Goal: Feedback & Contribution: Submit feedback/report problem

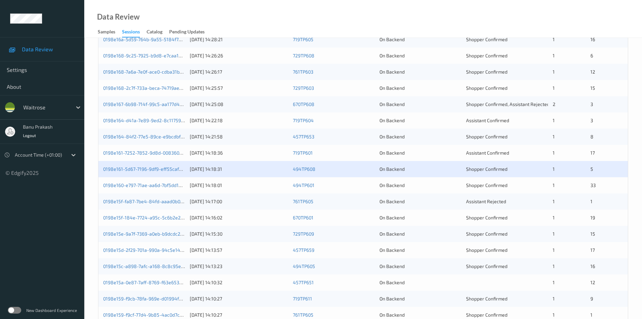
scroll to position [189, 0]
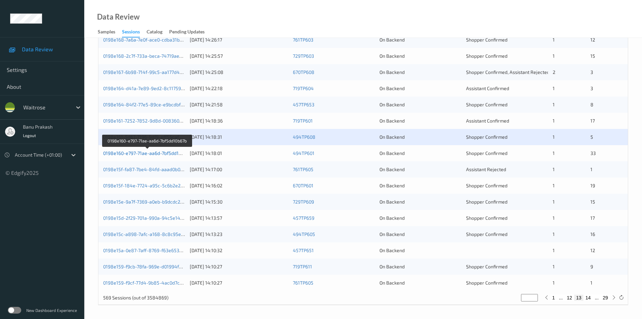
click at [177, 151] on link "0198e160-e797-71ae-aa6d-7bf5dd10b67b" at bounding box center [147, 153] width 89 height 6
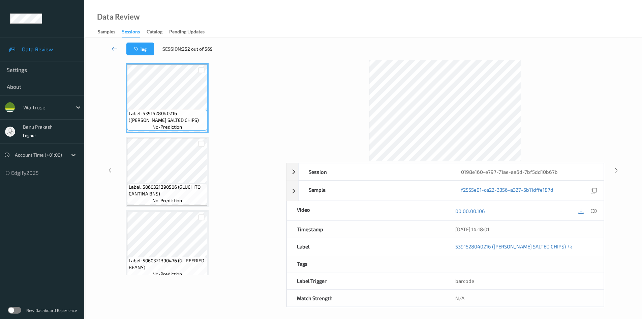
scroll to position [29, 0]
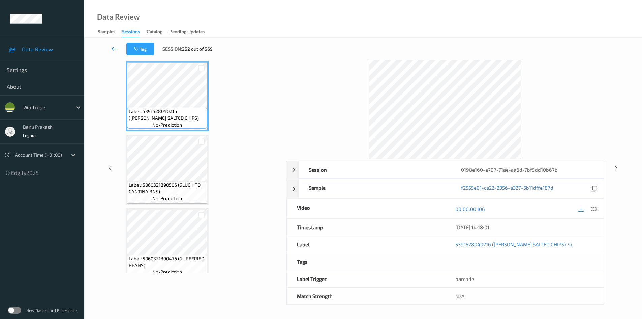
click at [112, 47] on icon at bounding box center [115, 48] width 6 height 7
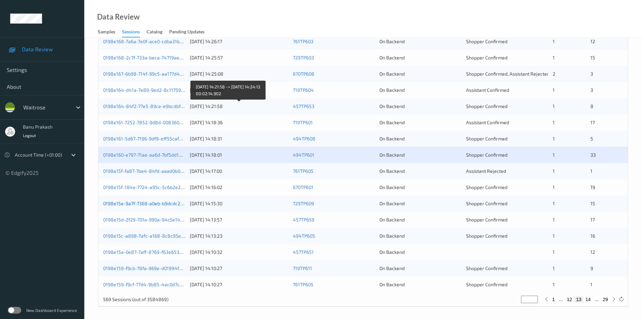
scroll to position [189, 0]
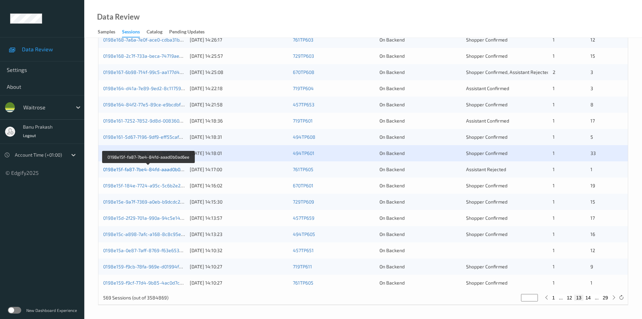
click at [176, 170] on link "0198e15f-fa87-7be4-84fd-aaad0b0ad6ee" at bounding box center [148, 169] width 91 height 6
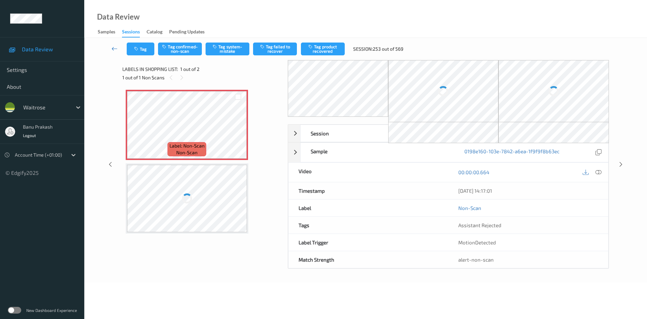
click at [111, 48] on link at bounding box center [115, 48] width 24 height 13
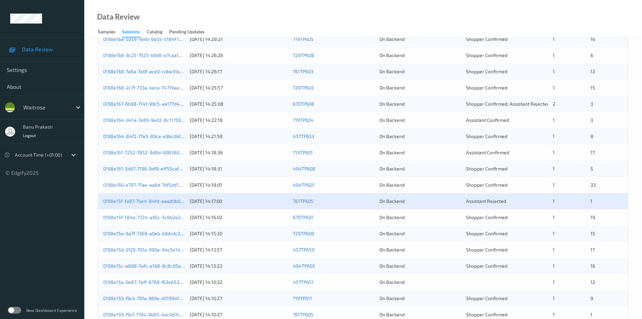
scroll to position [189, 0]
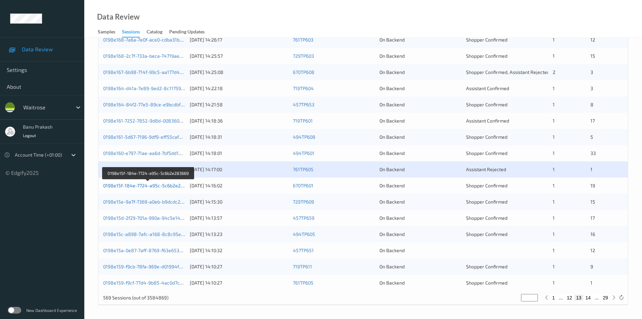
click at [166, 187] on link "0198e15f-184e-7724-a95c-5c6b2e283669" at bounding box center [148, 185] width 91 height 6
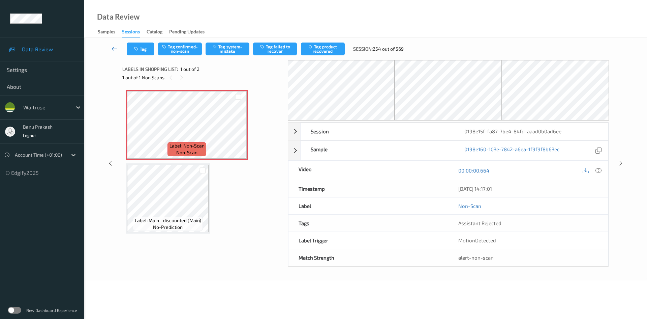
click at [117, 47] on icon at bounding box center [115, 48] width 6 height 7
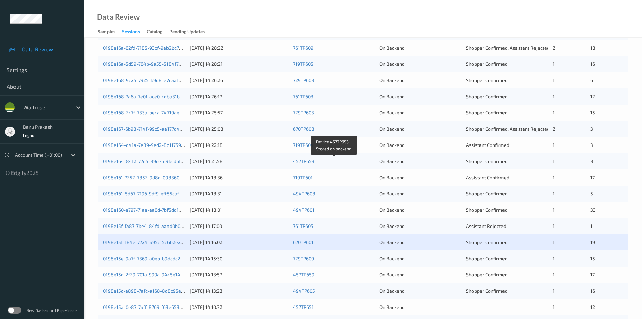
scroll to position [169, 0]
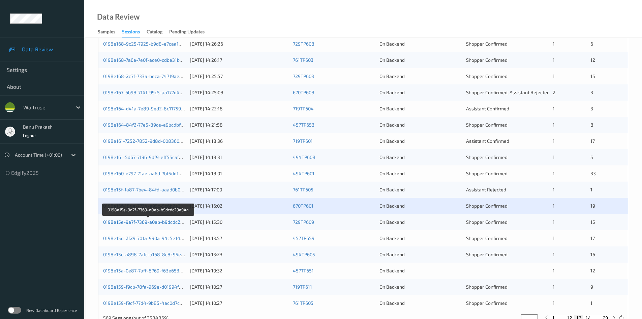
click at [165, 223] on link "0198e15e-9a7f-7369-a0eb-b9dcdc29e94a" at bounding box center [148, 222] width 91 height 6
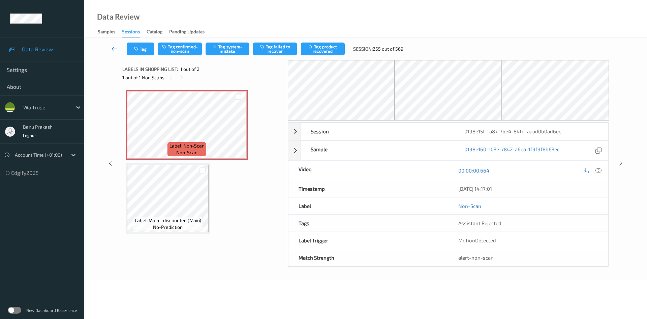
click at [112, 48] on icon at bounding box center [115, 48] width 6 height 7
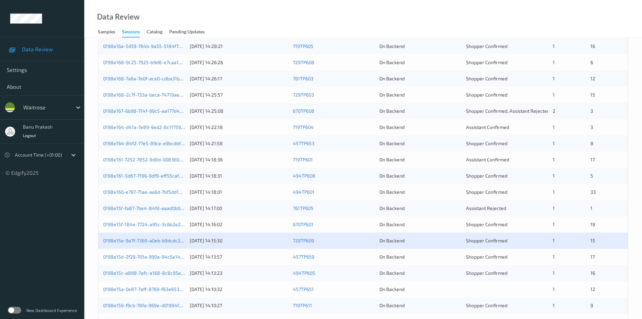
scroll to position [189, 0]
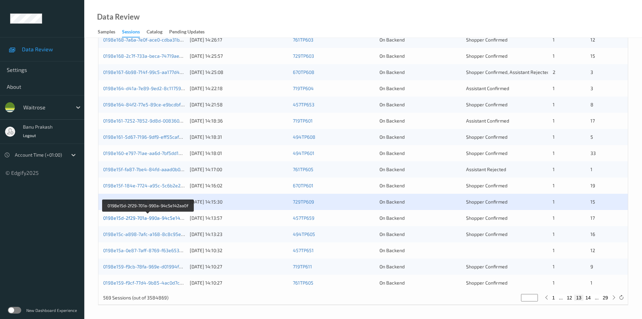
click at [177, 218] on link "0198e15d-2f29-701a-990a-94c5e142aa0f" at bounding box center [148, 218] width 90 height 6
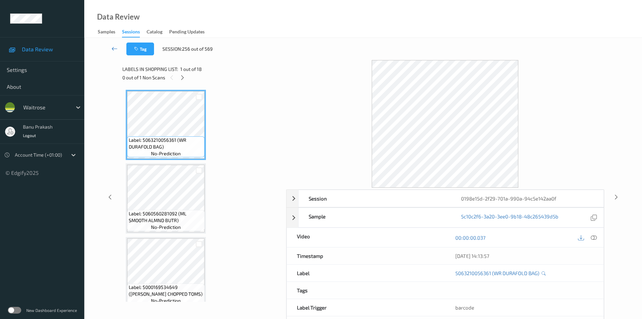
click at [115, 46] on icon at bounding box center [115, 48] width 6 height 7
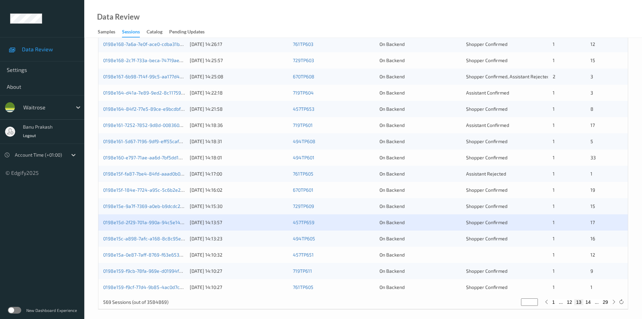
scroll to position [189, 0]
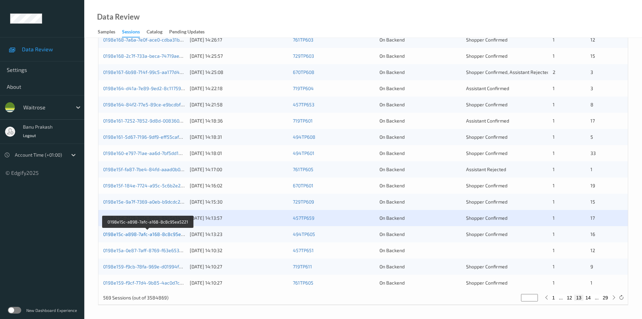
click at [171, 235] on link "0198e15c-a898-7afc-a168-8c8c95ea5221" at bounding box center [148, 234] width 91 height 6
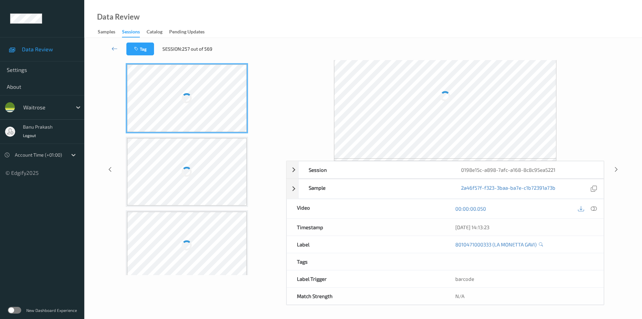
scroll to position [27, 0]
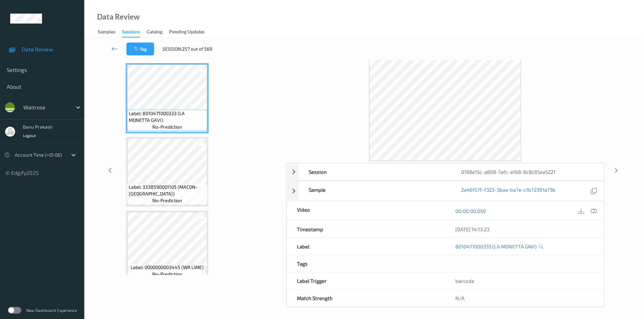
click at [115, 46] on icon at bounding box center [115, 48] width 6 height 7
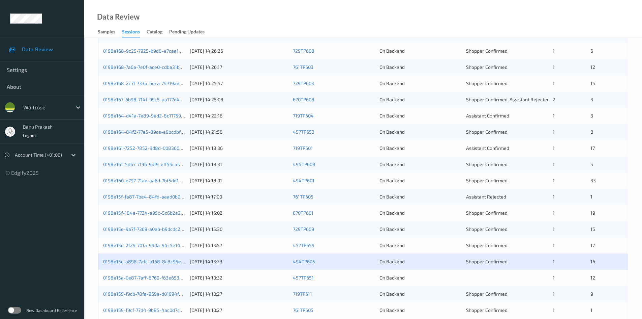
scroll to position [189, 0]
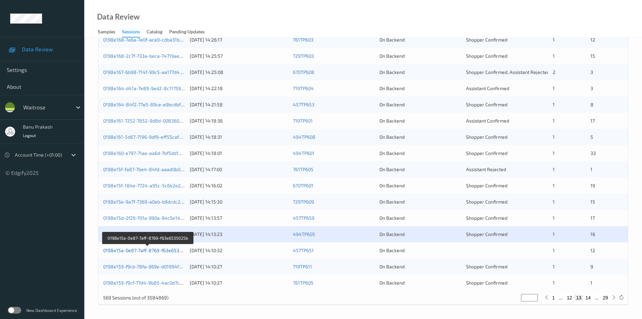
click at [135, 248] on link "0198e15a-0e87-7aff-8769-f63e6535025b" at bounding box center [148, 250] width 90 height 6
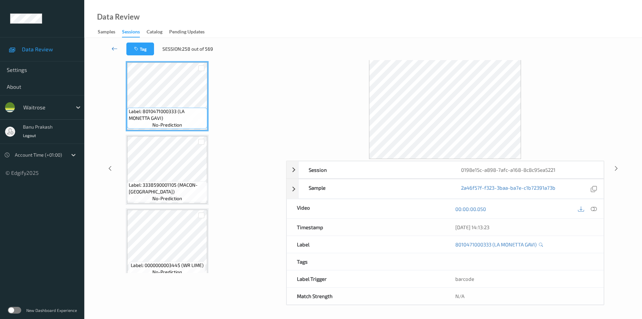
click at [112, 48] on icon at bounding box center [115, 48] width 6 height 7
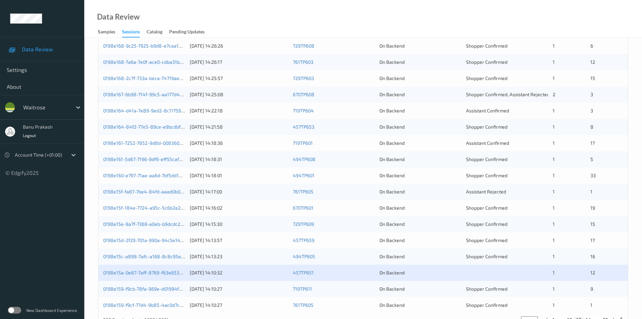
scroll to position [189, 0]
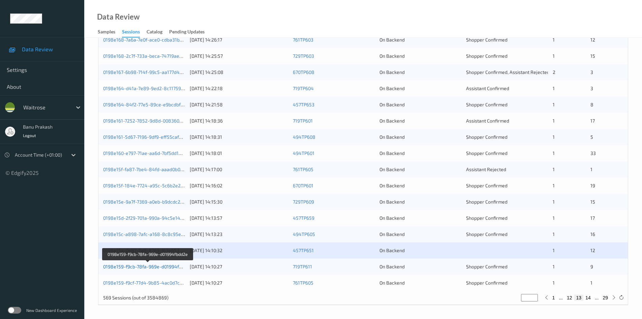
click at [140, 267] on link "0198e159-f9cb-78fa-969e-d01994fbdd2e" at bounding box center [147, 266] width 89 height 6
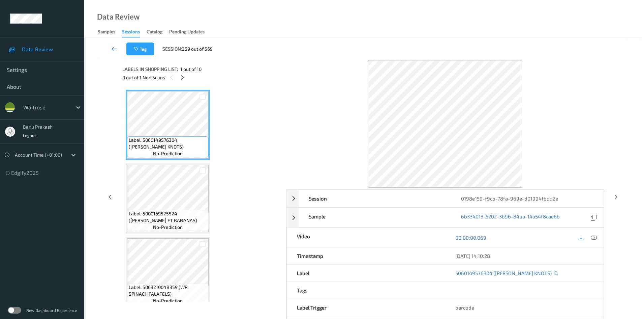
click at [114, 48] on icon at bounding box center [115, 48] width 6 height 7
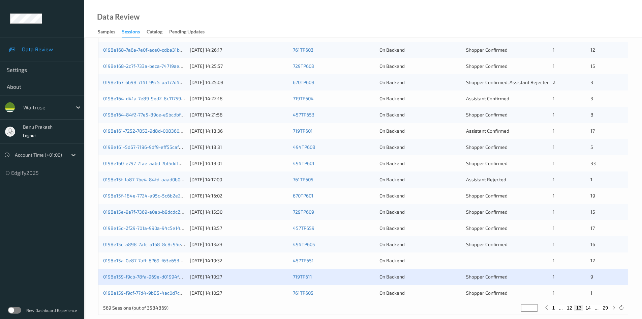
scroll to position [189, 0]
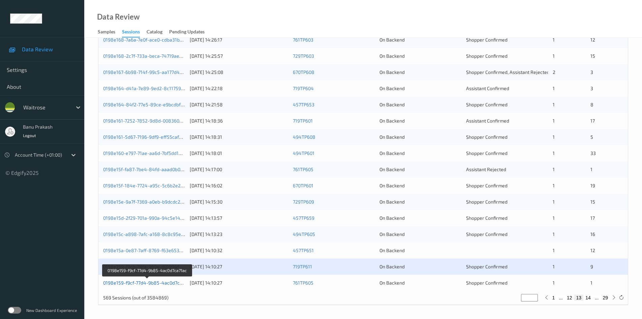
click at [156, 283] on link "0198e159-f9cf-77d4-9b85-4ac0d7ca71ac" at bounding box center [147, 283] width 89 height 6
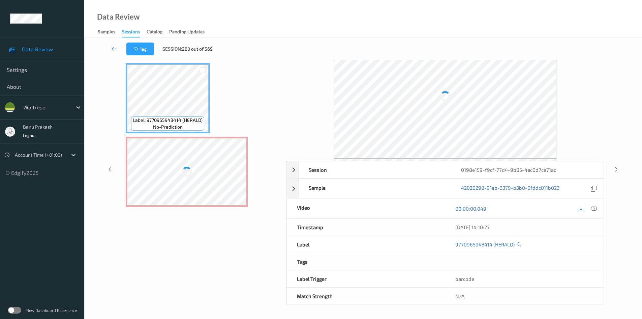
scroll to position [29, 0]
click at [113, 48] on icon at bounding box center [115, 48] width 6 height 7
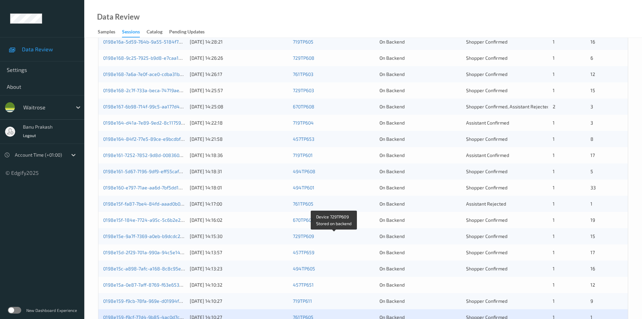
scroll to position [189, 0]
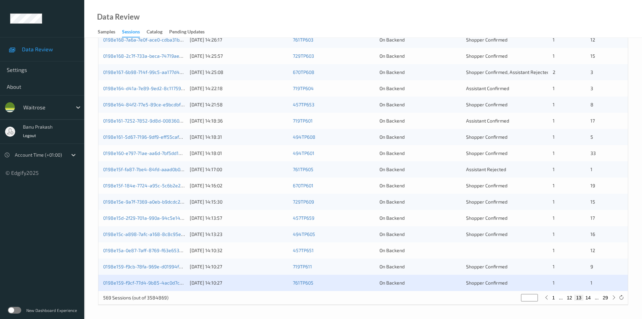
click at [585, 217] on div "1" at bounding box center [569, 217] width 33 height 7
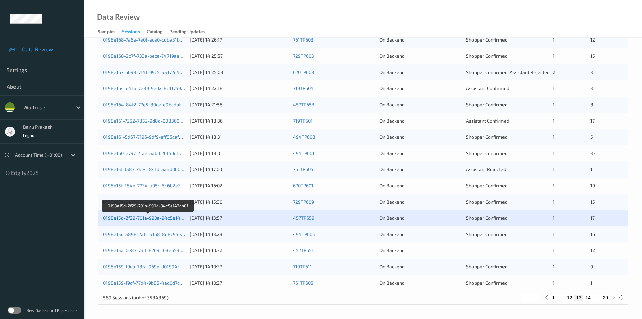
click at [157, 218] on link "0198e15d-2f29-701a-990a-94c5e142aa0f" at bounding box center [148, 218] width 90 height 6
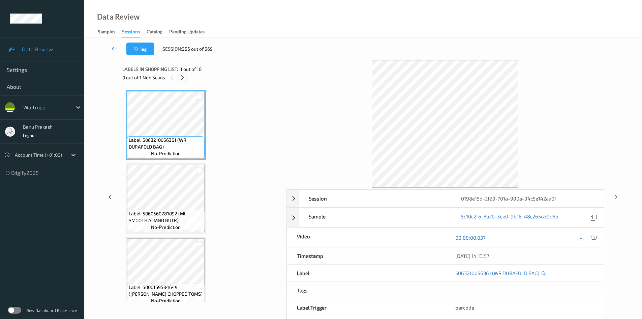
click at [182, 76] on icon at bounding box center [183, 78] width 6 height 6
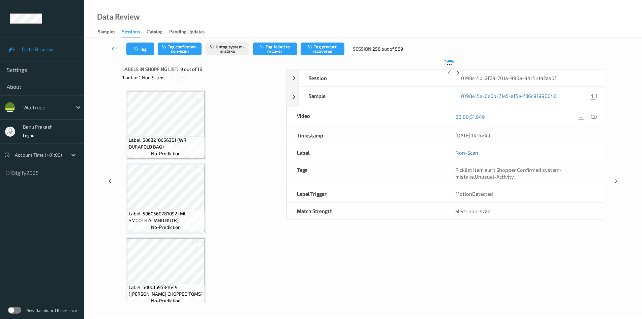
scroll to position [518, 0]
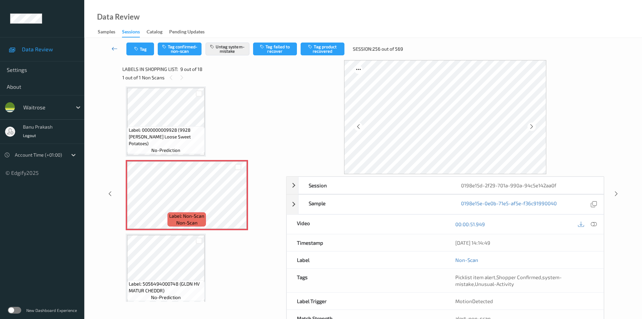
click at [109, 42] on link at bounding box center [115, 48] width 24 height 13
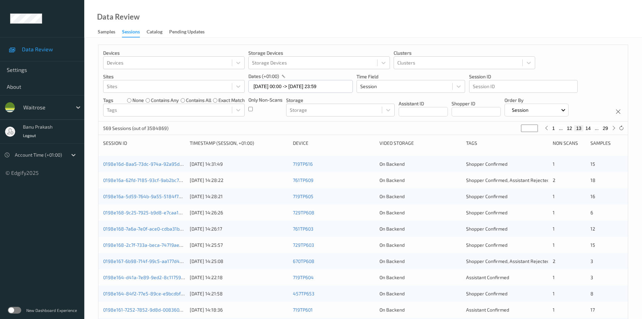
click at [613, 132] on div "1 ... 12 13 14 ... 29" at bounding box center [580, 127] width 75 height 7
click at [613, 130] on icon at bounding box center [614, 127] width 5 height 5
type input "**"
click at [613, 130] on icon at bounding box center [614, 127] width 5 height 5
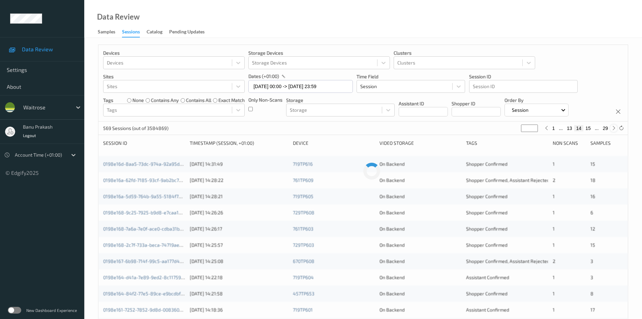
type input "**"
click at [613, 130] on icon at bounding box center [614, 127] width 5 height 5
type input "**"
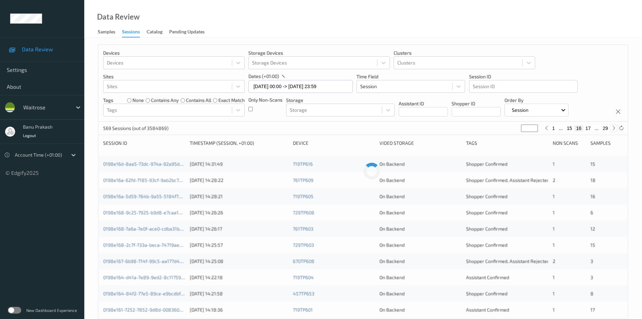
click at [613, 130] on icon at bounding box center [614, 127] width 5 height 5
type input "**"
click at [613, 130] on icon at bounding box center [614, 127] width 5 height 5
type input "**"
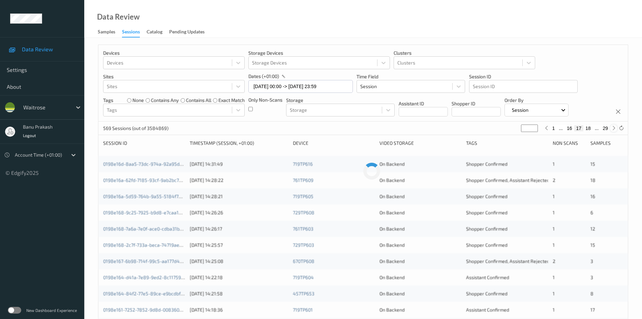
type input "**"
click at [613, 130] on icon at bounding box center [614, 127] width 5 height 5
type input "**"
click at [613, 130] on icon at bounding box center [614, 127] width 5 height 5
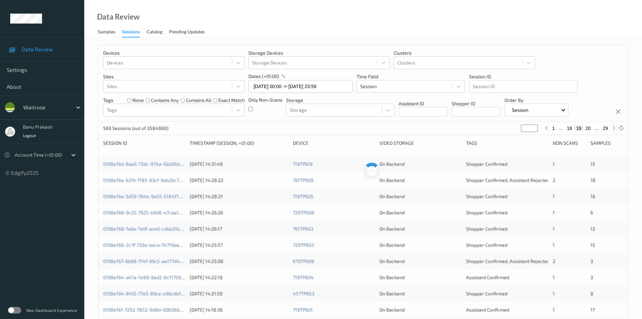
type input "**"
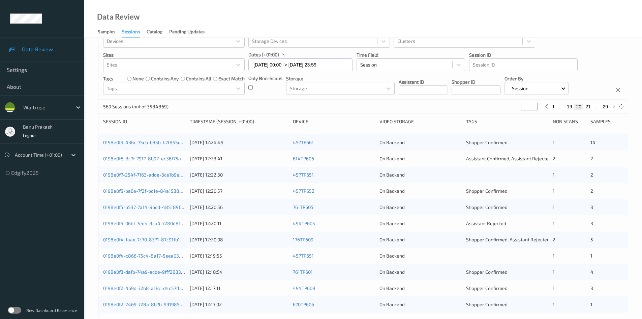
scroll to position [20, 0]
click at [158, 145] on link "0198e0f9-436c-75cb-b35b-b7f855e2e2d3" at bounding box center [148, 144] width 91 height 6
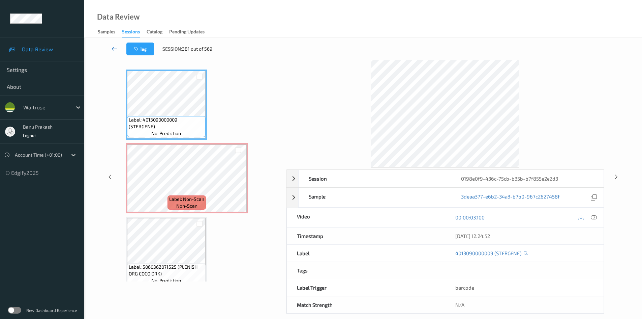
click at [110, 47] on link at bounding box center [115, 48] width 24 height 13
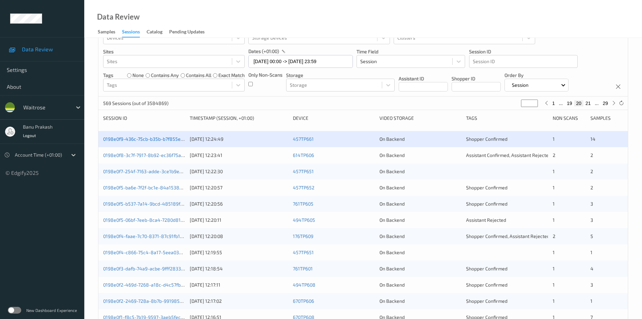
scroll to position [67, 0]
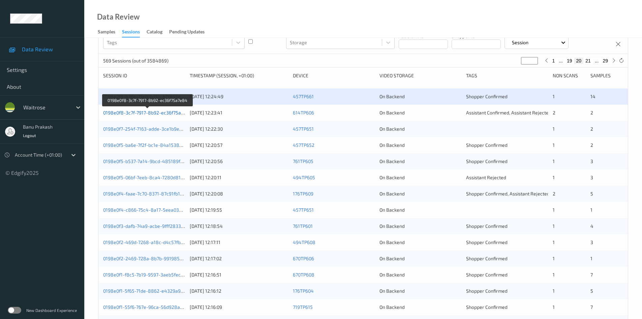
click at [154, 111] on link "0198e0f8-3c7f-7917-8b92-ec36f75a7e84" at bounding box center [147, 113] width 89 height 6
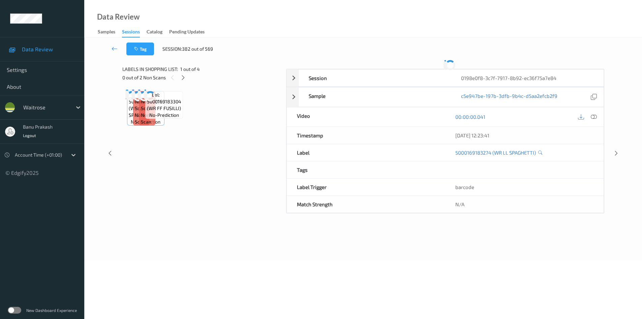
scroll to position [27, 0]
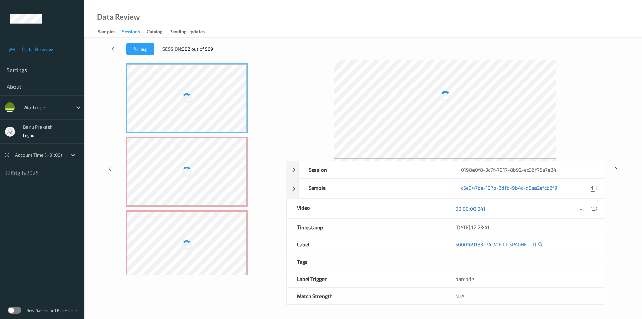
click at [117, 49] on icon at bounding box center [115, 48] width 6 height 7
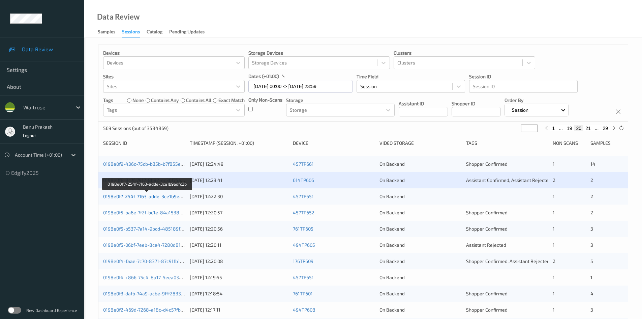
click at [167, 198] on link "0198e0f7-254f-7163-adde-3ce1b9edfc3b" at bounding box center [147, 196] width 88 height 6
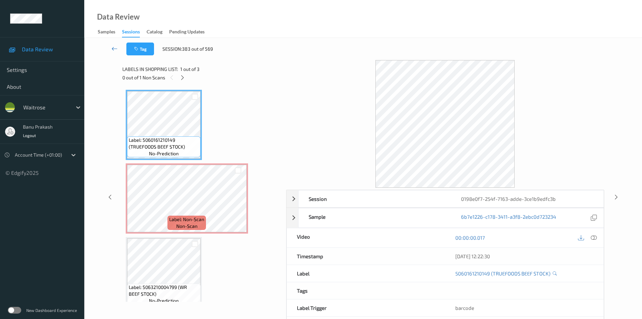
click at [113, 46] on icon at bounding box center [115, 48] width 6 height 7
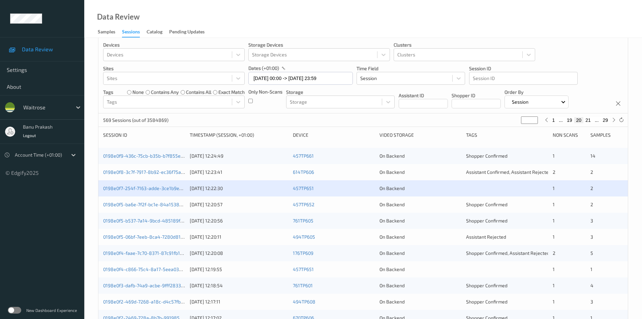
scroll to position [34, 0]
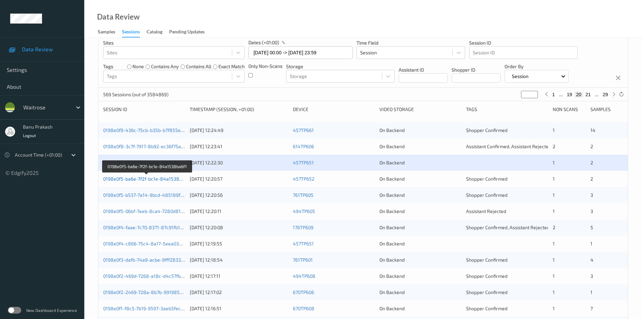
click at [182, 176] on link "0198e0f5-ba6e-7f2f-bc1e-84a1538ba6f1" at bounding box center [147, 179] width 88 height 6
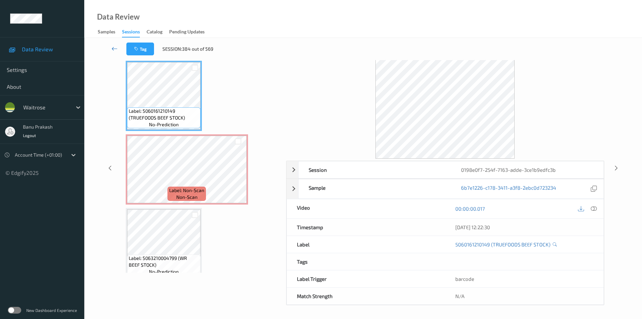
click at [113, 47] on icon at bounding box center [115, 48] width 6 height 7
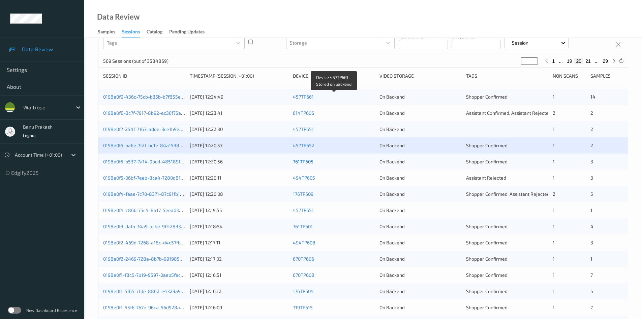
scroll to position [67, 0]
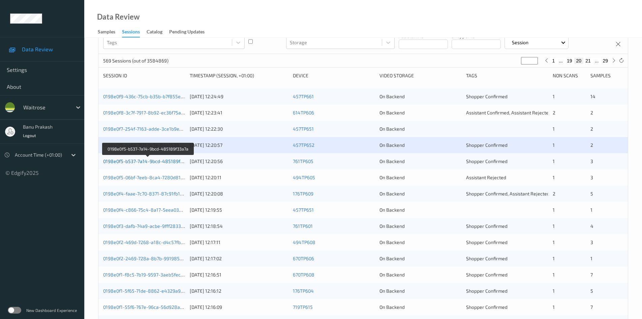
click at [174, 160] on link "0198e0f5-b537-7a14-9bcd-485189f33a7a" at bounding box center [148, 161] width 90 height 6
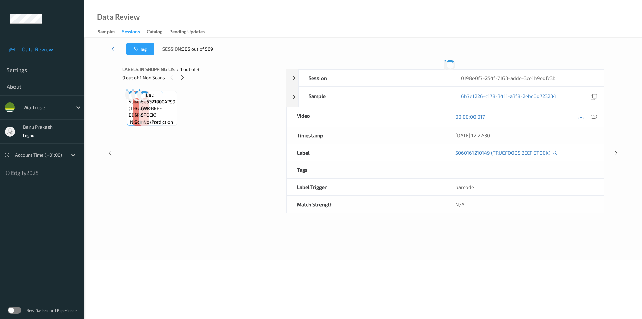
scroll to position [29, 0]
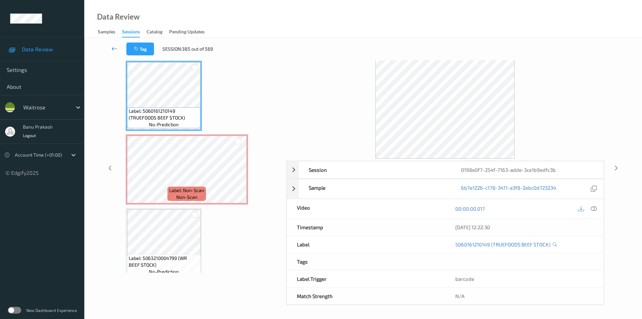
click at [119, 49] on link at bounding box center [115, 48] width 24 height 13
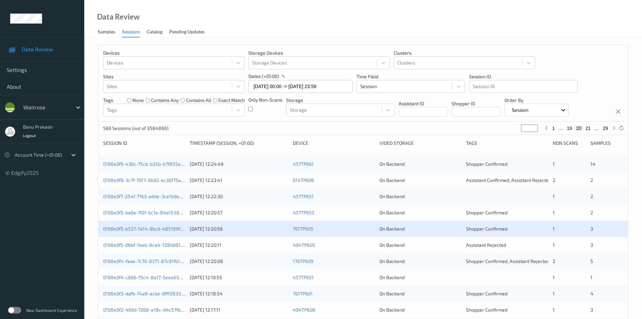
scroll to position [67, 0]
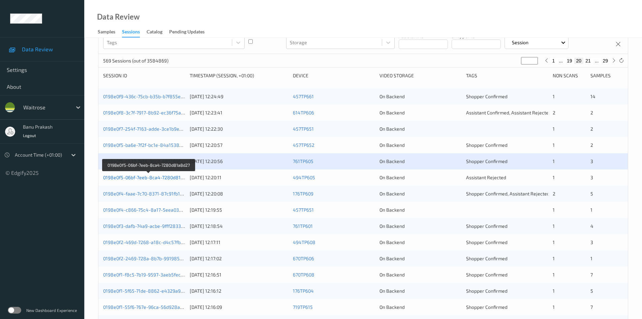
click at [168, 175] on link "0198e0f5-06bf-7eeb-8ca4-7280d81a8d27" at bounding box center [148, 177] width 91 height 6
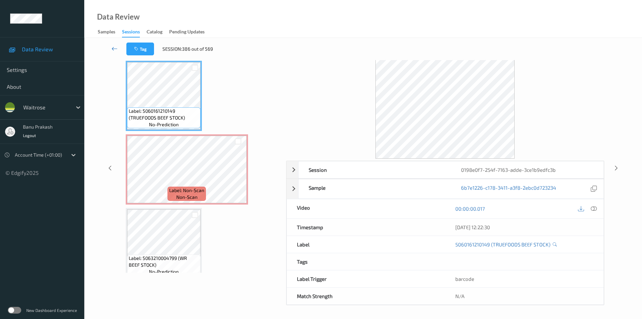
click at [111, 48] on link at bounding box center [115, 48] width 24 height 13
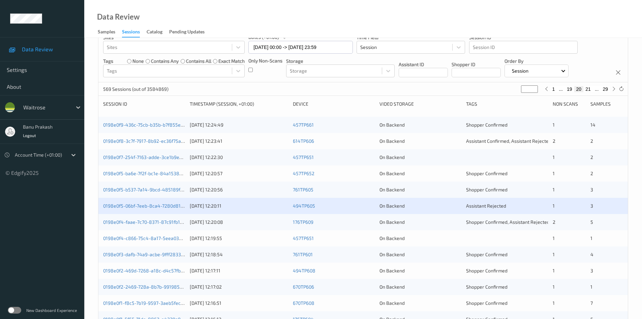
scroll to position [135, 0]
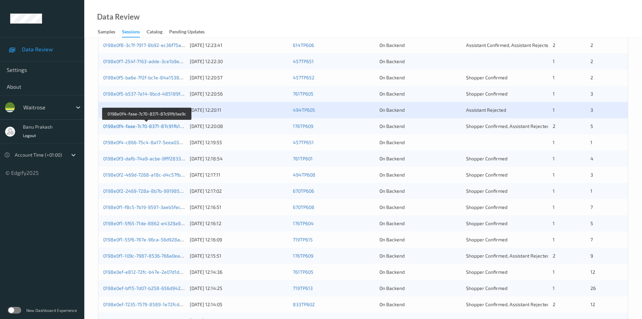
click at [156, 126] on link "0198e0f4-faae-7c70-8371-87c91fb1ae9c" at bounding box center [146, 126] width 87 height 6
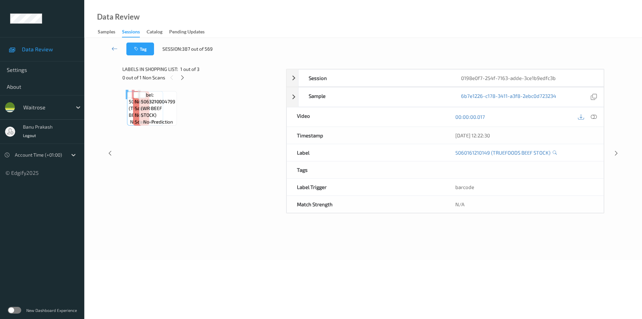
scroll to position [29, 0]
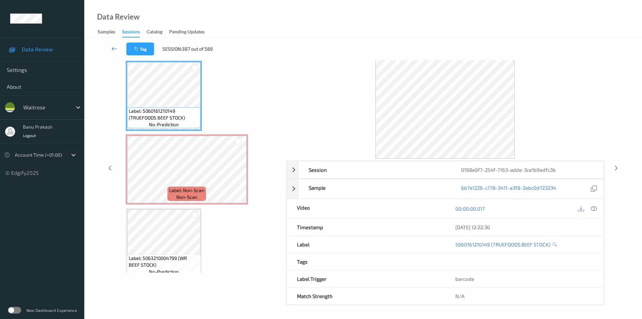
click at [113, 49] on icon at bounding box center [115, 48] width 6 height 7
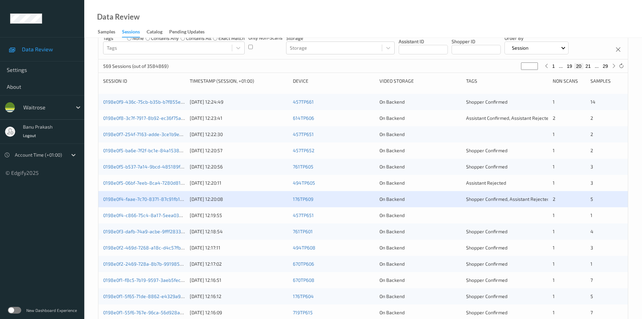
scroll to position [67, 0]
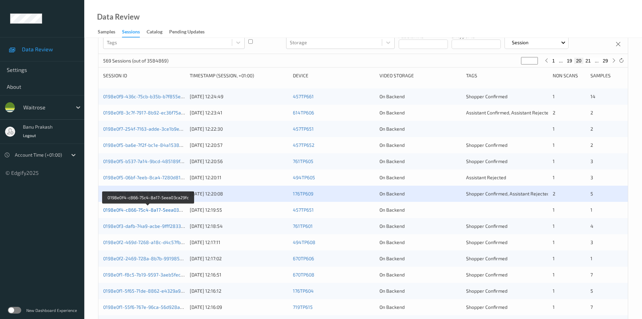
click at [143, 210] on link "0198e0f4-c866-75c4-8a17-5eea03ca29fc" at bounding box center [148, 210] width 90 height 6
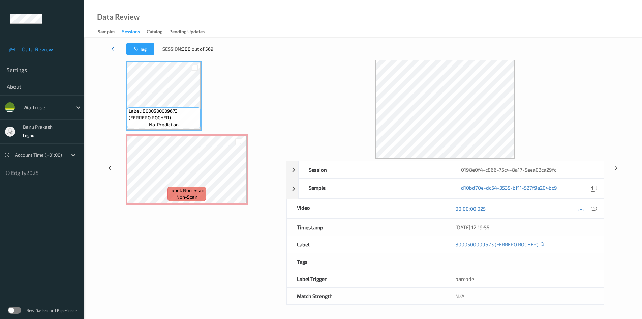
click at [114, 48] on icon at bounding box center [115, 48] width 6 height 7
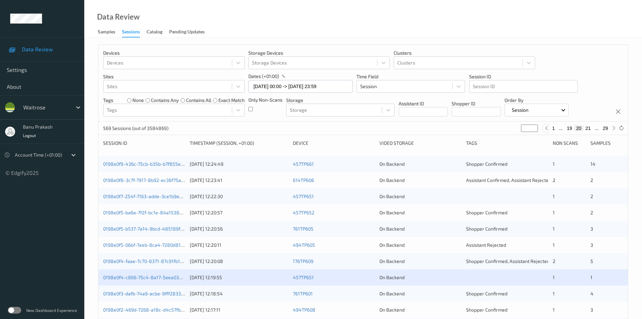
click at [547, 128] on icon at bounding box center [546, 127] width 5 height 5
type input "**"
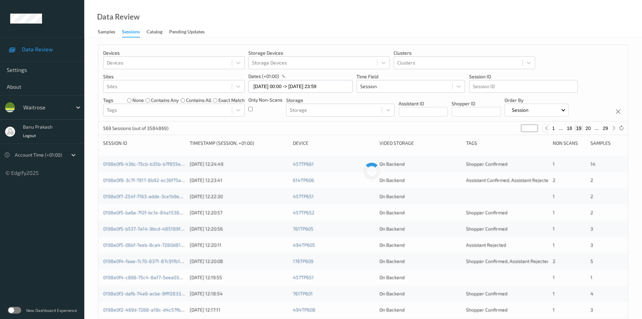
click at [547, 128] on icon at bounding box center [546, 127] width 5 height 5
type input "**"
click at [547, 128] on icon at bounding box center [546, 127] width 5 height 5
type input "**"
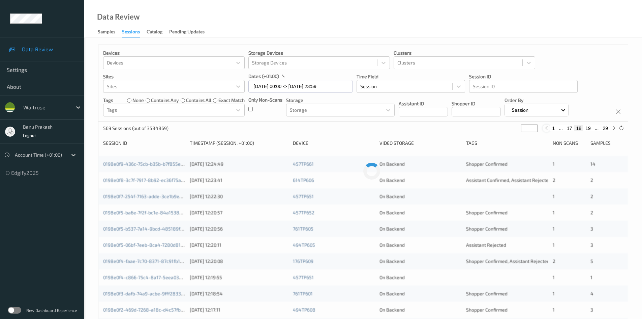
type input "**"
click at [547, 128] on icon at bounding box center [546, 127] width 5 height 5
type input "**"
click at [547, 128] on icon at bounding box center [546, 127] width 5 height 5
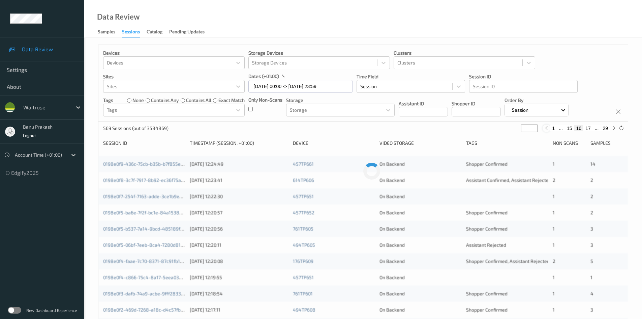
type input "**"
click at [547, 128] on icon at bounding box center [546, 127] width 5 height 5
type input "**"
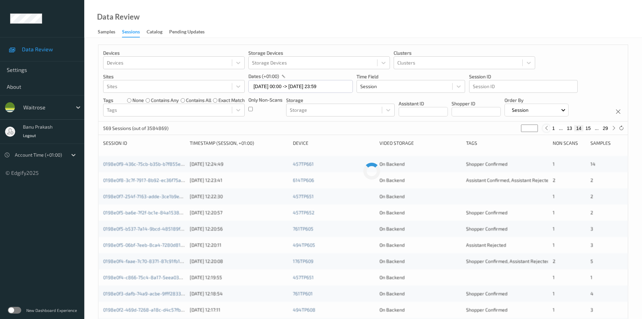
click at [547, 128] on icon at bounding box center [546, 127] width 5 height 5
type input "**"
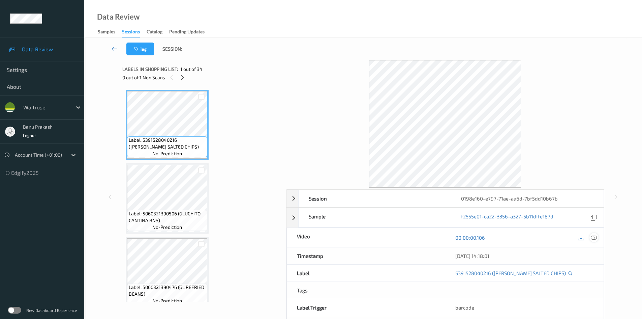
click at [594, 238] on icon at bounding box center [594, 237] width 6 height 6
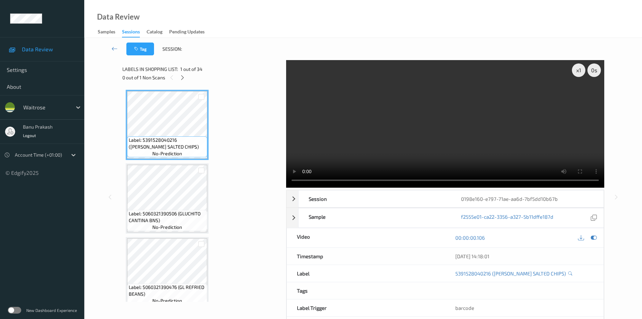
click at [178, 80] on div "0 out of 1 Non Scans" at bounding box center [201, 77] width 159 height 8
click at [182, 79] on icon at bounding box center [183, 78] width 6 height 6
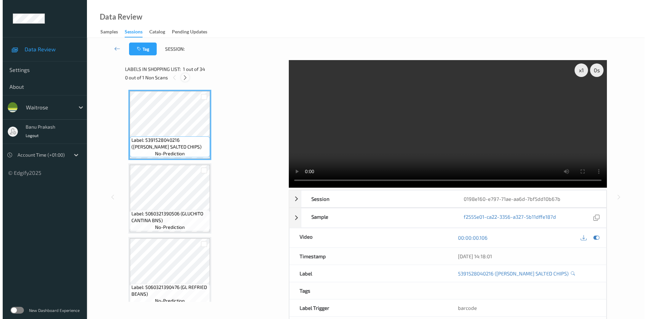
scroll to position [444, 0]
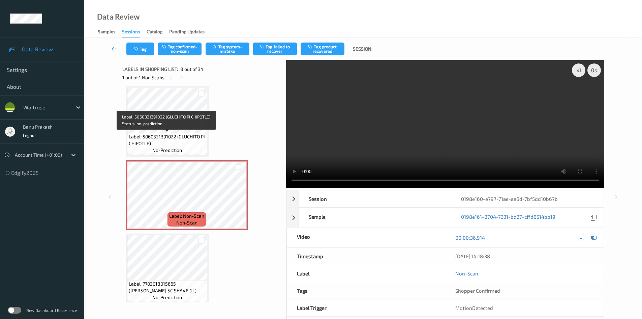
click at [171, 149] on span "no-prediction" at bounding box center [167, 150] width 30 height 7
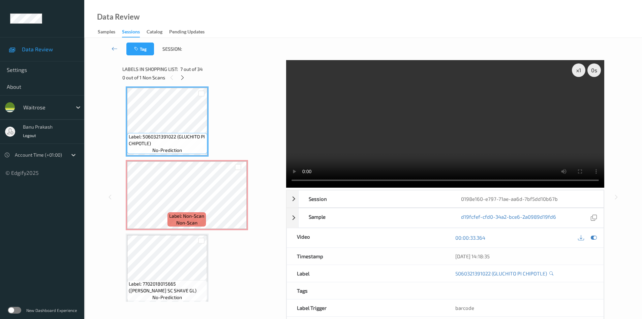
click at [330, 147] on video at bounding box center [445, 123] width 318 height 127
click at [328, 137] on video at bounding box center [445, 123] width 318 height 127
click at [239, 200] on icon at bounding box center [238, 201] width 6 height 6
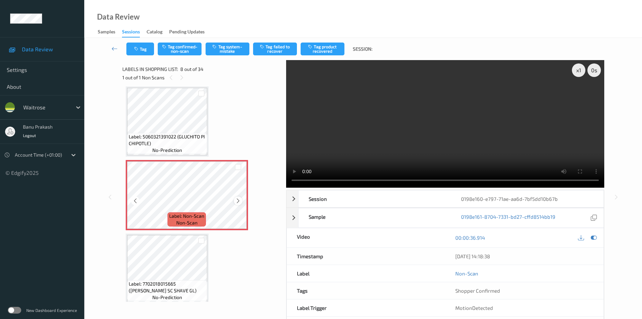
click at [239, 201] on icon at bounding box center [238, 201] width 6 height 6
click at [158, 140] on span "Label: 5060321391022 (GLUCHITO PI CHIPOTLE)" at bounding box center [167, 139] width 77 height 13
click at [175, 136] on span "Label: 5060321391022 (GLUCHITO PI CHIPOTLE)" at bounding box center [167, 139] width 77 height 13
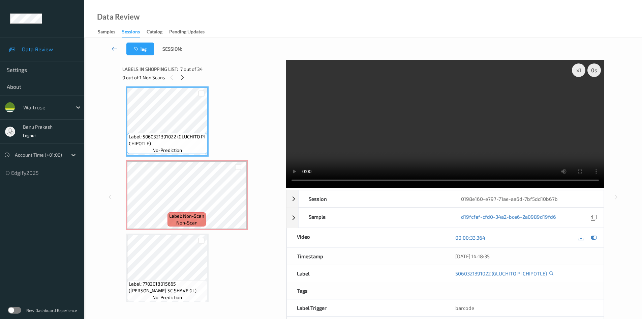
click at [383, 144] on video at bounding box center [445, 123] width 318 height 127
click at [357, 150] on video at bounding box center [445, 123] width 318 height 127
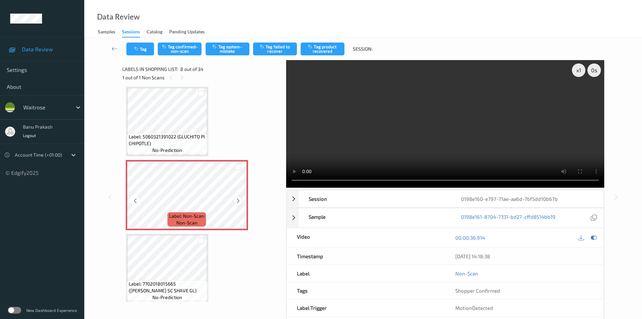
click at [238, 201] on icon at bounding box center [238, 201] width 6 height 6
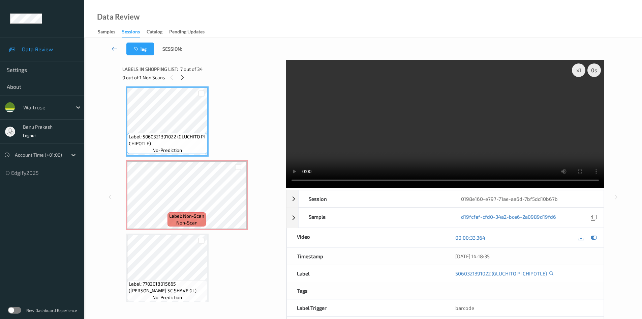
click at [412, 130] on video at bounding box center [445, 123] width 318 height 127
click at [411, 130] on video at bounding box center [445, 123] width 318 height 127
click at [411, 118] on video at bounding box center [445, 123] width 318 height 127
click at [410, 118] on video at bounding box center [445, 123] width 318 height 127
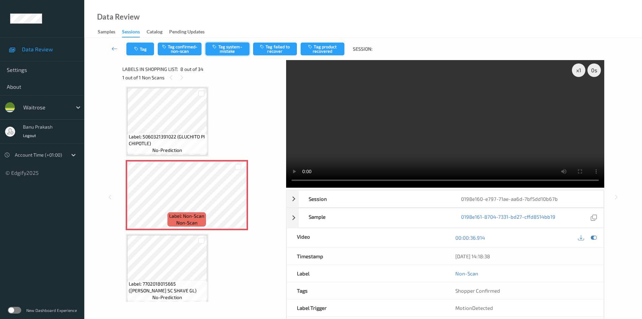
click at [221, 49] on button "Tag system-mistake" at bounding box center [228, 48] width 44 height 13
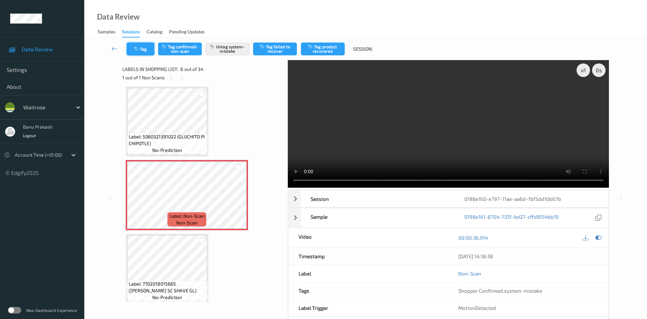
click at [133, 47] on button "Tag" at bounding box center [141, 48] width 28 height 13
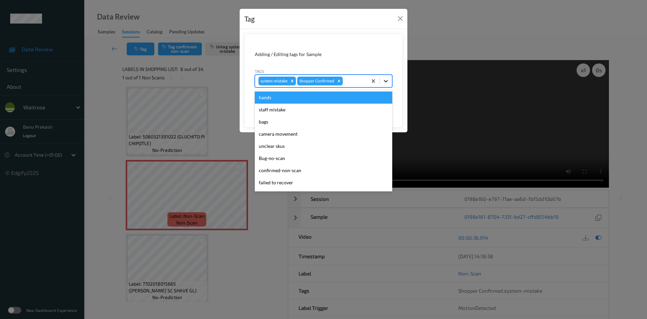
click at [382, 81] on div at bounding box center [386, 81] width 12 height 12
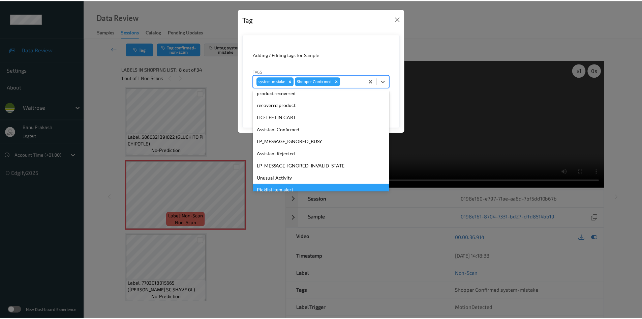
scroll to position [135, 0]
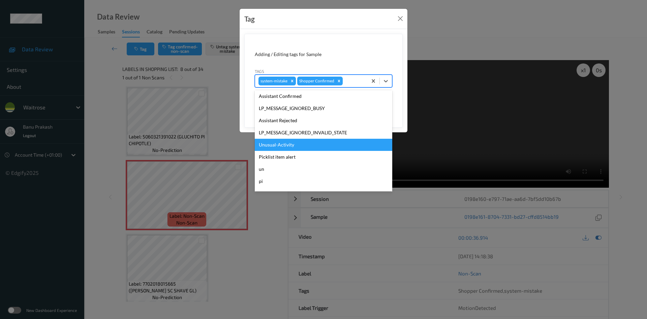
click at [288, 145] on div "Unusual-Activity" at bounding box center [324, 145] width 138 height 12
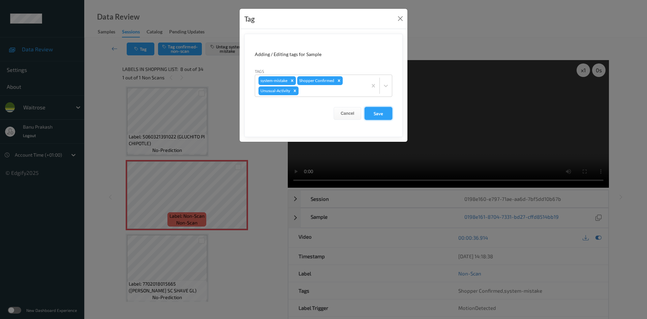
click at [373, 113] on button "Save" at bounding box center [379, 113] width 28 height 13
click at [382, 116] on button "Save" at bounding box center [379, 113] width 28 height 13
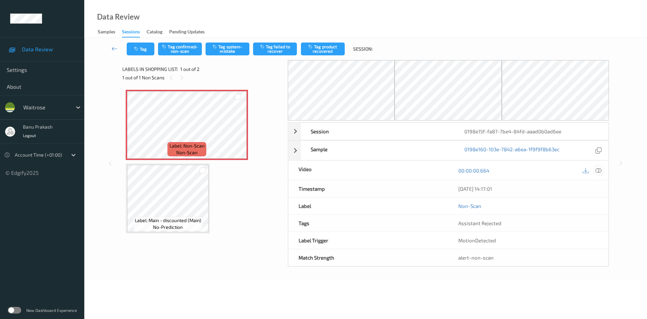
click at [599, 170] on icon at bounding box center [599, 170] width 6 height 6
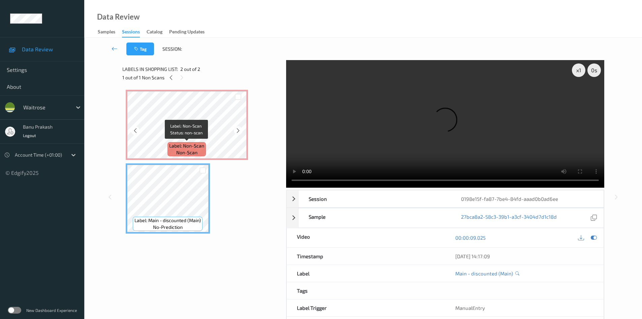
click at [191, 151] on span "non-scan" at bounding box center [186, 152] width 21 height 7
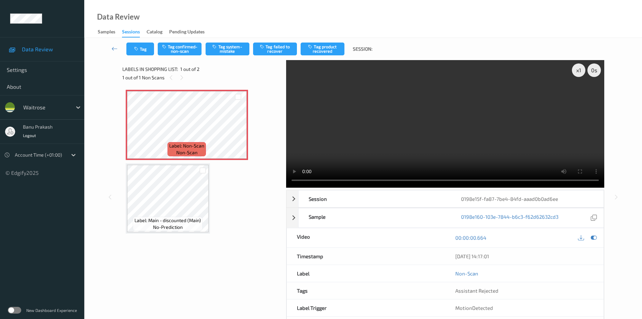
click at [424, 153] on video at bounding box center [445, 123] width 318 height 127
click at [376, 146] on video at bounding box center [445, 123] width 318 height 127
click at [420, 158] on video at bounding box center [445, 123] width 318 height 127
click at [425, 133] on video at bounding box center [445, 123] width 318 height 127
click at [413, 71] on video at bounding box center [445, 123] width 318 height 127
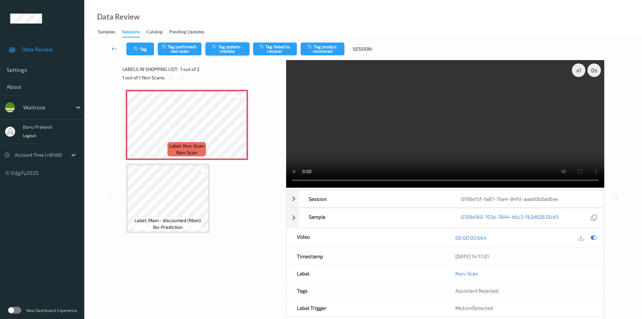
click at [225, 54] on button "Tag system-mistake" at bounding box center [228, 48] width 44 height 13
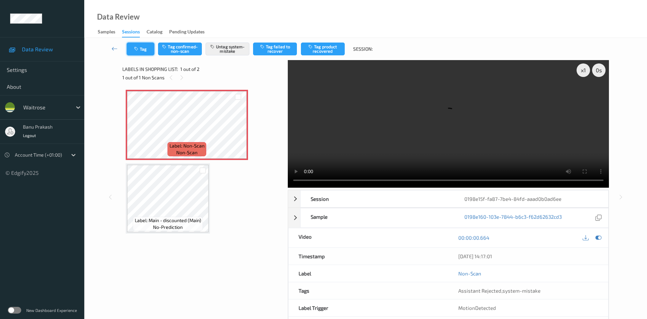
click at [141, 53] on button "Tag" at bounding box center [141, 48] width 28 height 13
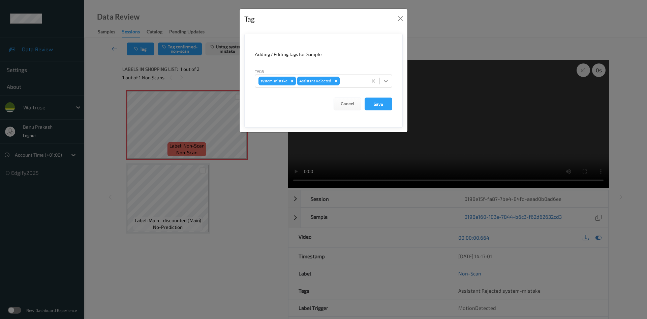
click at [386, 81] on icon at bounding box center [386, 81] width 7 height 7
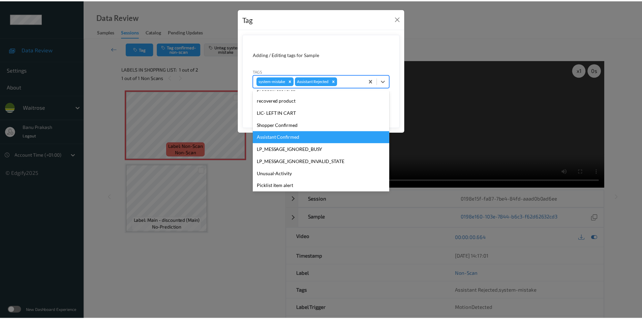
scroll to position [144, 0]
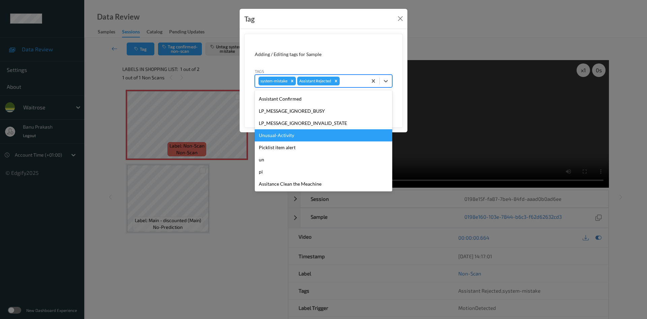
click at [300, 133] on div "Unusual-Activity" at bounding box center [324, 135] width 138 height 12
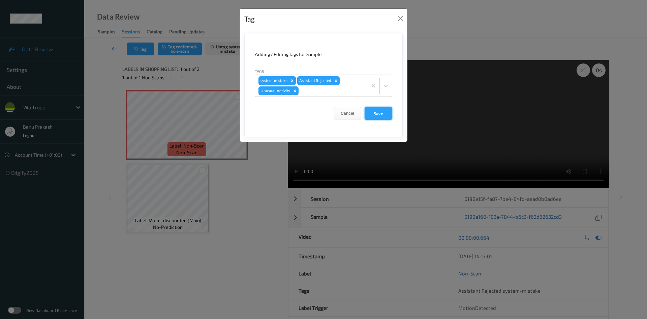
click at [380, 107] on button "Save" at bounding box center [379, 113] width 28 height 13
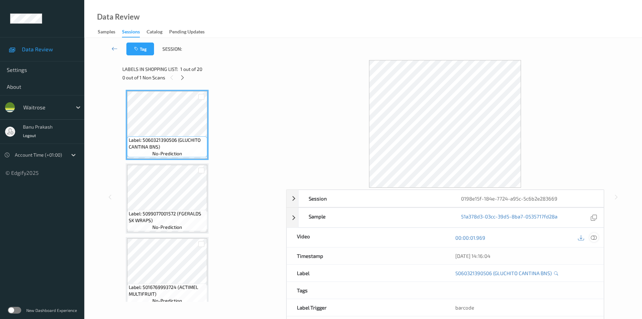
click at [592, 238] on icon at bounding box center [594, 237] width 6 height 6
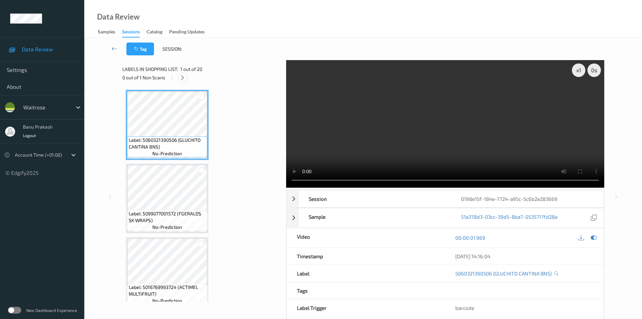
click at [181, 78] on icon at bounding box center [183, 78] width 6 height 6
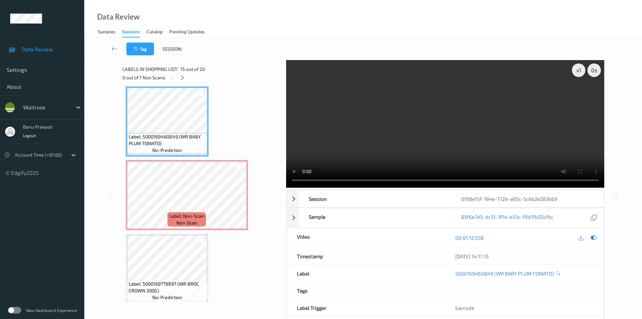
click at [400, 129] on video at bounding box center [445, 123] width 318 height 127
click at [393, 144] on video at bounding box center [445, 123] width 318 height 127
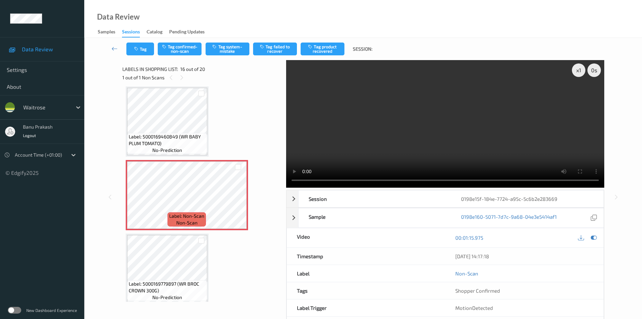
click at [446, 129] on video at bounding box center [445, 123] width 318 height 127
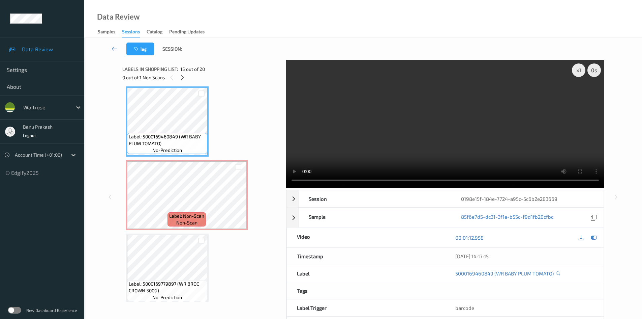
click at [369, 125] on video at bounding box center [445, 123] width 318 height 127
click at [371, 154] on video at bounding box center [445, 123] width 318 height 127
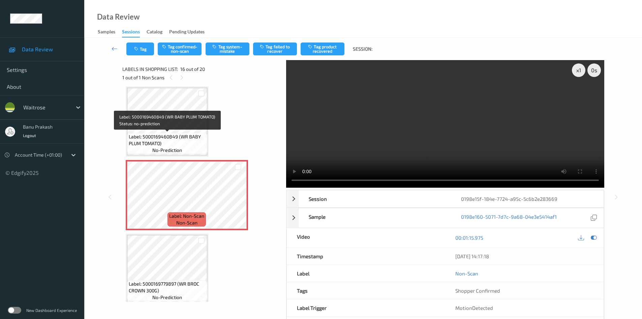
click at [152, 138] on span "Label: 5000169460849 (WR BABY PLUM TOMATO)" at bounding box center [167, 139] width 77 height 13
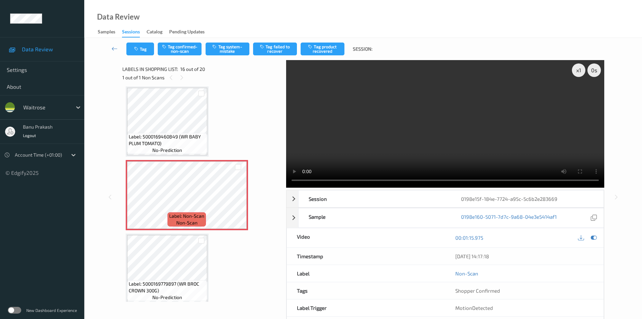
click at [179, 146] on span "Label: 5000169460849 (WR BABY PLUM TOMATO)" at bounding box center [167, 139] width 77 height 13
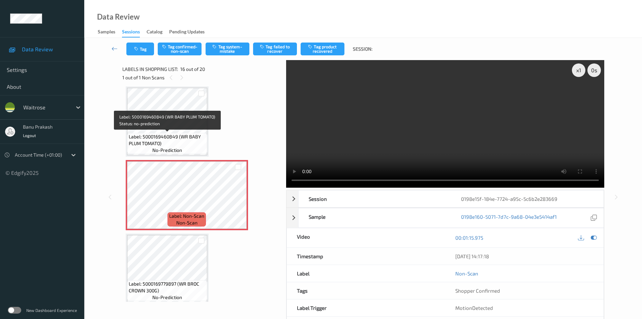
click at [172, 152] on span "no-prediction" at bounding box center [167, 150] width 30 height 7
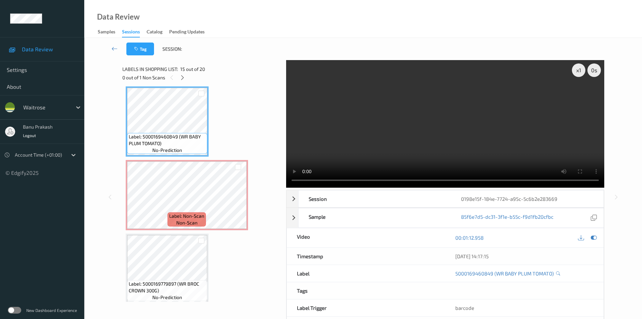
click at [397, 155] on video at bounding box center [445, 123] width 318 height 127
click at [408, 146] on video at bounding box center [445, 123] width 318 height 127
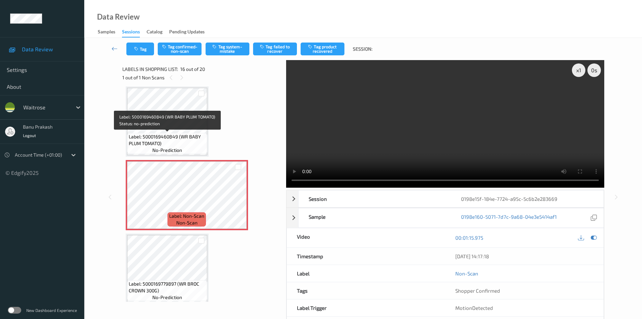
click at [184, 137] on span "Label: 5000169460849 (WR BABY PLUM TOMATO)" at bounding box center [167, 139] width 77 height 13
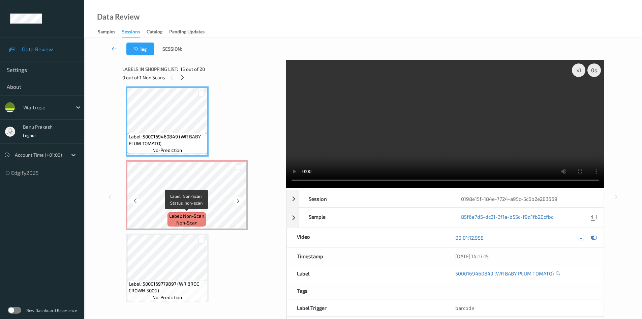
click at [180, 215] on span "Label: Non-Scan" at bounding box center [186, 215] width 35 height 7
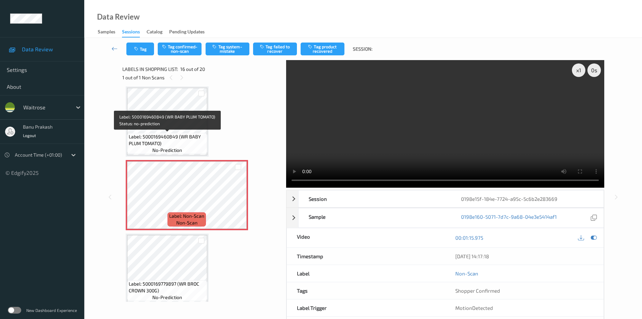
click at [178, 135] on span "Label: 5000169460849 (WR BABY PLUM TOMATO)" at bounding box center [167, 139] width 77 height 13
click at [183, 148] on div "Label: 5000169460849 (WR BABY PLUM TOMATO) no-prediction" at bounding box center [167, 143] width 80 height 21
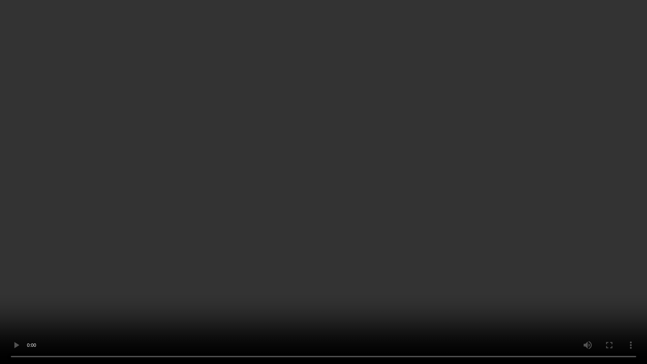
click at [446, 181] on video at bounding box center [323, 182] width 647 height 364
click at [427, 199] on video at bounding box center [323, 182] width 647 height 364
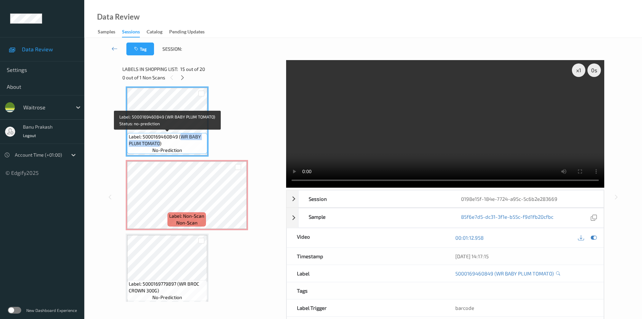
drag, startPoint x: 181, startPoint y: 137, endPoint x: 161, endPoint y: 144, distance: 21.6
click at [161, 144] on span "Label: 5000169460849 (WR BABY PLUM TOMATO)" at bounding box center [167, 139] width 77 height 13
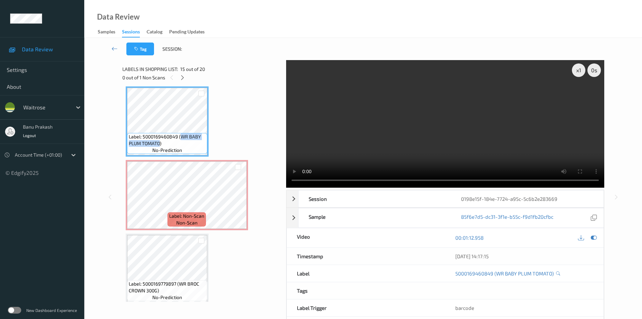
copy span "WR BABY PLUM TOMATO"
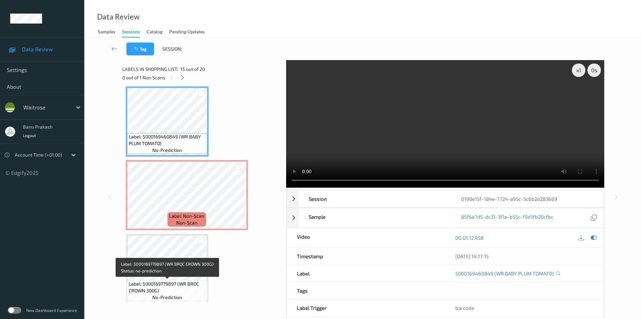
click at [161, 281] on span "Label: 5000169779897 (WR BROC CROWN 300G)" at bounding box center [167, 286] width 77 height 13
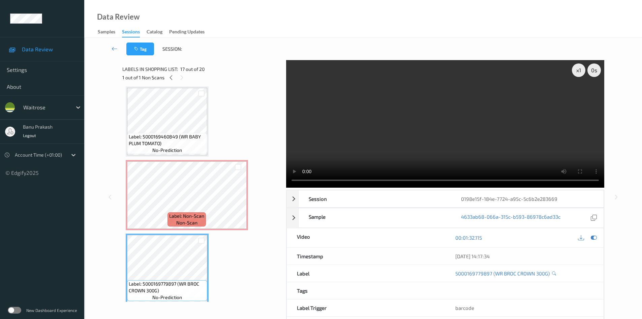
click at [116, 178] on div "x 1 0 s Session 0198e15f-184e-7724-a95c-5c6b2e283669 Session ID 0198e15f-184e-7…" at bounding box center [363, 197] width 530 height 274
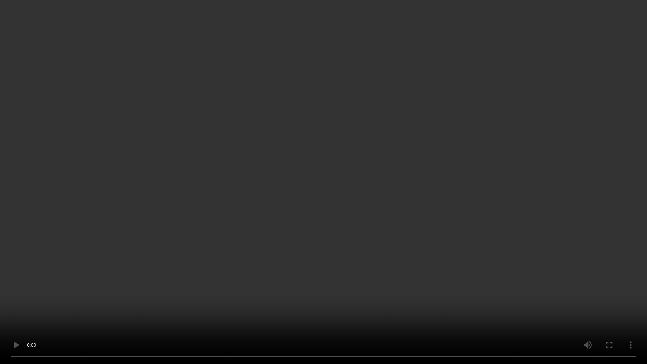
click at [417, 258] on video at bounding box center [323, 182] width 647 height 364
click at [411, 318] on video at bounding box center [323, 182] width 647 height 364
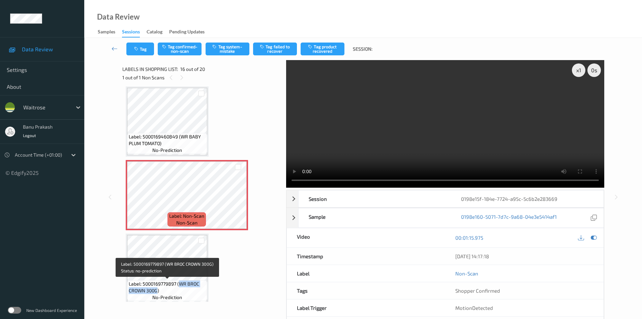
drag, startPoint x: 179, startPoint y: 284, endPoint x: 156, endPoint y: 290, distance: 24.0
click at [156, 290] on span "Label: 5000169779897 (WR BROC CROWN 300G)" at bounding box center [167, 286] width 77 height 13
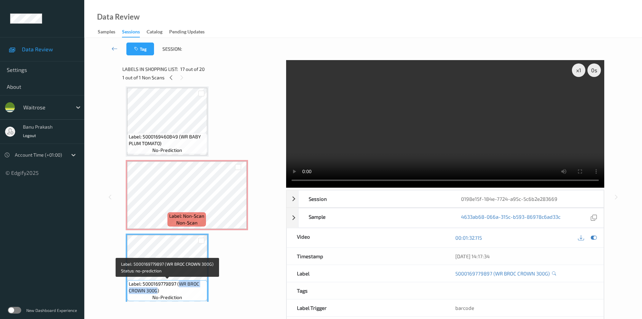
copy span "WR BROC CROWN 300G"
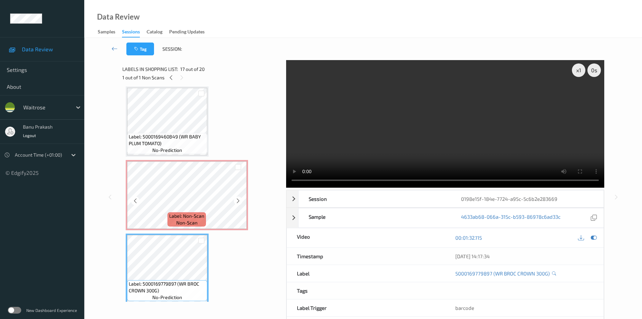
click at [183, 223] on span "non-scan" at bounding box center [186, 222] width 21 height 7
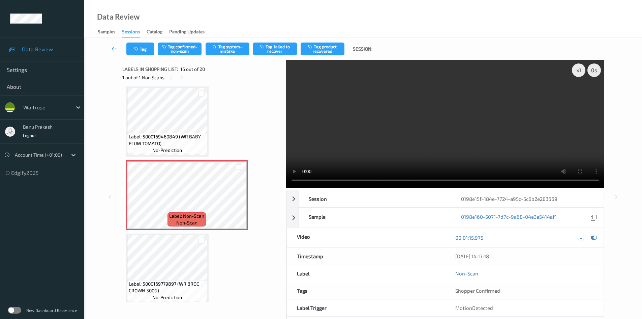
click at [397, 139] on video at bounding box center [445, 123] width 318 height 127
click at [397, 127] on video at bounding box center [445, 123] width 318 height 127
click at [180, 49] on button "Tag confirmed-non-scan" at bounding box center [180, 48] width 44 height 13
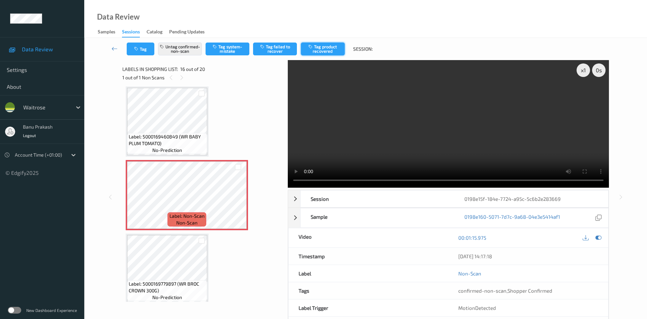
click at [314, 53] on button "Tag product recovered" at bounding box center [323, 48] width 44 height 13
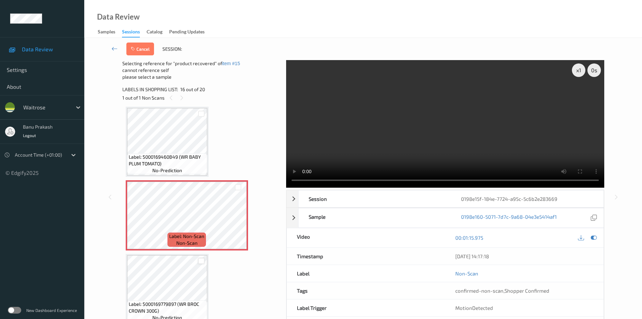
click at [201, 262] on div at bounding box center [201, 261] width 6 height 6
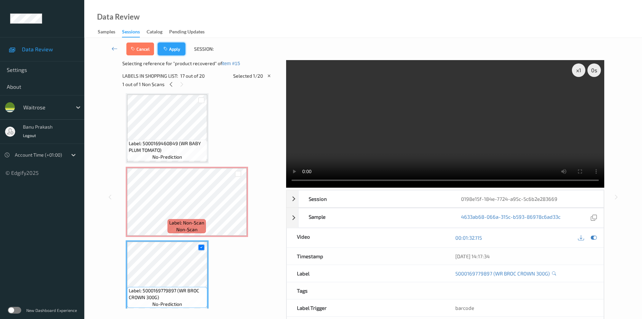
click at [168, 46] on button "Apply" at bounding box center [172, 48] width 28 height 13
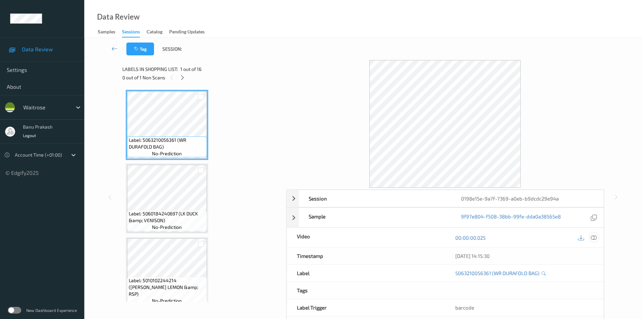
click at [596, 236] on icon at bounding box center [594, 237] width 6 height 6
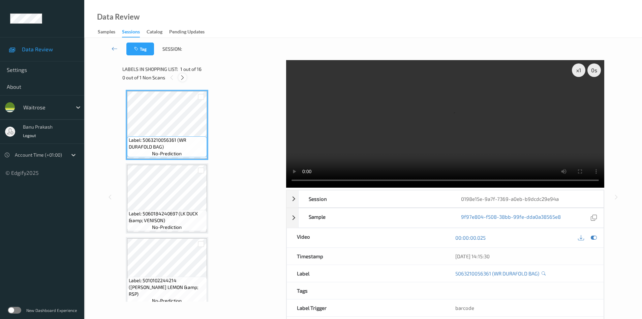
click at [182, 80] on icon at bounding box center [183, 78] width 6 height 6
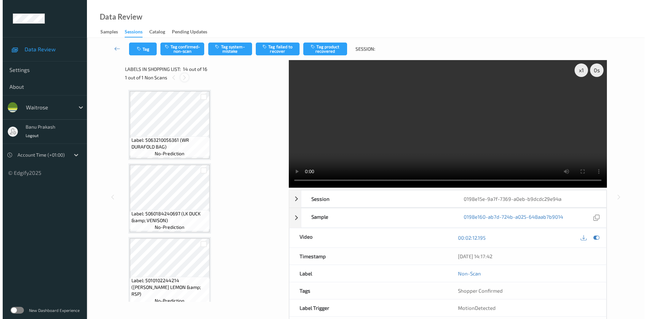
scroll to position [886, 0]
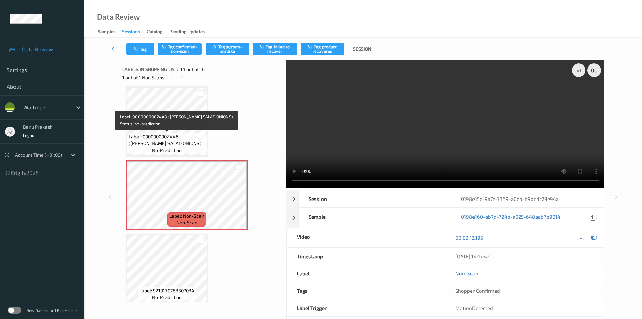
click at [171, 135] on span "Label: 0000000002448 ([PERSON_NAME] SALAD ONIONS)" at bounding box center [167, 139] width 77 height 13
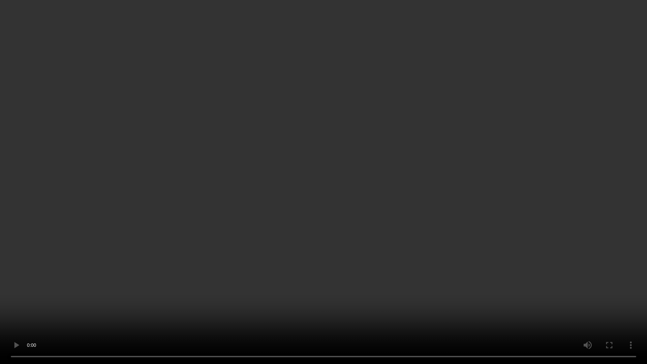
click at [407, 192] on video at bounding box center [323, 182] width 647 height 364
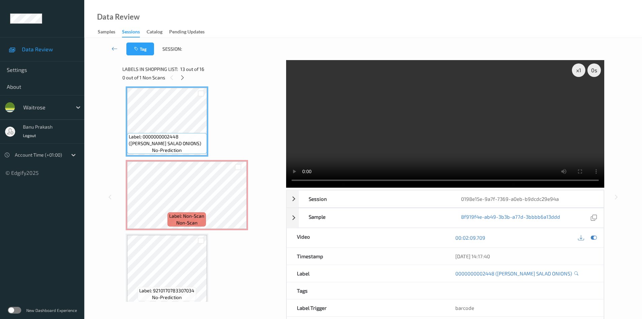
click at [449, 108] on video at bounding box center [445, 123] width 318 height 127
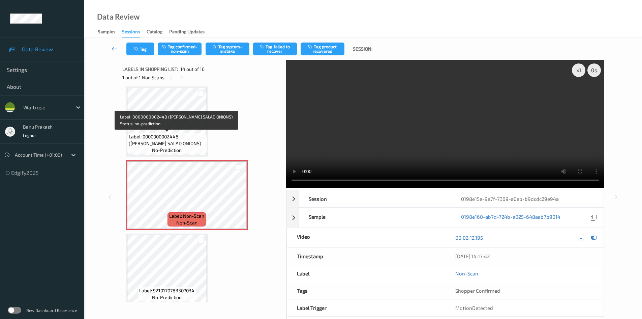
click at [184, 134] on span "Label: 0000000002448 ([PERSON_NAME] SALAD ONIONS)" at bounding box center [167, 139] width 77 height 13
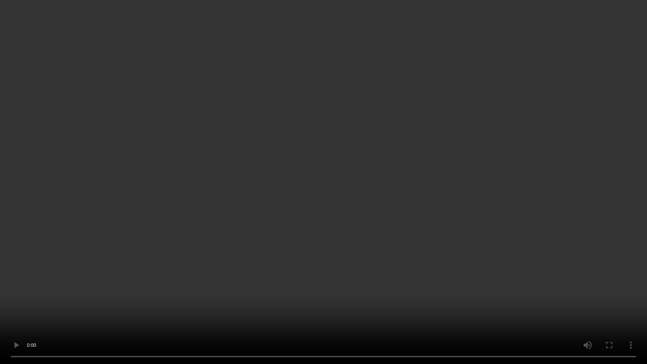
click at [551, 228] on video at bounding box center [323, 182] width 647 height 364
click at [392, 250] on video at bounding box center [323, 182] width 647 height 364
click at [391, 249] on video at bounding box center [323, 182] width 647 height 364
click at [390, 248] on video at bounding box center [323, 182] width 647 height 364
click at [438, 257] on video at bounding box center [323, 182] width 647 height 364
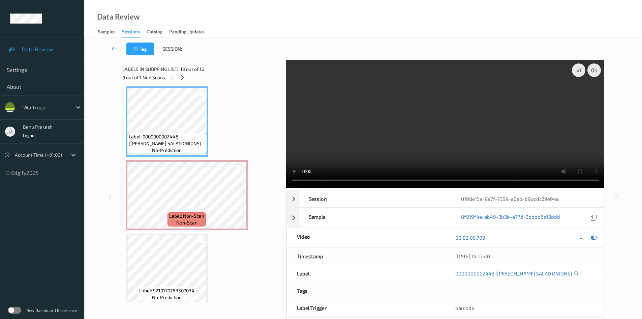
click at [465, 139] on video at bounding box center [445, 123] width 318 height 127
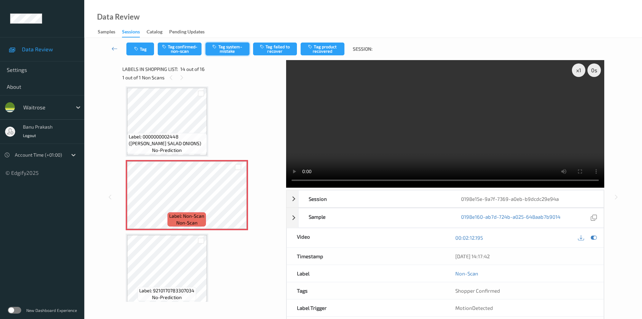
click at [216, 51] on button "Tag system-mistake" at bounding box center [228, 48] width 44 height 13
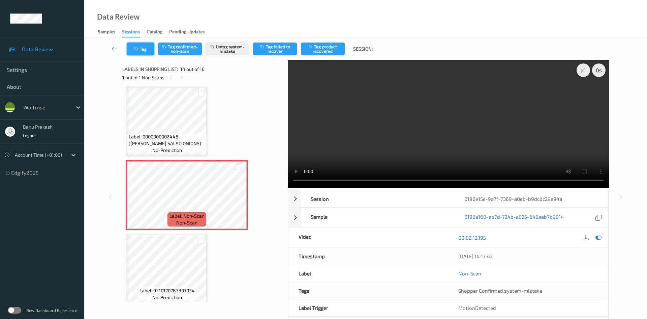
click at [133, 51] on button "Tag" at bounding box center [141, 48] width 28 height 13
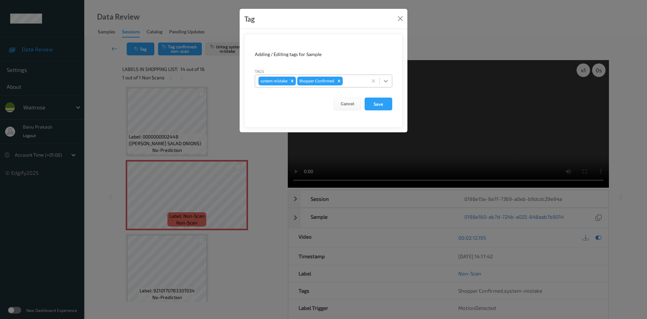
click at [384, 84] on icon at bounding box center [386, 81] width 7 height 7
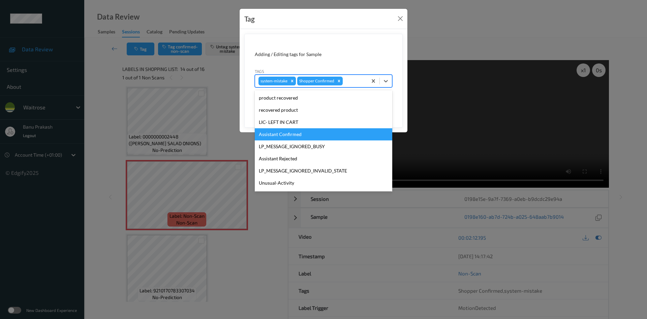
scroll to position [135, 0]
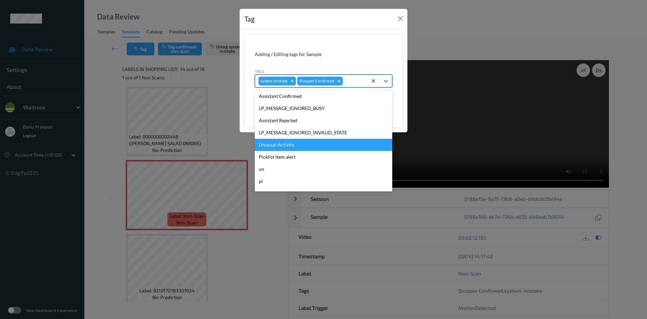
click at [300, 142] on div "Unusual-Activity" at bounding box center [324, 145] width 138 height 12
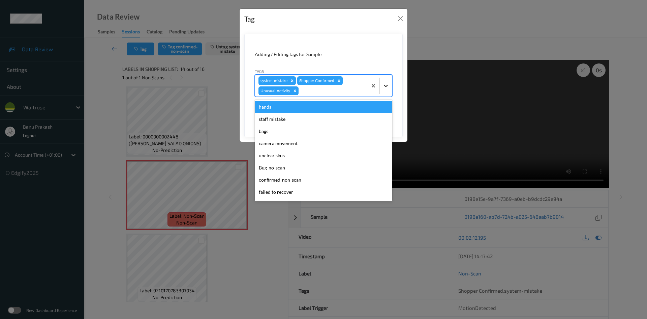
click at [382, 84] on div at bounding box center [386, 86] width 12 height 12
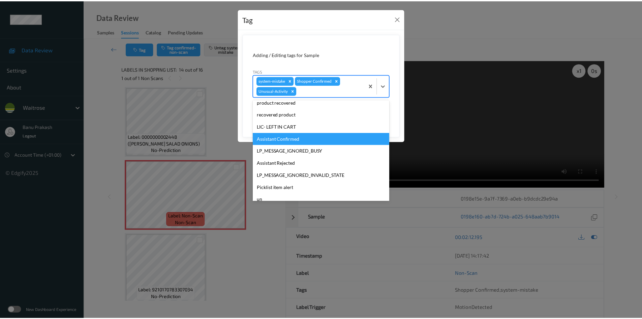
scroll to position [132, 0]
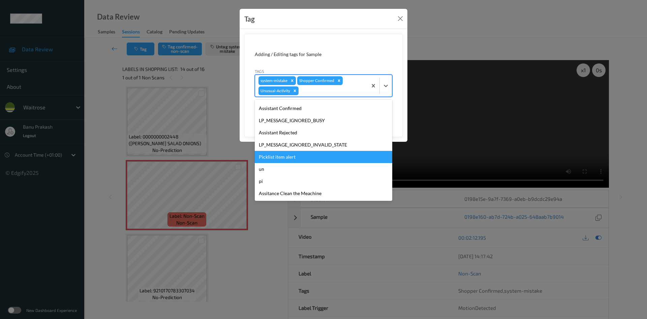
click at [295, 157] on div "Picklist item alert" at bounding box center [324, 157] width 138 height 12
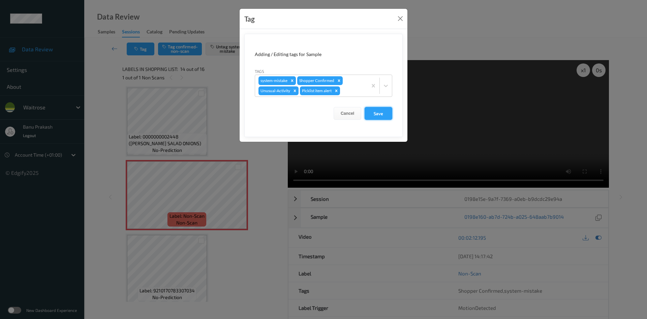
click at [384, 111] on button "Save" at bounding box center [379, 113] width 28 height 13
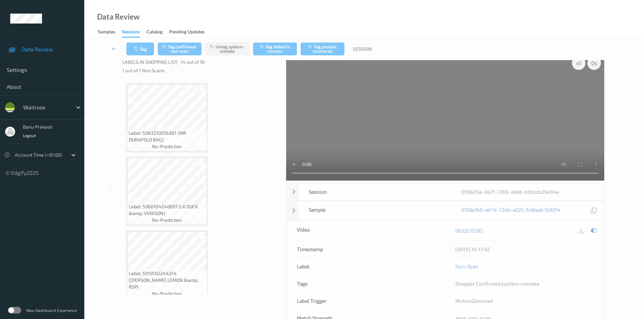
scroll to position [0, 0]
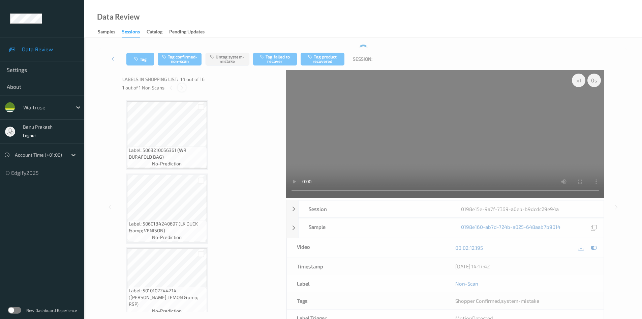
click at [181, 87] on icon at bounding box center [182, 88] width 6 height 6
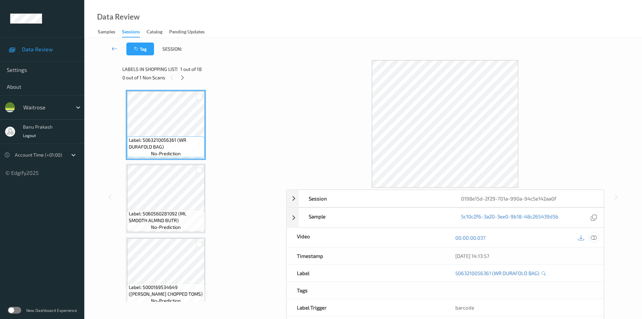
click at [596, 237] on icon at bounding box center [594, 237] width 6 height 6
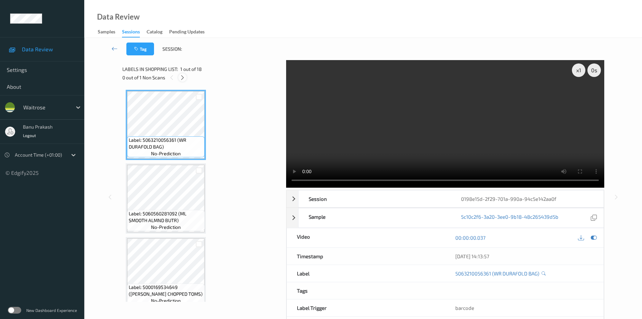
click at [185, 77] on icon at bounding box center [183, 78] width 6 height 6
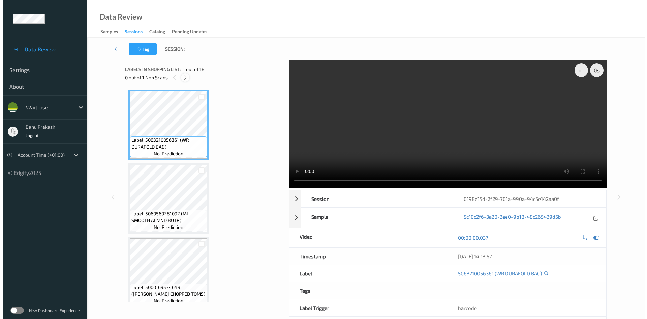
scroll to position [518, 0]
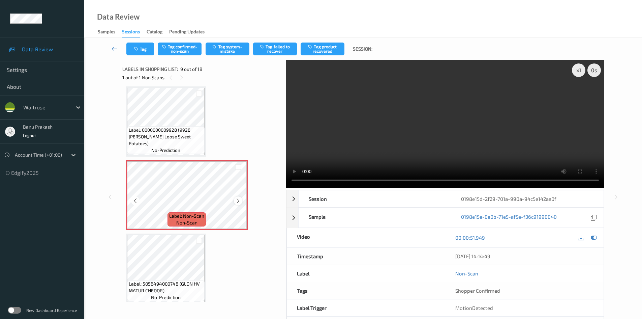
click at [240, 202] on icon at bounding box center [238, 201] width 6 height 6
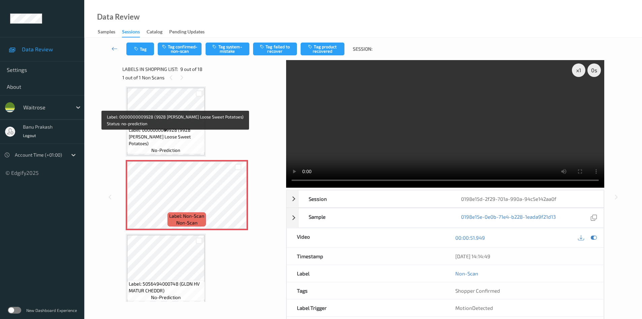
click at [193, 134] on span "Label: 0000000009928 (9928 WR Ess Loose Sweet Potatoes)" at bounding box center [166, 136] width 74 height 20
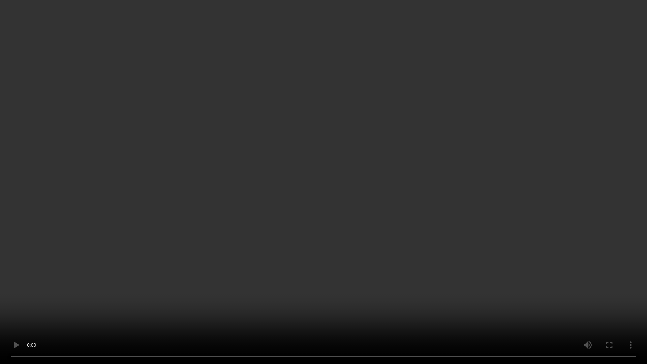
click at [422, 196] on video at bounding box center [323, 182] width 647 height 364
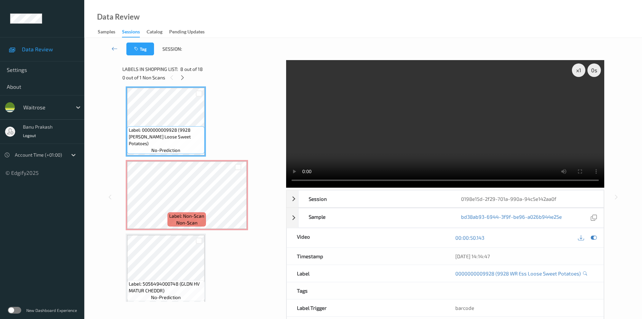
click at [453, 140] on video at bounding box center [445, 123] width 318 height 127
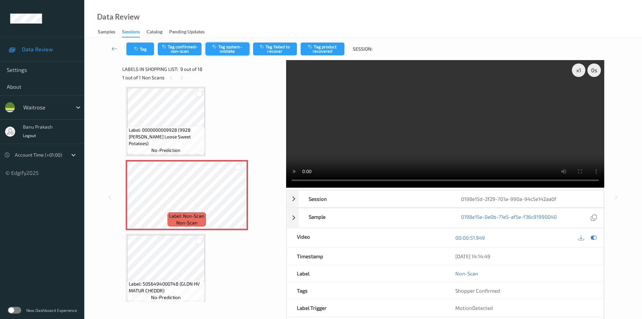
click at [234, 52] on button "Tag system-mistake" at bounding box center [228, 48] width 44 height 13
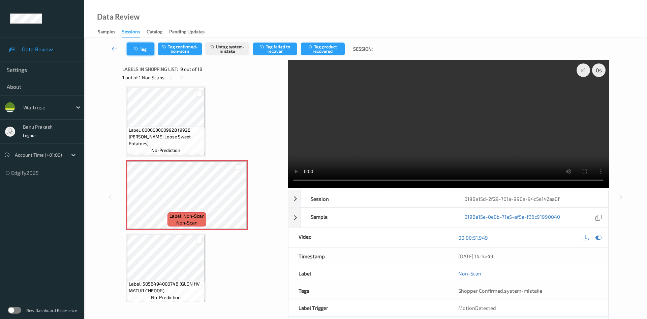
click at [138, 52] on button "Tag" at bounding box center [141, 48] width 28 height 13
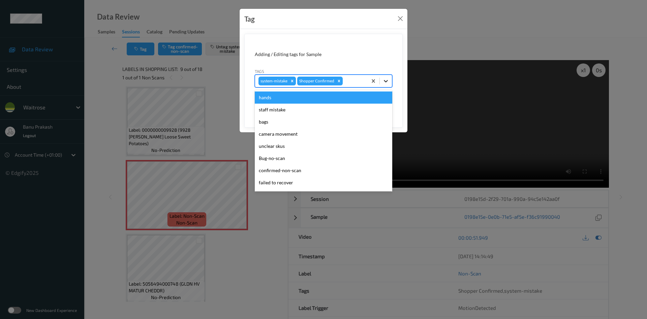
click at [388, 79] on icon at bounding box center [386, 81] width 7 height 7
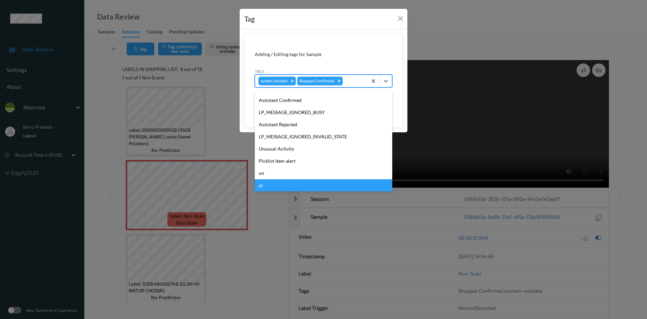
scroll to position [144, 0]
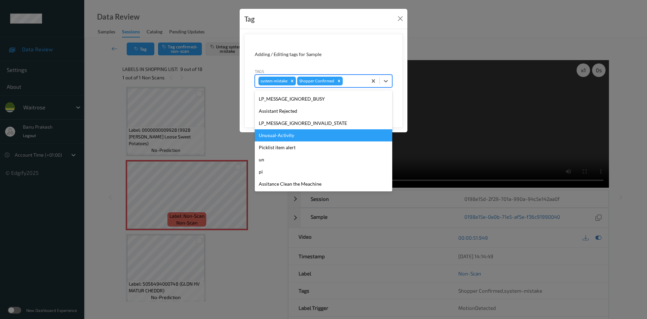
click at [292, 140] on div "Unusual-Activity" at bounding box center [324, 135] width 138 height 12
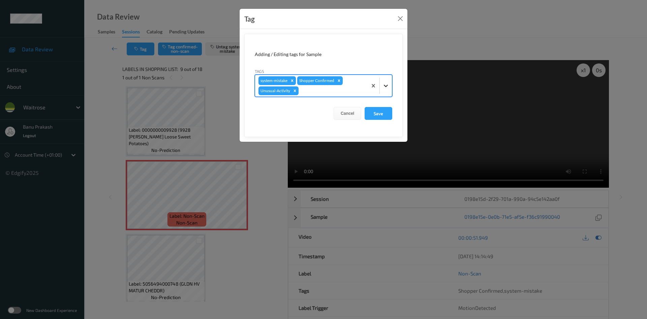
click at [383, 86] on icon at bounding box center [386, 85] width 7 height 7
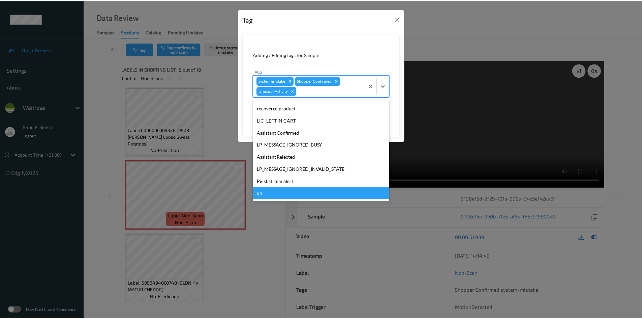
scroll to position [132, 0]
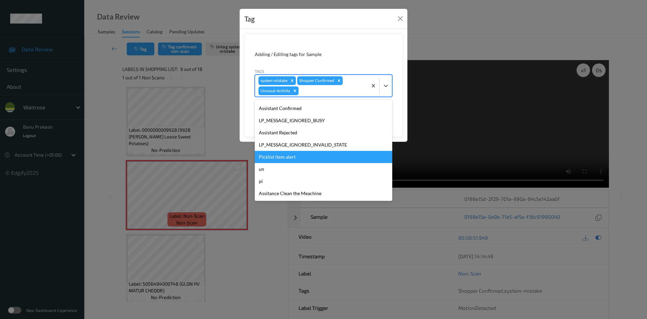
click at [291, 155] on div "Picklist item alert" at bounding box center [324, 157] width 138 height 12
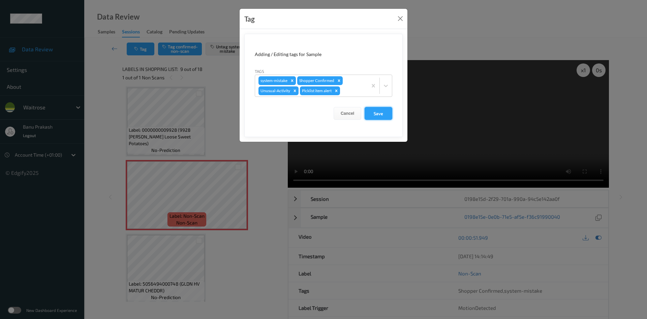
click at [377, 114] on button "Save" at bounding box center [379, 113] width 28 height 13
click at [376, 115] on button "Save" at bounding box center [379, 113] width 28 height 13
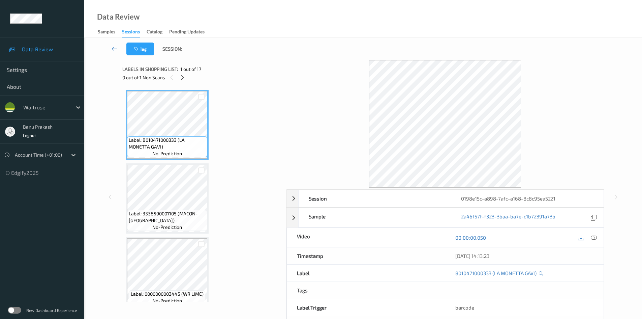
drag, startPoint x: 594, startPoint y: 235, endPoint x: 401, endPoint y: 7, distance: 298.8
click at [594, 235] on icon at bounding box center [594, 237] width 6 height 6
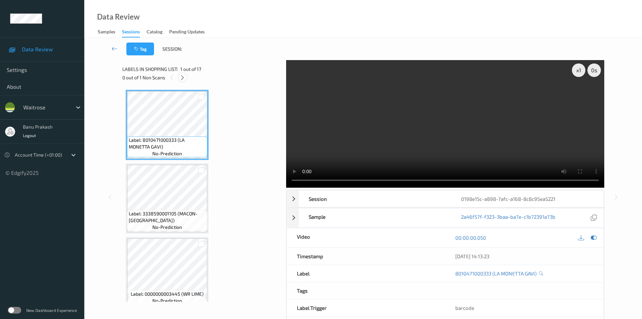
click at [181, 79] on icon at bounding box center [183, 78] width 6 height 6
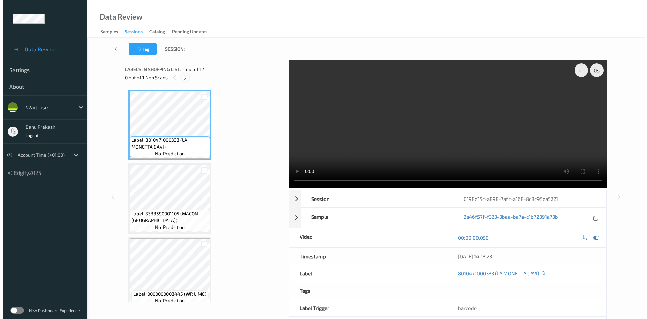
scroll to position [886, 0]
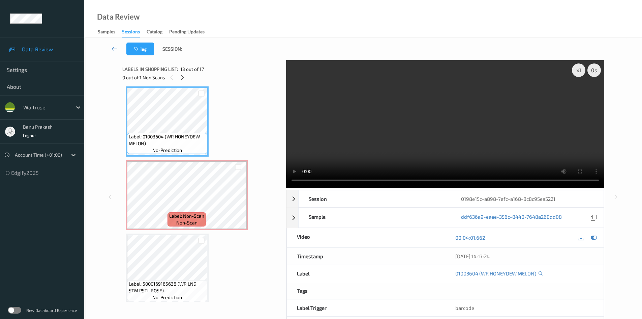
click at [438, 104] on video at bounding box center [445, 123] width 318 height 127
click at [493, 150] on video at bounding box center [445, 123] width 318 height 127
click at [441, 153] on video at bounding box center [445, 123] width 318 height 127
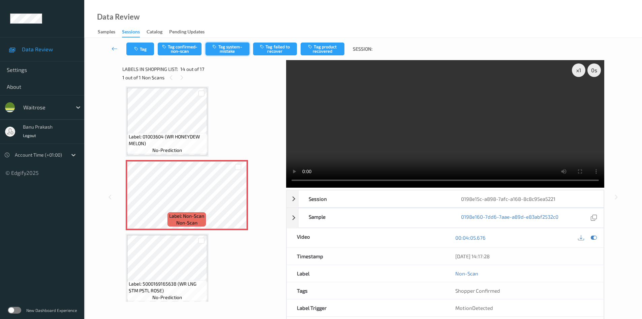
click at [241, 50] on button "Tag system-mistake" at bounding box center [228, 48] width 44 height 13
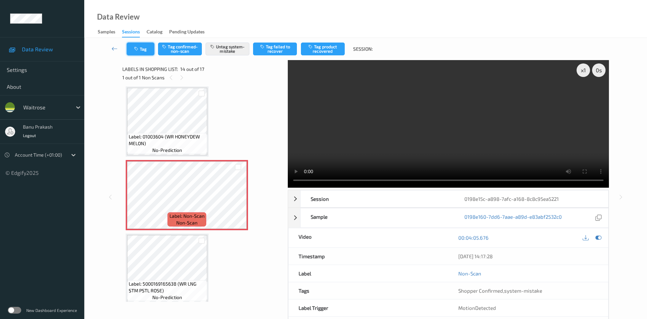
click at [140, 51] on button "Tag" at bounding box center [141, 48] width 28 height 13
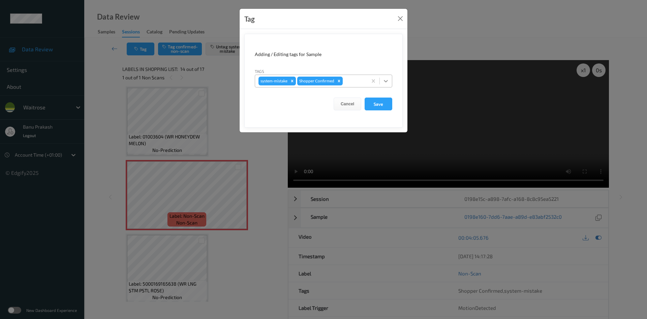
click at [384, 77] on div at bounding box center [386, 81] width 12 height 12
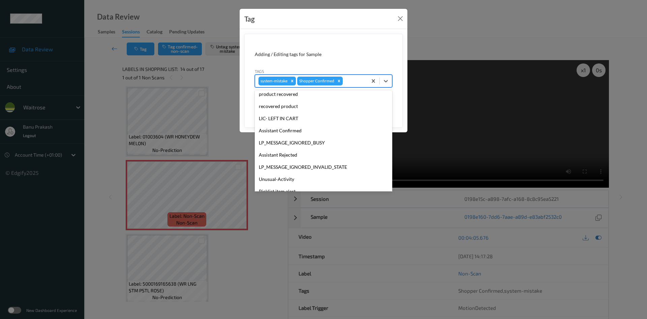
scroll to position [144, 0]
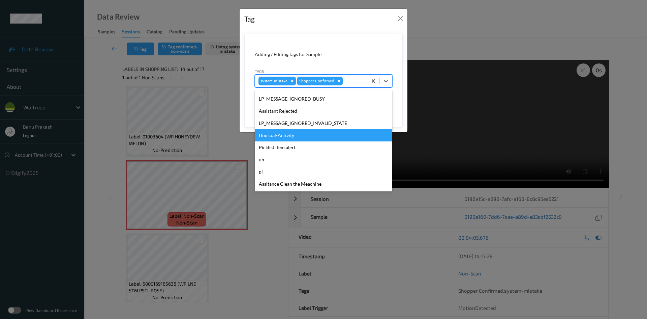
click at [305, 133] on div "Unusual-Activity" at bounding box center [324, 135] width 138 height 12
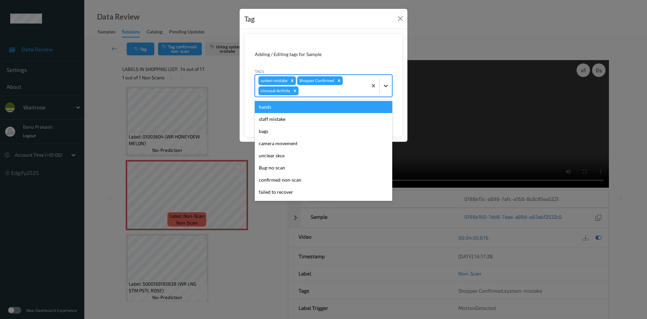
click at [388, 86] on icon at bounding box center [386, 85] width 7 height 7
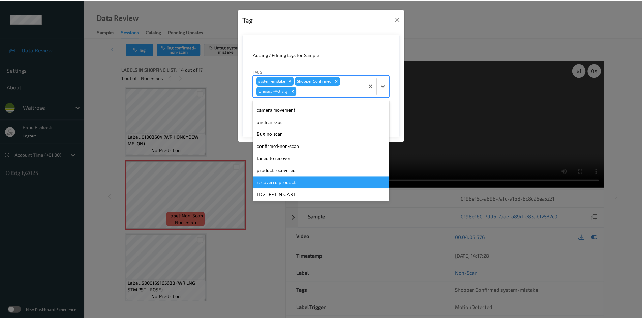
scroll to position [132, 0]
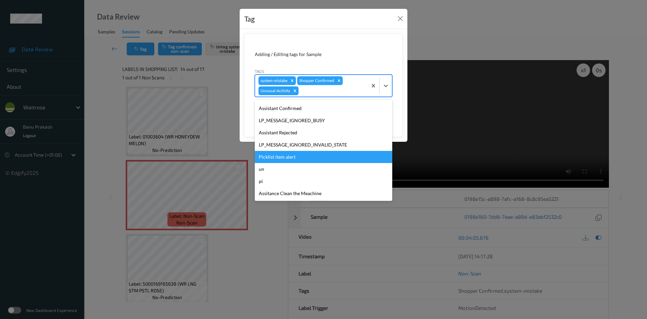
click at [297, 156] on div "Picklist item alert" at bounding box center [324, 157] width 138 height 12
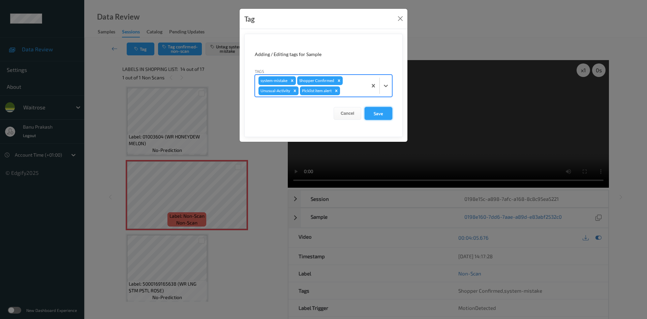
click at [372, 116] on button "Save" at bounding box center [379, 113] width 28 height 13
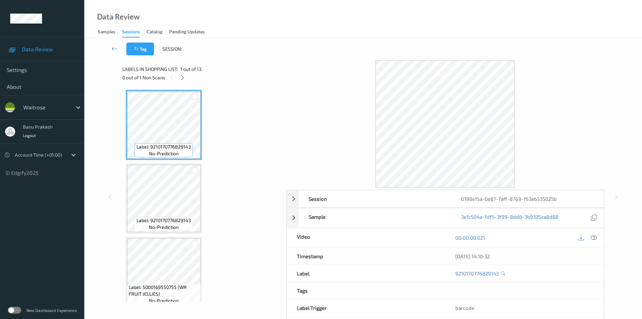
click at [596, 237] on icon at bounding box center [594, 237] width 6 height 6
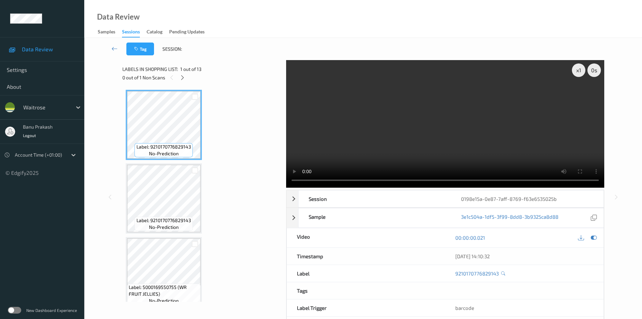
click at [180, 81] on div "0 out of 1 Non Scans" at bounding box center [201, 77] width 159 height 8
click at [180, 76] on icon at bounding box center [183, 78] width 6 height 6
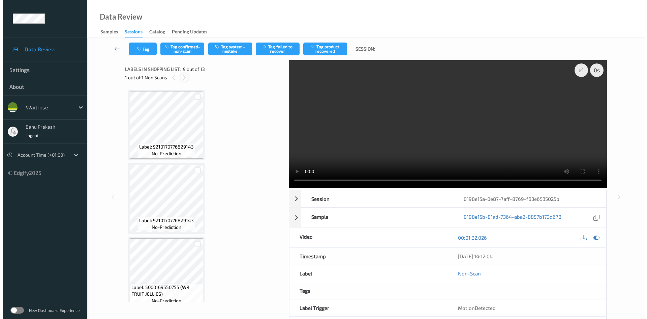
scroll to position [518, 0]
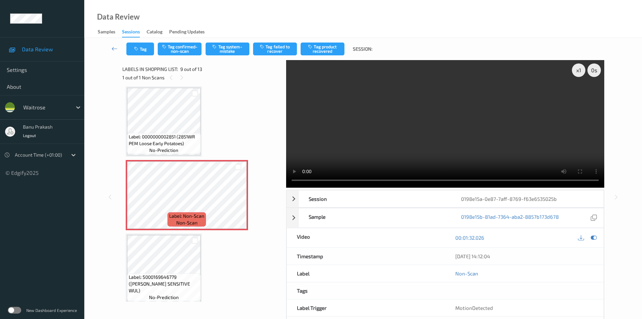
click at [176, 147] on span "no-prediction" at bounding box center [163, 150] width 29 height 7
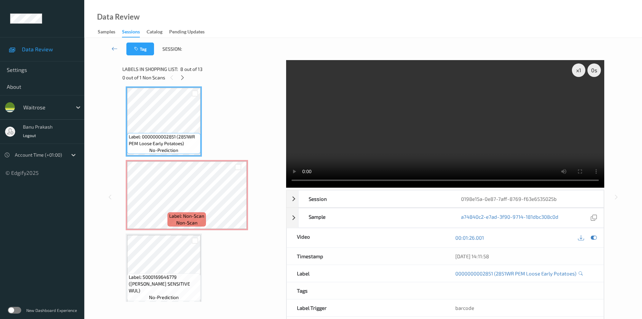
click at [442, 132] on video at bounding box center [445, 123] width 318 height 127
click at [479, 128] on video at bounding box center [445, 123] width 318 height 127
click at [472, 129] on video at bounding box center [445, 123] width 318 height 127
click at [432, 135] on video at bounding box center [445, 123] width 318 height 127
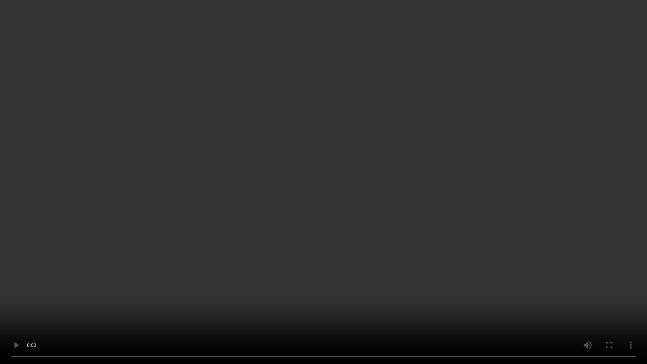
click at [361, 221] on video at bounding box center [323, 182] width 647 height 364
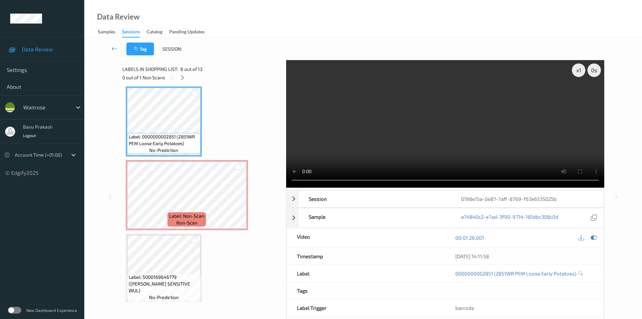
click at [429, 106] on video at bounding box center [445, 123] width 318 height 127
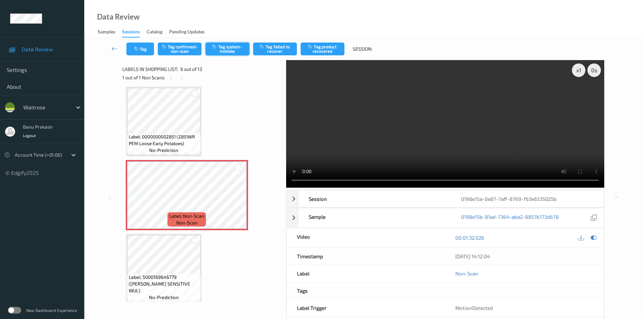
click at [229, 52] on button "Tag system-mistake" at bounding box center [228, 48] width 44 height 13
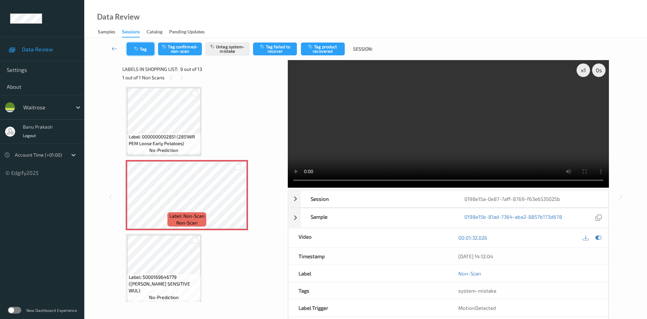
click at [154, 52] on button "Tag" at bounding box center [141, 48] width 28 height 13
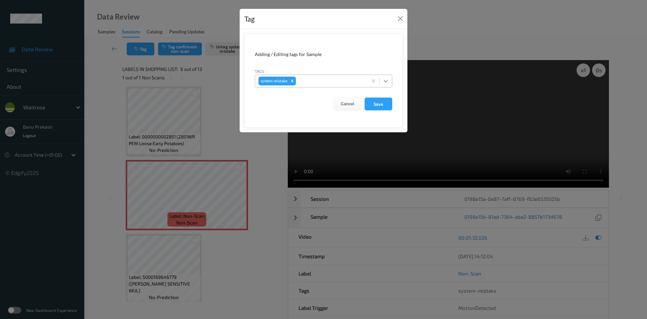
click at [388, 80] on icon at bounding box center [386, 81] width 7 height 7
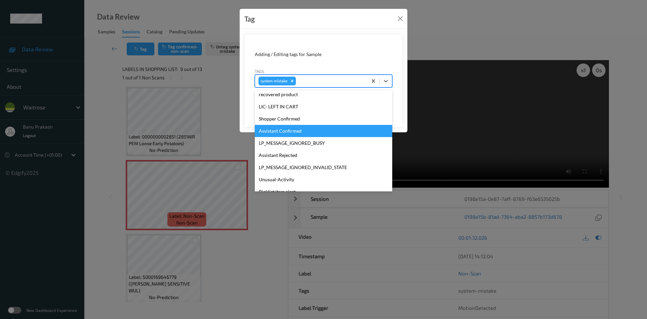
scroll to position [156, 0]
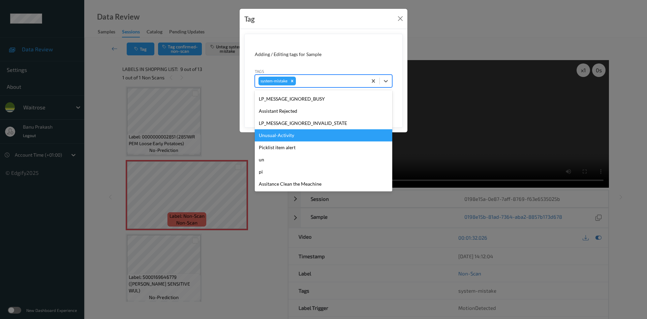
click at [305, 136] on div "Unusual-Activity" at bounding box center [324, 135] width 138 height 12
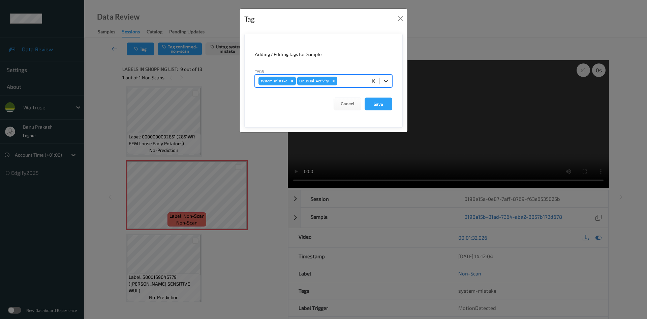
drag, startPoint x: 390, startPoint y: 74, endPoint x: 387, endPoint y: 77, distance: 4.8
click at [388, 76] on div "Tags option Unusual-Activity, selected. Select is focused ,type to refine list,…" at bounding box center [324, 78] width 138 height 20
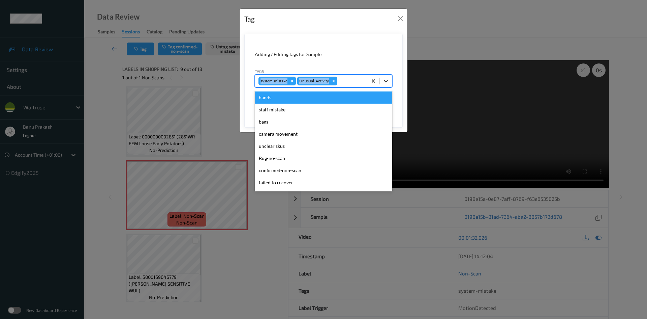
click at [385, 82] on icon at bounding box center [386, 81] width 7 height 7
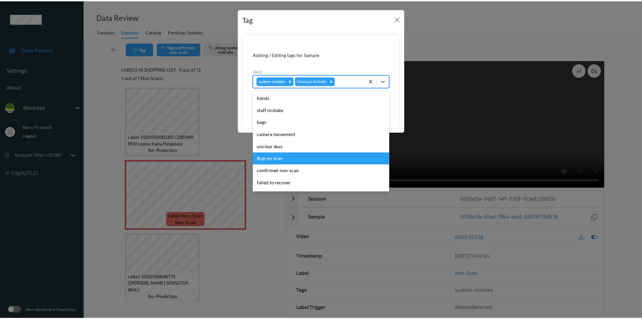
scroll to position [135, 0]
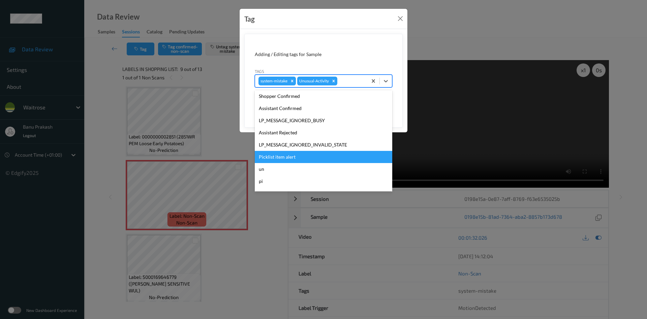
click at [289, 155] on div "Picklist item alert" at bounding box center [324, 157] width 138 height 12
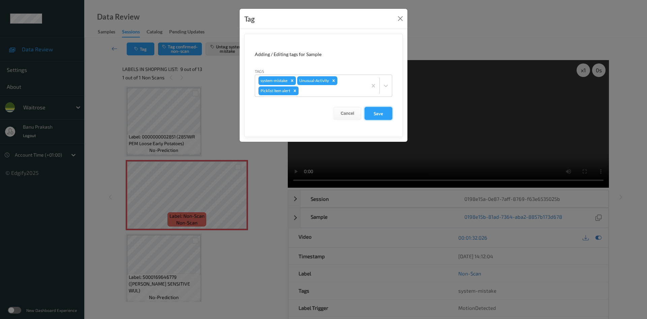
click at [383, 112] on button "Save" at bounding box center [379, 113] width 28 height 13
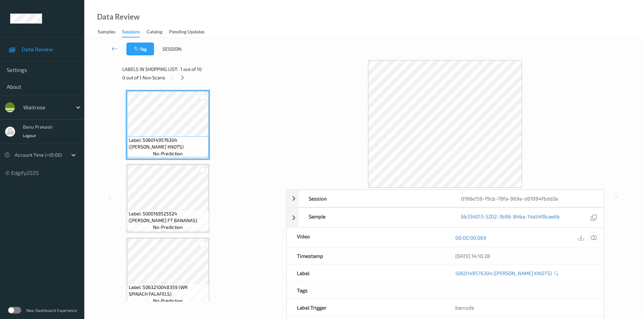
click at [594, 238] on icon at bounding box center [594, 237] width 6 height 6
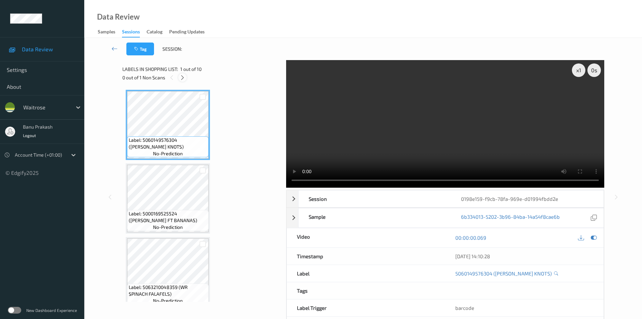
click at [181, 76] on icon at bounding box center [183, 78] width 6 height 6
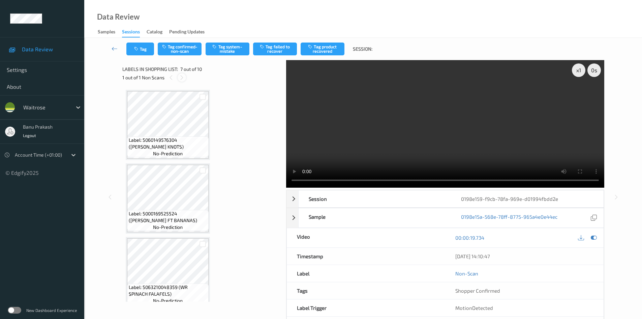
scroll to position [371, 0]
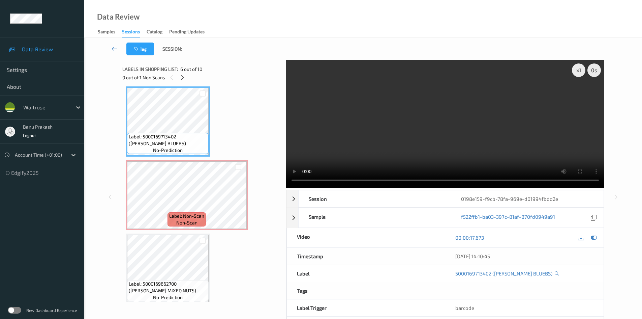
click at [335, 120] on video at bounding box center [445, 123] width 318 height 127
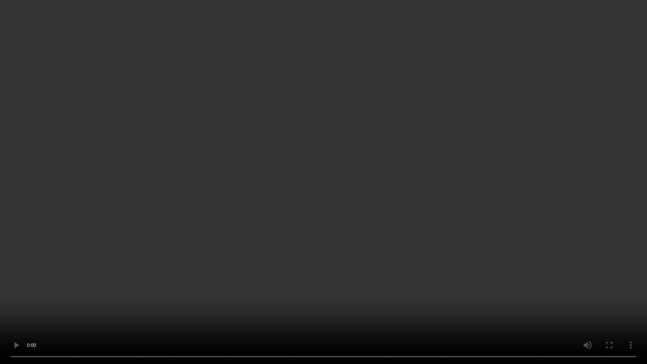
click at [156, 311] on video at bounding box center [323, 182] width 647 height 364
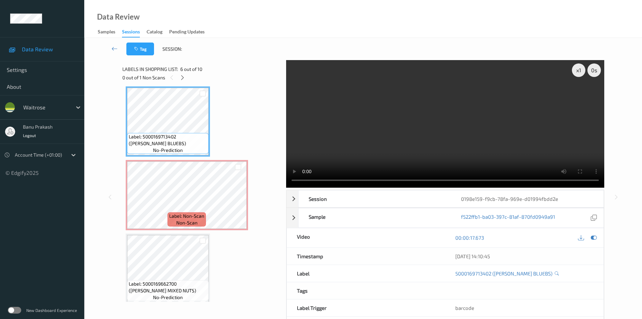
click at [462, 121] on video at bounding box center [445, 123] width 318 height 127
click at [461, 149] on video at bounding box center [445, 123] width 318 height 127
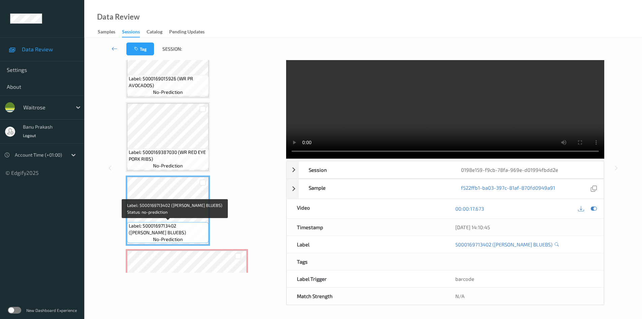
scroll to position [254, 0]
click at [178, 231] on span "Label: 5000169713402 ([PERSON_NAME] BLUEBS)" at bounding box center [168, 228] width 78 height 13
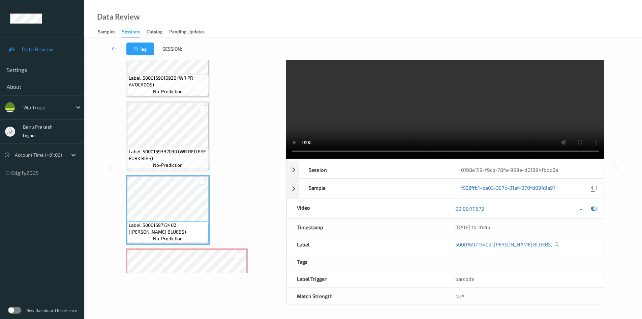
scroll to position [0, 0]
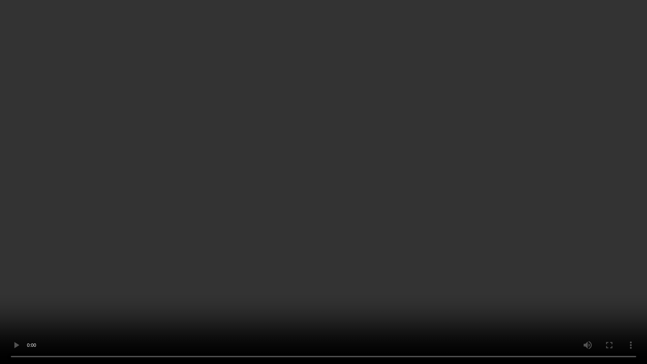
click at [308, 261] on video at bounding box center [323, 182] width 647 height 364
click at [290, 316] on video at bounding box center [323, 182] width 647 height 364
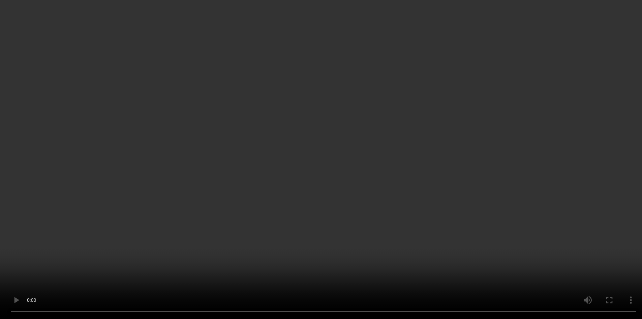
scroll to position [523, 0]
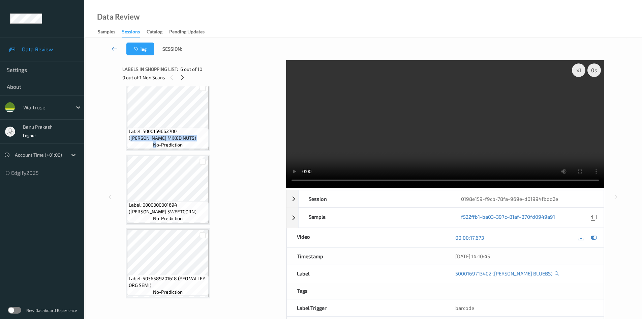
drag, startPoint x: 179, startPoint y: 130, endPoint x: 155, endPoint y: 141, distance: 27.2
click at [155, 141] on div "Label: 5000169662700 ([PERSON_NAME] MIXED NUTS) no-prediction" at bounding box center [168, 137] width 82 height 21
copy div "[PERSON_NAME] MIXED NUTS) n"
click at [498, 134] on video at bounding box center [445, 123] width 318 height 127
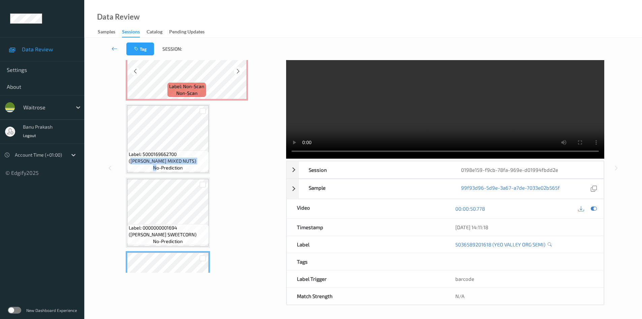
scroll to position [422, 0]
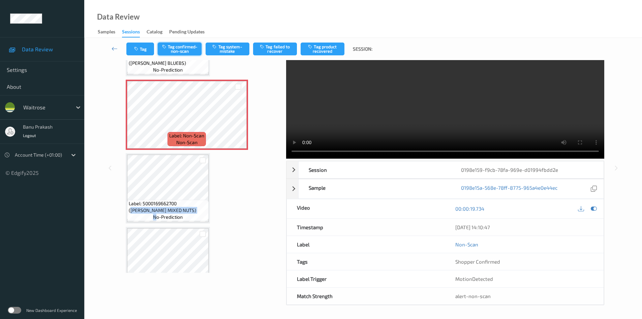
click at [183, 47] on button "Tag confirmed-non-scan" at bounding box center [180, 48] width 44 height 13
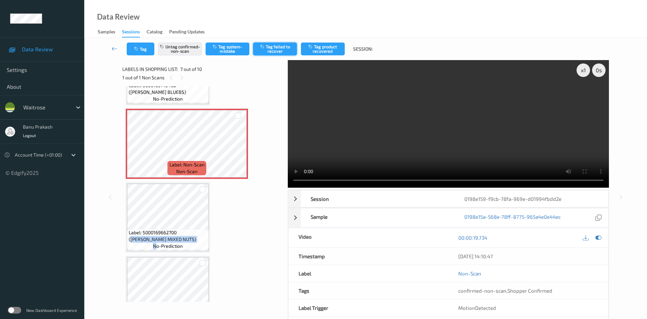
click at [263, 52] on button "Tag failed to recover" at bounding box center [275, 48] width 44 height 13
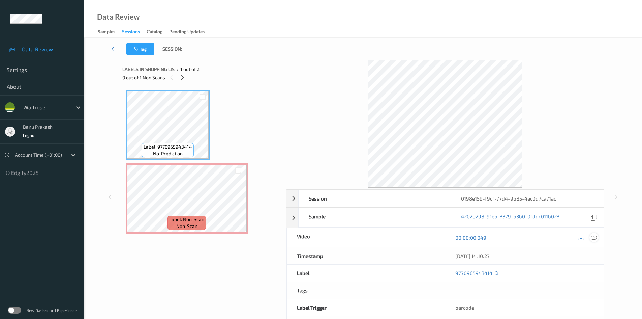
click at [597, 235] on icon at bounding box center [594, 237] width 6 height 6
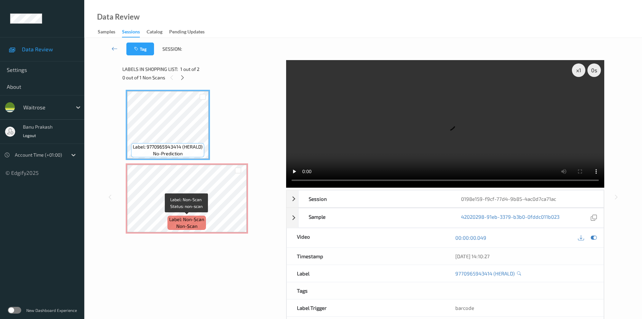
click at [182, 226] on span "non-scan" at bounding box center [186, 226] width 21 height 7
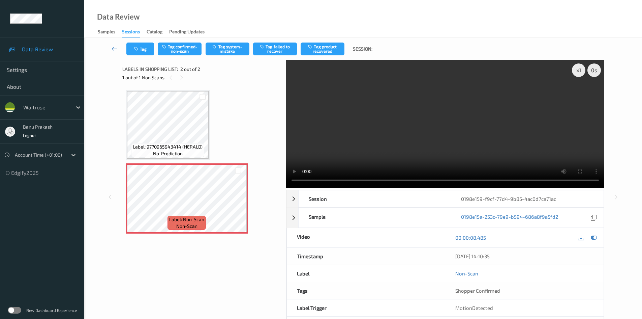
click at [178, 146] on span "Label: 9770965943414 (HERALD)" at bounding box center [168, 146] width 70 height 7
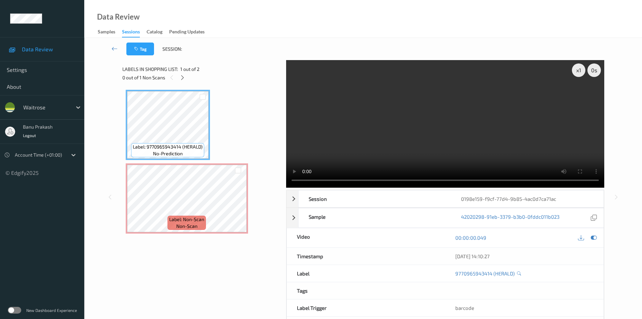
click at [367, 150] on video at bounding box center [445, 123] width 318 height 127
click at [368, 134] on video at bounding box center [445, 123] width 318 height 127
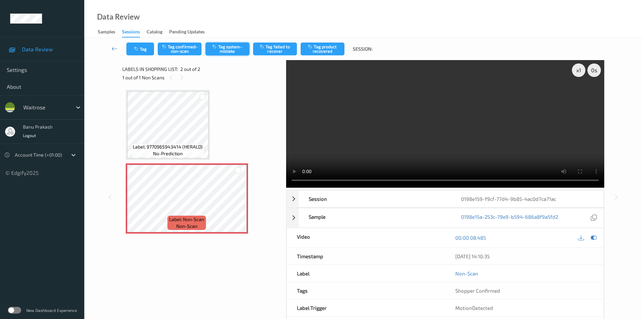
click at [238, 51] on button "Tag system-mistake" at bounding box center [228, 48] width 44 height 13
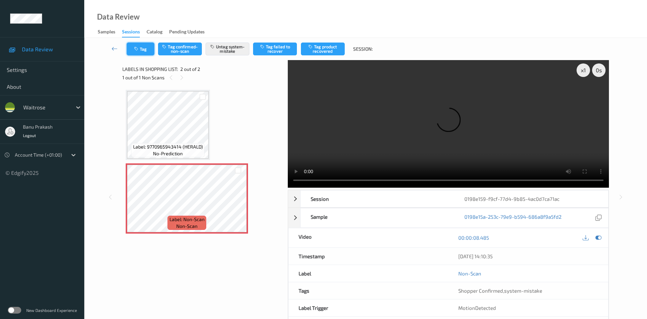
click at [138, 53] on button "Tag" at bounding box center [141, 48] width 28 height 13
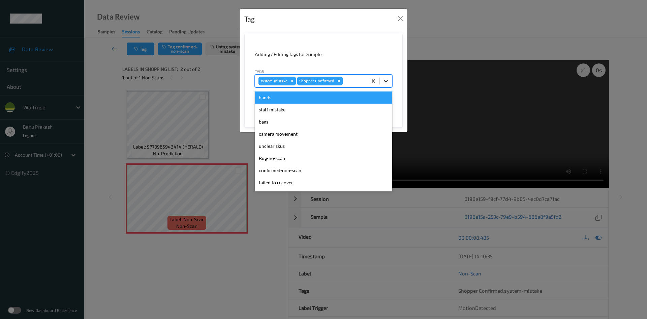
click at [384, 84] on icon at bounding box center [386, 81] width 7 height 7
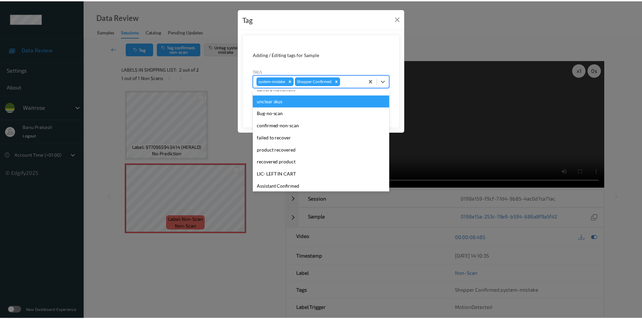
scroll to position [101, 0]
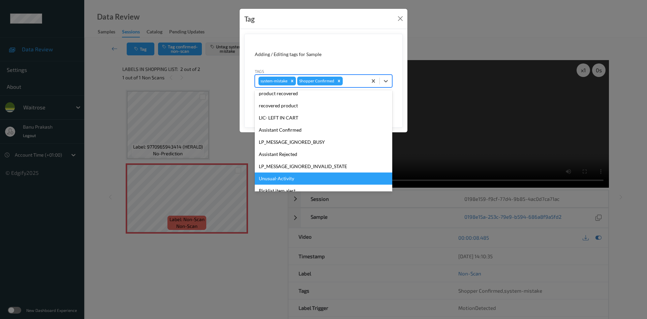
click at [278, 178] on div "Unusual-Activity" at bounding box center [324, 178] width 138 height 12
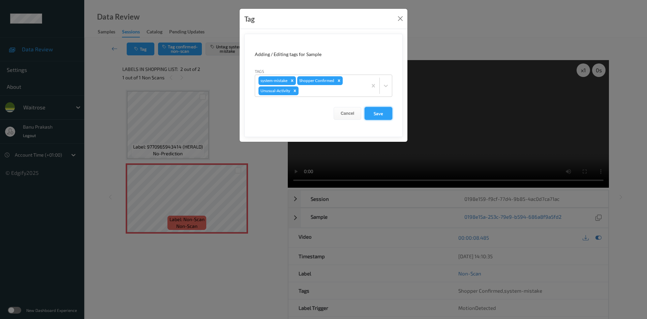
click at [373, 119] on button "Save" at bounding box center [379, 113] width 28 height 13
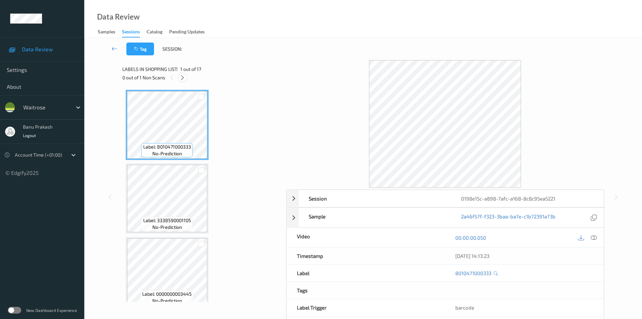
click at [180, 78] on icon at bounding box center [183, 78] width 6 height 6
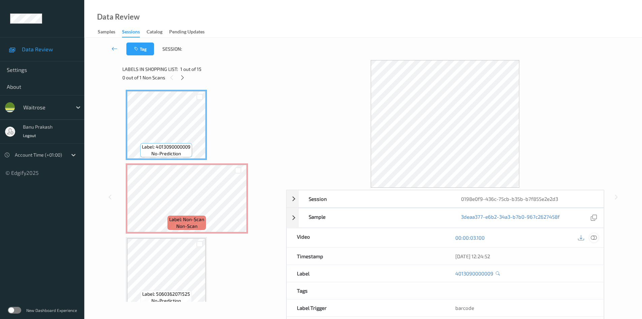
click at [594, 235] on icon at bounding box center [594, 237] width 6 height 6
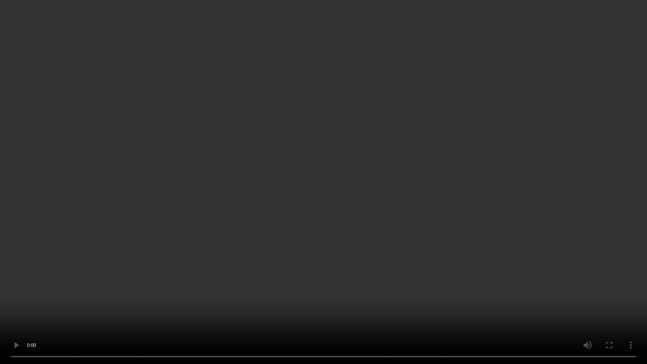
click at [369, 205] on video at bounding box center [323, 182] width 647 height 364
click at [486, 226] on video at bounding box center [323, 182] width 647 height 364
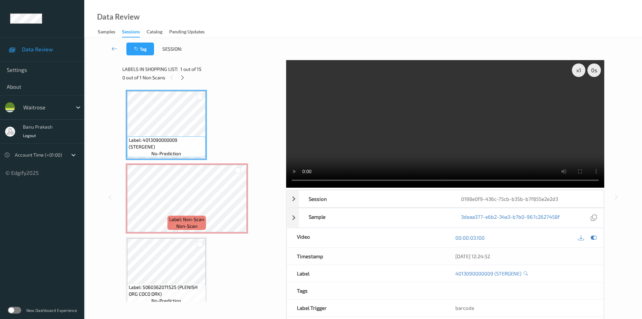
click at [438, 97] on video at bounding box center [445, 123] width 318 height 127
click at [497, 148] on video at bounding box center [445, 123] width 318 height 127
click at [426, 144] on video at bounding box center [445, 123] width 318 height 127
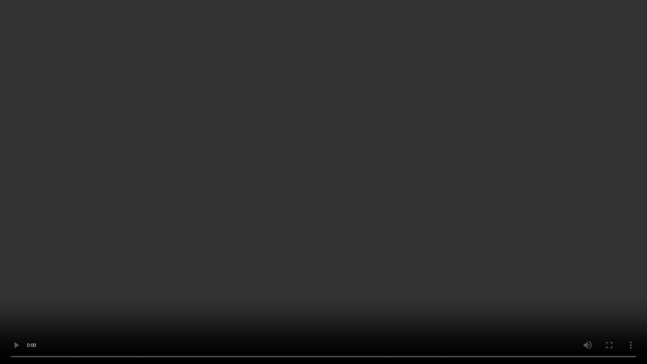
click at [368, 156] on video at bounding box center [323, 182] width 647 height 364
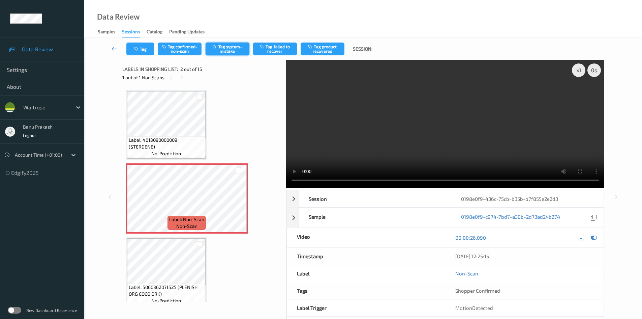
click at [228, 51] on button "Tag system-mistake" at bounding box center [228, 48] width 44 height 13
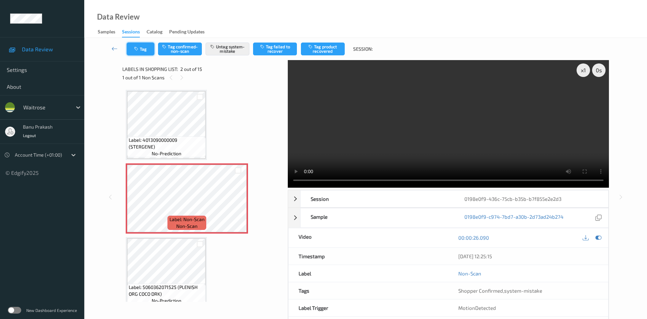
click at [140, 45] on button "Tag" at bounding box center [141, 48] width 28 height 13
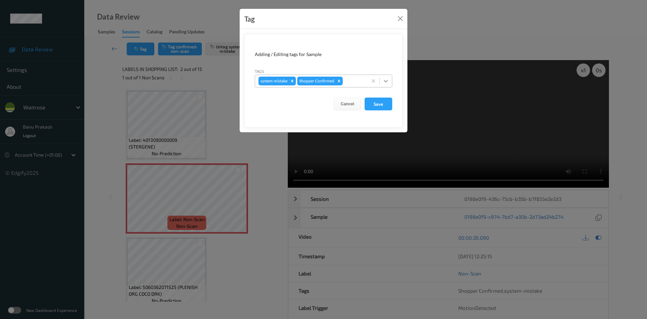
click at [388, 78] on icon at bounding box center [386, 81] width 7 height 7
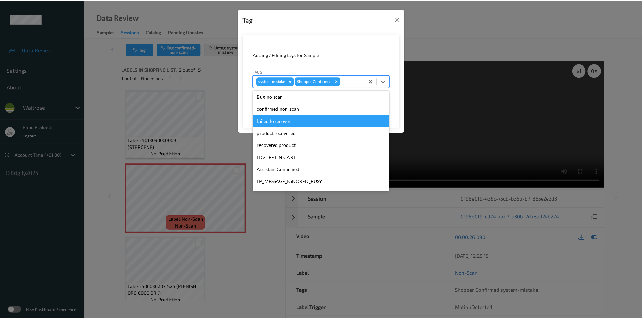
scroll to position [135, 0]
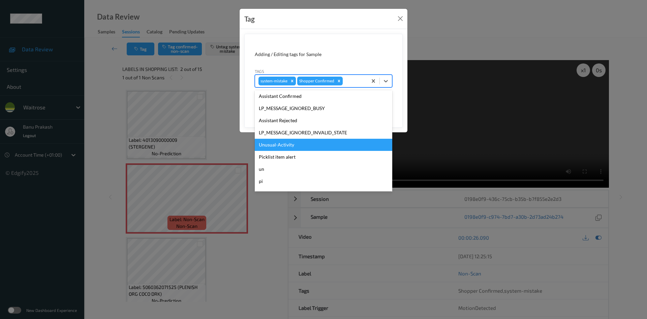
click at [286, 144] on div "Unusual-Activity" at bounding box center [324, 145] width 138 height 12
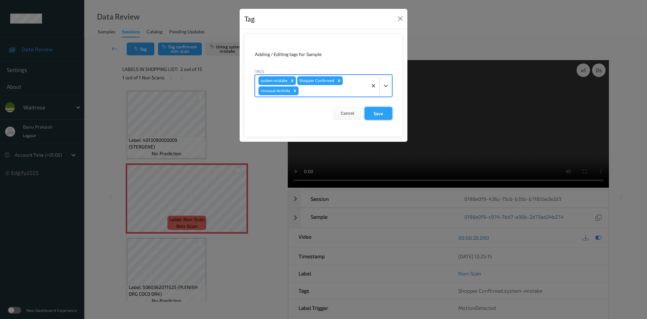
click at [375, 117] on button "Save" at bounding box center [379, 113] width 28 height 13
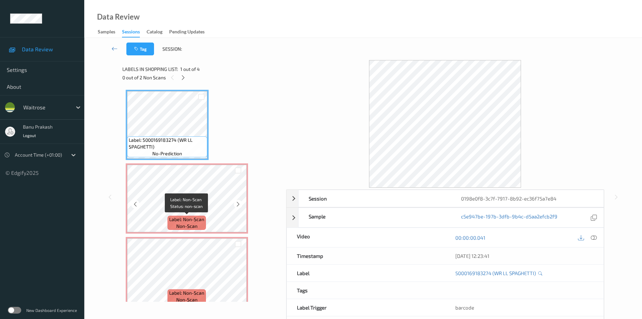
click at [185, 218] on span "Label: Non-Scan" at bounding box center [186, 219] width 35 height 7
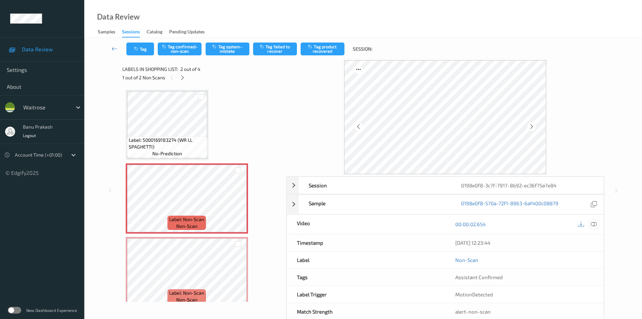
click at [593, 223] on icon at bounding box center [594, 224] width 6 height 6
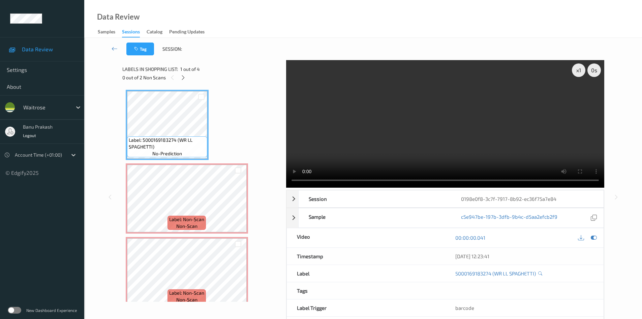
click at [483, 134] on video at bounding box center [445, 123] width 318 height 127
click at [432, 148] on video at bounding box center [445, 123] width 318 height 127
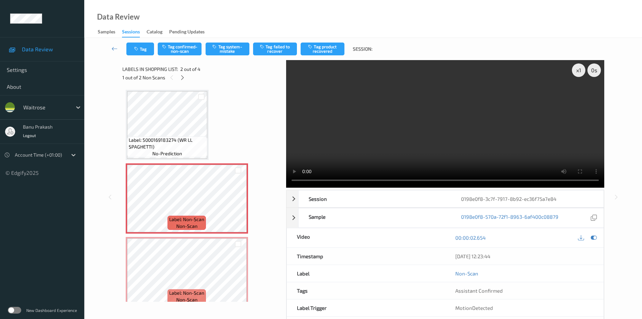
click at [432, 137] on video at bounding box center [445, 123] width 318 height 127
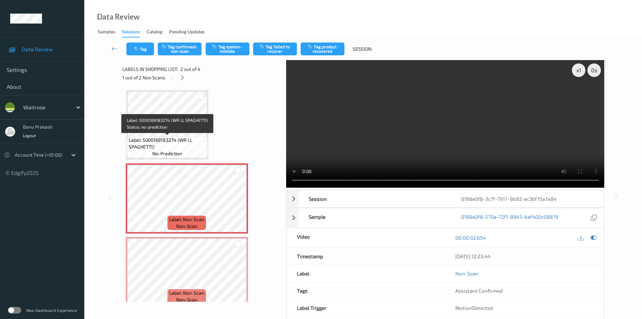
click at [197, 137] on span "Label: 5000169183274 (WR LL SPAGHETTI)" at bounding box center [167, 143] width 77 height 13
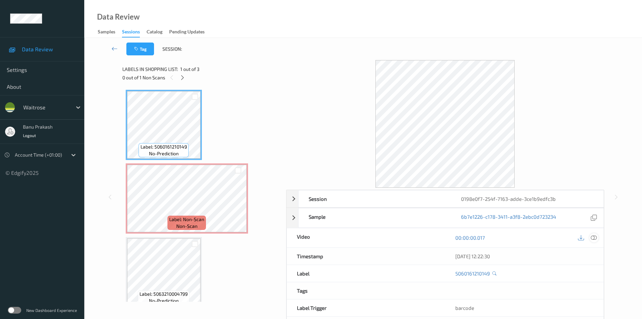
click at [597, 236] on icon at bounding box center [594, 237] width 6 height 6
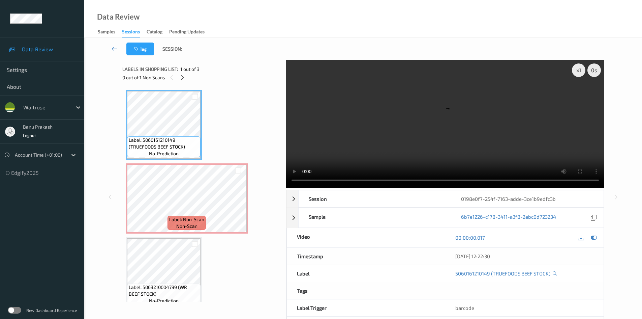
click at [394, 118] on video at bounding box center [445, 123] width 318 height 127
click at [407, 149] on video at bounding box center [445, 123] width 318 height 127
click at [238, 203] on icon at bounding box center [238, 204] width 6 height 6
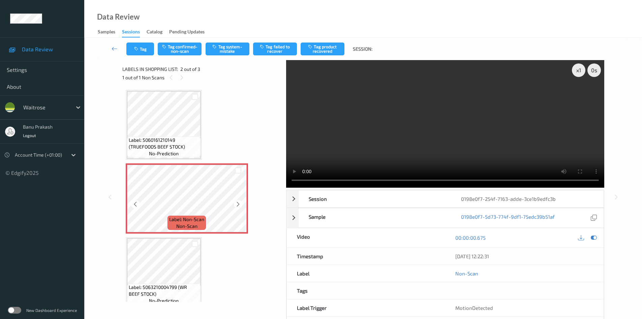
click at [238, 203] on icon at bounding box center [238, 204] width 6 height 6
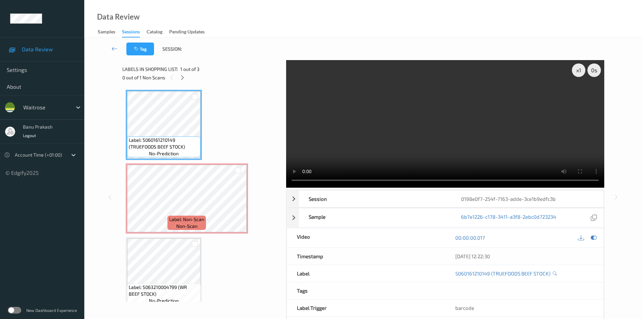
click at [362, 143] on video at bounding box center [445, 123] width 318 height 127
click at [418, 132] on video at bounding box center [445, 123] width 318 height 127
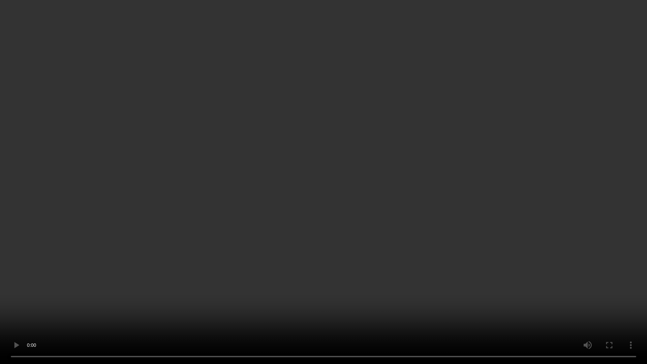
click at [453, 247] on video at bounding box center [323, 182] width 647 height 364
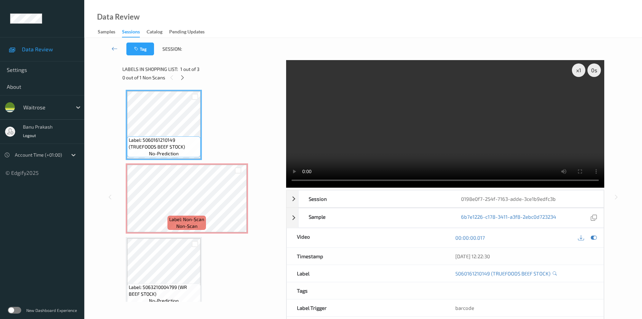
click at [435, 121] on video at bounding box center [445, 123] width 318 height 127
click at [450, 84] on video at bounding box center [445, 123] width 318 height 127
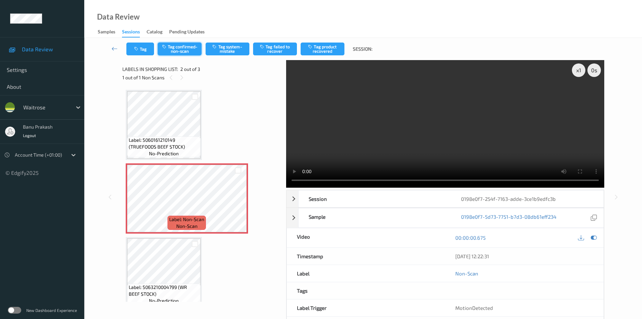
click at [186, 53] on button "Tag confirmed-non-scan" at bounding box center [180, 48] width 44 height 13
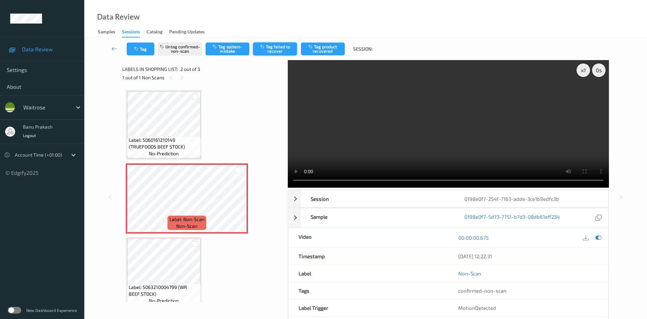
click at [268, 52] on button "Tag failed to recover" at bounding box center [275, 48] width 44 height 13
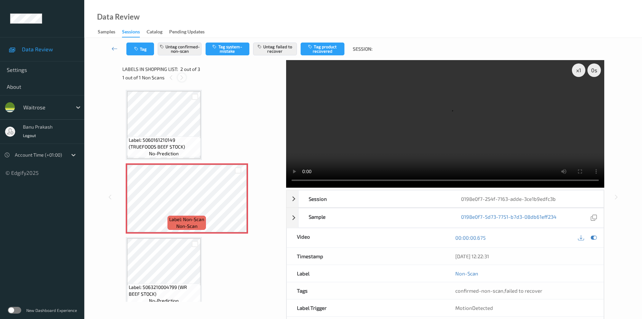
click at [182, 80] on icon at bounding box center [182, 78] width 6 height 6
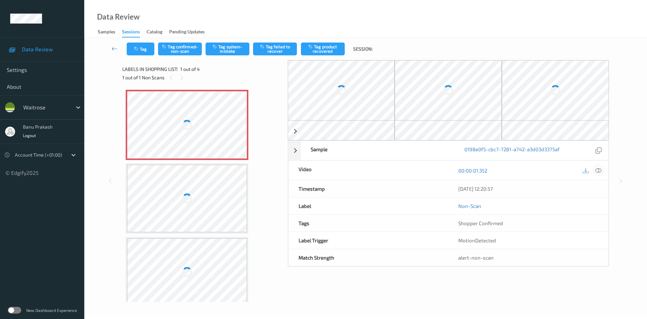
click at [598, 167] on div at bounding box center [599, 170] width 9 height 9
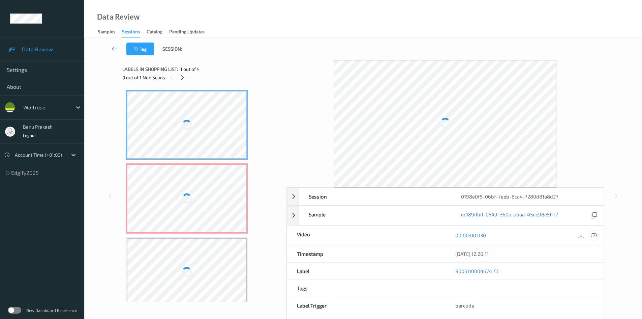
click at [593, 232] on icon at bounding box center [594, 235] width 6 height 6
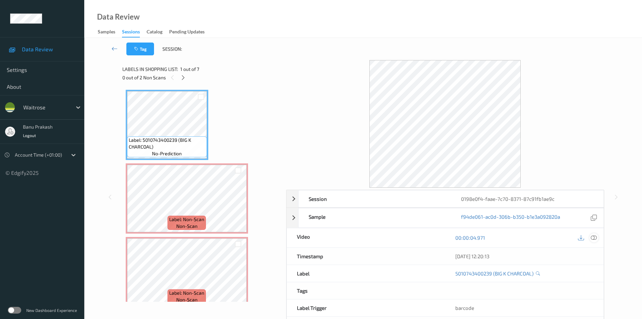
click at [595, 238] on icon at bounding box center [594, 237] width 6 height 6
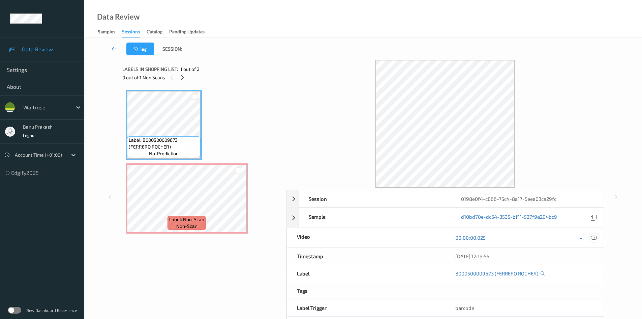
click at [594, 239] on icon at bounding box center [594, 237] width 6 height 6
click at [593, 238] on icon at bounding box center [594, 237] width 6 height 6
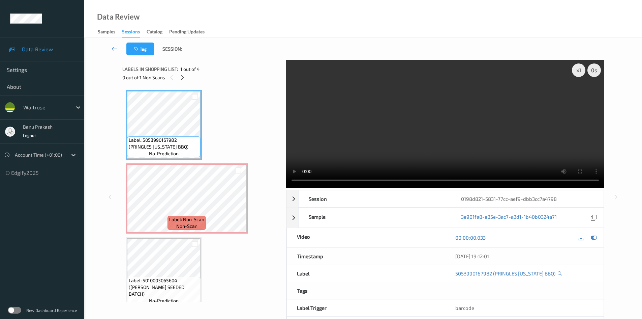
click at [413, 126] on video at bounding box center [445, 123] width 318 height 127
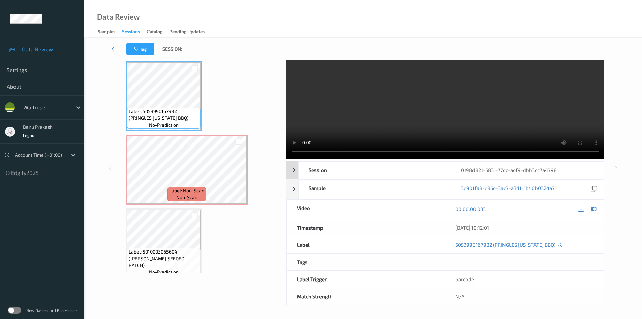
scroll to position [29, 0]
click at [494, 104] on video at bounding box center [445, 94] width 318 height 127
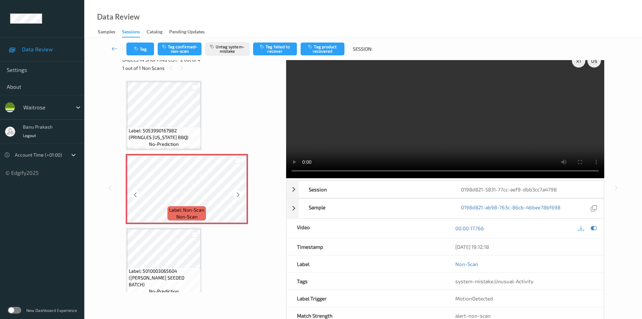
scroll to position [0, 0]
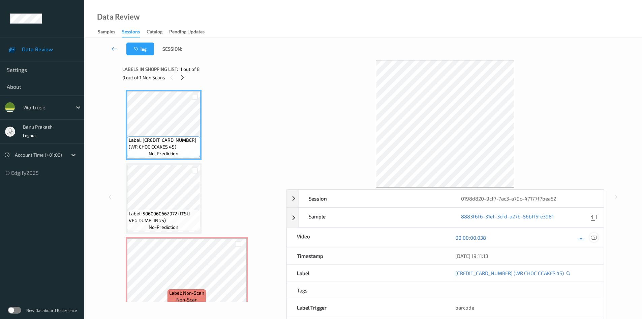
click at [596, 237] on icon at bounding box center [594, 237] width 6 height 6
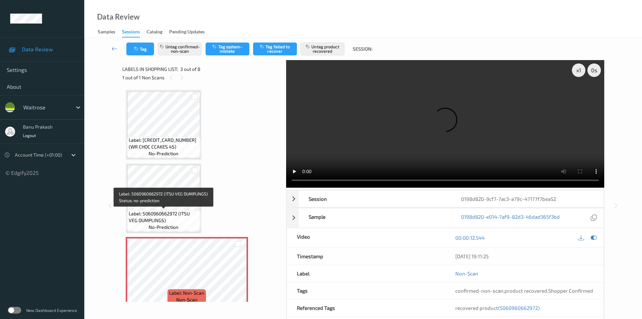
click at [169, 214] on span "Label: 5060960662972 (ITSU VEG DUMPLINGS)" at bounding box center [164, 216] width 70 height 13
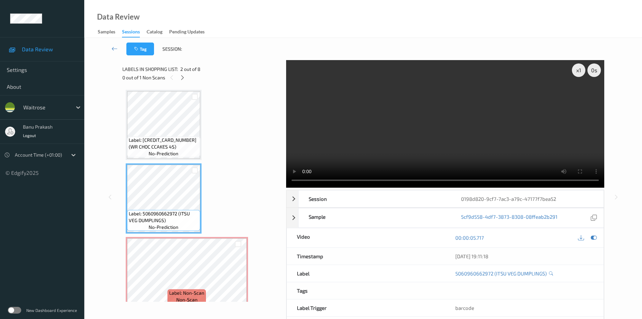
click at [402, 125] on video at bounding box center [445, 123] width 318 height 127
click at [382, 142] on video at bounding box center [445, 123] width 318 height 127
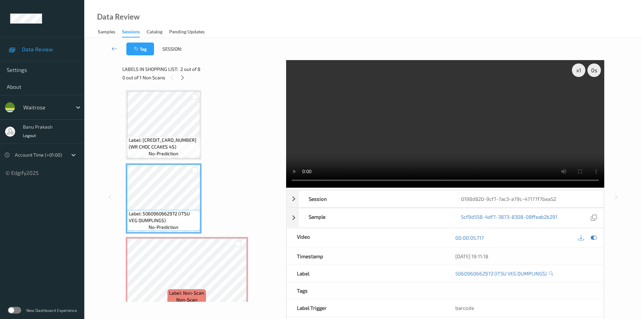
click at [436, 128] on video at bounding box center [445, 123] width 318 height 127
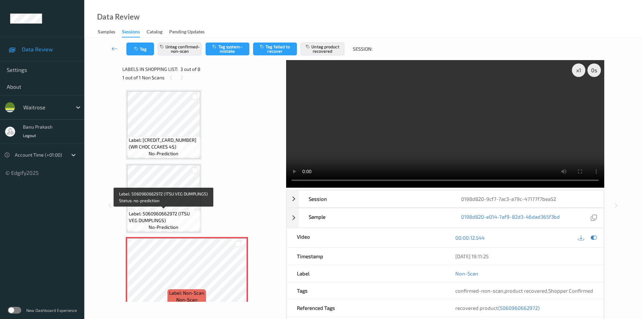
click at [160, 218] on span "Label: 5060960662972 (ITSU VEG DUMPLINGS)" at bounding box center [164, 216] width 70 height 13
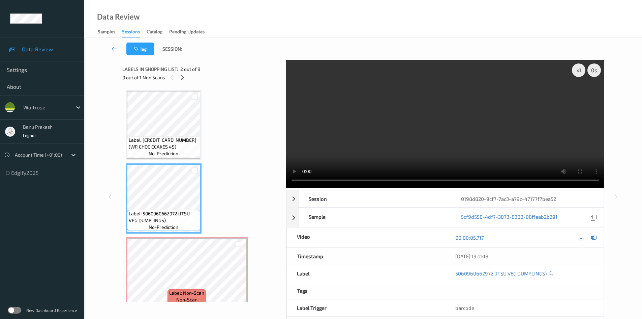
click at [376, 144] on video at bounding box center [445, 123] width 318 height 127
click at [471, 114] on video at bounding box center [445, 123] width 318 height 127
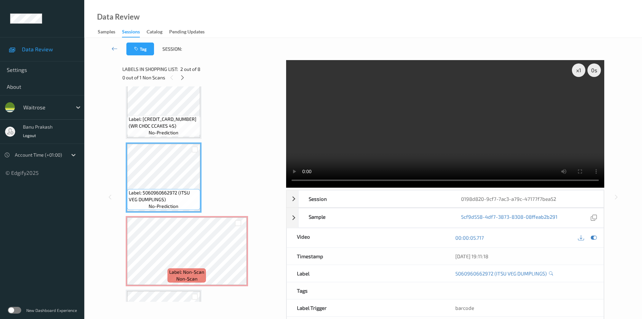
scroll to position [101, 0]
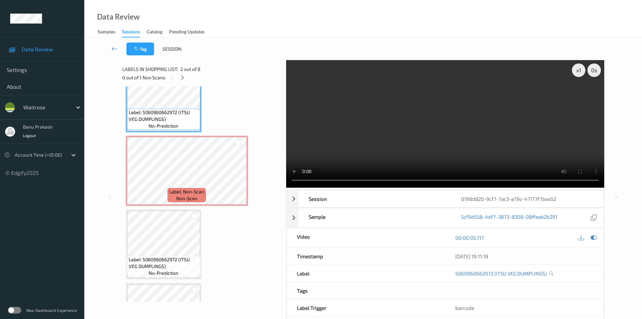
click at [387, 135] on video at bounding box center [445, 123] width 318 height 127
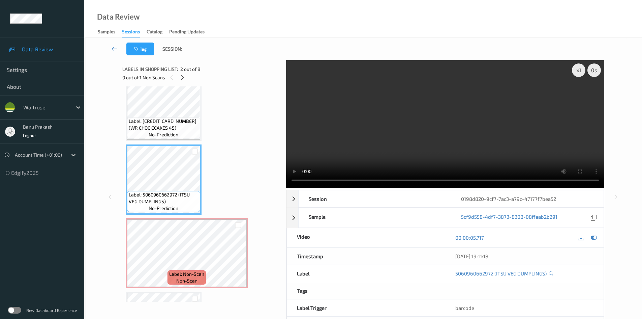
scroll to position [0, 0]
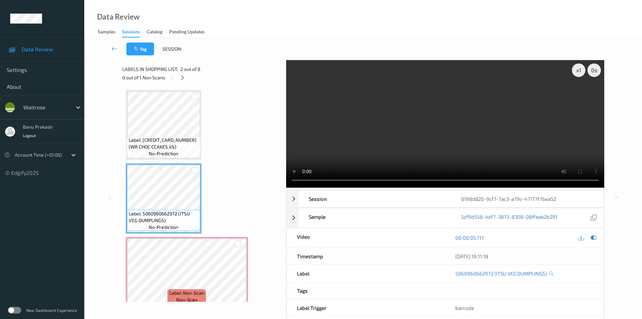
click at [450, 126] on video at bounding box center [445, 123] width 318 height 127
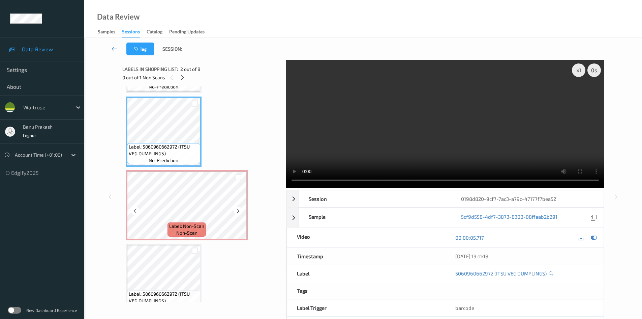
scroll to position [67, 0]
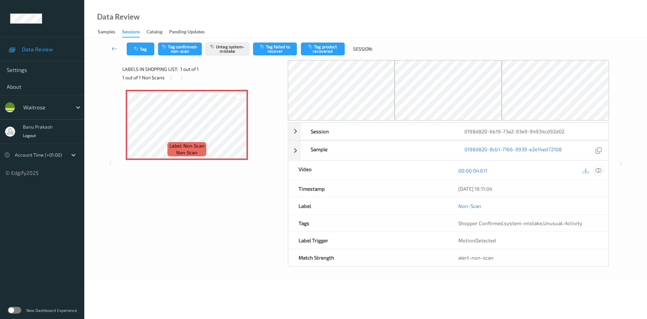
click at [601, 169] on icon at bounding box center [599, 170] width 6 height 6
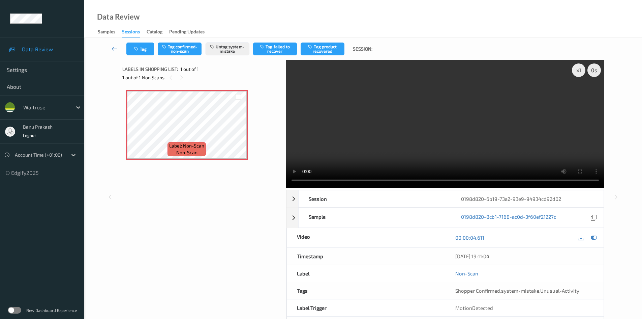
click at [354, 137] on video at bounding box center [445, 123] width 318 height 127
click at [222, 53] on button "Untag system-mistake" at bounding box center [228, 48] width 44 height 13
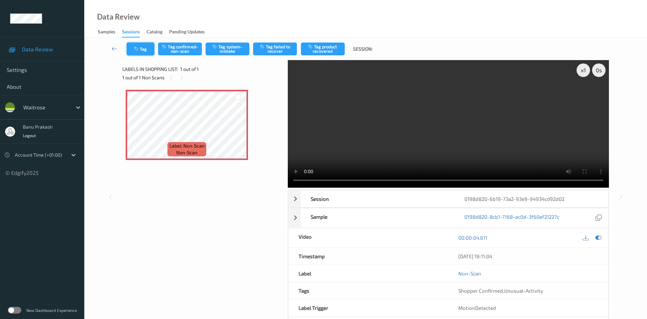
click at [146, 50] on button "Tag" at bounding box center [141, 48] width 28 height 13
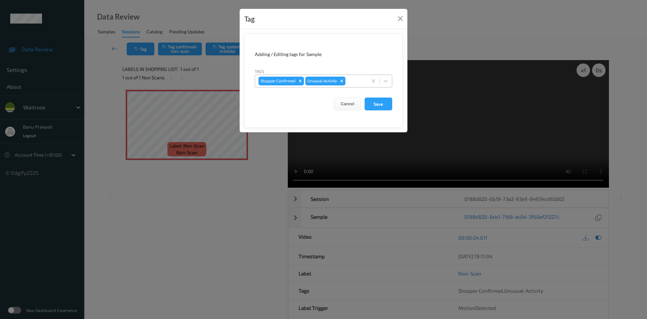
click at [342, 79] on icon "Remove Unusual-Activity" at bounding box center [342, 81] width 5 height 5
click at [375, 103] on button "Save" at bounding box center [379, 103] width 28 height 13
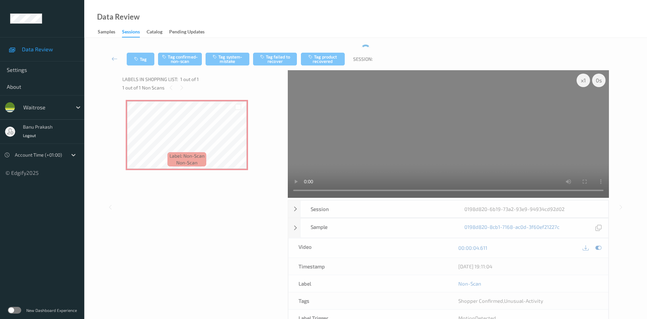
click at [380, 93] on button "Save" at bounding box center [379, 87] width 28 height 13
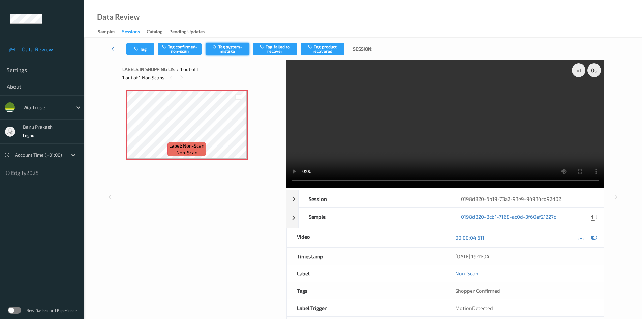
click at [229, 50] on button "Tag system-mistake" at bounding box center [228, 48] width 44 height 13
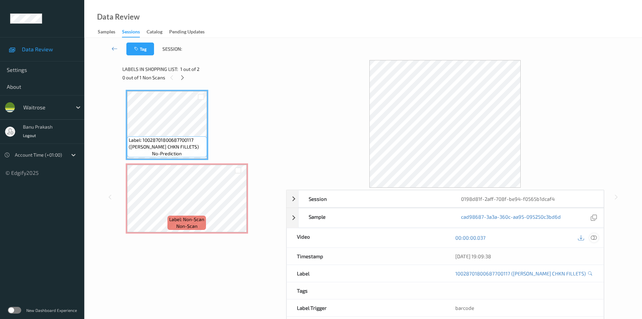
click at [595, 237] on icon at bounding box center [594, 237] width 6 height 6
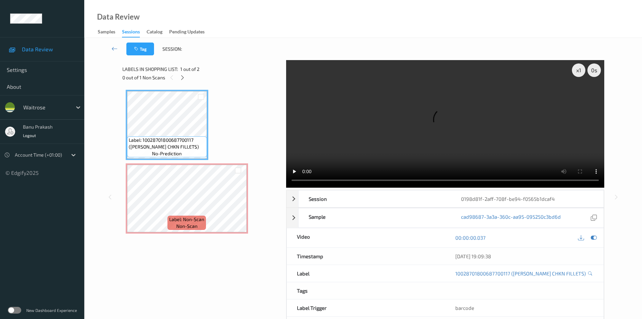
click at [44, 238] on ul "Data Review Settings About waitrose banu prakash Logout Account Time (+01:00) ©…" at bounding box center [42, 159] width 84 height 319
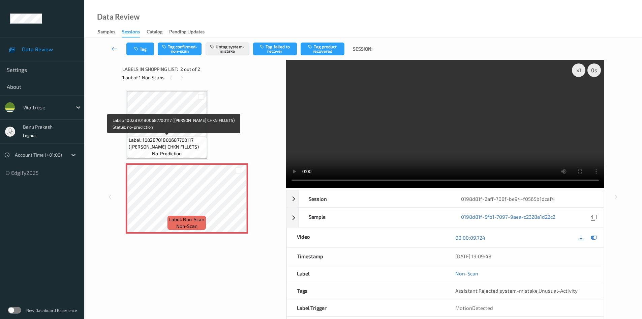
click at [185, 136] on div "Label: 10028701800687700117 ([PERSON_NAME] CHKN FILLETS) no-prediction" at bounding box center [167, 146] width 80 height 21
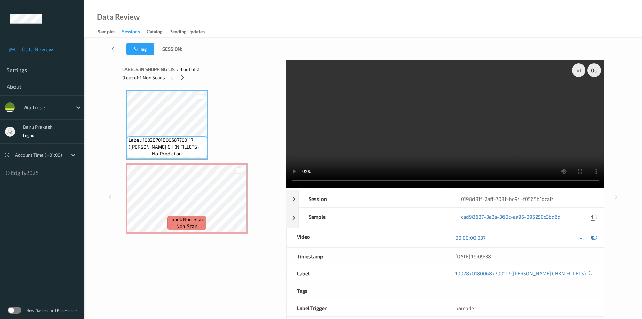
click at [414, 139] on video at bounding box center [445, 123] width 318 height 127
click at [401, 152] on video at bounding box center [445, 123] width 318 height 127
click at [493, 150] on video at bounding box center [445, 123] width 318 height 127
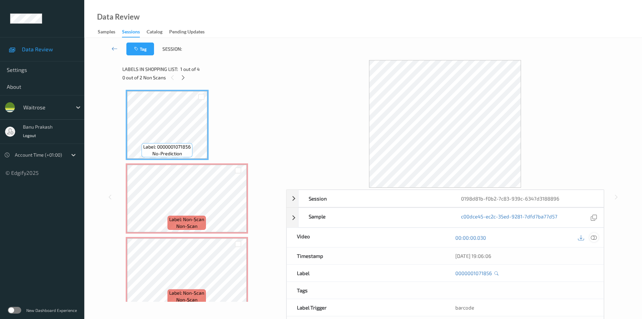
click at [592, 238] on icon at bounding box center [594, 237] width 6 height 6
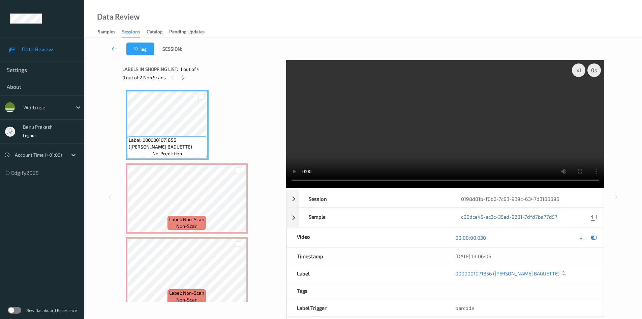
click at [364, 141] on video at bounding box center [445, 123] width 318 height 127
click at [397, 92] on video at bounding box center [445, 123] width 318 height 127
click at [466, 134] on video at bounding box center [445, 123] width 318 height 127
click at [416, 135] on video at bounding box center [445, 123] width 318 height 127
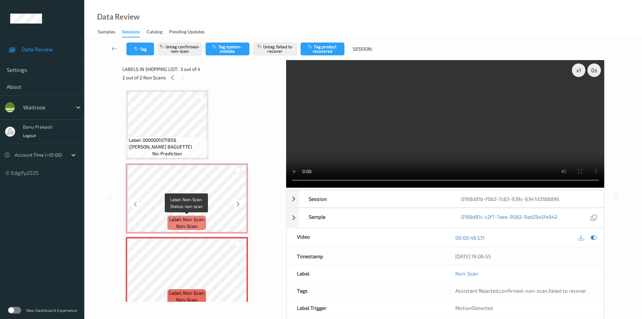
click at [199, 221] on span "Label: Non-Scan" at bounding box center [186, 219] width 35 height 7
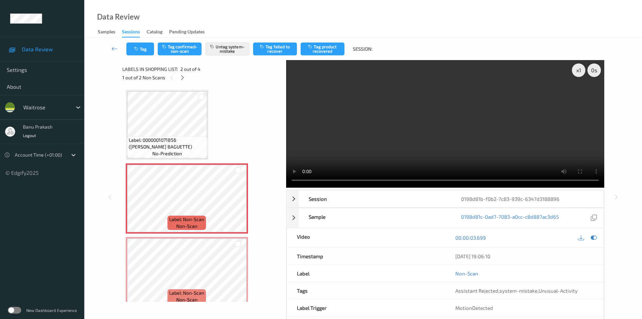
click at [441, 133] on video at bounding box center [445, 123] width 318 height 127
click at [418, 142] on video at bounding box center [445, 123] width 318 height 127
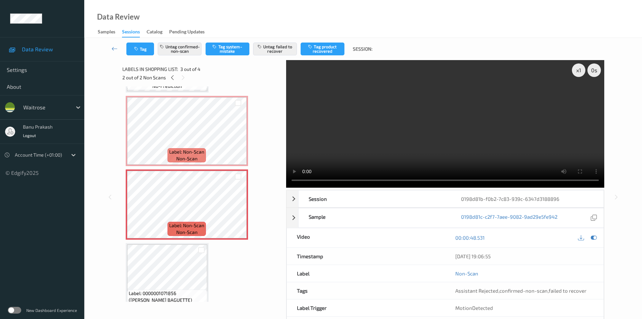
click at [445, 151] on video at bounding box center [445, 123] width 318 height 127
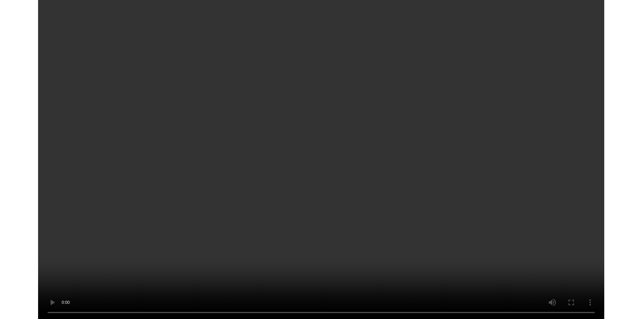
scroll to position [37, 0]
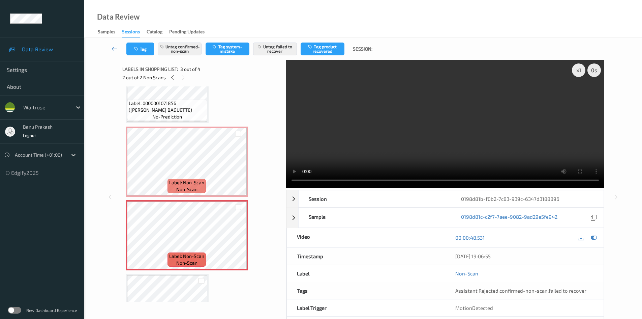
click at [352, 145] on video at bounding box center [445, 123] width 318 height 127
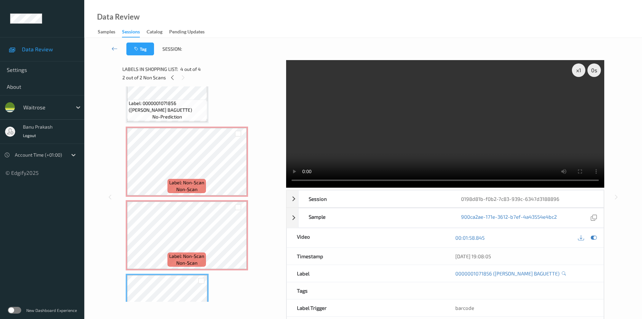
click at [520, 154] on video at bounding box center [445, 123] width 318 height 127
click at [567, 190] on div "Session 0198d81b-f0b2-7c83-939c-6347d3188896 Session ID 0198d81b-f0b2-7c83-939c…" at bounding box center [445, 262] width 318 height 144
click at [518, 150] on video at bounding box center [445, 123] width 318 height 127
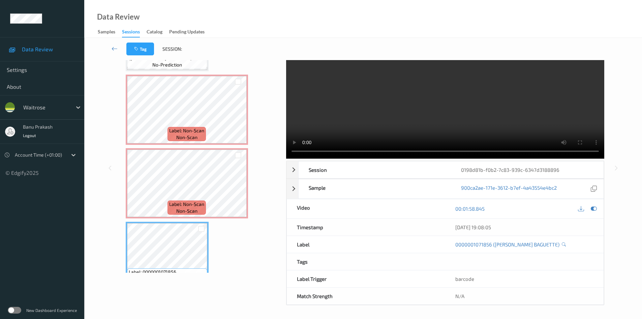
scroll to position [82, 0]
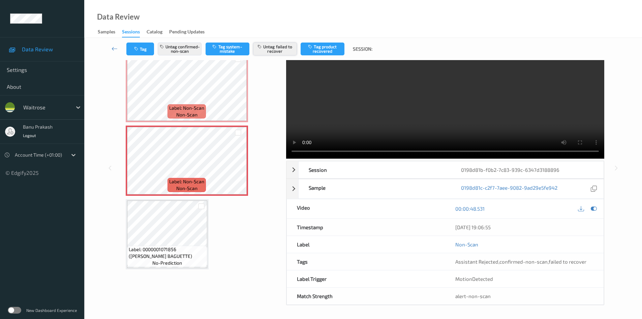
click at [273, 48] on button "Untag failed to recover" at bounding box center [275, 48] width 44 height 13
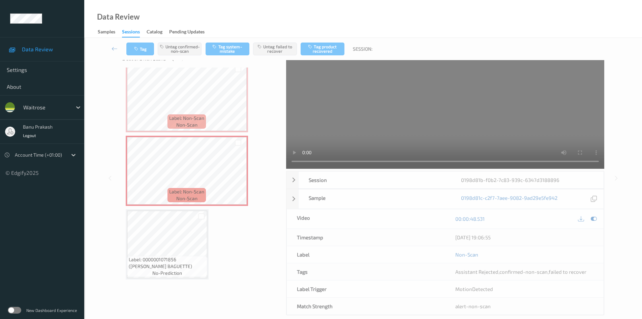
scroll to position [0, 0]
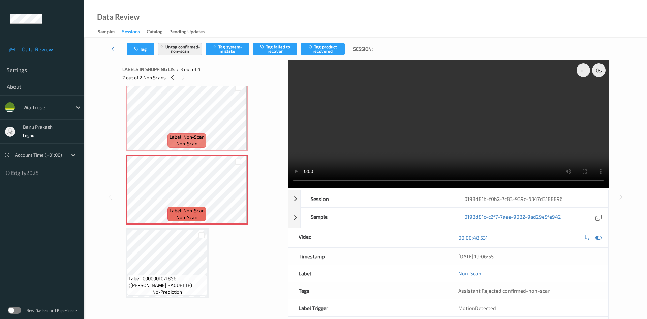
click at [353, 51] on div "Tag Untag confirmed-non-scan Tag system-mistake Tag failed to recover Tag produ…" at bounding box center [252, 48] width 251 height 13
click at [331, 47] on button "Tag product recovered" at bounding box center [323, 48] width 44 height 13
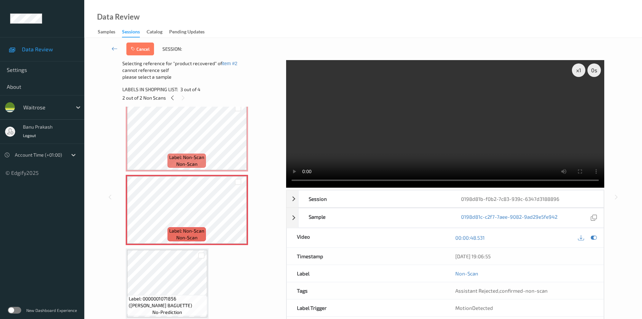
click at [206, 254] on div at bounding box center [201, 255] width 11 height 11
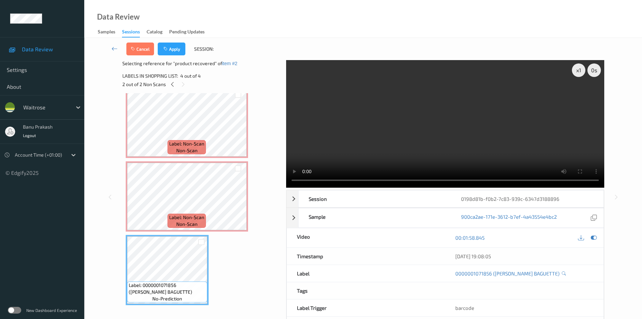
click at [204, 245] on div at bounding box center [201, 241] width 11 height 11
click at [203, 244] on div at bounding box center [201, 242] width 6 height 6
click at [176, 47] on button "Apply" at bounding box center [172, 48] width 28 height 13
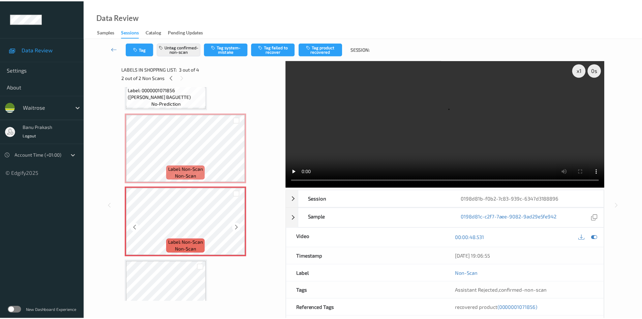
scroll to position [9, 0]
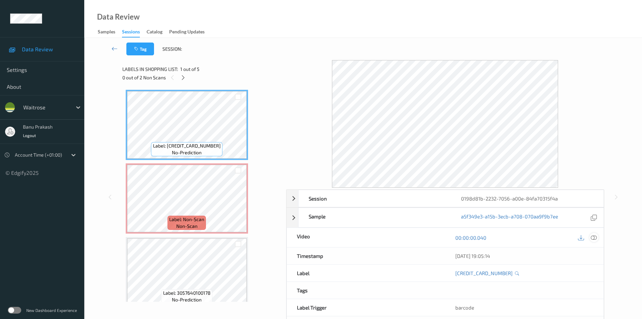
click at [598, 239] on div at bounding box center [594, 237] width 9 height 9
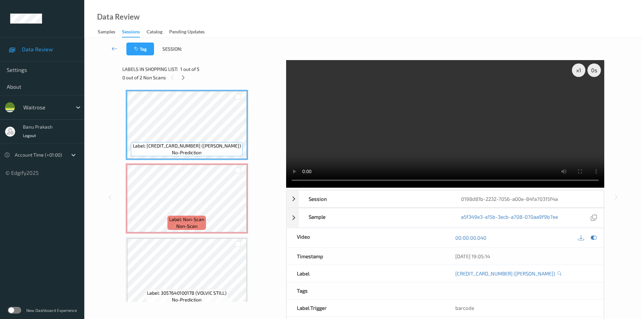
click at [526, 153] on video at bounding box center [445, 123] width 318 height 127
click at [377, 80] on video at bounding box center [445, 123] width 318 height 127
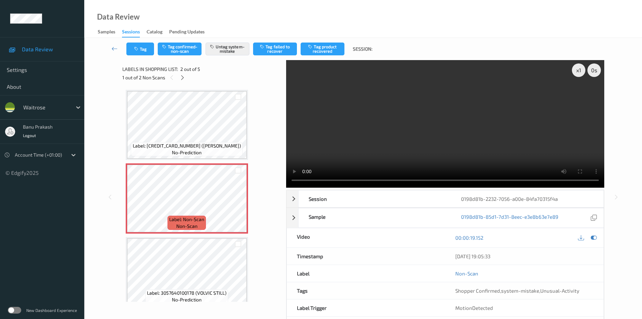
click at [492, 131] on video at bounding box center [445, 123] width 318 height 127
click at [437, 126] on video at bounding box center [445, 123] width 318 height 127
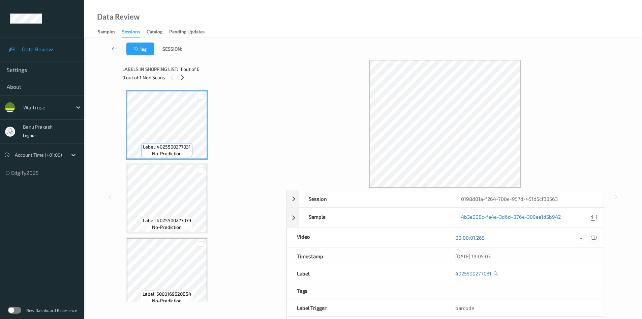
click at [596, 236] on icon at bounding box center [594, 237] width 6 height 6
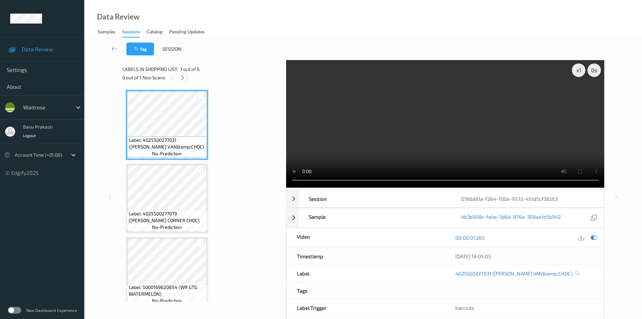
click at [180, 77] on icon at bounding box center [183, 78] width 6 height 6
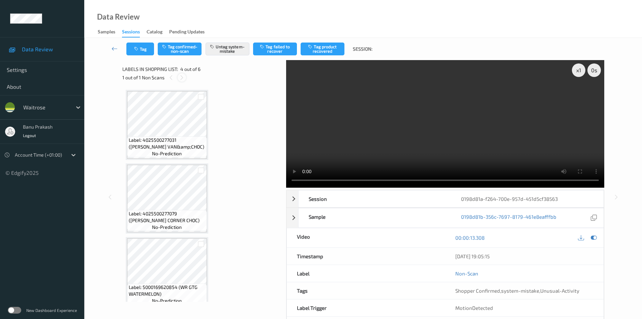
scroll to position [150, 0]
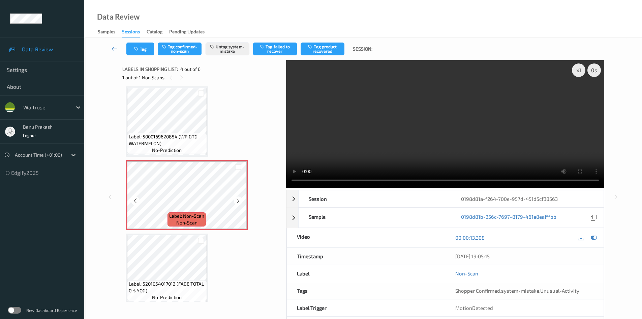
click at [174, 220] on div "Label: Non-Scan non-scan" at bounding box center [187, 219] width 38 height 14
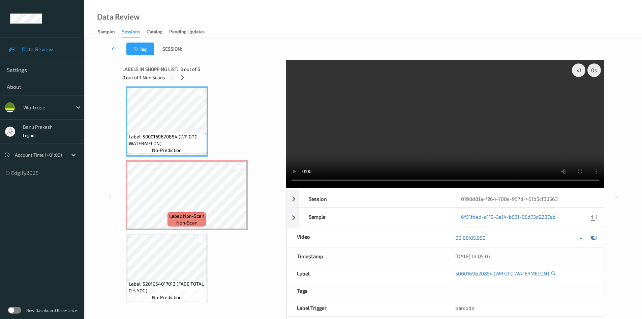
click at [424, 113] on video at bounding box center [445, 123] width 318 height 127
click at [506, 138] on video at bounding box center [445, 123] width 318 height 127
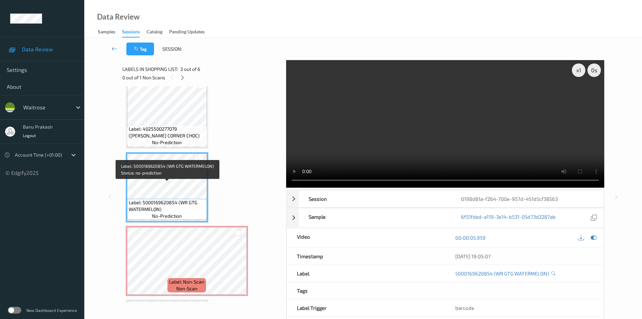
scroll to position [101, 0]
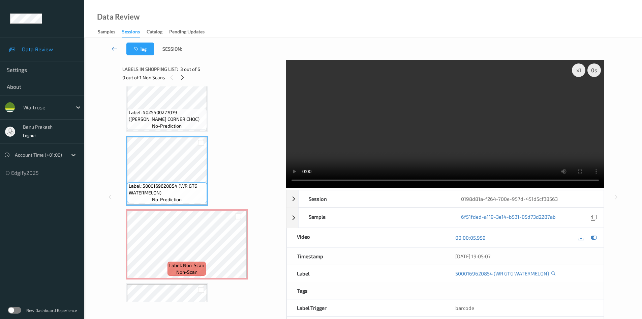
click at [486, 146] on video at bounding box center [445, 123] width 318 height 127
click at [414, 146] on video at bounding box center [445, 123] width 318 height 127
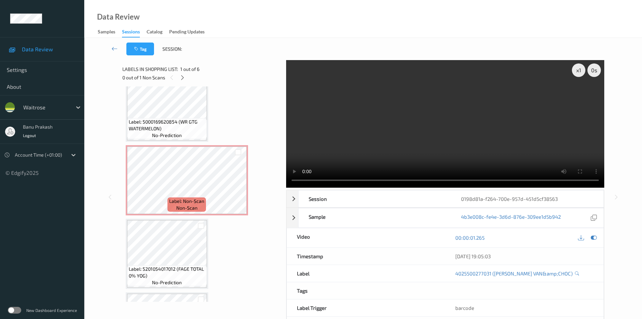
scroll to position [169, 0]
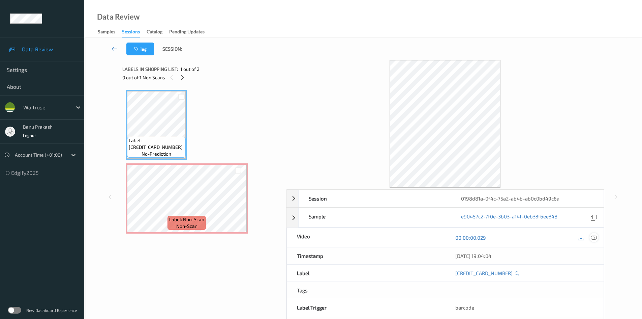
click at [596, 239] on icon at bounding box center [594, 237] width 6 height 6
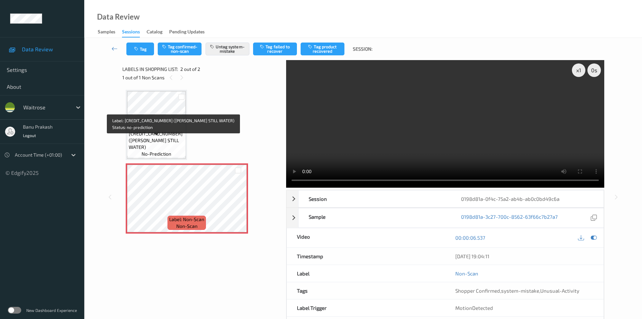
click at [152, 139] on span "Label: [CREDIT_CARD_NUMBER] ([PERSON_NAME] STILL WATER)" at bounding box center [156, 136] width 55 height 27
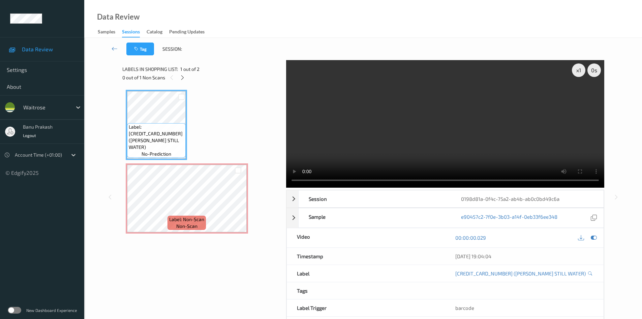
click at [400, 146] on video at bounding box center [445, 123] width 318 height 127
click at [422, 133] on video at bounding box center [445, 123] width 318 height 127
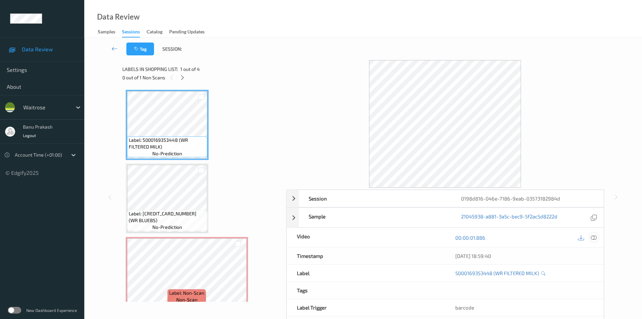
click at [592, 236] on icon at bounding box center [594, 237] width 6 height 6
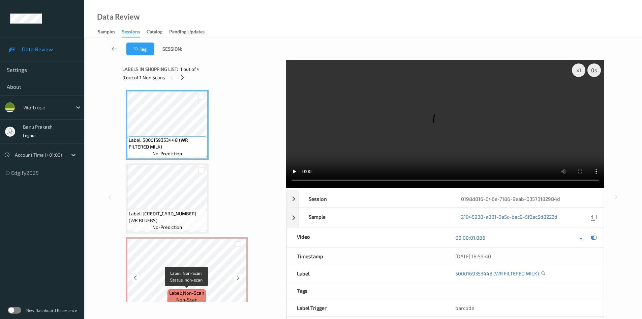
click at [174, 291] on span "Label: Non-Scan" at bounding box center [186, 292] width 35 height 7
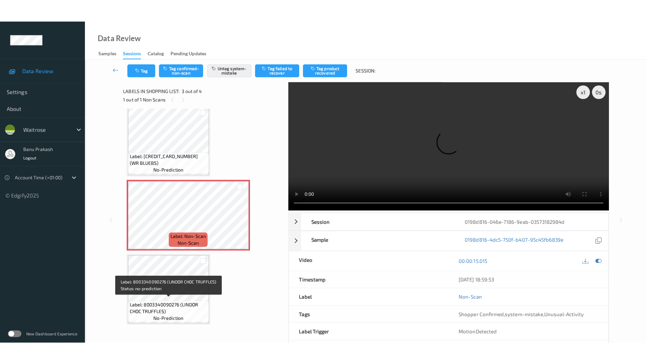
scroll to position [82, 0]
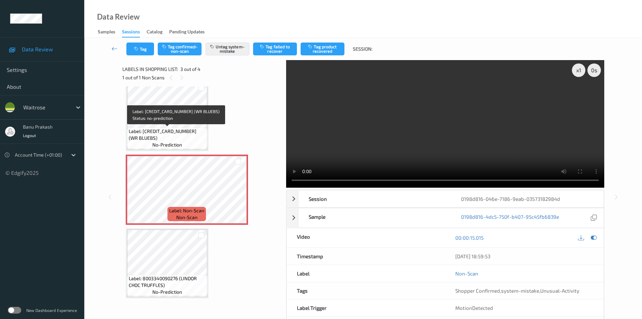
click at [167, 135] on span "Label: [CREDIT_CARD_NUMBER] (WR BLUEBS)" at bounding box center [167, 134] width 77 height 13
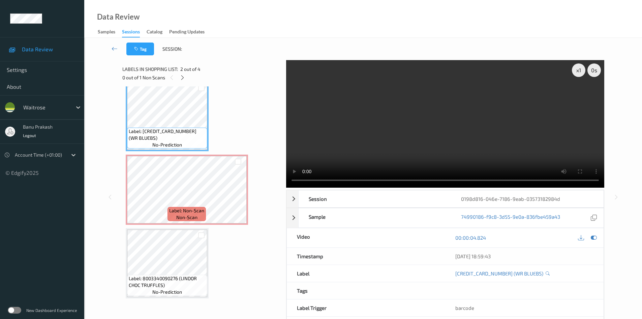
scroll to position [37, 0]
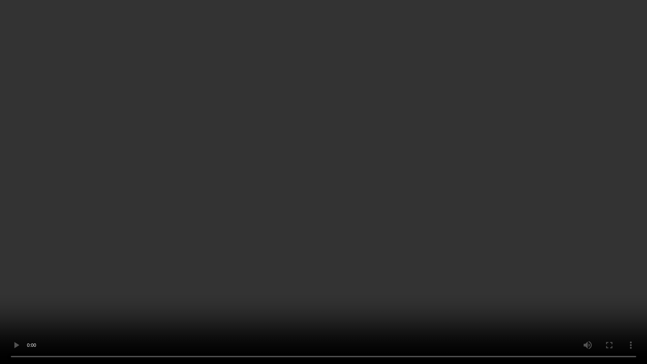
click at [316, 236] on video at bounding box center [323, 182] width 647 height 364
click at [336, 251] on video at bounding box center [323, 182] width 647 height 364
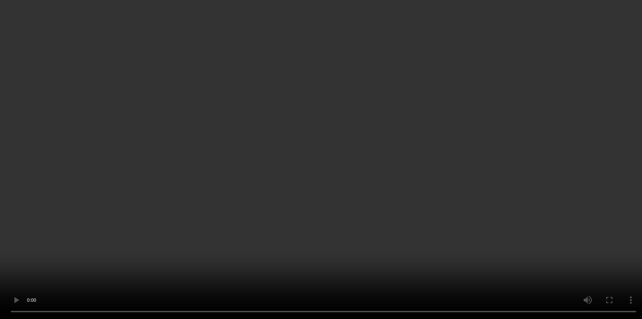
scroll to position [82, 0]
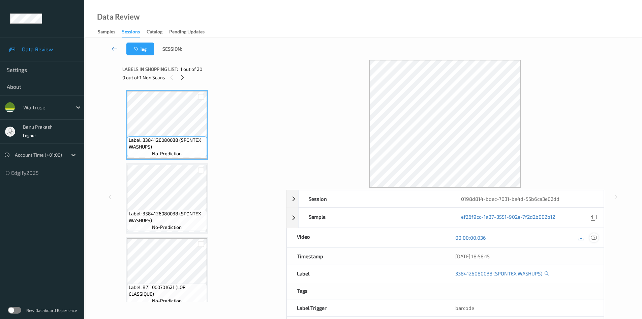
click at [593, 239] on icon at bounding box center [594, 237] width 6 height 6
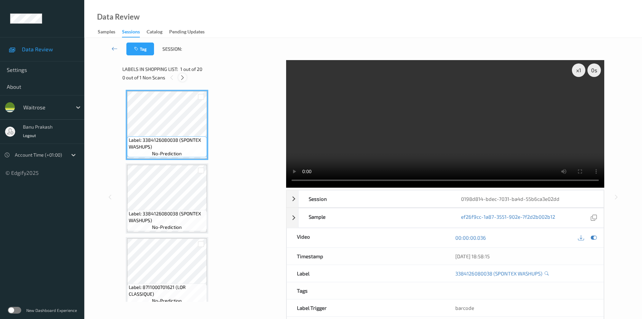
click at [186, 77] on div at bounding box center [182, 77] width 8 height 8
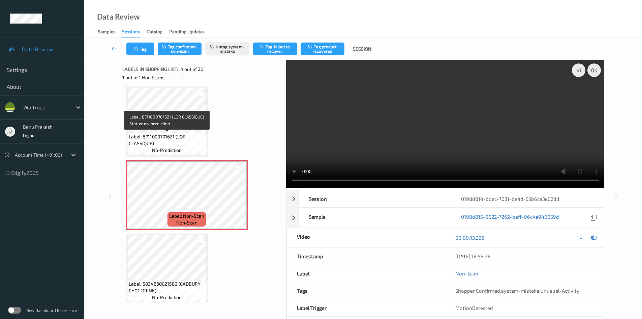
click at [164, 138] on span "Label: 8711000701621 (LOR CLASSIQUE)" at bounding box center [167, 139] width 77 height 13
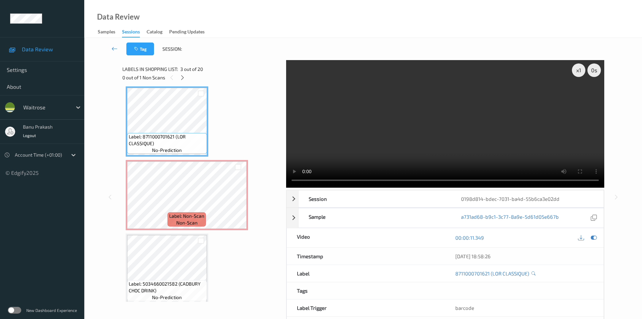
click at [416, 130] on video at bounding box center [445, 123] width 318 height 127
click at [476, 158] on video at bounding box center [445, 123] width 318 height 127
click at [124, 184] on div "Label: 3384126080038 (SPONTEX WASHUPS) no-prediction Label: 3384126080038 (SPON…" at bounding box center [201, 193] width 159 height 215
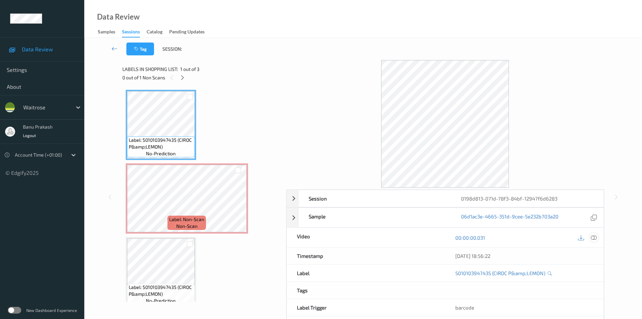
click at [592, 238] on icon at bounding box center [594, 237] width 6 height 6
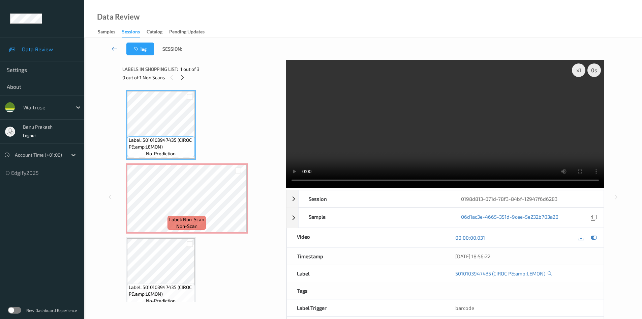
click at [401, 125] on video at bounding box center [445, 123] width 318 height 127
click at [394, 146] on video at bounding box center [445, 123] width 318 height 127
click at [120, 270] on div "x 1 0 s Session 0198d813-071d-78f3-84bf-12947f6d6283 Session ID 0198d813-071d-7…" at bounding box center [363, 197] width 530 height 274
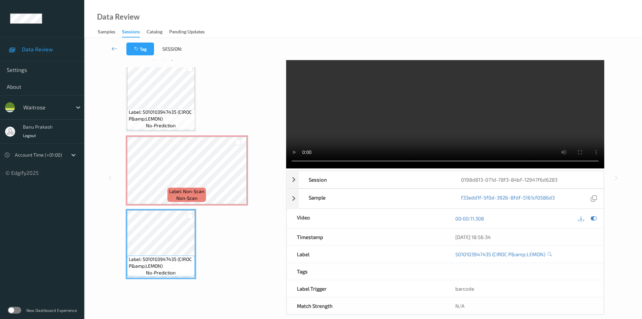
scroll to position [29, 0]
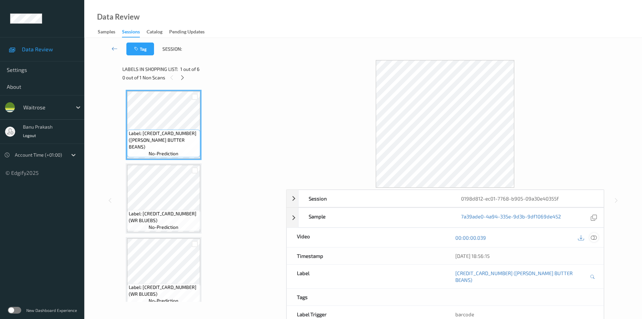
click at [591, 237] on icon at bounding box center [594, 237] width 6 height 6
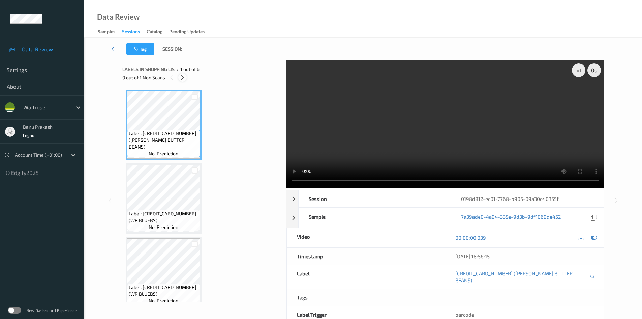
click at [182, 76] on icon at bounding box center [183, 78] width 6 height 6
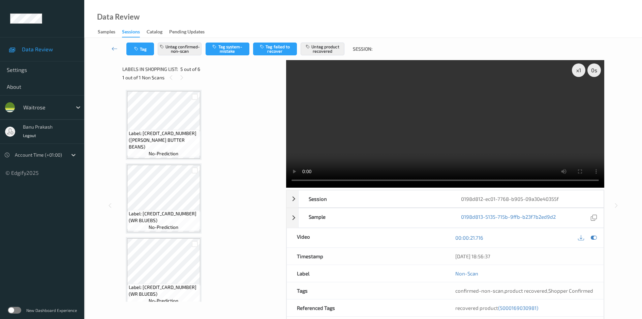
scroll to position [224, 0]
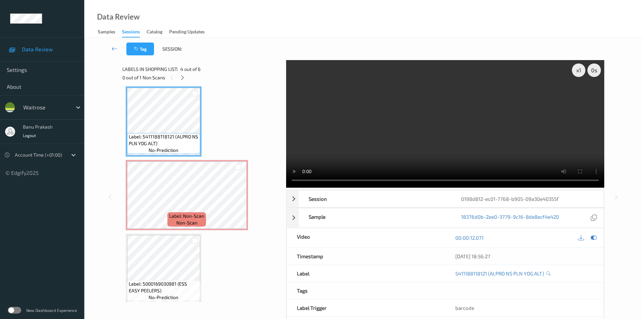
click at [472, 133] on video at bounding box center [445, 123] width 318 height 127
click at [442, 154] on video at bounding box center [445, 123] width 318 height 127
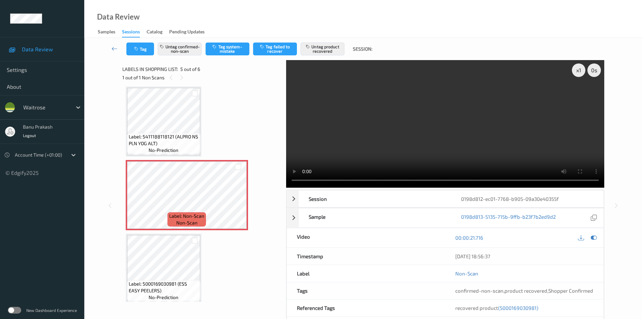
click at [451, 125] on video at bounding box center [445, 123] width 318 height 127
click at [441, 142] on video at bounding box center [445, 123] width 318 height 127
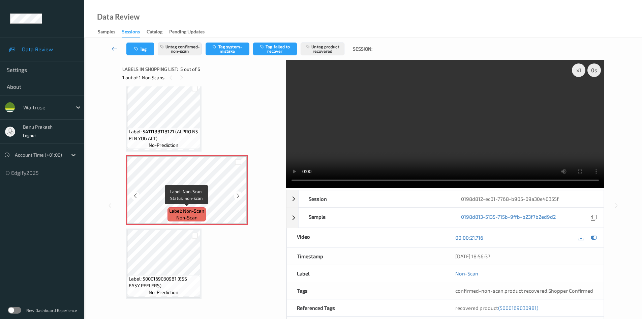
scroll to position [229, 0]
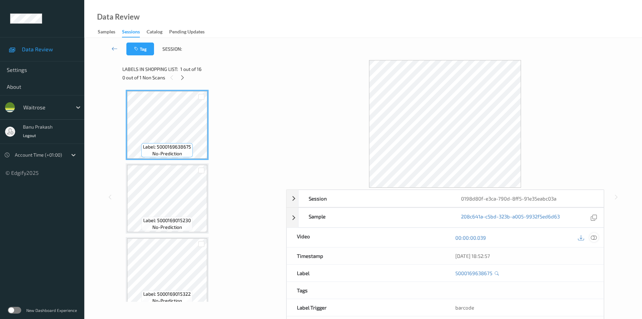
click at [592, 237] on icon at bounding box center [594, 237] width 6 height 6
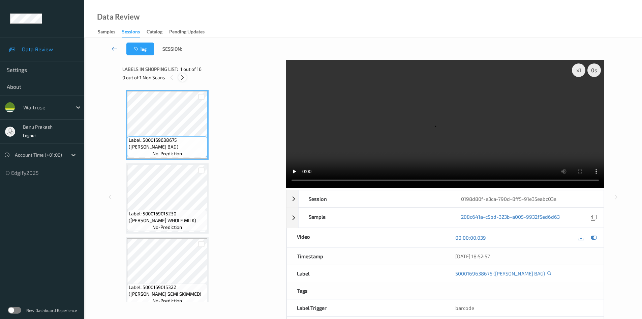
click at [184, 78] on icon at bounding box center [183, 78] width 6 height 6
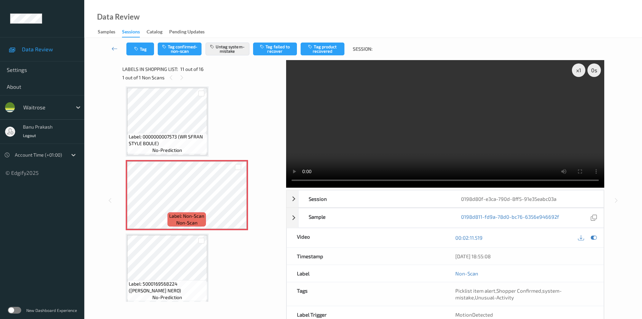
click at [462, 129] on video at bounding box center [445, 123] width 318 height 127
click at [412, 156] on video at bounding box center [445, 123] width 318 height 127
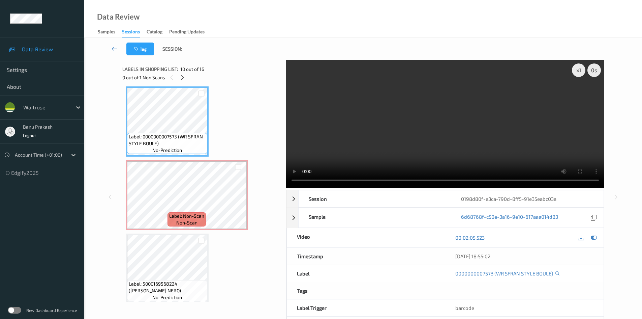
click at [443, 131] on video at bounding box center [445, 123] width 318 height 127
click at [433, 121] on video at bounding box center [445, 123] width 318 height 127
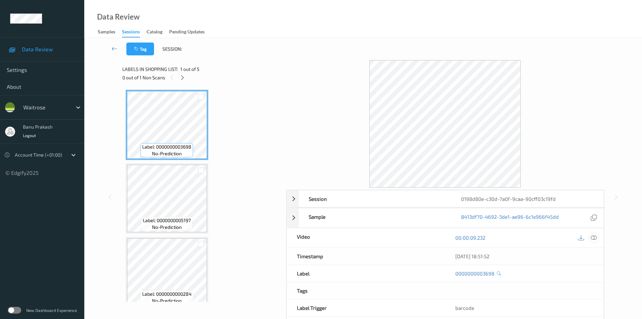
click at [596, 236] on icon at bounding box center [594, 237] width 6 height 6
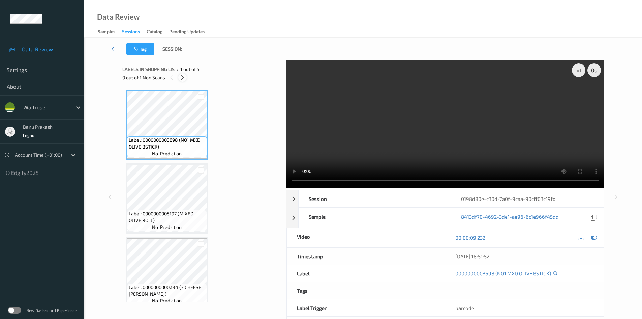
click at [181, 77] on icon at bounding box center [183, 78] width 6 height 6
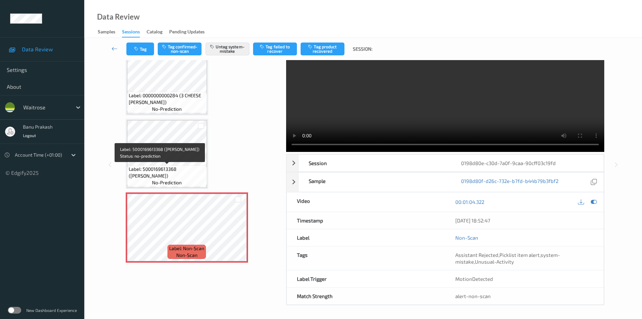
click at [161, 166] on span "Label: 5000169613368 (DORG BROWN BLOOMER)" at bounding box center [167, 172] width 77 height 13
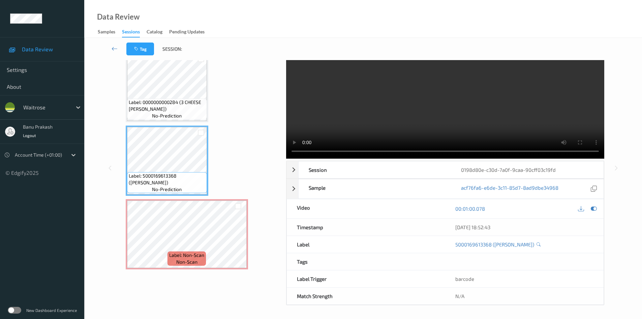
click at [414, 124] on video at bounding box center [445, 94] width 318 height 127
click at [407, 119] on video at bounding box center [445, 94] width 318 height 127
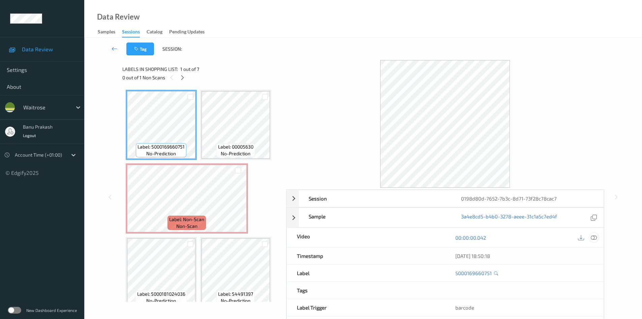
click at [592, 239] on icon at bounding box center [594, 237] width 6 height 6
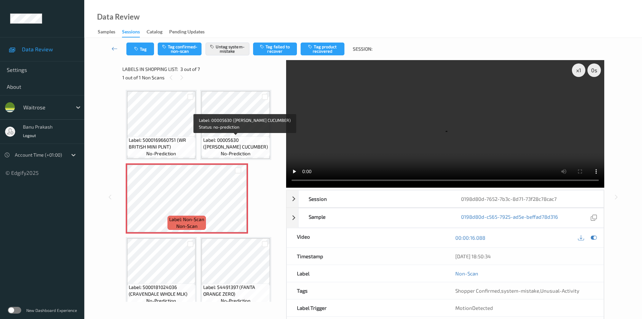
click at [251, 137] on span "Label: 00005630 ([PERSON_NAME] CUCUMBER)" at bounding box center [235, 143] width 65 height 13
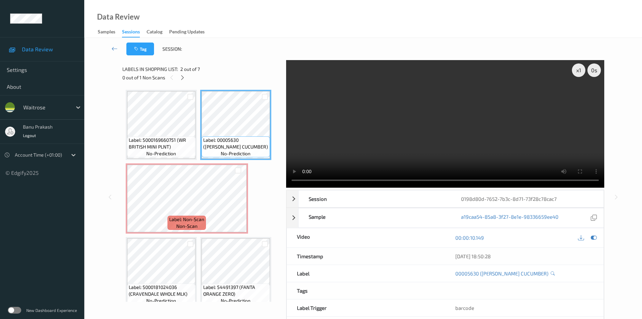
click at [495, 117] on video at bounding box center [445, 123] width 318 height 127
click at [433, 158] on video at bounding box center [445, 123] width 318 height 127
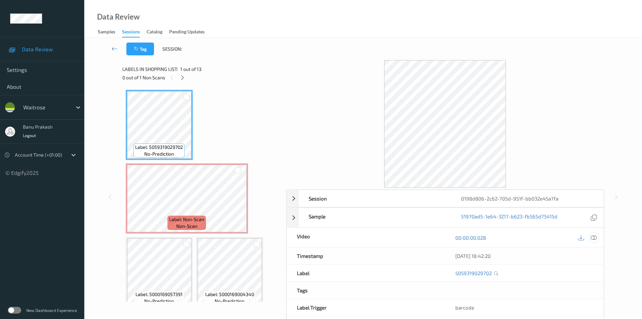
click at [598, 237] on div at bounding box center [594, 237] width 9 height 9
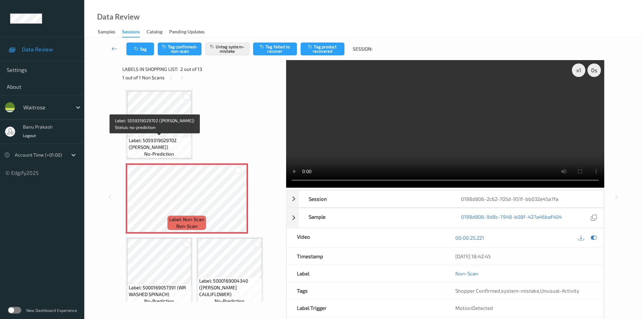
click at [175, 147] on span "Label: 5059319029702 ([PERSON_NAME])" at bounding box center [159, 143] width 61 height 13
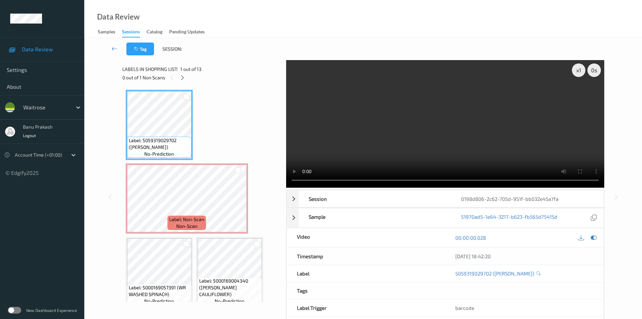
click at [369, 137] on video at bounding box center [445, 123] width 318 height 127
click at [463, 135] on video at bounding box center [445, 123] width 318 height 127
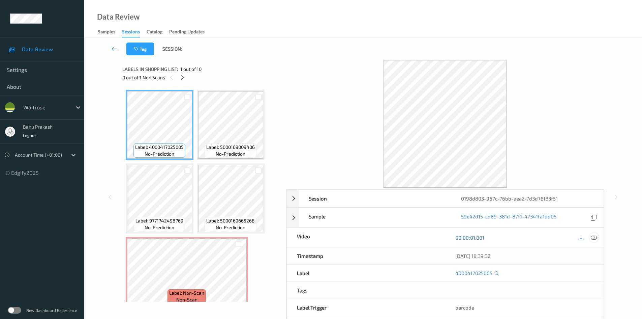
click at [595, 237] on icon at bounding box center [594, 237] width 6 height 6
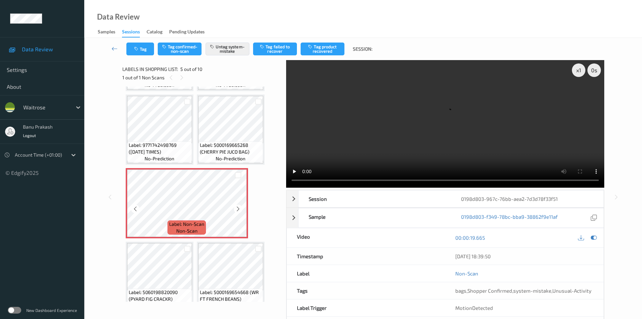
scroll to position [67, 0]
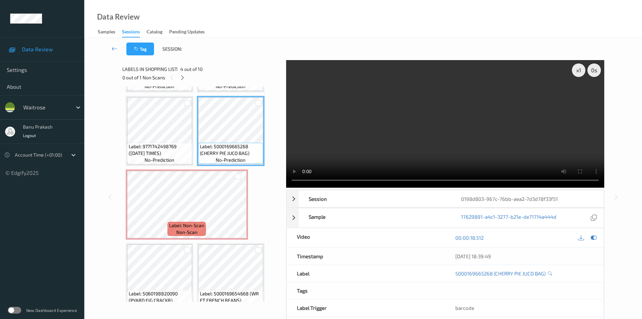
click at [438, 121] on video at bounding box center [445, 123] width 318 height 127
click at [350, 135] on video at bounding box center [445, 123] width 318 height 127
click at [474, 147] on video at bounding box center [445, 123] width 318 height 127
click at [455, 141] on video at bounding box center [445, 123] width 318 height 127
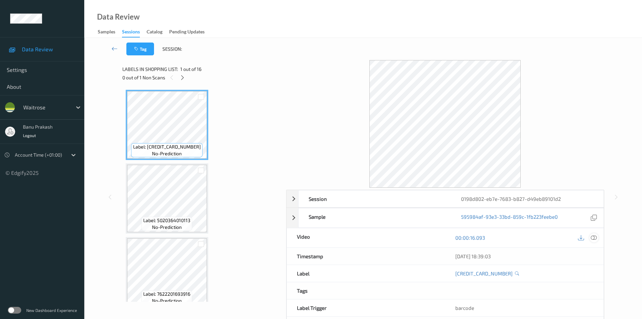
click at [598, 239] on div at bounding box center [594, 237] width 9 height 9
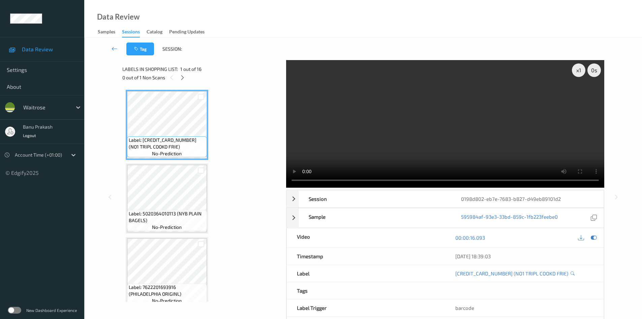
click at [185, 73] on div "Labels in shopping list: 1 out of 16" at bounding box center [201, 69] width 159 height 8
click at [182, 79] on icon at bounding box center [183, 78] width 6 height 6
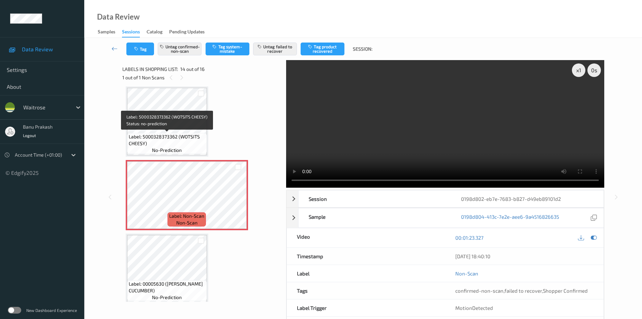
click at [167, 150] on span "no-prediction" at bounding box center [167, 150] width 30 height 7
click at [171, 145] on span "Label: 5000328373362 (WOTSITS CHEESY)" at bounding box center [167, 139] width 77 height 13
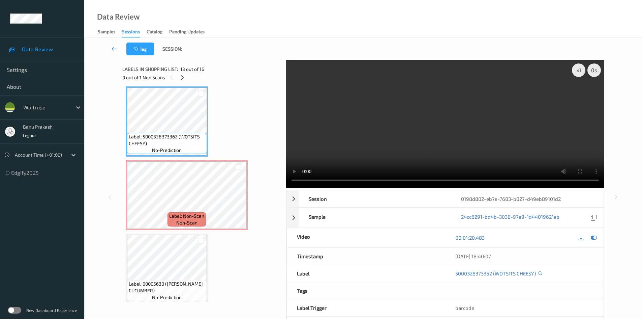
click at [424, 138] on video at bounding box center [445, 123] width 318 height 127
click at [442, 132] on video at bounding box center [445, 123] width 318 height 127
click at [409, 148] on video at bounding box center [445, 123] width 318 height 127
click at [238, 200] on icon at bounding box center [238, 201] width 6 height 6
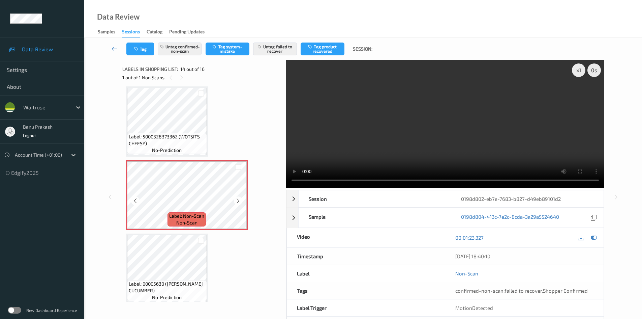
click at [238, 200] on icon at bounding box center [238, 201] width 6 height 6
click at [502, 148] on video at bounding box center [445, 123] width 318 height 127
click at [389, 136] on video at bounding box center [445, 123] width 318 height 127
click at [161, 137] on span "Label: 5000328373362 (WOTSITS CHEESY)" at bounding box center [167, 139] width 77 height 13
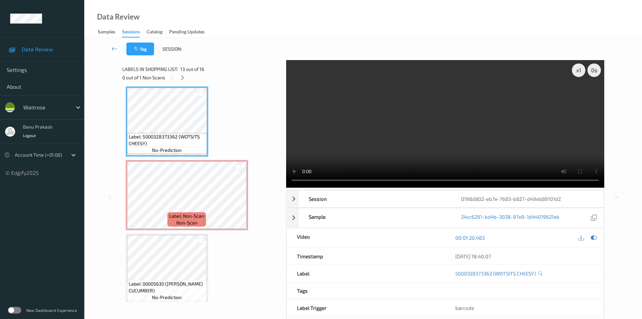
click at [392, 154] on video at bounding box center [445, 123] width 318 height 127
click at [413, 155] on video at bounding box center [445, 123] width 318 height 127
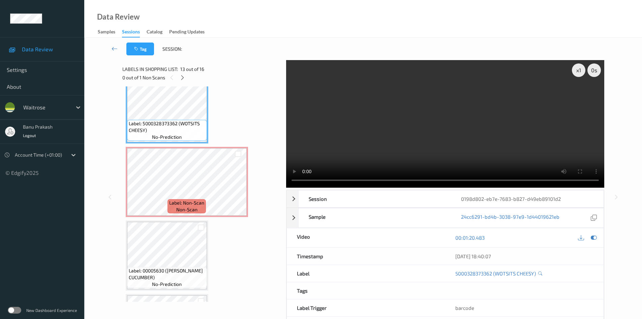
scroll to position [897, 0]
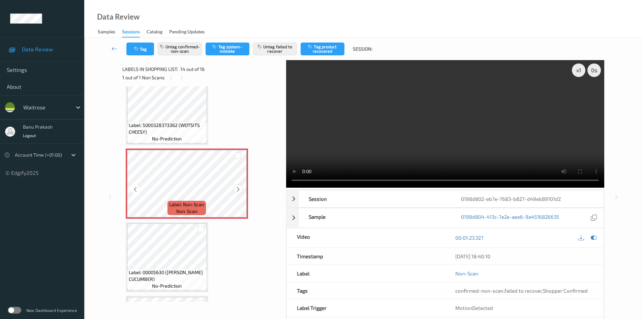
click at [238, 187] on icon at bounding box center [238, 189] width 6 height 6
click at [191, 213] on span "non-scan" at bounding box center [186, 211] width 21 height 7
click at [177, 123] on span "Label: 5000328373362 (WOTSITS CHEESY)" at bounding box center [167, 128] width 77 height 13
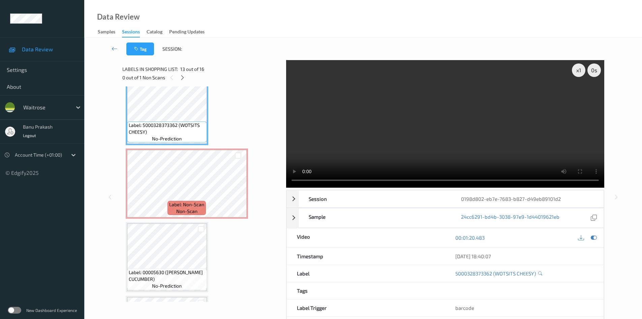
click at [441, 137] on video at bounding box center [445, 123] width 318 height 127
click at [431, 142] on video at bounding box center [445, 123] width 318 height 127
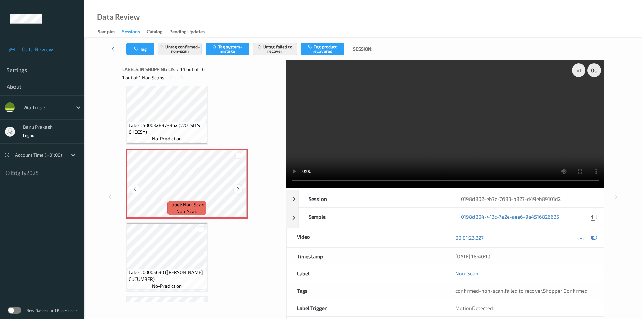
click at [239, 192] on icon at bounding box center [238, 189] width 6 height 6
click at [451, 155] on video at bounding box center [445, 123] width 318 height 127
click at [440, 145] on video at bounding box center [445, 123] width 318 height 127
click at [236, 189] on icon at bounding box center [238, 189] width 6 height 6
click at [513, 137] on video at bounding box center [445, 123] width 318 height 127
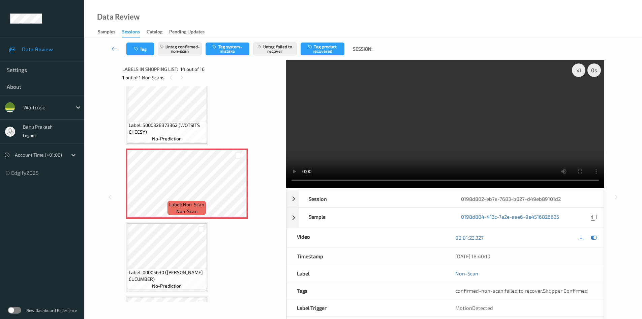
click at [415, 117] on video at bounding box center [445, 123] width 318 height 127
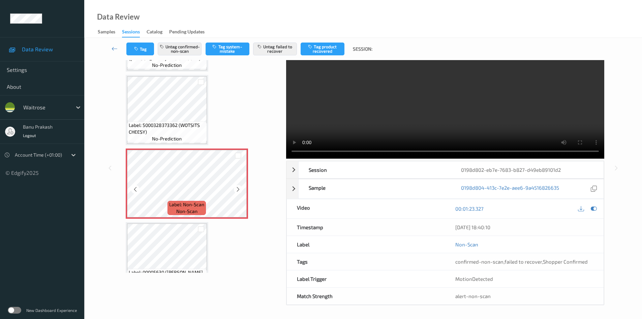
scroll to position [830, 0]
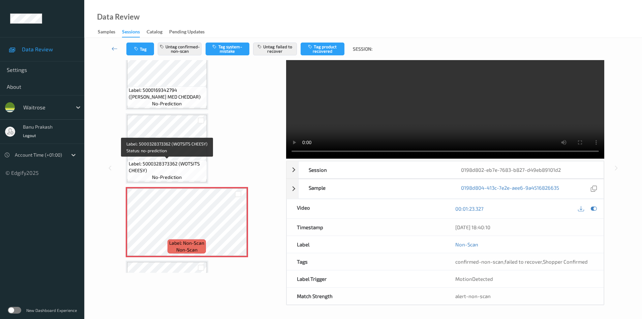
click at [197, 167] on span "Label: 5000328373362 (WOTSITS CHEESY)" at bounding box center [167, 166] width 77 height 13
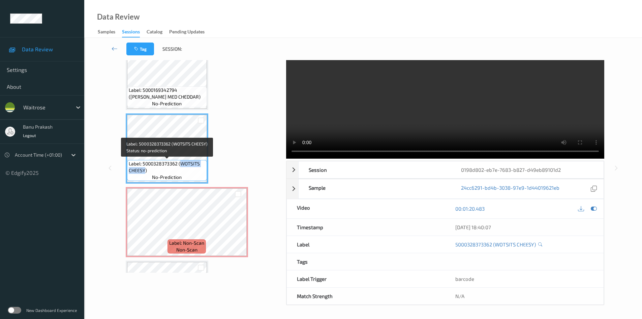
drag, startPoint x: 181, startPoint y: 163, endPoint x: 145, endPoint y: 171, distance: 36.6
click at [145, 171] on span "Label: 5000328373362 (WOTSITS CHEESY)" at bounding box center [167, 166] width 77 height 13
copy span "WOTSITS CHEESY"
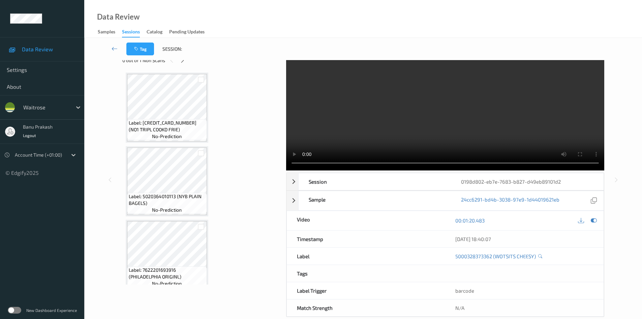
scroll to position [0, 0]
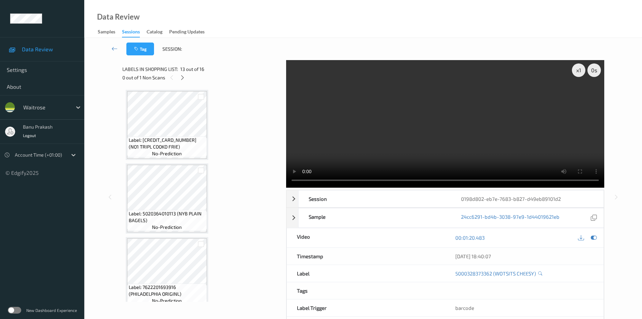
click at [450, 160] on video at bounding box center [445, 123] width 318 height 127
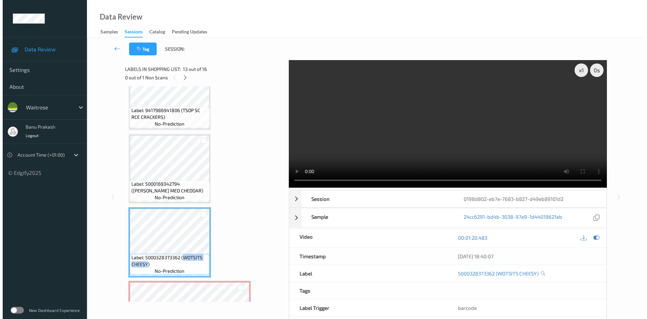
scroll to position [843, 0]
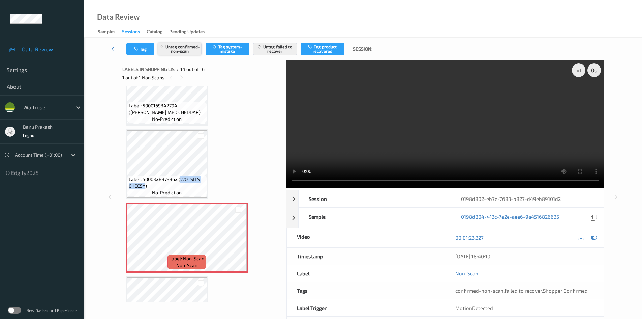
click at [185, 47] on button "Untag confirmed-non-scan" at bounding box center [180, 48] width 44 height 13
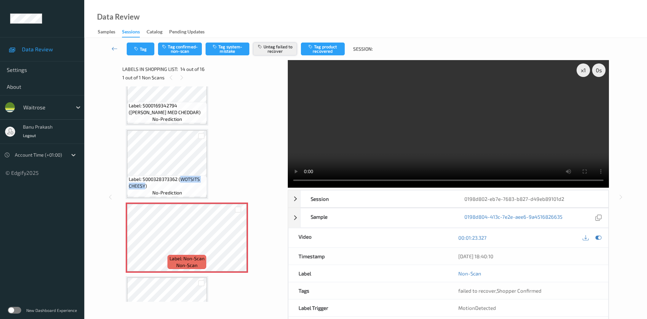
click at [273, 52] on button "Untag failed to recover" at bounding box center [275, 48] width 44 height 13
click at [238, 50] on button "Tag system-mistake" at bounding box center [228, 48] width 44 height 13
click at [135, 52] on button "Tag" at bounding box center [141, 48] width 28 height 13
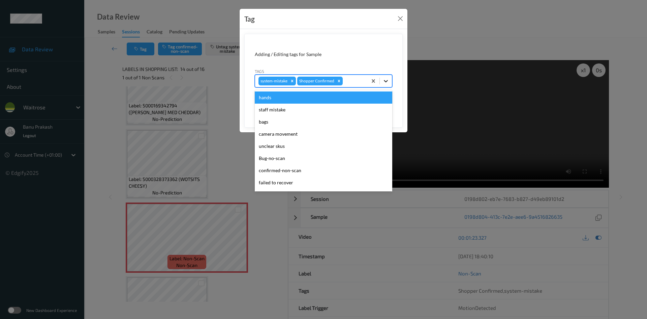
click at [391, 83] on div at bounding box center [386, 81] width 12 height 12
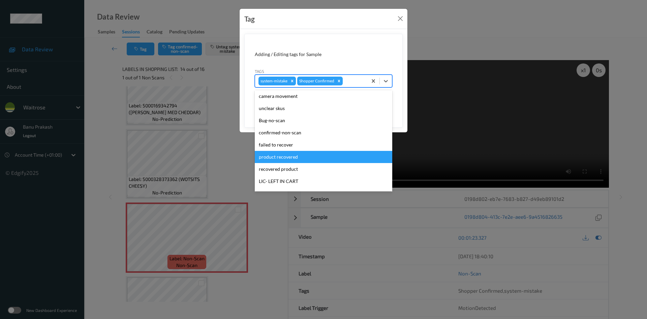
scroll to position [135, 0]
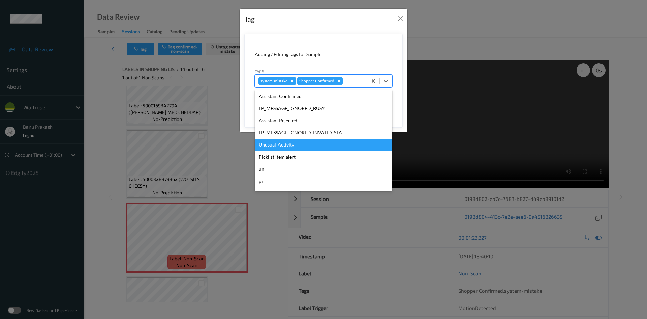
click at [300, 146] on div "Unusual-Activity" at bounding box center [324, 145] width 138 height 12
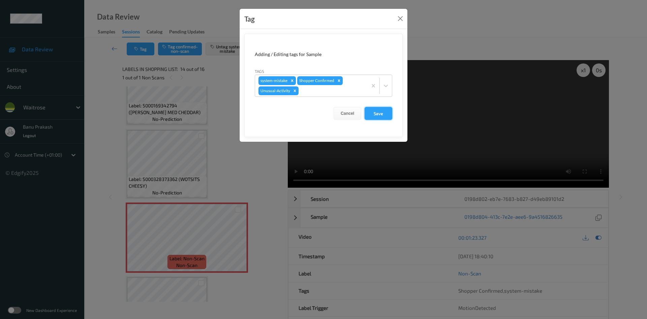
click at [384, 113] on button "Save" at bounding box center [379, 113] width 28 height 13
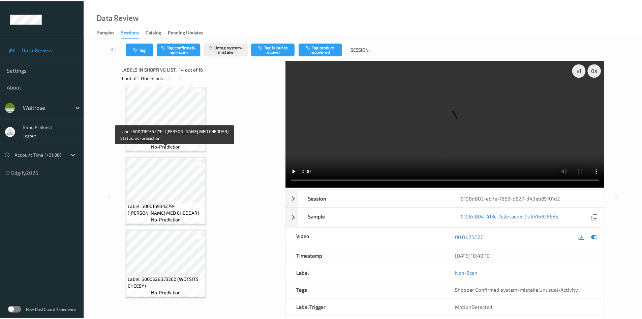
scroll to position [742, 0]
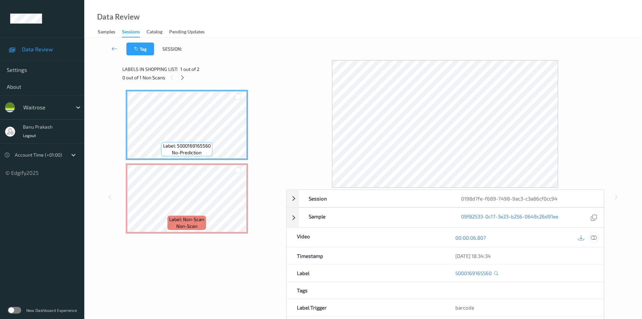
click at [597, 237] on icon at bounding box center [594, 237] width 6 height 6
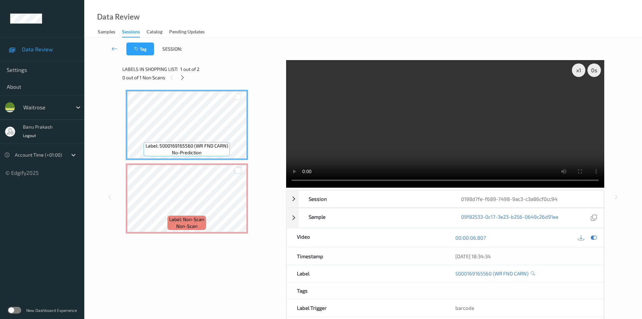
click at [237, 170] on div at bounding box center [238, 170] width 6 height 6
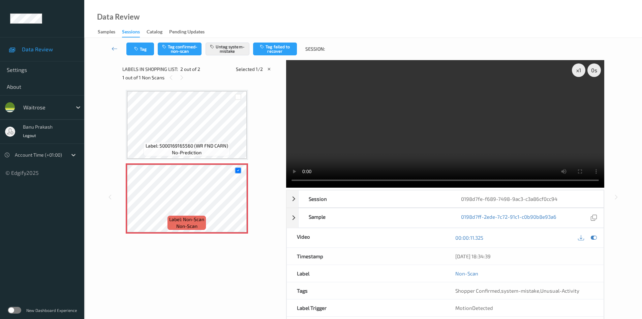
click at [216, 151] on div "Label: 5000169165560 (WR FND CARN) no-prediction" at bounding box center [187, 149] width 86 height 14
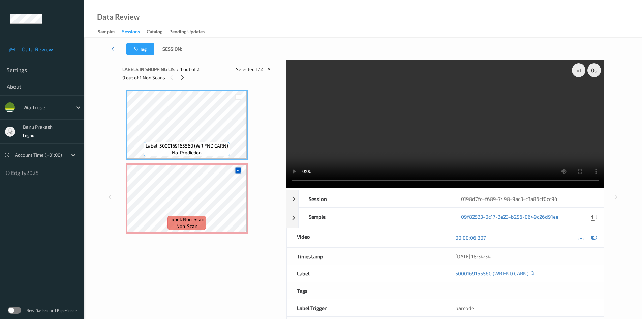
click at [237, 173] on div at bounding box center [238, 170] width 6 height 6
click at [348, 117] on video at bounding box center [445, 123] width 318 height 127
click at [477, 127] on video at bounding box center [445, 123] width 318 height 127
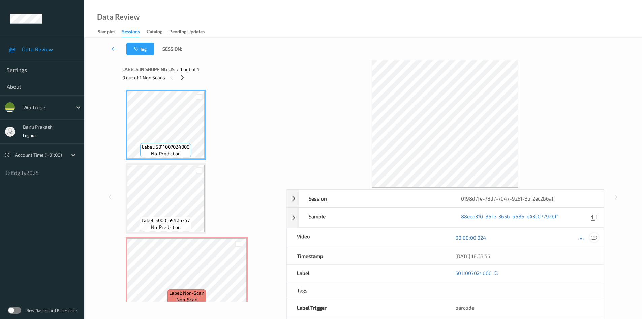
click at [594, 241] on div at bounding box center [594, 237] width 9 height 9
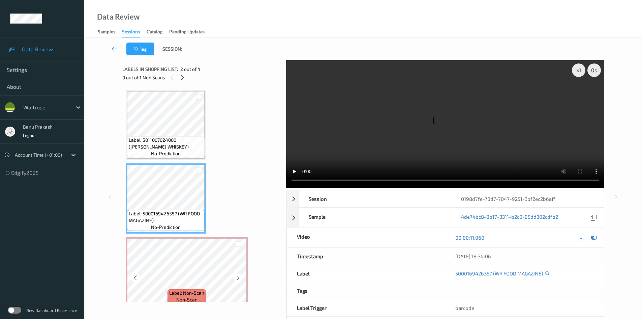
scroll to position [67, 0]
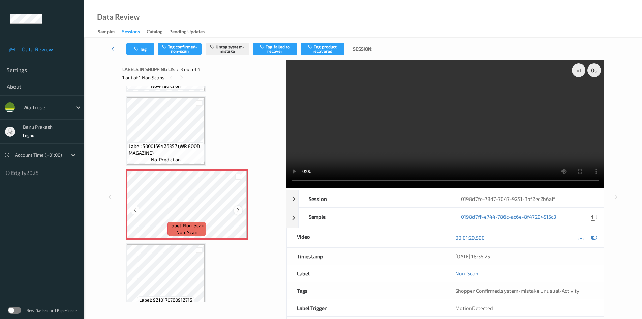
click at [239, 209] on icon at bounding box center [238, 210] width 6 height 6
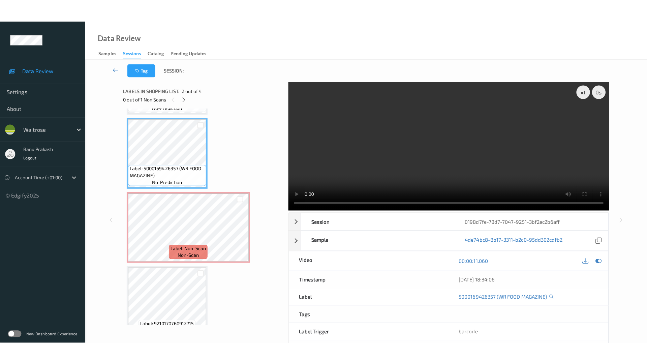
scroll to position [82, 0]
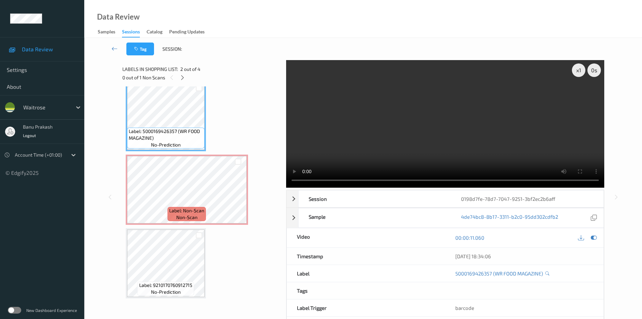
click at [389, 142] on video at bounding box center [445, 123] width 318 height 127
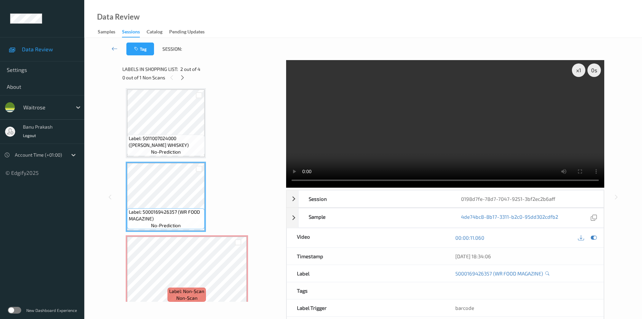
scroll to position [0, 0]
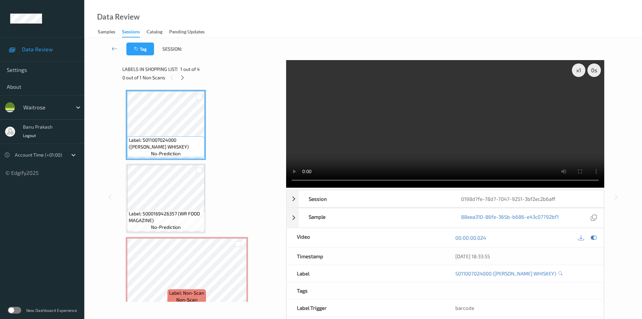
click at [414, 134] on video at bounding box center [445, 123] width 318 height 127
click at [445, 136] on video at bounding box center [445, 123] width 318 height 127
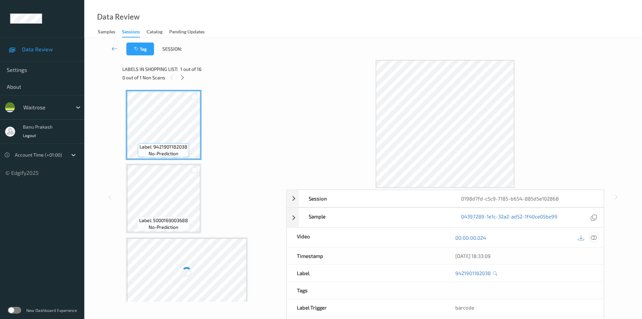
click at [592, 237] on icon at bounding box center [594, 237] width 6 height 6
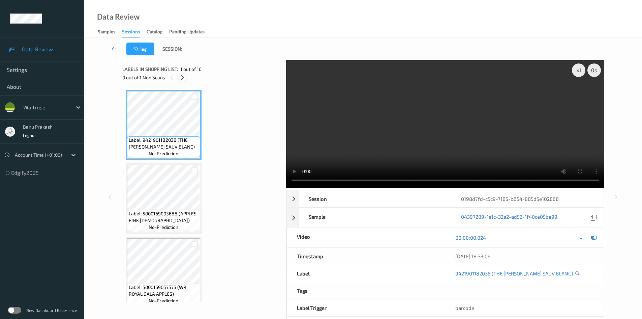
click at [182, 78] on icon at bounding box center [183, 78] width 6 height 6
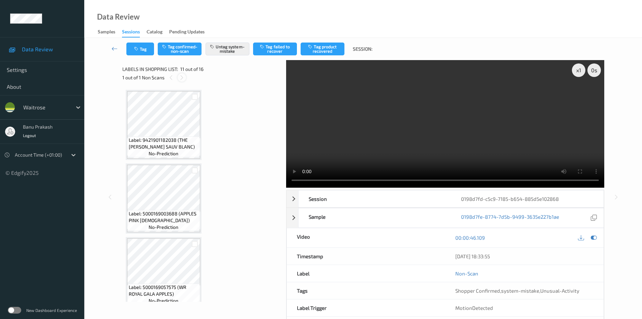
scroll to position [665, 0]
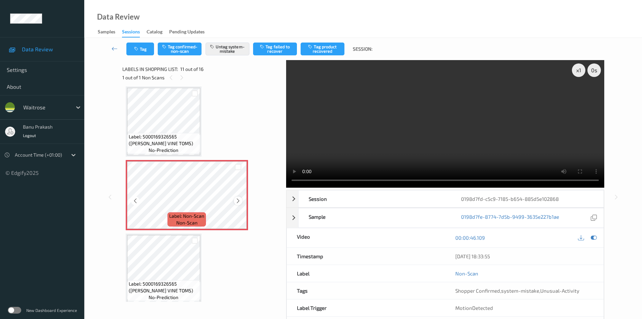
click at [237, 201] on icon at bounding box center [238, 201] width 6 height 6
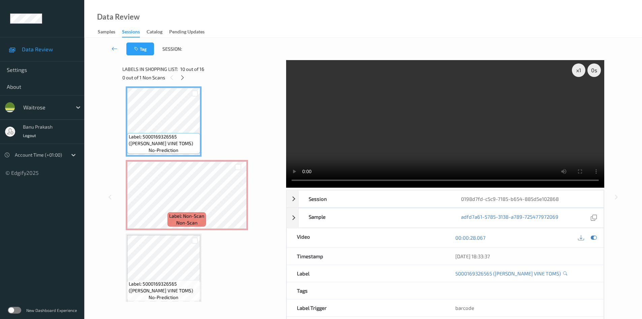
click at [450, 126] on video at bounding box center [445, 123] width 318 height 127
click at [420, 146] on video at bounding box center [445, 123] width 318 height 127
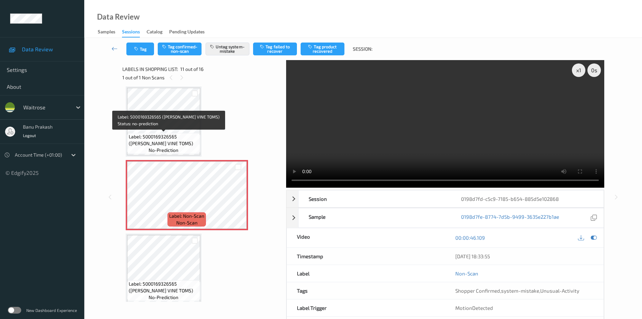
click at [163, 144] on span "Label: 5000169326565 (WR CHERRY VINE TOMS)" at bounding box center [164, 139] width 70 height 13
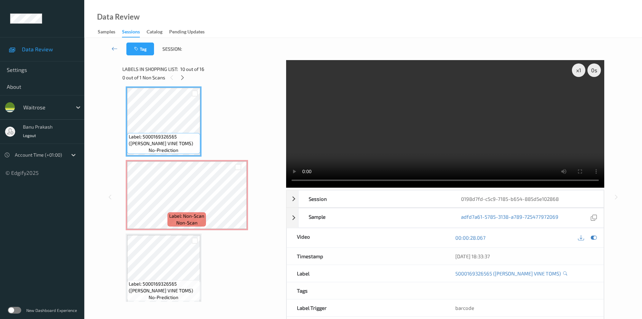
click at [393, 135] on video at bounding box center [445, 123] width 318 height 127
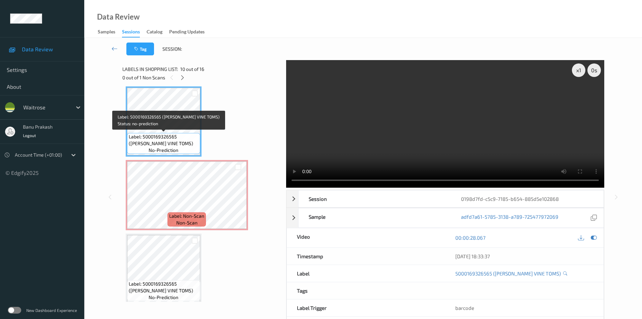
click at [160, 149] on span "no-prediction" at bounding box center [164, 150] width 30 height 7
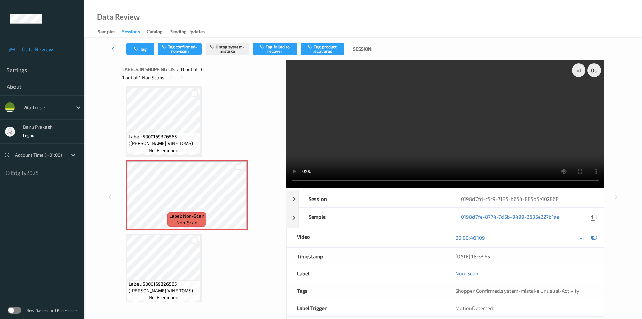
click at [164, 134] on span "Label: 5000169326565 (WR CHERRY VINE TOMS)" at bounding box center [164, 139] width 70 height 13
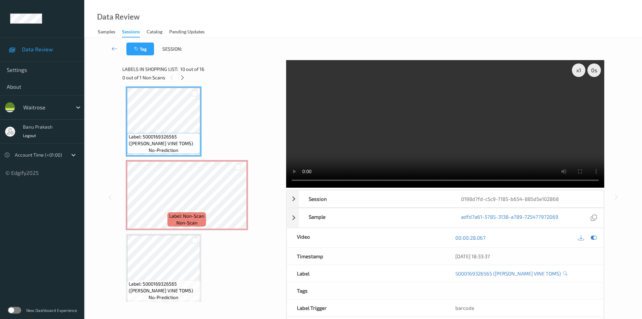
click at [540, 151] on video at bounding box center [445, 123] width 318 height 127
click at [446, 151] on video at bounding box center [445, 123] width 318 height 127
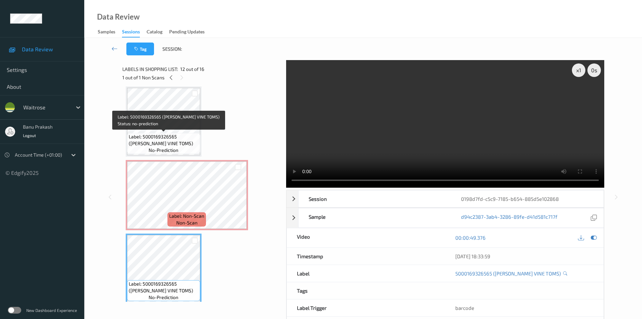
click at [179, 141] on span "Label: 5000169326565 (WR CHERRY VINE TOMS)" at bounding box center [164, 139] width 70 height 13
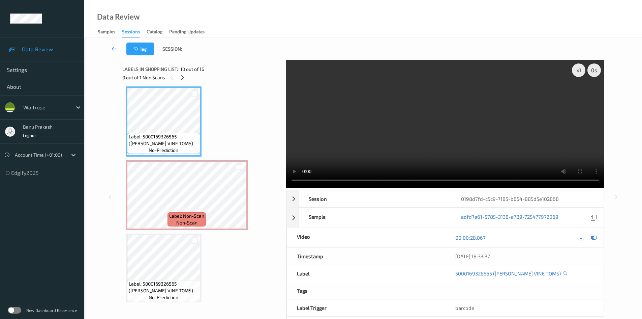
click at [404, 131] on video at bounding box center [445, 123] width 318 height 127
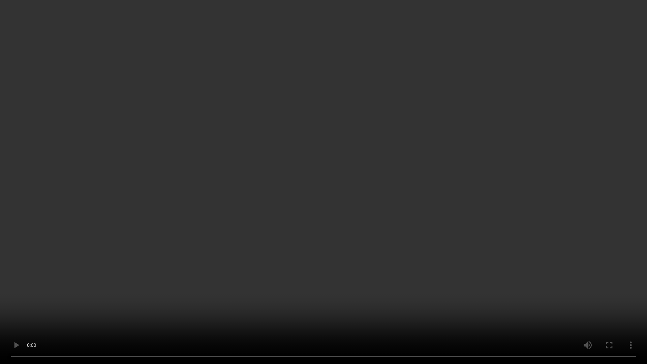
click at [210, 274] on video at bounding box center [323, 182] width 647 height 364
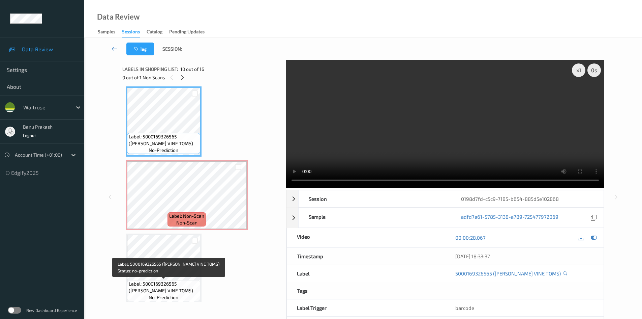
click at [163, 287] on span "Label: 5000169326565 (WR CHERRY VINE TOMS)" at bounding box center [164, 286] width 70 height 13
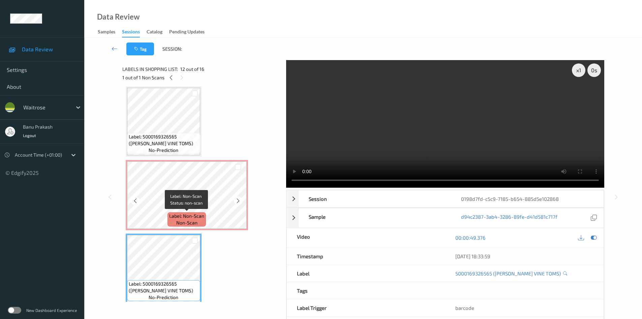
click at [173, 219] on span "Label: Non-Scan" at bounding box center [186, 215] width 35 height 7
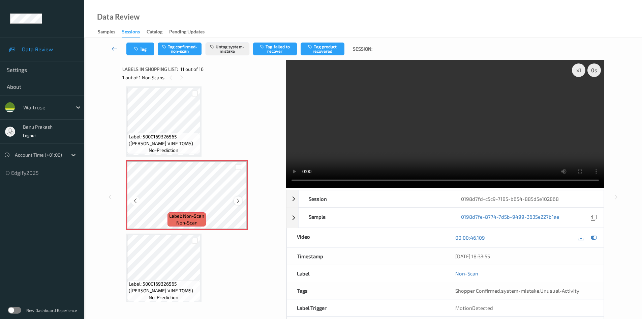
click at [238, 199] on icon at bounding box center [238, 201] width 6 height 6
click at [145, 46] on button "Tag" at bounding box center [140, 48] width 28 height 13
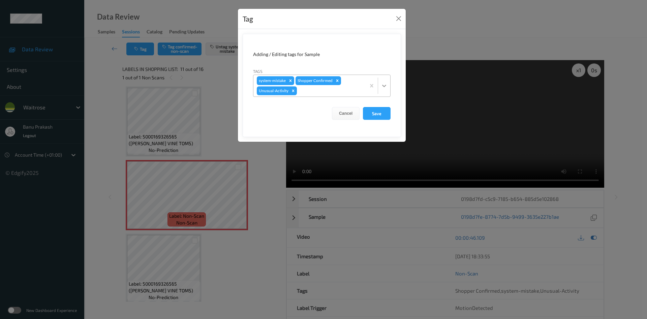
click at [384, 84] on icon at bounding box center [384, 85] width 7 height 7
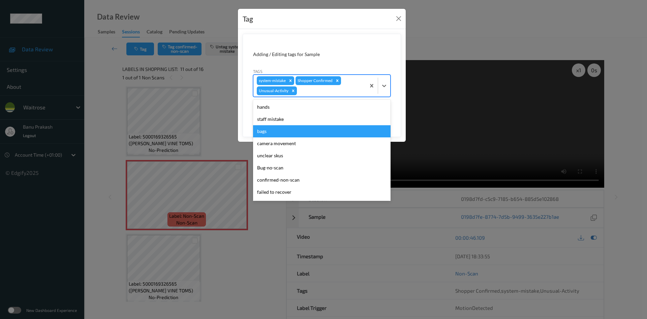
click at [269, 131] on div "bags" at bounding box center [322, 131] width 138 height 12
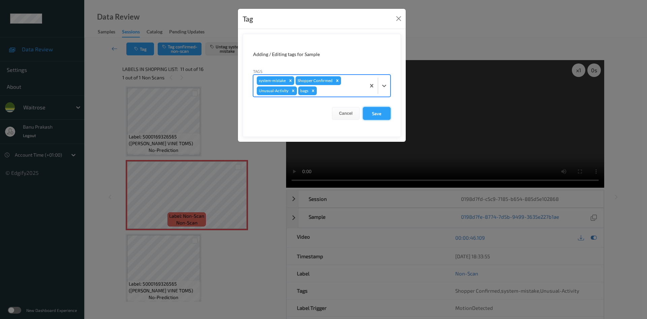
click at [373, 115] on button "Save" at bounding box center [377, 113] width 28 height 13
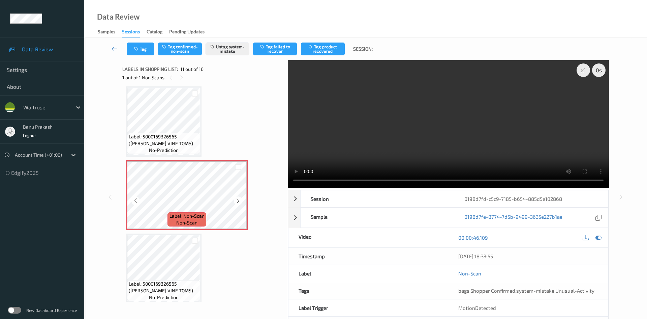
click at [239, 202] on icon at bounding box center [238, 201] width 6 height 6
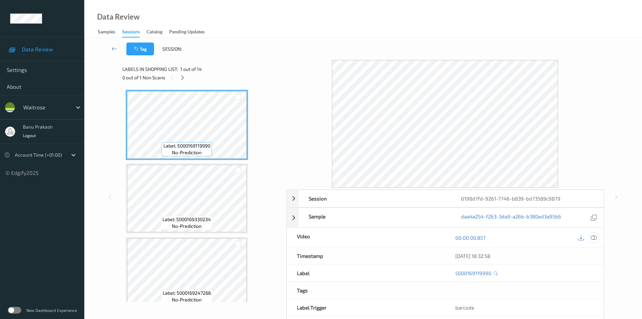
click at [594, 234] on icon at bounding box center [594, 237] width 6 height 6
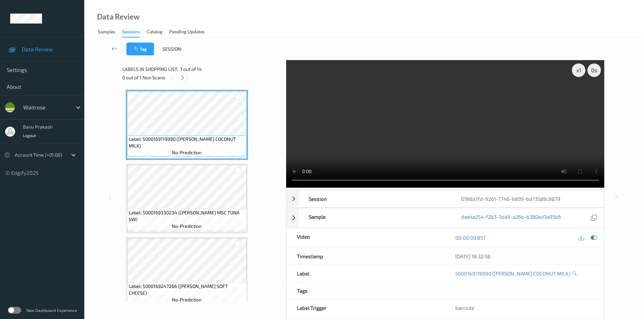
click at [183, 80] on icon at bounding box center [183, 78] width 6 height 6
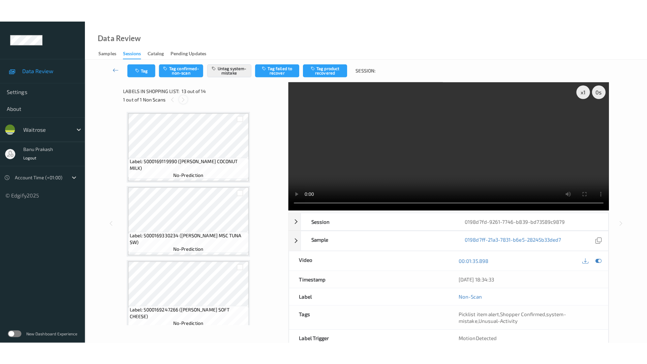
scroll to position [812, 0]
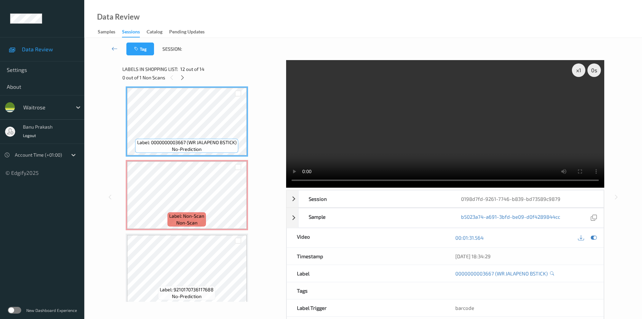
click at [424, 112] on video at bounding box center [445, 123] width 318 height 127
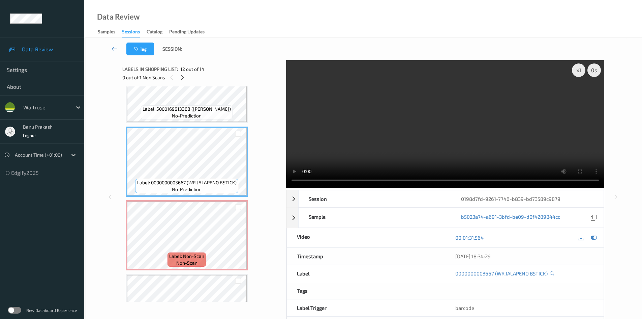
click at [418, 159] on video at bounding box center [445, 123] width 318 height 127
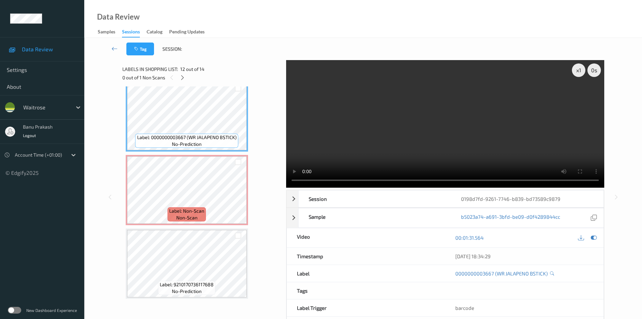
scroll to position [817, 0]
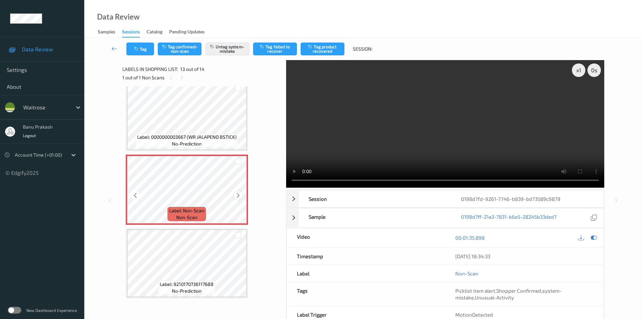
click at [240, 199] on div at bounding box center [238, 195] width 8 height 8
click at [240, 198] on div at bounding box center [238, 195] width 8 height 8
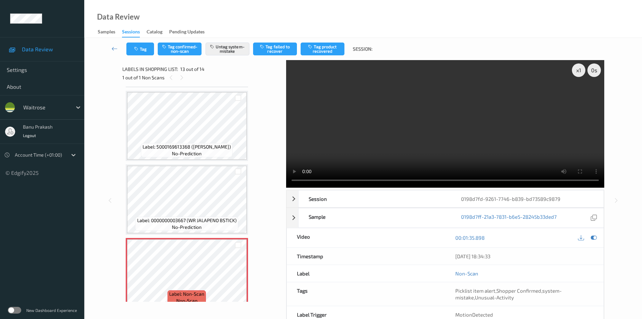
scroll to position [716, 0]
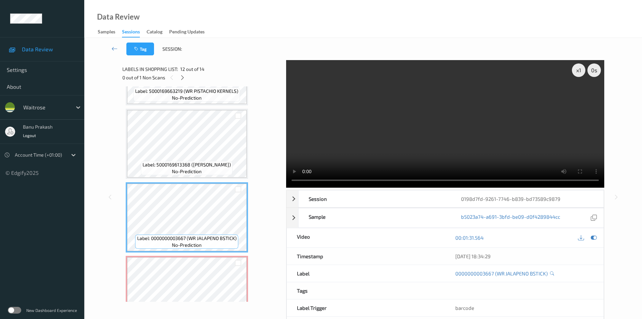
click at [205, 168] on span "Label: 5000169613368 ([PERSON_NAME])" at bounding box center [187, 164] width 88 height 7
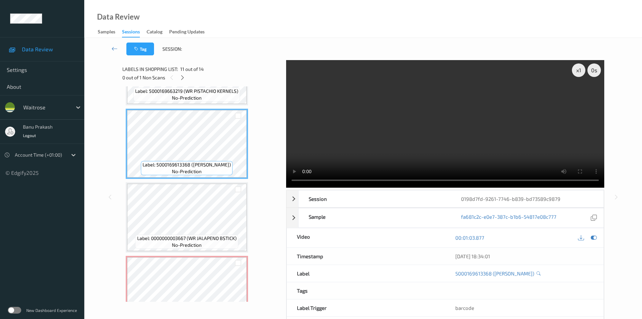
click at [386, 142] on video at bounding box center [445, 123] width 318 height 127
click at [457, 142] on video at bounding box center [445, 123] width 318 height 127
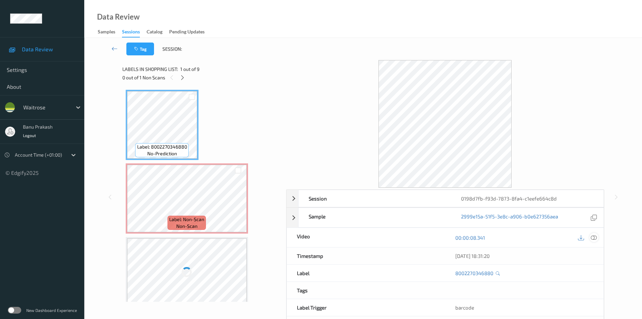
click at [592, 237] on icon at bounding box center [594, 237] width 6 height 6
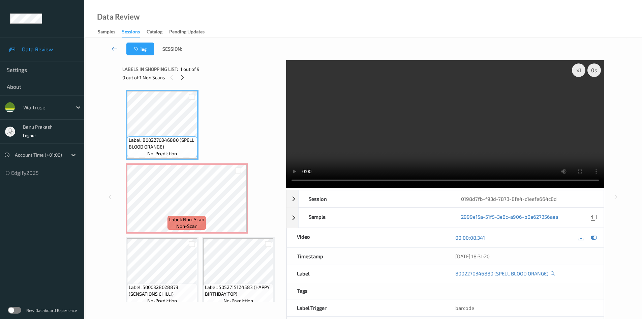
click at [192, 161] on div "Label: 8002270346880 (SPELL BLOOD ORANGE) no-prediction Label: Non-Scan non-sca…" at bounding box center [202, 309] width 152 height 438
click at [499, 121] on video at bounding box center [445, 123] width 318 height 127
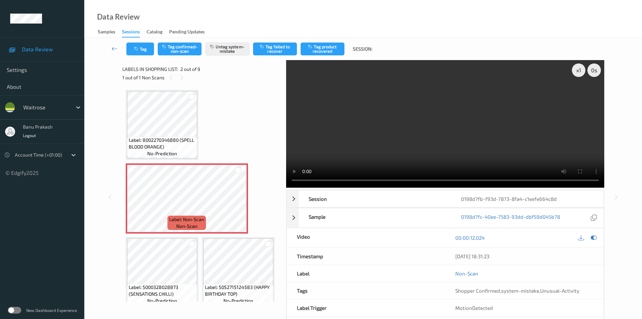
click at [481, 134] on video at bounding box center [445, 123] width 318 height 127
click at [236, 204] on icon at bounding box center [238, 204] width 6 height 6
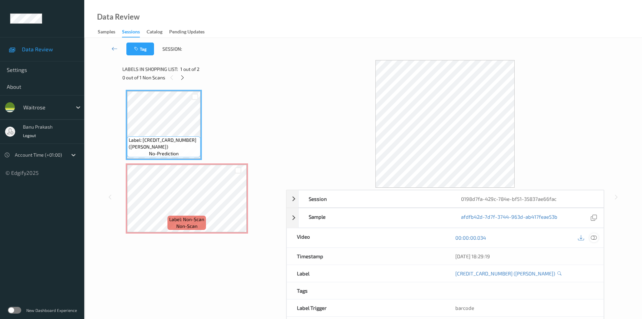
click at [597, 236] on icon at bounding box center [594, 237] width 6 height 6
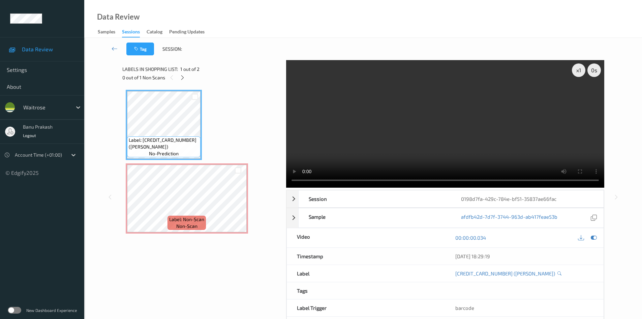
click at [442, 136] on video at bounding box center [445, 123] width 318 height 127
click at [446, 126] on video at bounding box center [445, 123] width 318 height 127
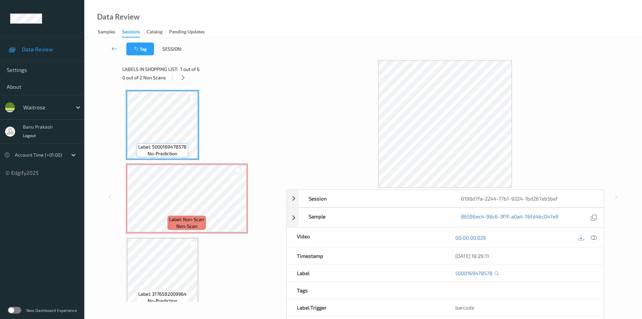
click at [594, 239] on icon at bounding box center [594, 237] width 6 height 6
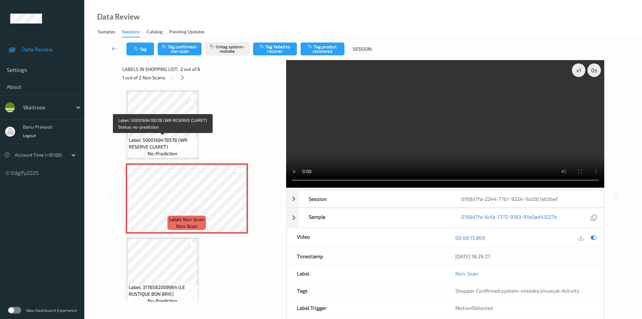
click at [172, 140] on span "Label: 5000169478578 (WR RESERVE CLARET)" at bounding box center [162, 143] width 67 height 13
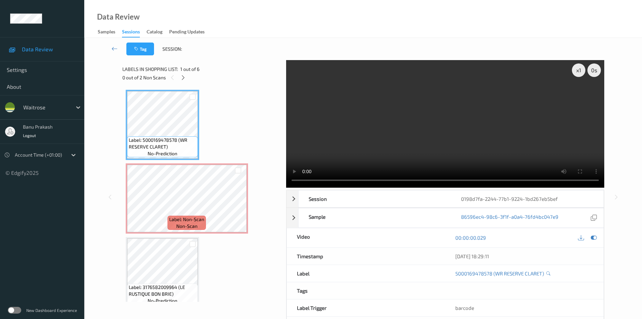
click at [401, 128] on video at bounding box center [445, 123] width 318 height 127
click at [467, 77] on video at bounding box center [445, 123] width 318 height 127
click at [198, 224] on div "Label: Non-Scan non-scan" at bounding box center [187, 222] width 38 height 14
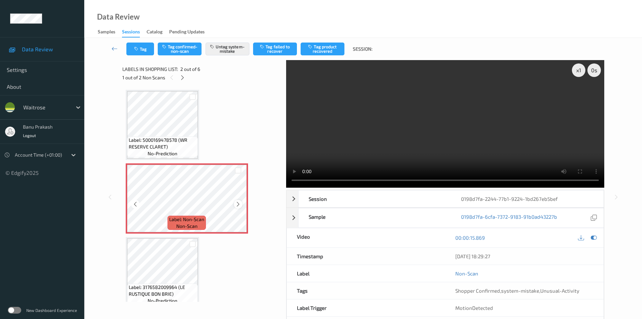
click at [238, 204] on icon at bounding box center [238, 204] width 6 height 6
click at [400, 150] on video at bounding box center [445, 123] width 318 height 127
click at [344, 156] on video at bounding box center [445, 123] width 318 height 127
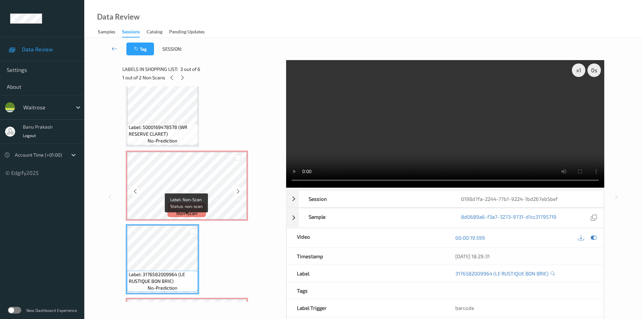
scroll to position [34, 0]
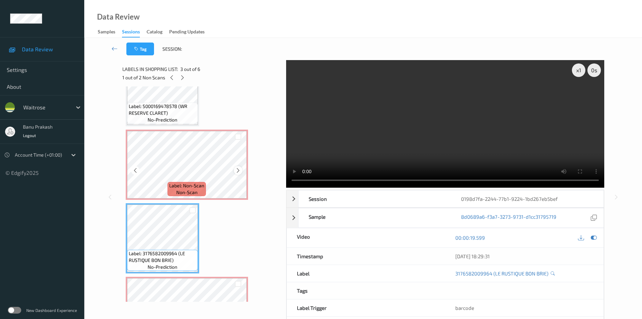
click at [236, 169] on icon at bounding box center [238, 170] width 6 height 6
click at [184, 182] on span "Label: Non-Scan" at bounding box center [186, 185] width 35 height 7
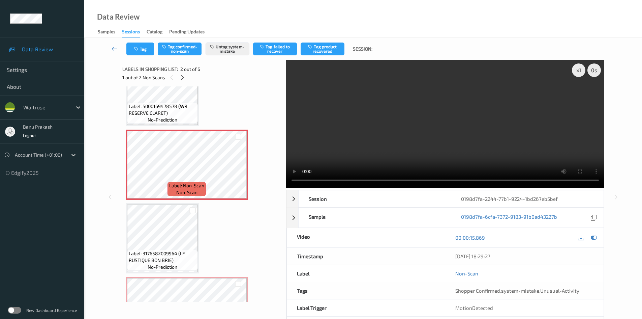
click at [451, 145] on video at bounding box center [445, 123] width 318 height 127
click at [364, 144] on video at bounding box center [445, 123] width 318 height 127
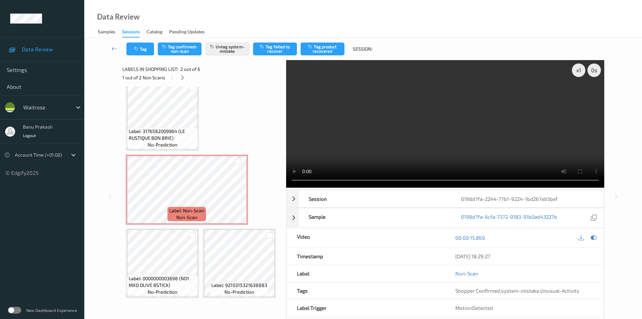
scroll to position [169, 0]
click at [427, 152] on video at bounding box center [445, 123] width 318 height 127
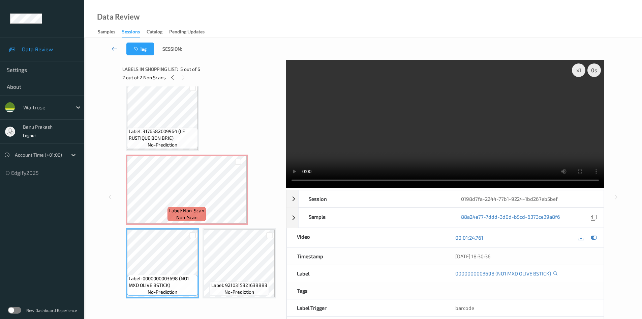
click at [361, 151] on video at bounding box center [445, 123] width 318 height 127
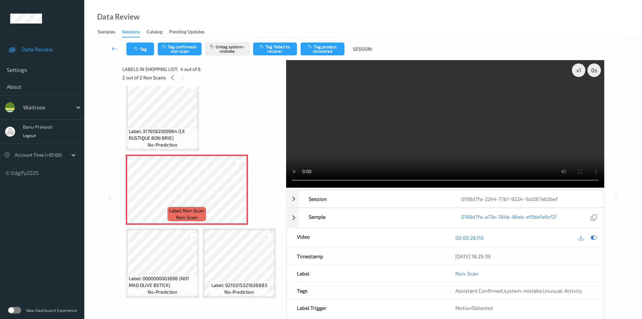
click at [469, 122] on video at bounding box center [445, 123] width 318 height 127
click at [407, 135] on video at bounding box center [445, 123] width 318 height 127
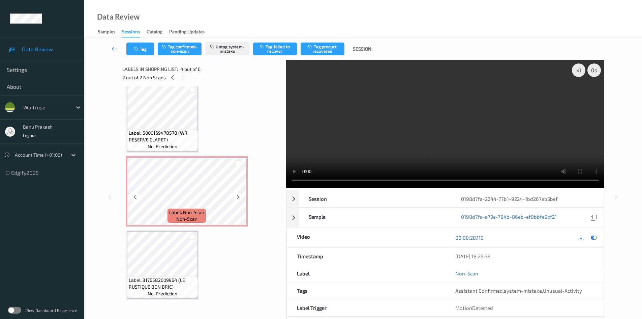
scroll to position [0, 0]
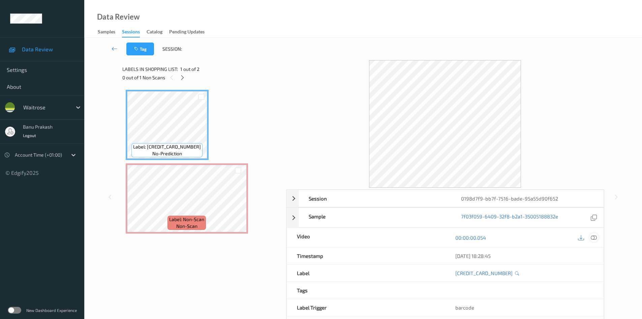
click at [597, 237] on div at bounding box center [594, 237] width 9 height 9
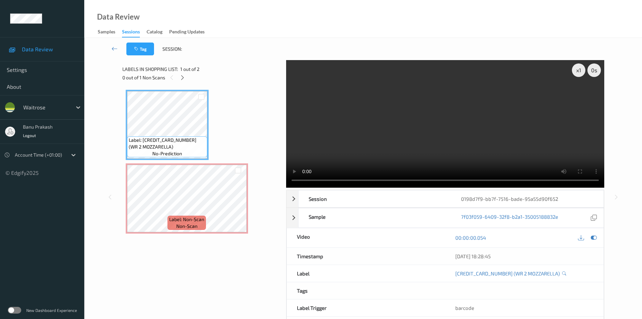
click at [430, 127] on video at bounding box center [445, 123] width 318 height 127
click at [433, 148] on video at bounding box center [445, 123] width 318 height 127
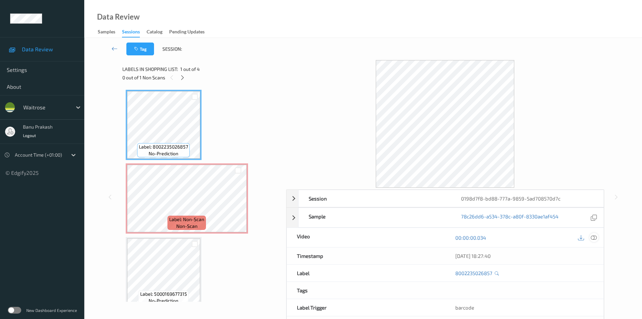
click at [593, 237] on icon at bounding box center [594, 237] width 6 height 6
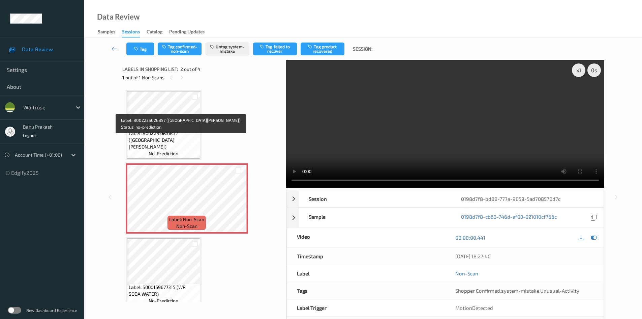
click at [167, 150] on span "no-prediction" at bounding box center [164, 153] width 30 height 7
click at [160, 141] on span "Label: 8002235026857 (SAN LEO PROSECCO)" at bounding box center [164, 140] width 70 height 20
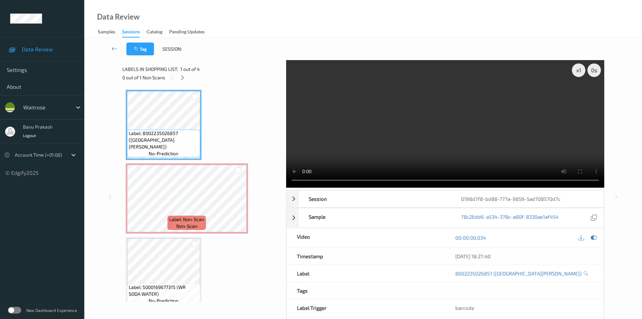
click at [419, 119] on video at bounding box center [445, 123] width 318 height 127
click at [375, 122] on video at bounding box center [445, 123] width 318 height 127
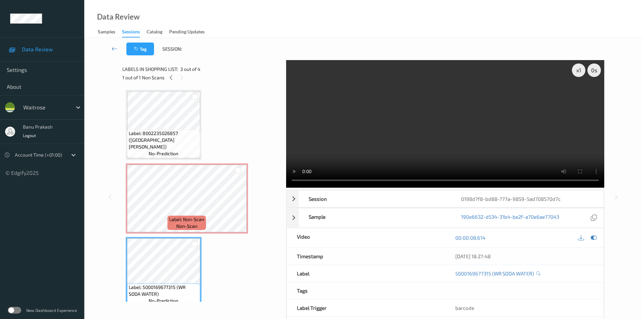
click at [378, 131] on video at bounding box center [445, 123] width 318 height 127
click at [490, 139] on video at bounding box center [445, 123] width 318 height 127
click at [428, 127] on video at bounding box center [445, 123] width 318 height 127
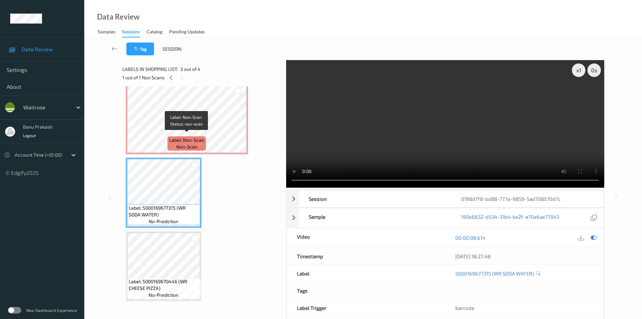
scroll to position [82, 0]
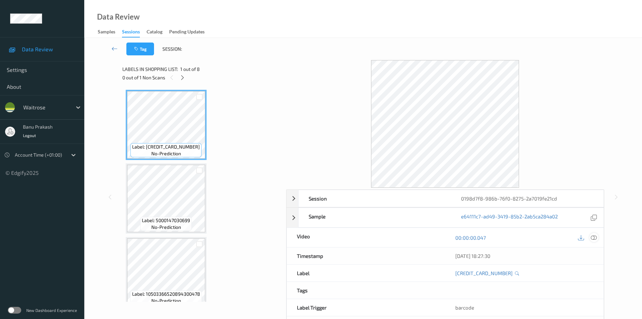
click at [592, 235] on icon at bounding box center [594, 237] width 6 height 6
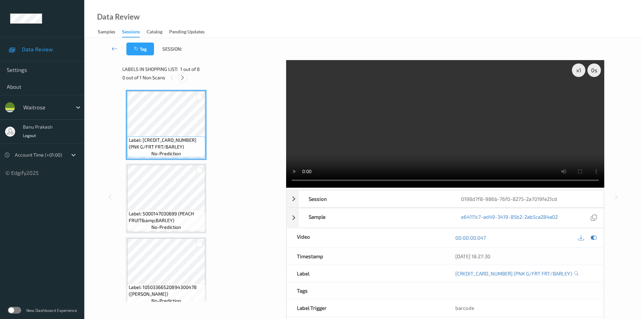
click at [181, 78] on icon at bounding box center [183, 78] width 6 height 6
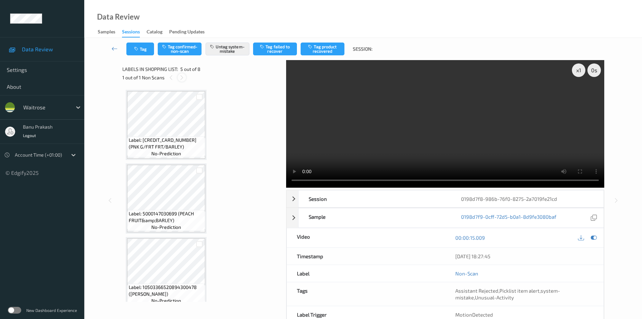
scroll to position [224, 0]
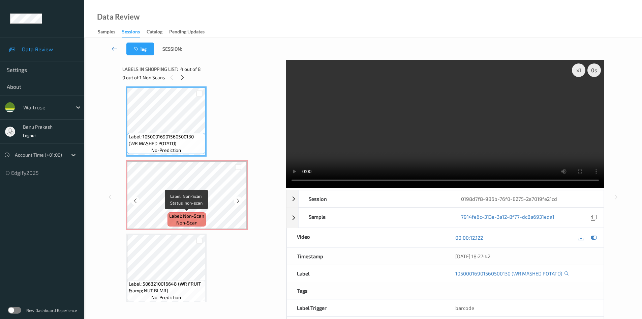
click at [183, 213] on span "Label: Non-Scan" at bounding box center [186, 215] width 35 height 7
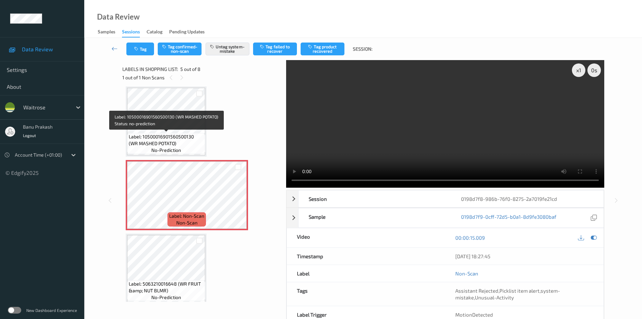
click at [181, 142] on span "Label: 10500016901560500130 (WR MASHED POTATO)" at bounding box center [166, 139] width 75 height 13
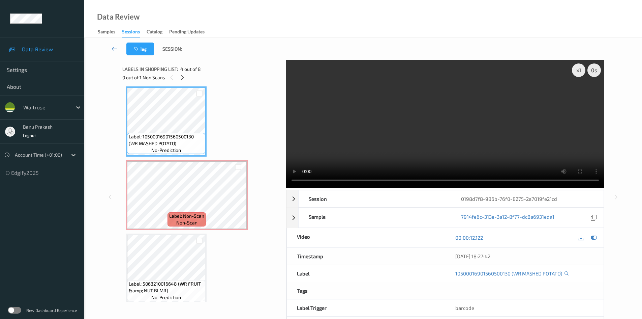
click at [351, 144] on video at bounding box center [445, 123] width 318 height 127
click at [463, 145] on video at bounding box center [445, 123] width 318 height 127
click at [175, 219] on span "Label: Non-Scan" at bounding box center [186, 215] width 35 height 7
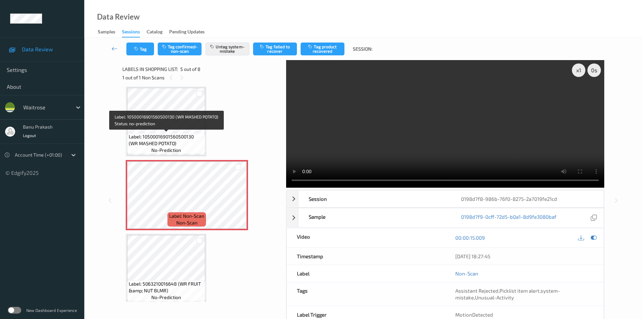
click at [189, 140] on span "Label: 10500016901560500130 (WR MASHED POTATO)" at bounding box center [166, 139] width 75 height 13
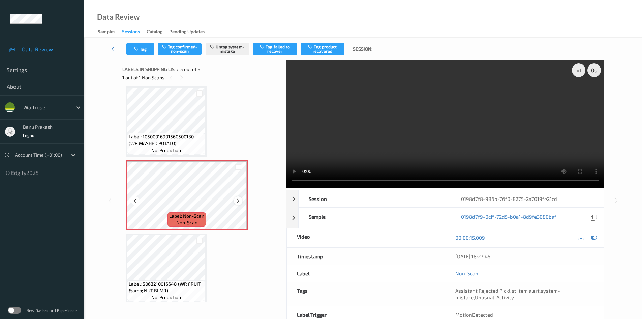
click at [235, 199] on icon at bounding box center [238, 201] width 6 height 6
click at [241, 201] on icon at bounding box center [238, 201] width 6 height 6
click at [351, 138] on video at bounding box center [445, 123] width 318 height 127
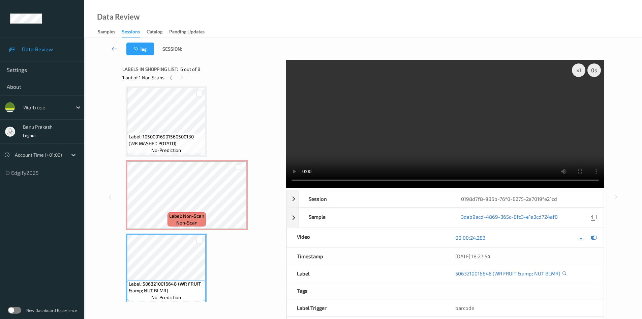
click at [396, 132] on video at bounding box center [445, 123] width 318 height 127
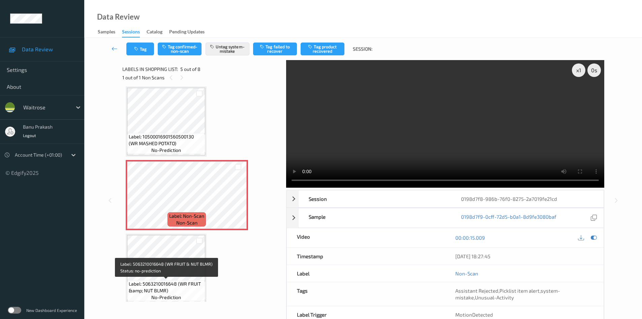
click at [176, 288] on span "Label: 5063210016648 (WR FRUIT &amp; NUT BLMR)" at bounding box center [166, 286] width 75 height 13
click at [436, 152] on video at bounding box center [445, 123] width 318 height 127
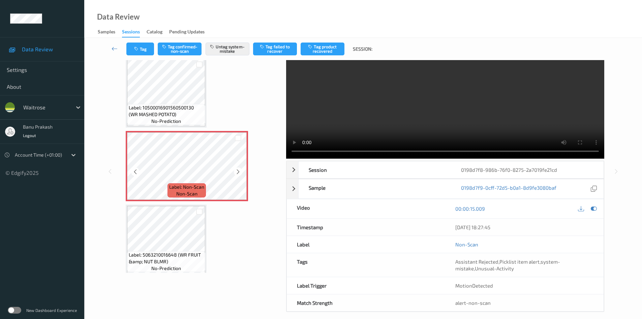
scroll to position [36, 0]
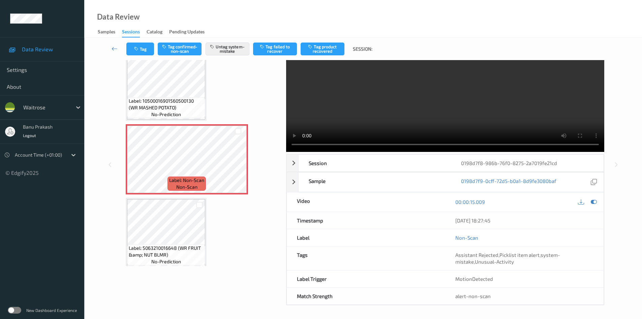
click at [443, 103] on video at bounding box center [445, 87] width 318 height 127
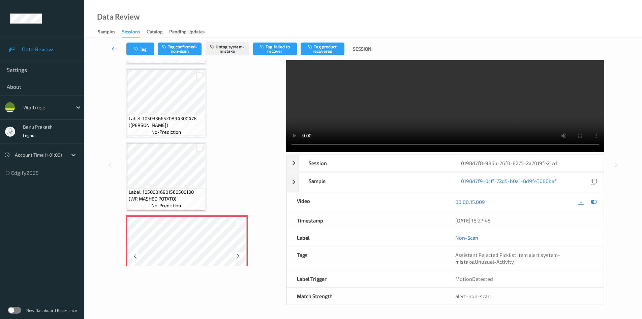
scroll to position [123, 0]
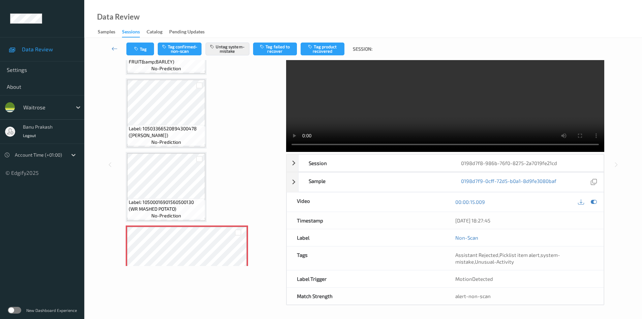
click at [171, 149] on div "Label: 5010102101791 (PNK G/FRT FRT/BARLEY) no-prediction Label: 5000147030699 …" at bounding box center [202, 223] width 152 height 585
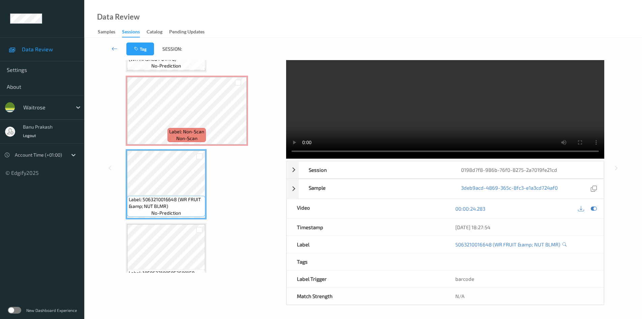
scroll to position [275, 0]
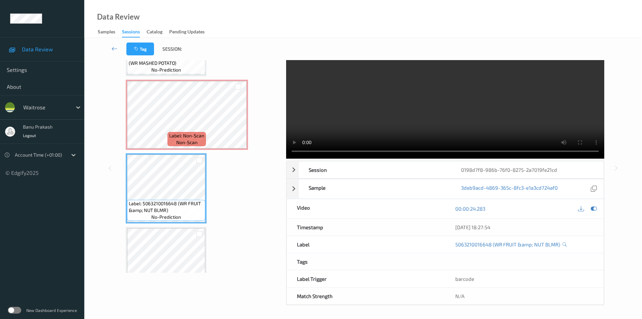
click at [418, 108] on video at bounding box center [445, 94] width 318 height 127
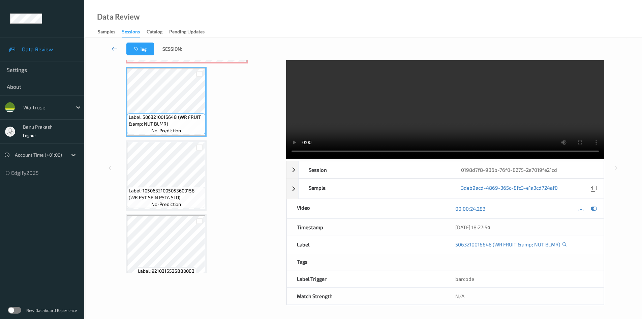
scroll to position [376, 0]
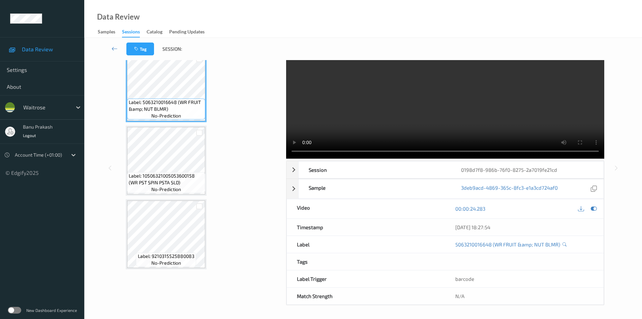
click at [365, 111] on video at bounding box center [445, 94] width 318 height 127
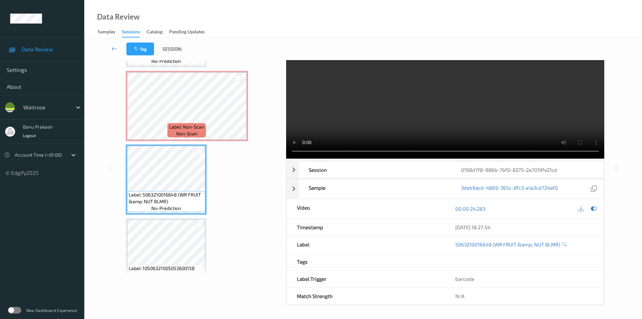
scroll to position [275, 0]
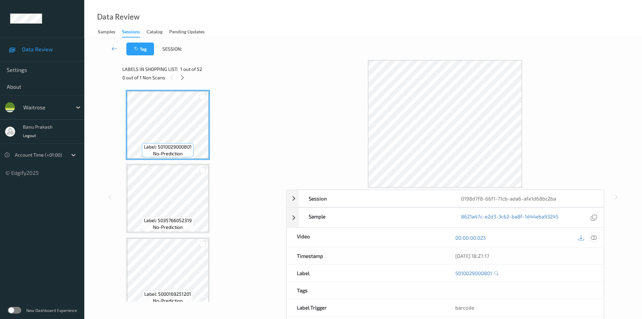
click at [594, 235] on icon at bounding box center [594, 237] width 6 height 6
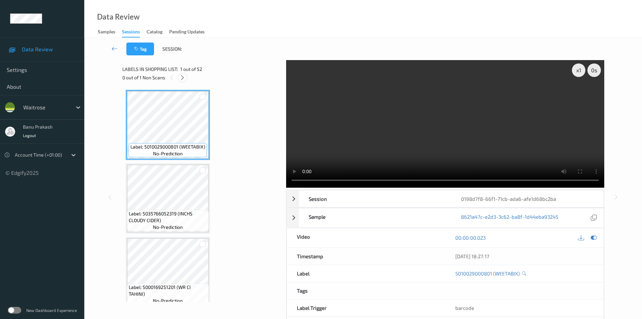
click at [179, 74] on div at bounding box center [182, 77] width 8 height 8
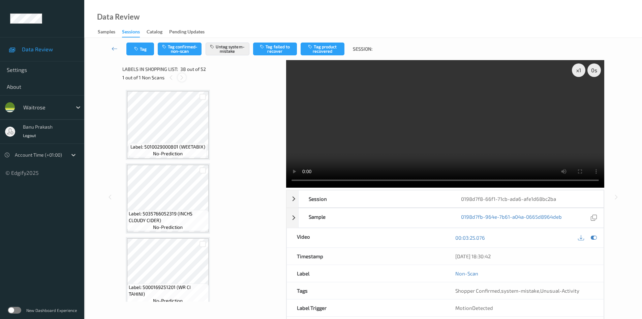
scroll to position [2650, 0]
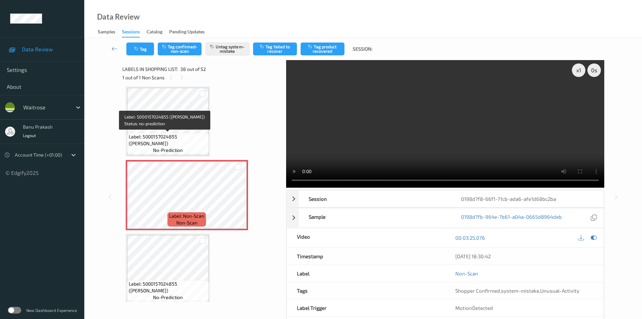
click at [165, 145] on span "Label: 5000157024855 (HEINZ BAKED BEANZ)" at bounding box center [168, 139] width 78 height 13
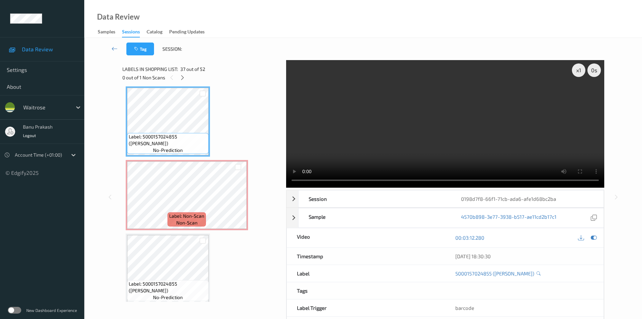
click at [162, 234] on div "Label: 5000157024855 (HEINZ BAKED BEANZ) no-prediction" at bounding box center [168, 268] width 84 height 70
click at [396, 128] on video at bounding box center [445, 123] width 318 height 127
click at [538, 161] on video at bounding box center [445, 123] width 318 height 127
click at [364, 128] on video at bounding box center [445, 123] width 318 height 127
click at [360, 119] on video at bounding box center [445, 123] width 318 height 127
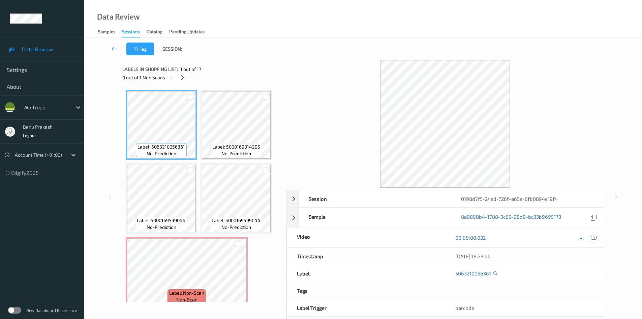
click at [590, 236] on div at bounding box center [594, 237] width 9 height 9
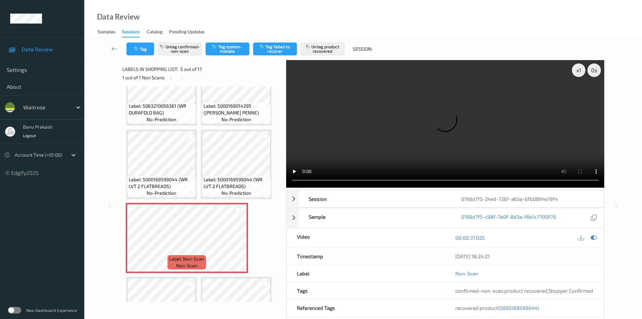
scroll to position [34, 0]
click at [238, 243] on icon at bounding box center [238, 244] width 6 height 6
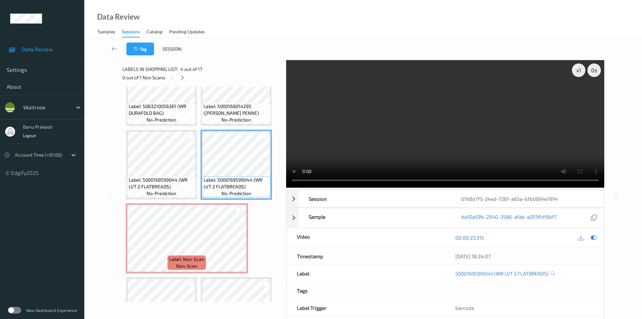
click at [443, 128] on video at bounding box center [445, 123] width 318 height 127
click at [437, 137] on video at bounding box center [445, 123] width 318 height 127
click at [408, 122] on video at bounding box center [445, 123] width 318 height 127
click at [454, 134] on video at bounding box center [445, 123] width 318 height 127
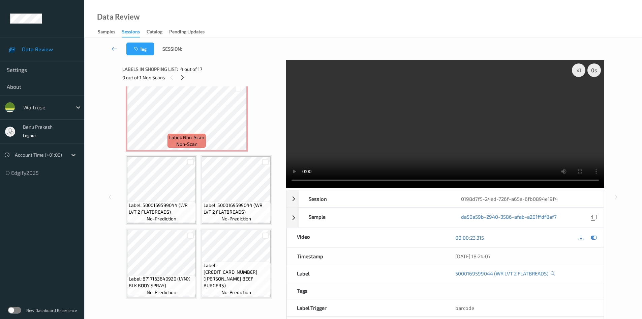
scroll to position [169, 0]
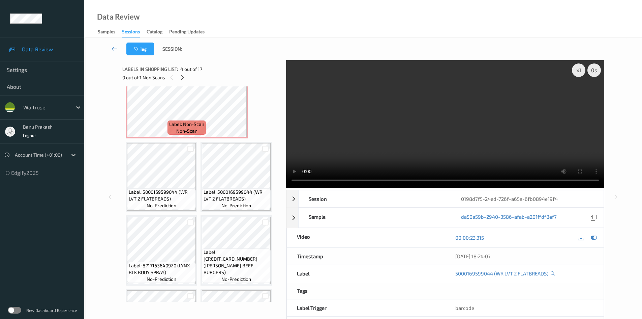
click at [423, 138] on video at bounding box center [445, 123] width 318 height 127
click at [493, 135] on video at bounding box center [445, 123] width 318 height 127
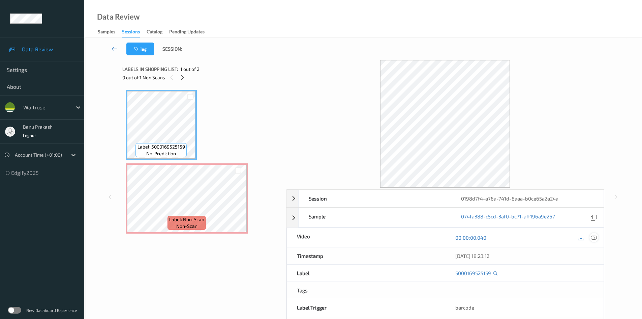
click at [594, 235] on icon at bounding box center [594, 237] width 6 height 6
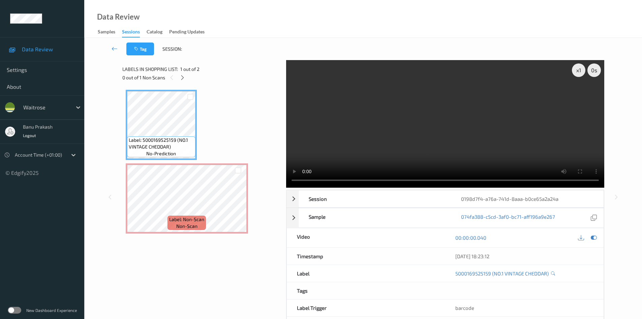
click at [443, 129] on video at bounding box center [445, 123] width 318 height 127
click at [431, 122] on video at bounding box center [445, 123] width 318 height 127
click at [470, 118] on video at bounding box center [445, 123] width 318 height 127
click at [433, 122] on video at bounding box center [445, 123] width 318 height 127
click at [395, 126] on video at bounding box center [445, 123] width 318 height 127
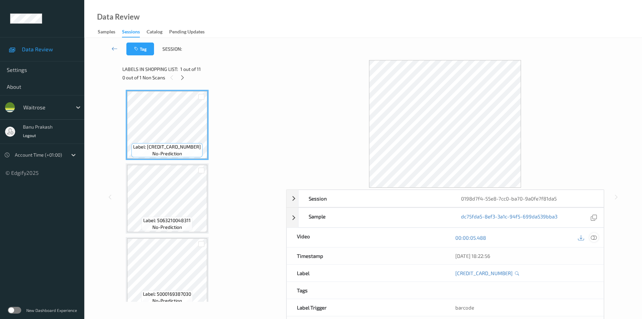
click at [594, 236] on icon at bounding box center [594, 237] width 6 height 6
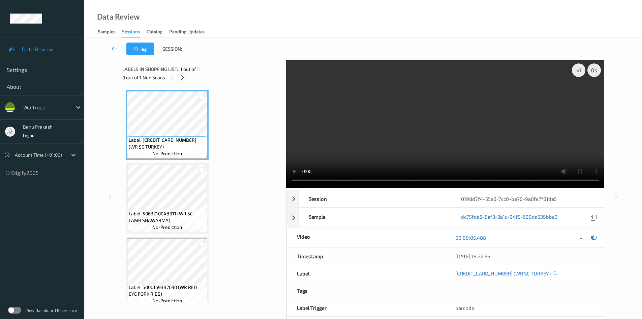
click at [181, 76] on icon at bounding box center [183, 78] width 6 height 6
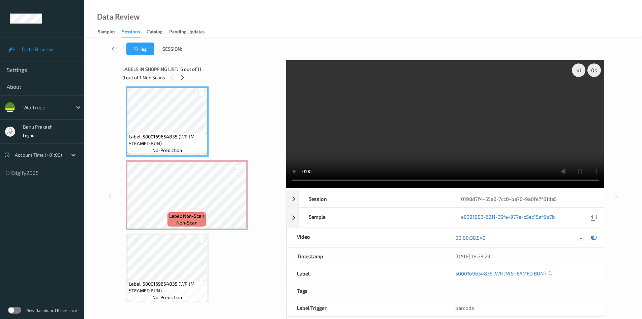
click at [258, 193] on div "Label: 5000169515587 (WR SC TURKEY) no-prediction Label: 5063210048311 (WR SC L…" at bounding box center [202, 121] width 152 height 805
click at [448, 106] on video at bounding box center [445, 123] width 318 height 127
click at [370, 141] on video at bounding box center [445, 123] width 318 height 127
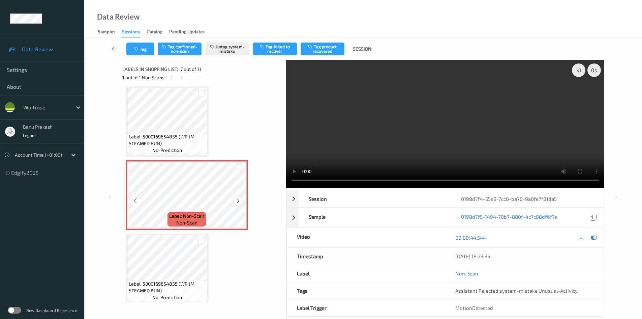
click at [238, 200] on icon at bounding box center [238, 201] width 6 height 6
click at [239, 201] on icon at bounding box center [238, 201] width 6 height 6
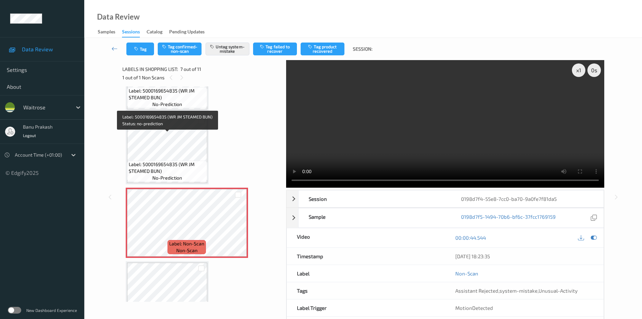
scroll to position [303, 0]
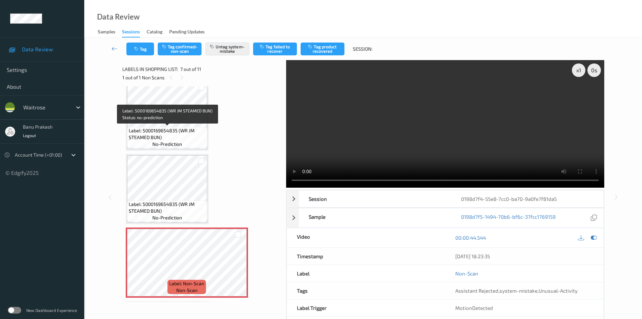
click at [176, 134] on span "Label: 5000169654835 (WR JM STEAMED BUN)" at bounding box center [167, 133] width 77 height 13
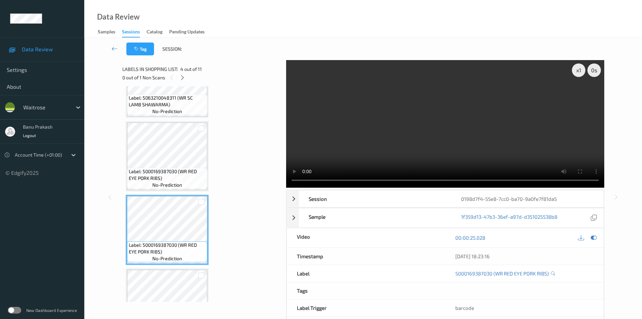
scroll to position [101, 0]
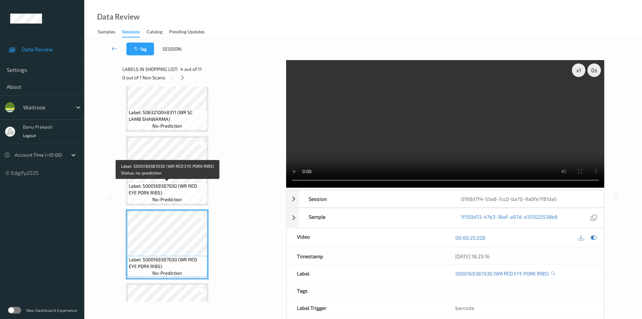
click at [173, 183] on span "Label: 5000169387030 (WR RED EYE PORK RIBS)" at bounding box center [167, 188] width 77 height 13
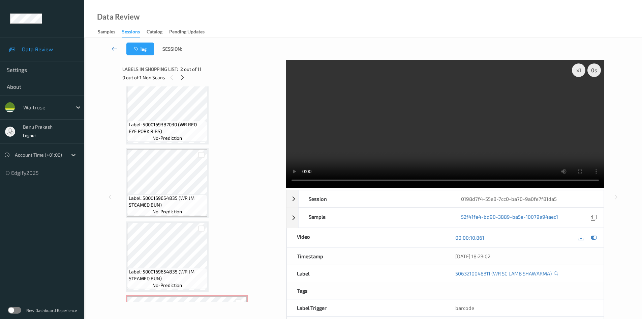
scroll to position [438, 0]
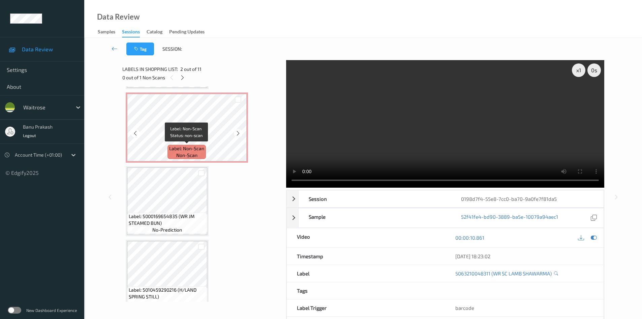
click at [184, 149] on span "Label: Non-Scan" at bounding box center [186, 148] width 35 height 7
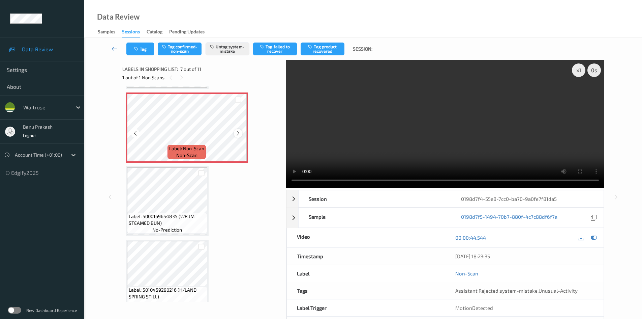
click at [237, 134] on icon at bounding box center [238, 133] width 6 height 6
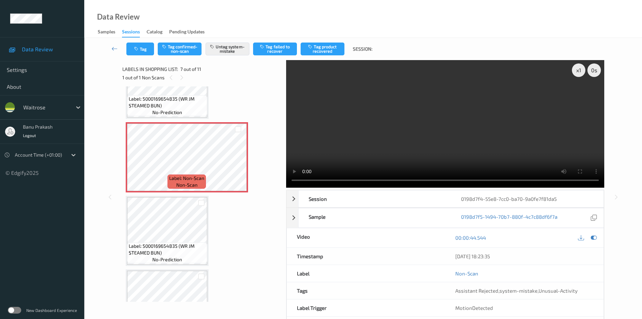
scroll to position [395, 0]
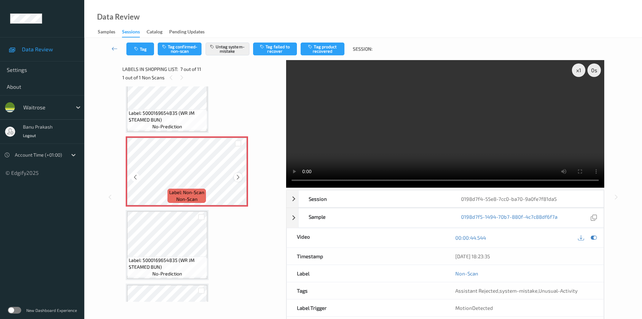
click at [236, 174] on icon at bounding box center [238, 177] width 6 height 6
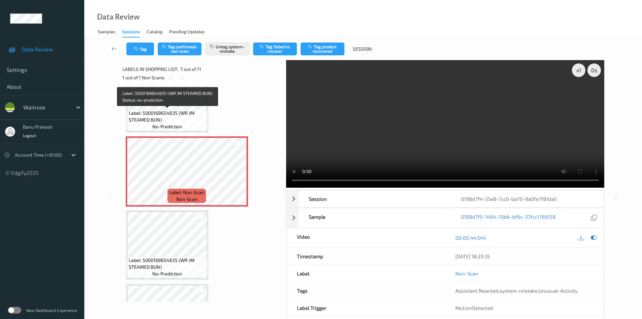
click at [171, 117] on span "Label: 5000169654835 (WR JM STEAMED BUN)" at bounding box center [167, 116] width 77 height 13
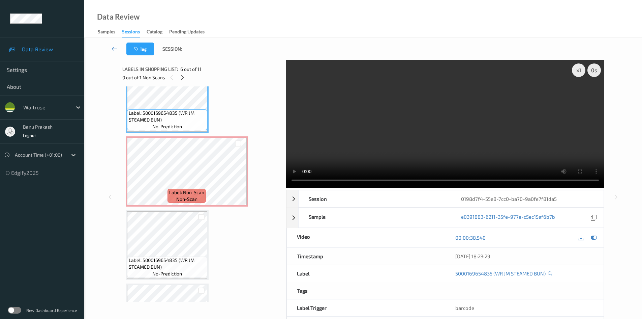
click at [416, 130] on video at bounding box center [445, 123] width 318 height 127
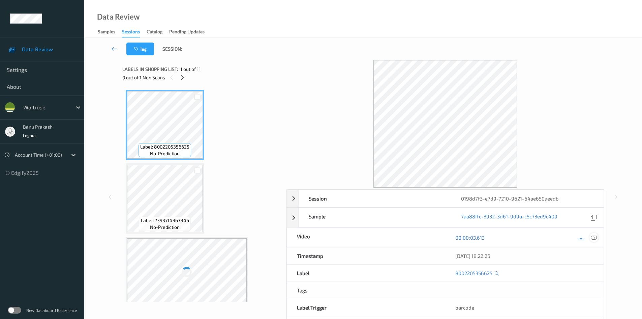
click at [592, 237] on icon at bounding box center [594, 237] width 6 height 6
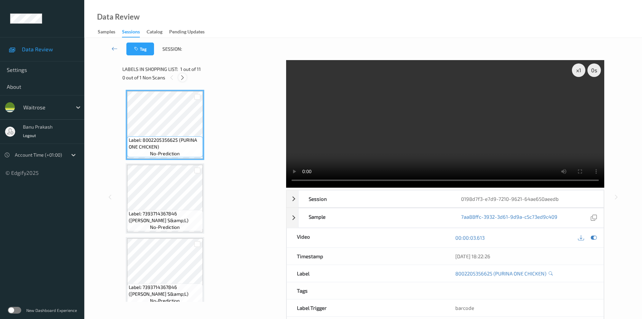
click at [183, 78] on icon at bounding box center [183, 78] width 6 height 6
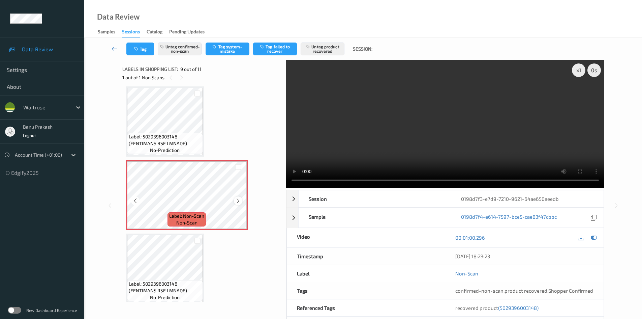
click at [236, 200] on icon at bounding box center [238, 201] width 6 height 6
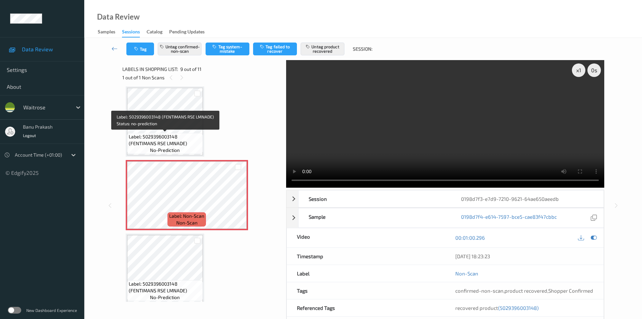
click at [140, 144] on span "Label: 5029396003148 (FENTIMANS RSE LMNADE)" at bounding box center [165, 139] width 73 height 13
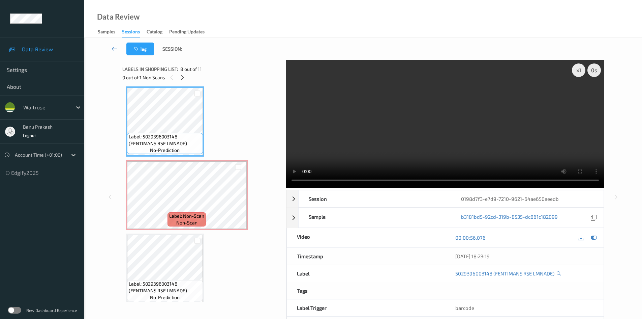
click at [433, 149] on video at bounding box center [445, 123] width 318 height 127
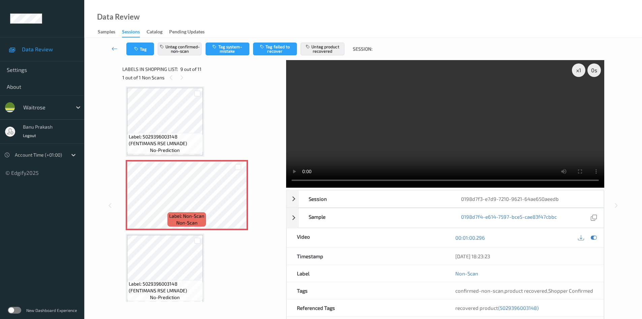
click at [386, 138] on video at bounding box center [445, 123] width 318 height 127
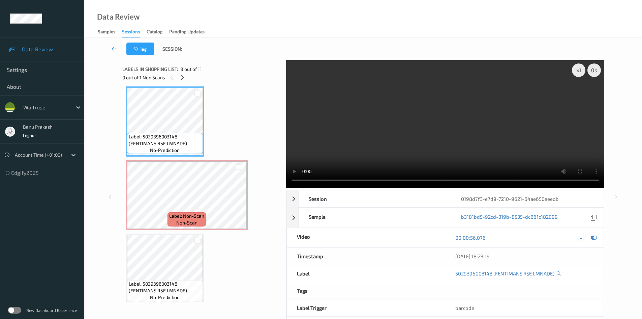
click at [426, 117] on video at bounding box center [445, 123] width 318 height 127
click at [427, 117] on video at bounding box center [445, 123] width 318 height 127
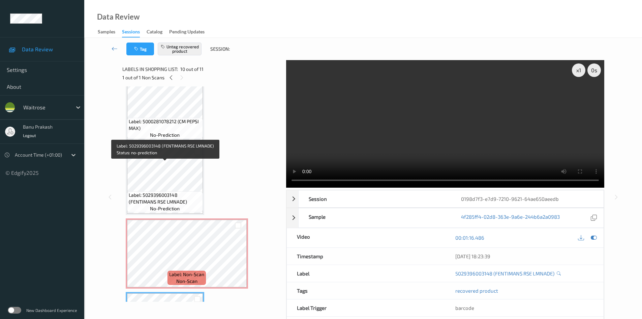
scroll to position [417, 0]
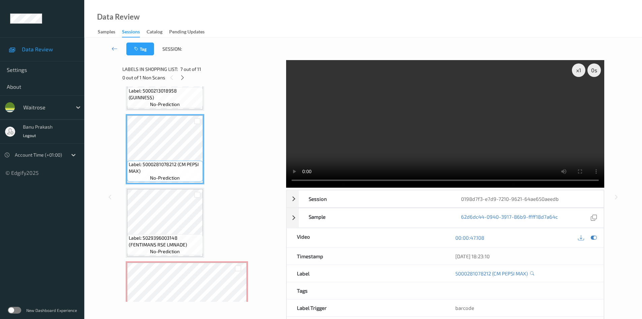
click at [422, 147] on video at bounding box center [445, 123] width 318 height 127
click at [436, 132] on video at bounding box center [445, 123] width 318 height 127
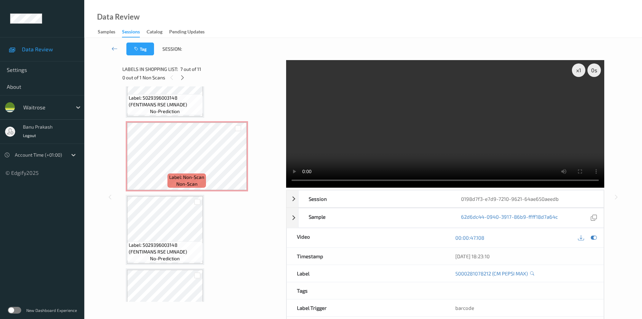
scroll to position [597, 0]
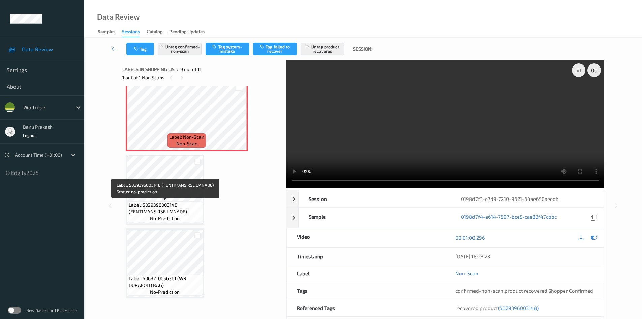
click at [146, 204] on span "Label: 5029396003148 (FENTIMANS RSE LMNADE)" at bounding box center [165, 207] width 73 height 13
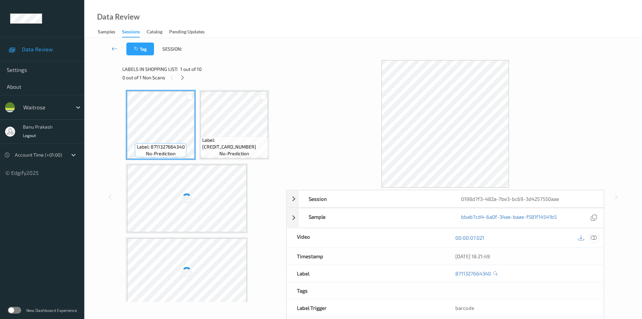
click at [594, 239] on icon at bounding box center [594, 237] width 6 height 6
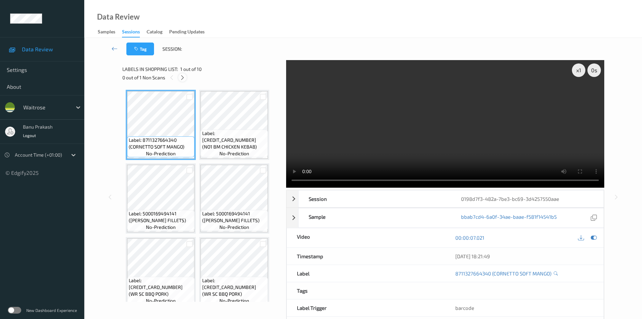
click at [181, 79] on icon at bounding box center [183, 78] width 6 height 6
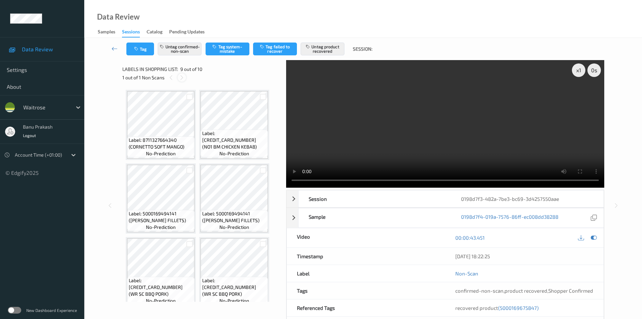
scroll to position [224, 0]
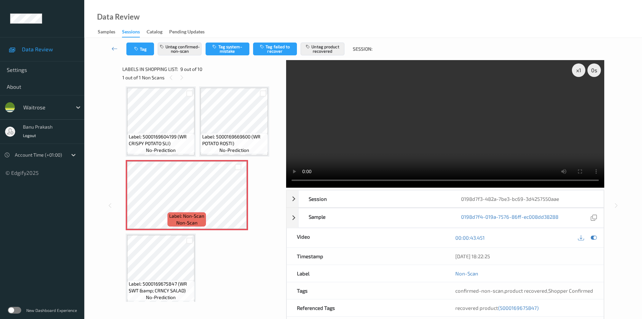
click at [499, 122] on video at bounding box center [445, 123] width 318 height 127
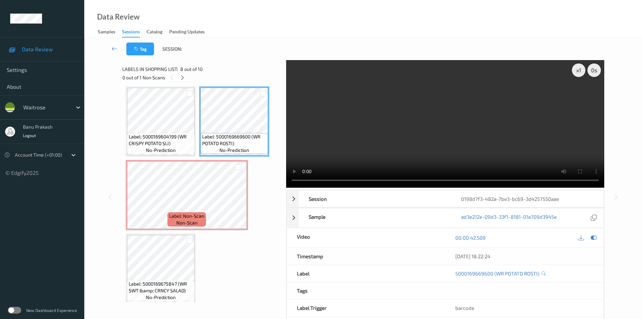
click at [418, 132] on video at bounding box center [445, 123] width 318 height 127
click at [493, 135] on video at bounding box center [445, 123] width 318 height 127
click at [388, 131] on video at bounding box center [445, 123] width 318 height 127
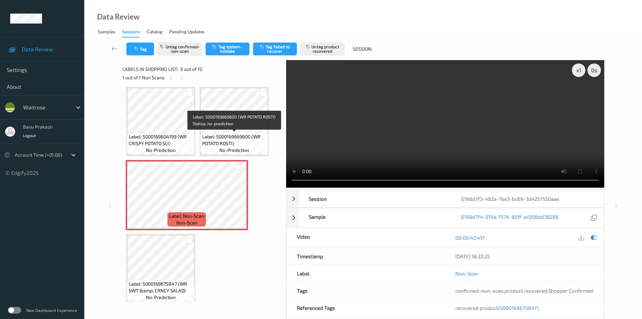
click at [239, 150] on span "no-prediction" at bounding box center [235, 150] width 30 height 7
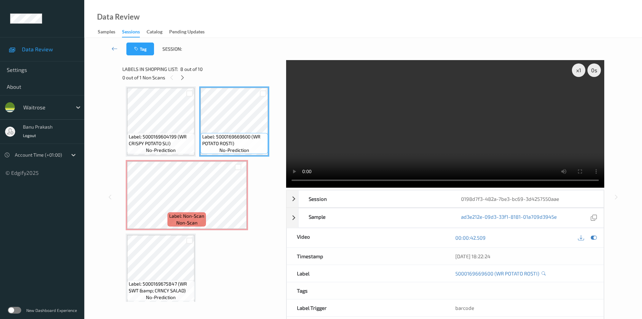
click at [386, 136] on video at bounding box center [445, 123] width 318 height 127
click at [447, 140] on video at bounding box center [445, 123] width 318 height 127
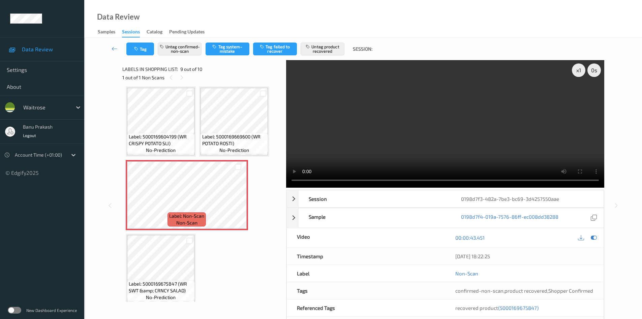
click at [488, 139] on video at bounding box center [445, 123] width 318 height 127
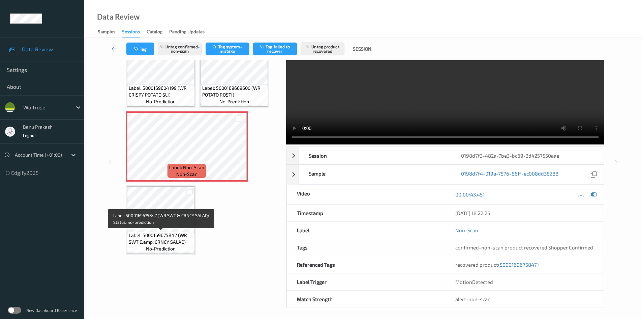
scroll to position [46, 0]
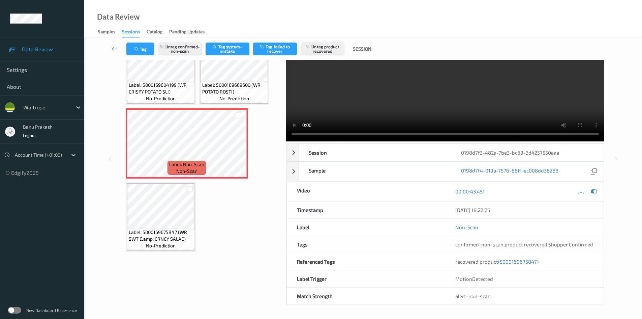
click at [436, 84] on video at bounding box center [445, 77] width 318 height 127
click at [529, 265] on div "recovered product (5000169675847)" at bounding box center [524, 261] width 158 height 17
click at [529, 262] on span "(5000169675847)" at bounding box center [518, 261] width 40 height 6
click at [240, 150] on icon at bounding box center [238, 149] width 6 height 6
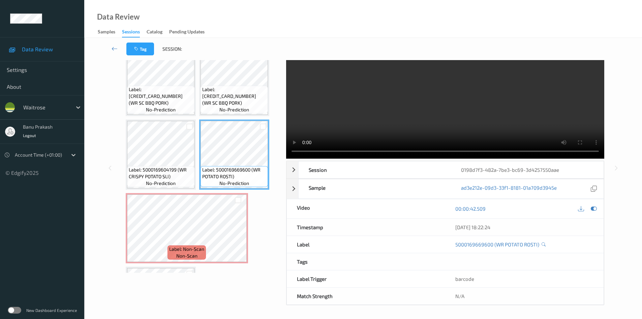
scroll to position [29, 0]
click at [468, 97] on video at bounding box center [445, 94] width 318 height 127
click at [392, 122] on video at bounding box center [445, 94] width 318 height 127
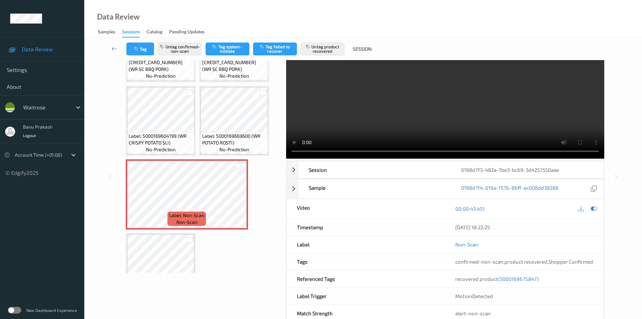
click at [386, 112] on video at bounding box center [445, 94] width 318 height 127
click at [381, 106] on video at bounding box center [445, 94] width 318 height 127
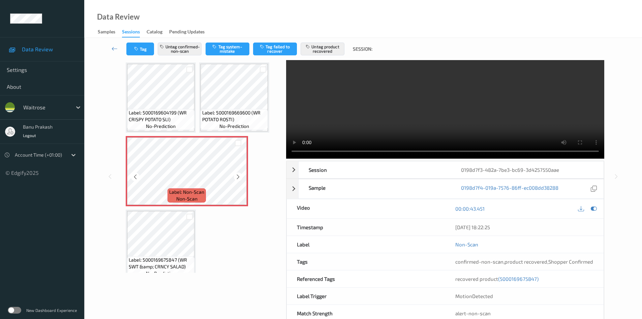
scroll to position [229, 0]
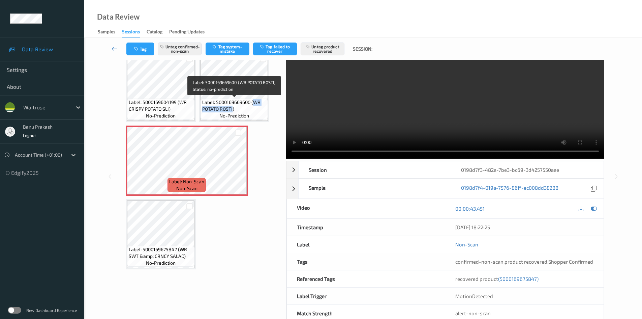
drag, startPoint x: 253, startPoint y: 100, endPoint x: 232, endPoint y: 110, distance: 23.2
click at [232, 110] on span "Label: 5000169669600 (WR POTATO ROSTI)" at bounding box center [234, 105] width 64 height 13
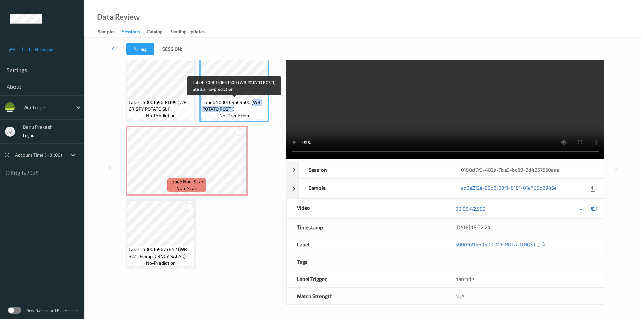
copy span "WR POTATO ROSTI"
click at [502, 100] on video at bounding box center [445, 94] width 318 height 127
click at [512, 113] on video at bounding box center [445, 94] width 318 height 127
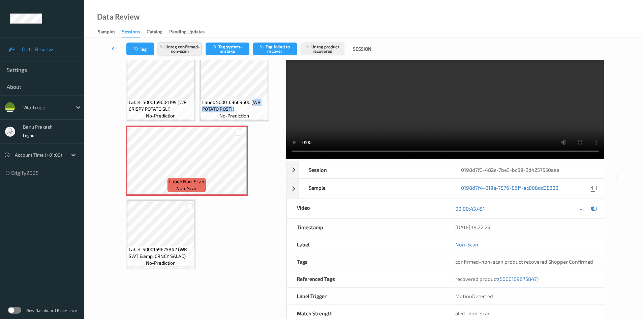
click at [177, 47] on button "Untag confirmed-non-scan" at bounding box center [180, 48] width 44 height 13
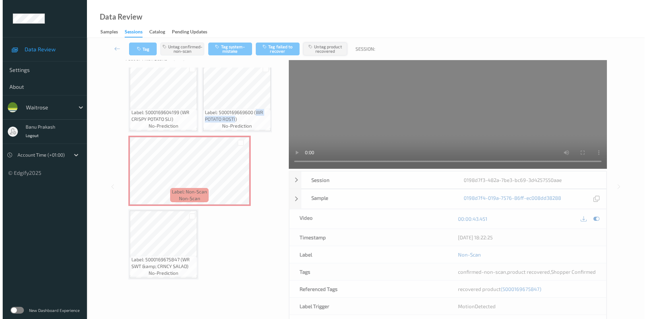
scroll to position [0, 0]
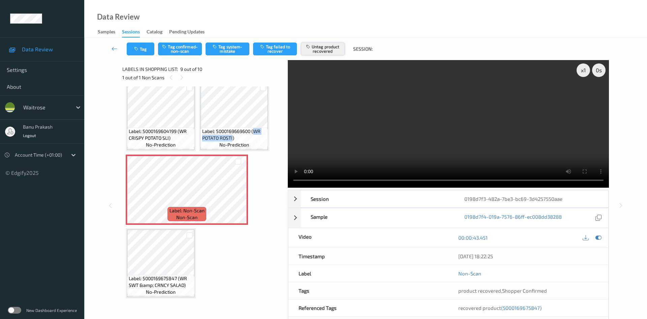
click at [317, 49] on button "Untag product recovered" at bounding box center [323, 48] width 44 height 13
click at [220, 50] on button "Tag system-mistake" at bounding box center [228, 48] width 44 height 13
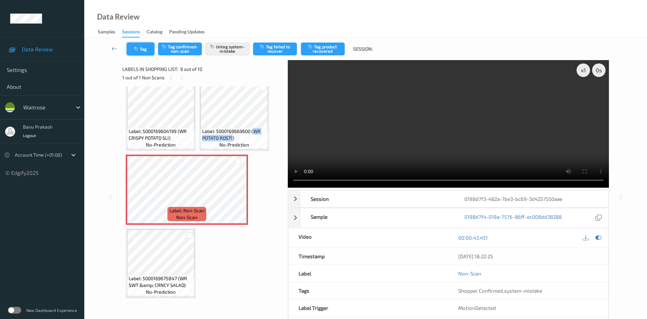
click at [149, 51] on button "Tag" at bounding box center [141, 48] width 28 height 13
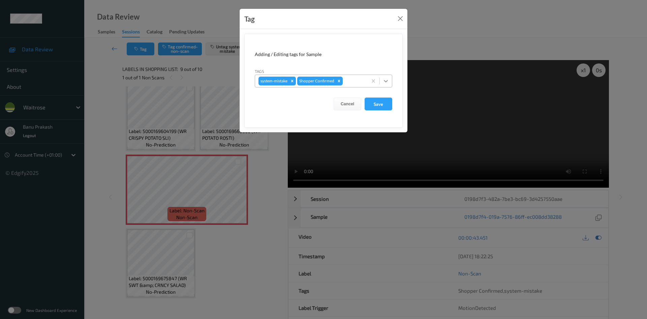
click at [387, 82] on icon at bounding box center [386, 81] width 7 height 7
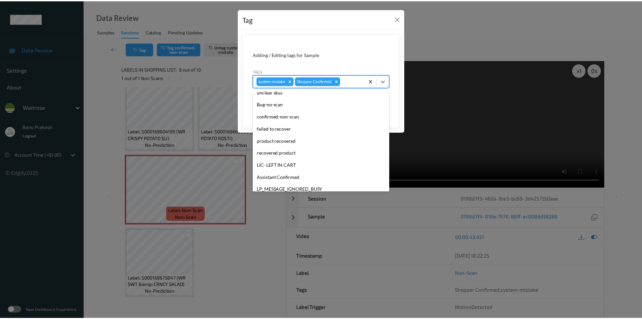
scroll to position [101, 0]
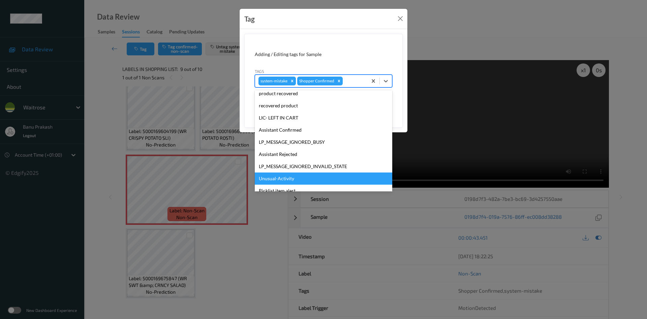
click at [295, 176] on div "Unusual-Activity" at bounding box center [324, 178] width 138 height 12
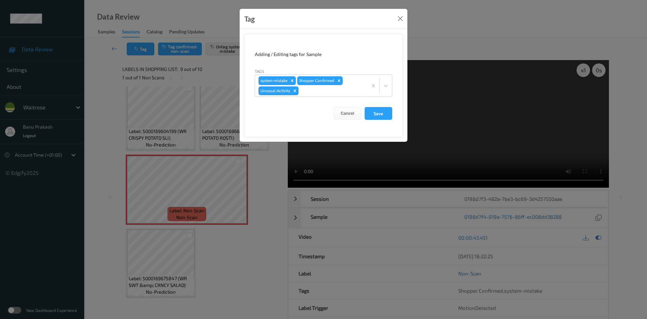
click at [384, 103] on form "Adding / Editing tags for Sample Tags system-mistake Shopper Confirmed Unusual-…" at bounding box center [323, 85] width 158 height 103
click at [383, 114] on button "Save" at bounding box center [379, 113] width 28 height 13
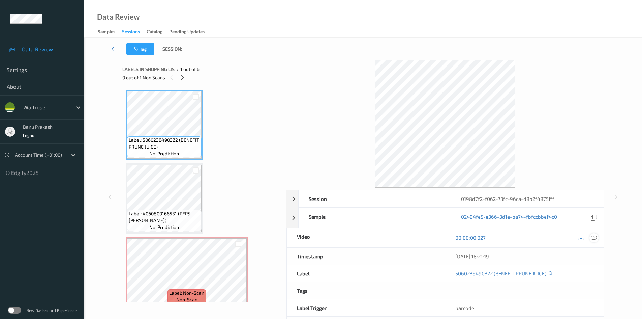
click at [597, 237] on div at bounding box center [594, 237] width 9 height 9
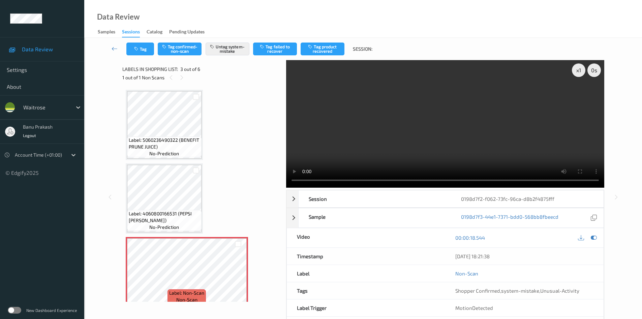
click at [167, 235] on div "Label: 5060236490322 (BENEFIT PRUNE JUICE) no-prediction Label: 4060800166531 (…" at bounding box center [202, 309] width 152 height 438
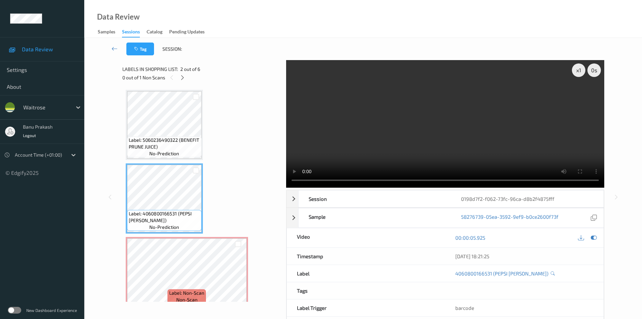
click at [506, 126] on video at bounding box center [445, 123] width 318 height 127
click at [387, 146] on video at bounding box center [445, 123] width 318 height 127
click at [373, 139] on video at bounding box center [445, 123] width 318 height 127
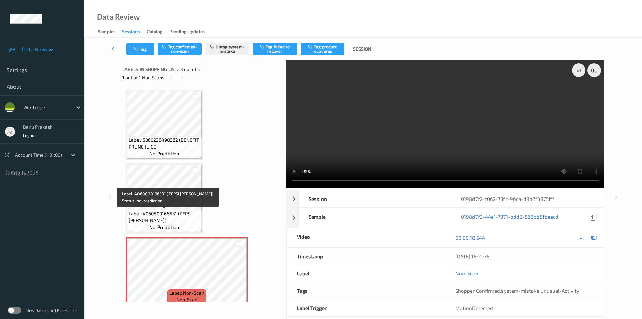
click at [164, 226] on span "no-prediction" at bounding box center [164, 227] width 30 height 7
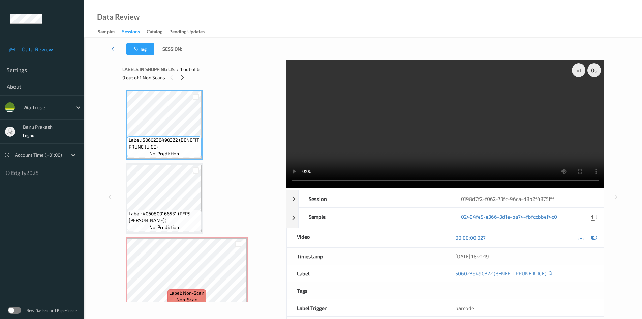
click at [463, 134] on video at bounding box center [445, 123] width 318 height 127
click at [367, 145] on video at bounding box center [445, 123] width 318 height 127
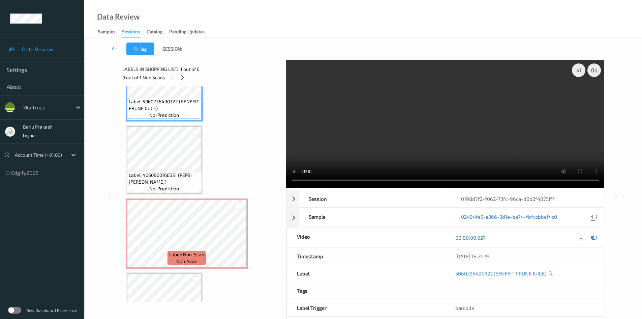
scroll to position [101, 0]
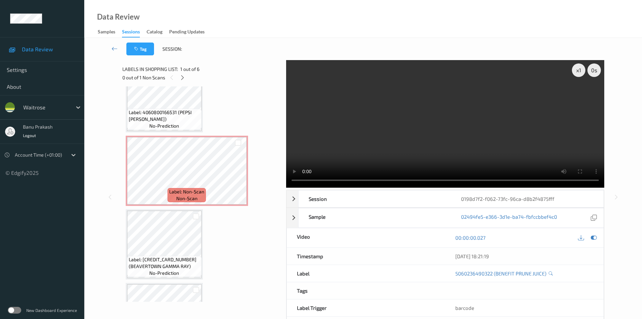
click at [421, 134] on video at bounding box center [445, 123] width 318 height 127
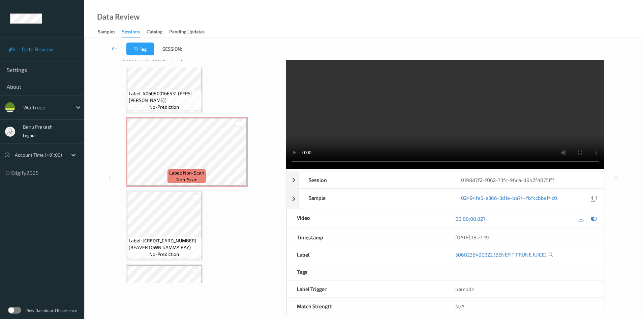
scroll to position [29, 0]
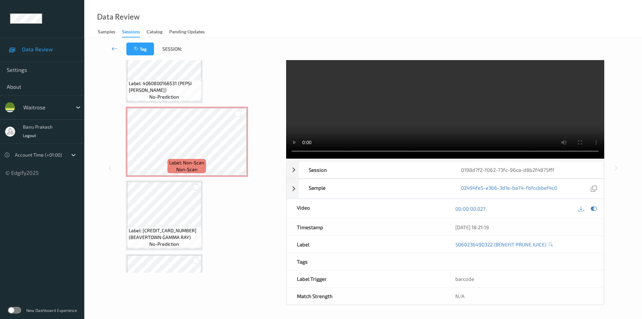
click at [432, 76] on video at bounding box center [445, 94] width 318 height 127
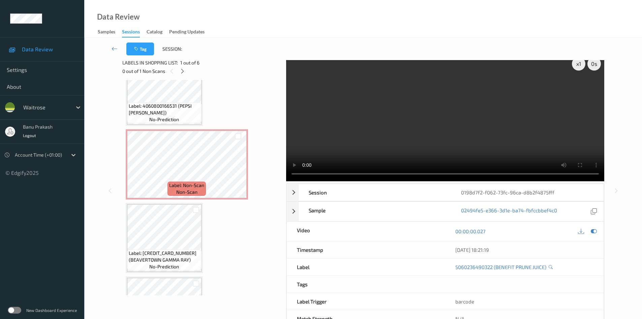
scroll to position [0, 0]
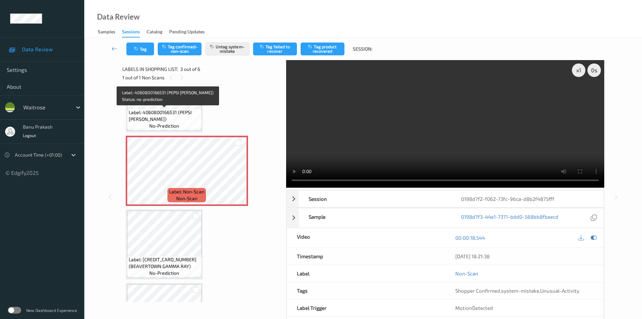
click at [146, 113] on span "Label: 4060800166531 (PEPSI [PERSON_NAME])" at bounding box center [164, 115] width 71 height 13
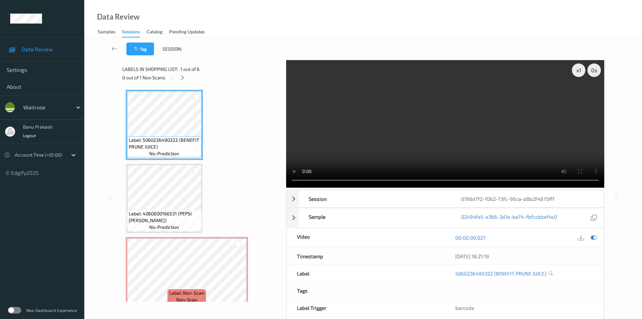
click at [341, 144] on video at bounding box center [445, 123] width 318 height 127
click at [415, 136] on video at bounding box center [445, 123] width 318 height 127
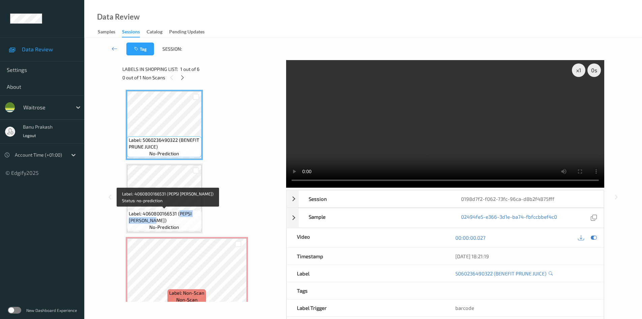
drag, startPoint x: 179, startPoint y: 212, endPoint x: 156, endPoint y: 221, distance: 24.4
click at [156, 221] on span "Label: 4060800166531 (PEPSI MAX CHERRY)" at bounding box center [164, 216] width 71 height 13
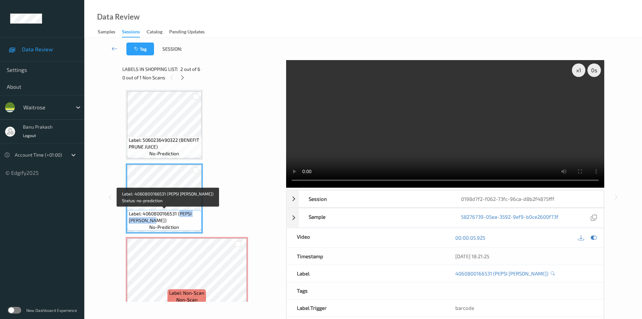
copy span "PEPSI MAX CHERRY"
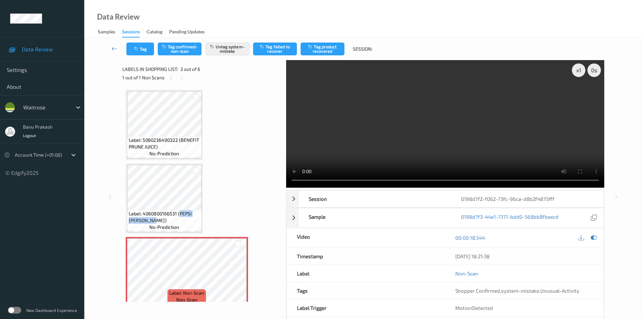
click at [365, 149] on video at bounding box center [445, 123] width 318 height 127
click at [375, 129] on video at bounding box center [445, 123] width 318 height 127
click at [173, 295] on span "Label: Non-Scan" at bounding box center [186, 292] width 35 height 7
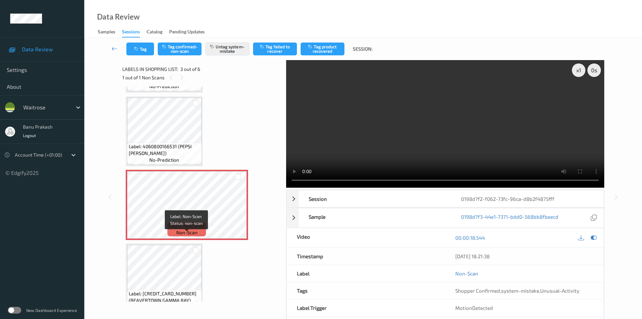
scroll to position [67, 0]
click at [125, 205] on div "Label: 5060236490322 (BENEFIT PRUNE JUICE) no-prediction Label: 4060800166531 (…" at bounding box center [201, 193] width 159 height 215
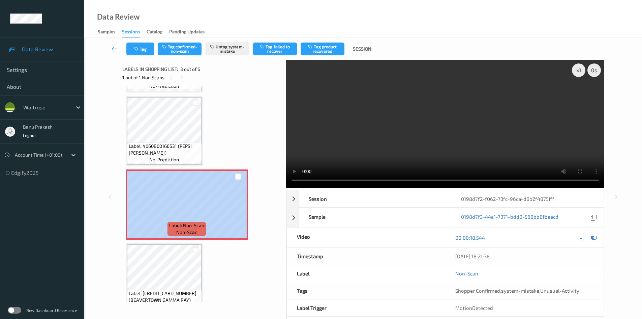
click at [125, 205] on div "Label: 5060236490322 (BENEFIT PRUNE JUICE) no-prediction Label: 4060800166531 (…" at bounding box center [201, 193] width 159 height 215
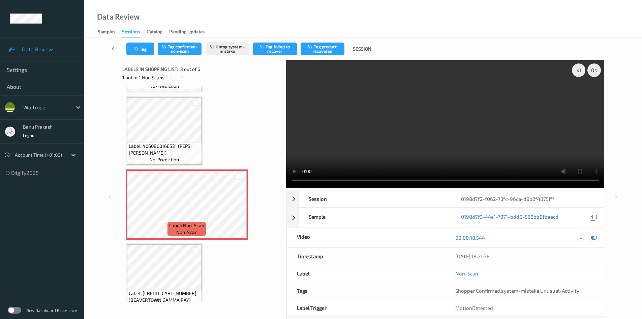
click at [598, 236] on div at bounding box center [594, 237] width 9 height 9
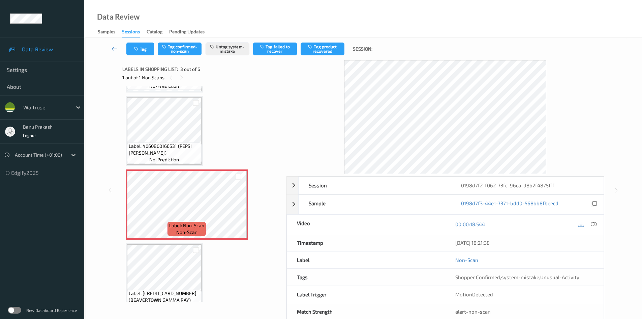
scroll to position [0, 0]
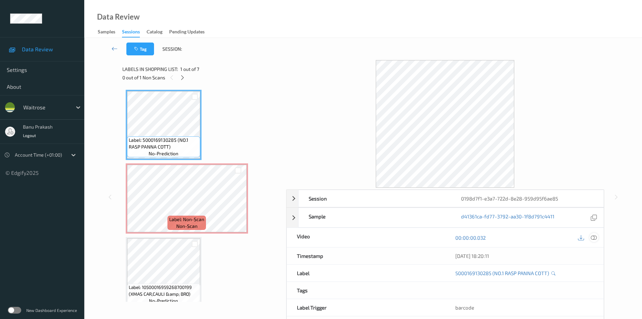
click at [594, 238] on icon at bounding box center [594, 237] width 6 height 6
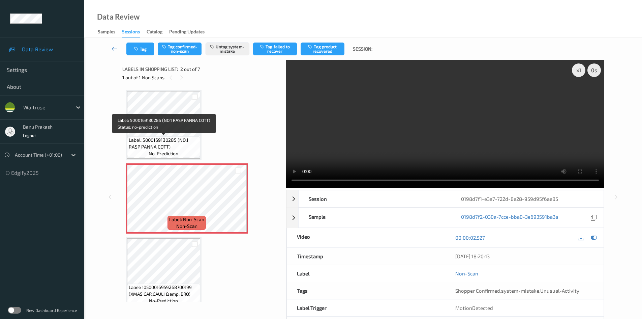
click at [138, 140] on span "Label: 5000169130285 (NO.1 RASP PANNA COTT)" at bounding box center [164, 143] width 70 height 13
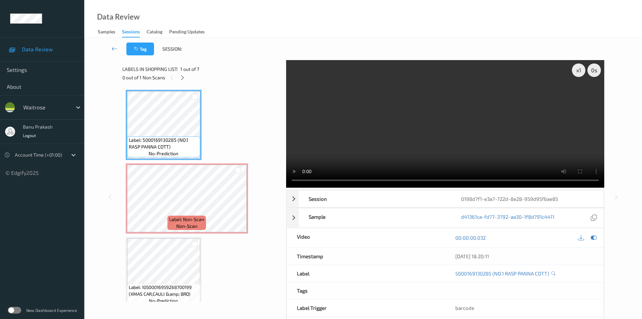
click at [349, 139] on video at bounding box center [445, 123] width 318 height 127
click at [429, 134] on video at bounding box center [445, 123] width 318 height 127
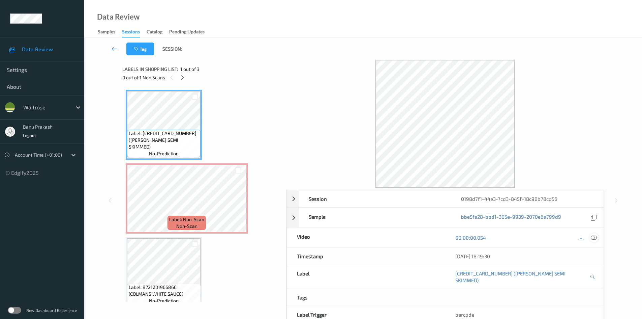
click at [592, 240] on icon at bounding box center [594, 237] width 6 height 6
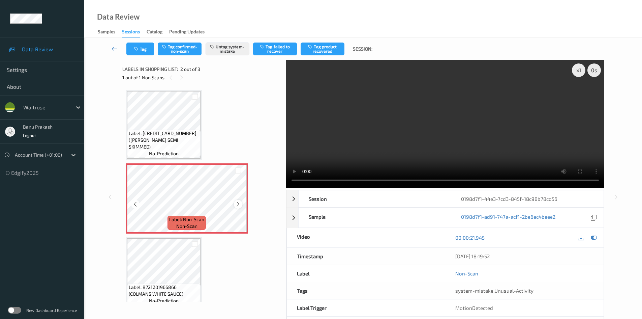
click at [241, 204] on icon at bounding box center [238, 204] width 6 height 6
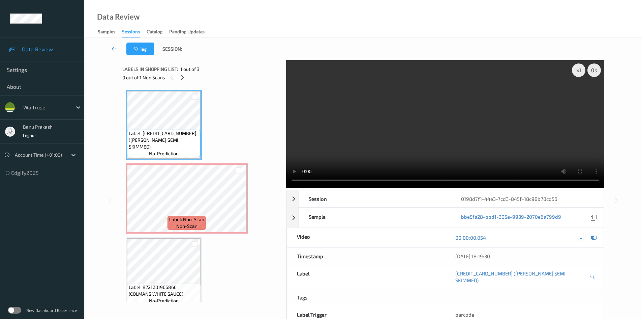
click at [415, 98] on video at bounding box center [445, 123] width 318 height 127
click at [466, 156] on video at bounding box center [445, 123] width 318 height 127
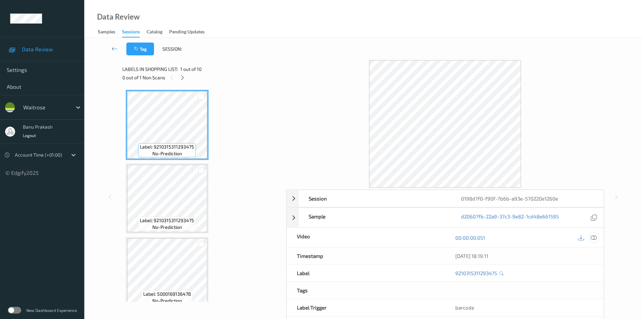
click at [597, 238] on icon at bounding box center [594, 237] width 6 height 6
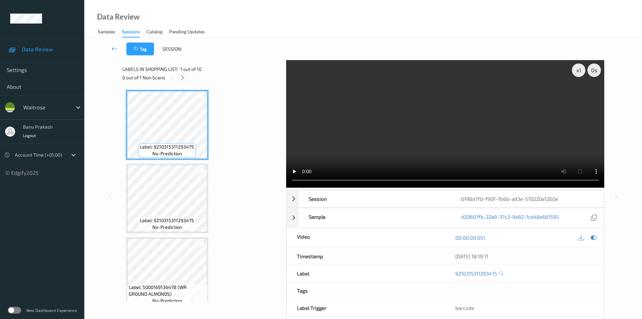
click at [181, 77] on icon at bounding box center [183, 78] width 6 height 6
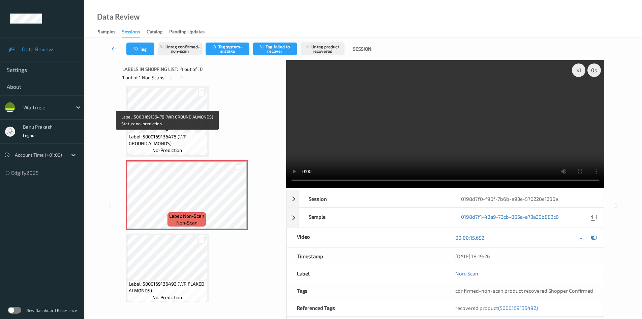
click at [177, 138] on span "Label: 5000169136478 (WR GROUND ALMONDS)" at bounding box center [167, 139] width 77 height 13
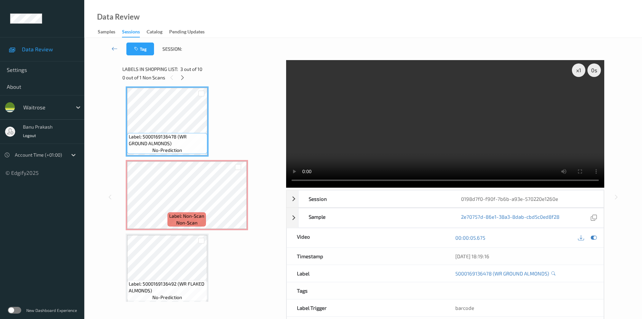
click at [385, 129] on video at bounding box center [445, 123] width 318 height 127
click at [170, 285] on span "Label: 5000169136492 (WR FLAKED ALMONDS)" at bounding box center [167, 286] width 77 height 13
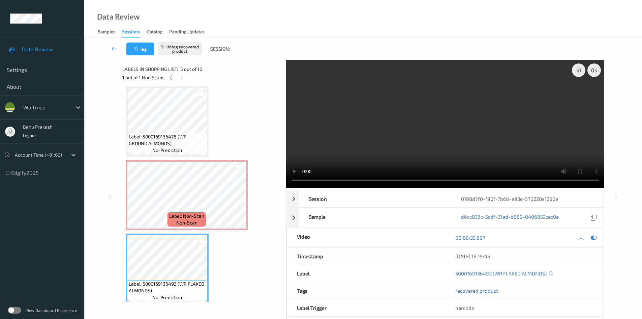
click at [396, 160] on video at bounding box center [445, 123] width 318 height 127
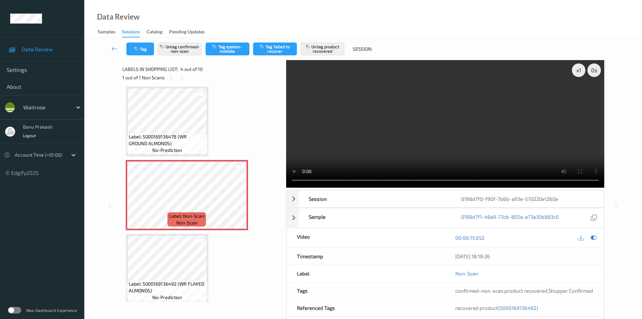
click at [408, 132] on video at bounding box center [445, 123] width 318 height 127
click at [384, 148] on video at bounding box center [445, 123] width 318 height 127
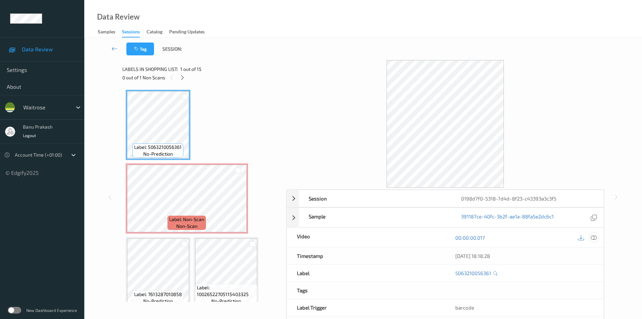
click at [595, 239] on icon at bounding box center [594, 237] width 6 height 6
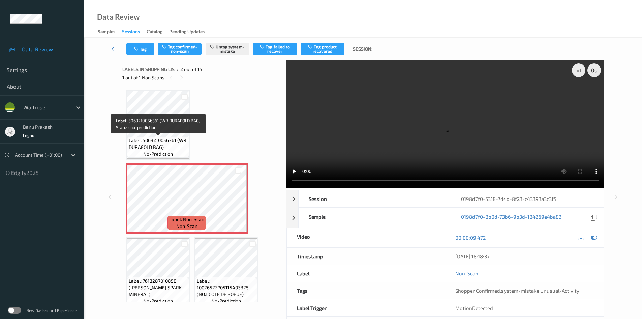
click at [168, 147] on span "Label: 5063210056361 (WR DURAFOLD BAG)" at bounding box center [158, 143] width 59 height 13
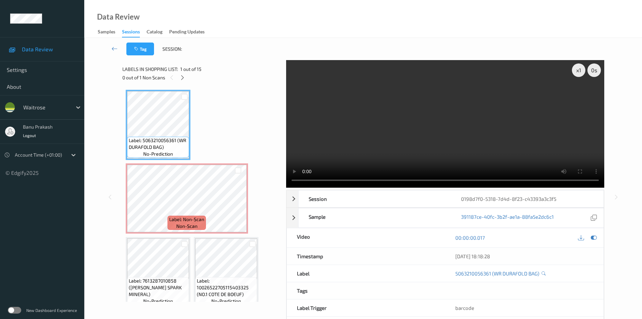
click at [405, 120] on video at bounding box center [445, 123] width 318 height 127
click at [415, 123] on video at bounding box center [445, 123] width 318 height 127
click at [389, 138] on video at bounding box center [445, 123] width 318 height 127
click at [348, 132] on video at bounding box center [445, 123] width 318 height 127
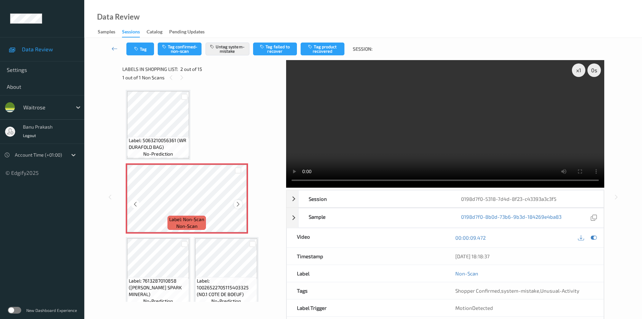
click at [237, 205] on icon at bounding box center [238, 204] width 6 height 6
click at [461, 150] on video at bounding box center [445, 123] width 318 height 127
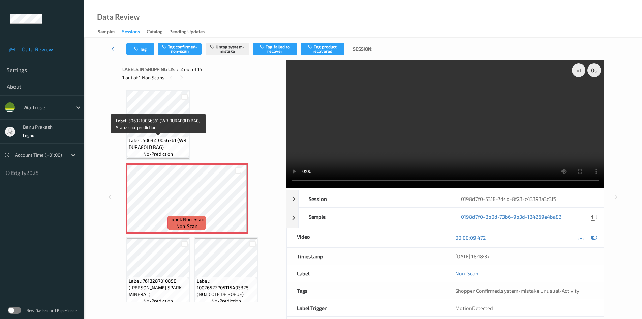
click at [156, 148] on span "Label: 5063210056361 (WR DURAFOLD BAG)" at bounding box center [158, 143] width 59 height 13
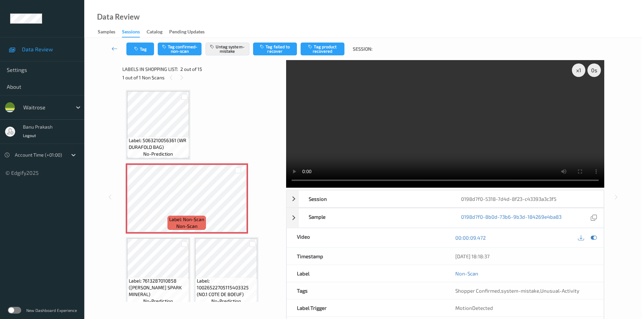
click at [467, 145] on video at bounding box center [445, 123] width 318 height 127
click at [132, 50] on button "Tag" at bounding box center [140, 48] width 28 height 13
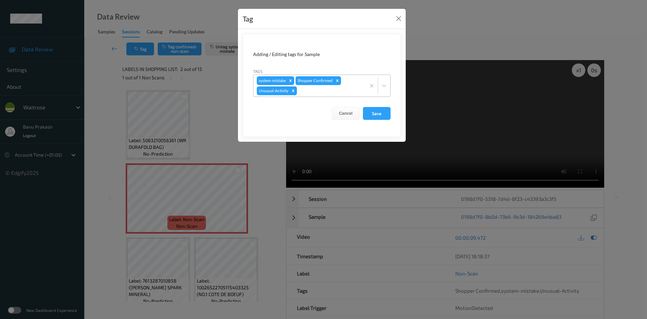
click at [291, 92] on icon "Remove Unusual-Activity" at bounding box center [293, 90] width 5 height 5
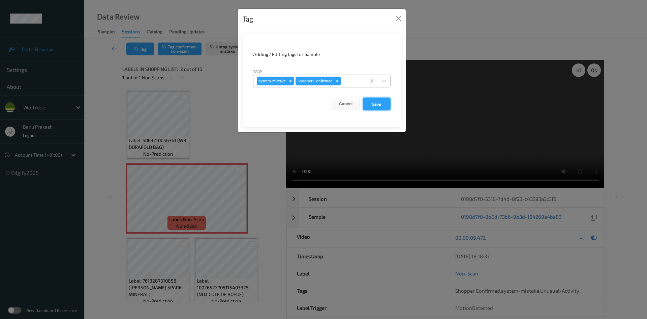
click at [377, 105] on button "Save" at bounding box center [377, 103] width 28 height 13
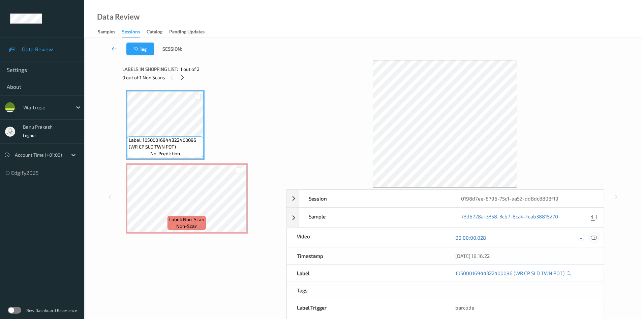
click at [596, 239] on icon at bounding box center [594, 237] width 6 height 6
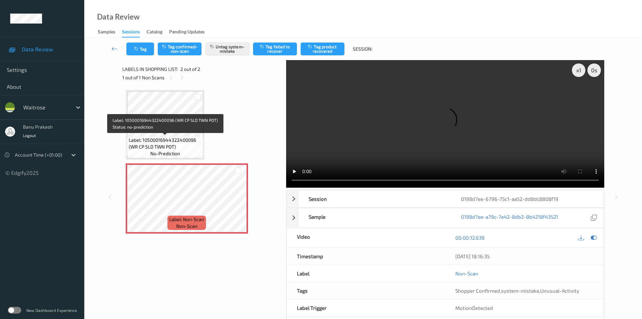
click at [173, 142] on span "Label: 10500016944322400096 (WR CP SLD TWN POT)" at bounding box center [165, 143] width 73 height 13
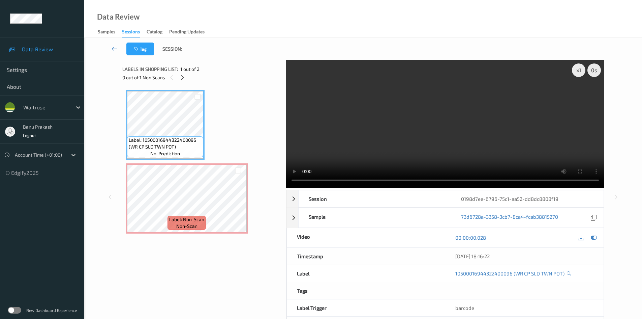
click at [403, 122] on video at bounding box center [445, 123] width 318 height 127
click at [359, 122] on video at bounding box center [445, 123] width 318 height 127
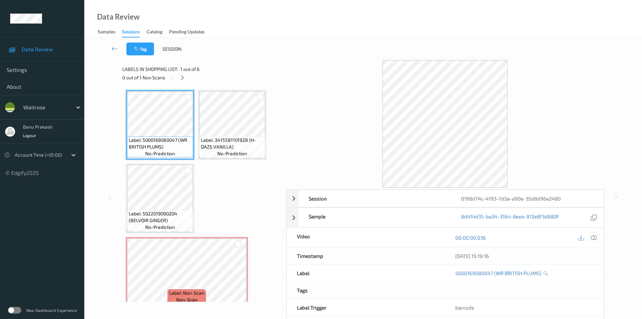
click at [592, 236] on icon at bounding box center [594, 237] width 6 height 6
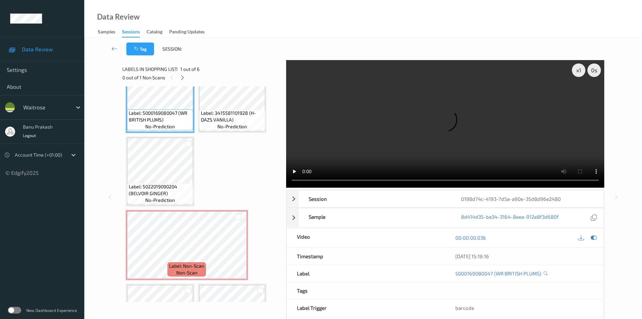
scroll to position [82, 0]
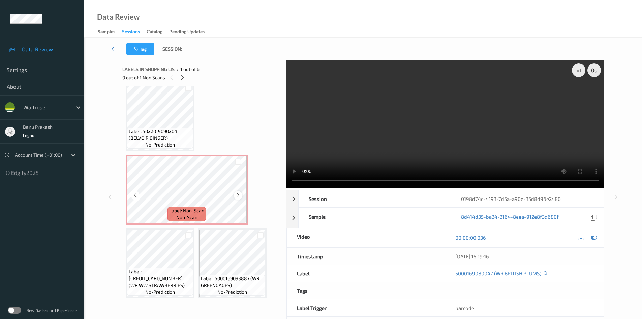
click at [236, 194] on icon at bounding box center [238, 195] width 6 height 6
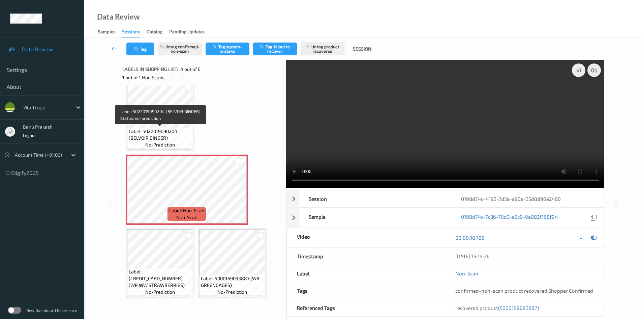
click at [163, 133] on span "Label: 5022019090204 (BELVOIR GINGER)" at bounding box center [160, 134] width 63 height 13
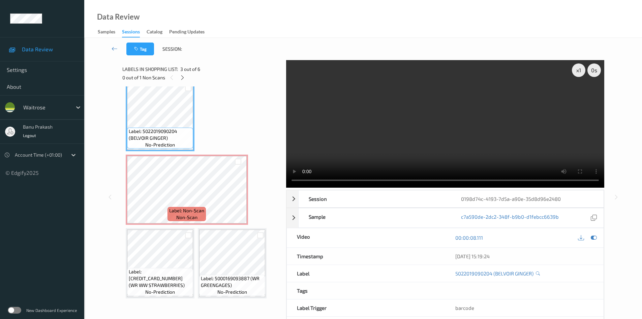
click at [449, 135] on video at bounding box center [445, 123] width 318 height 127
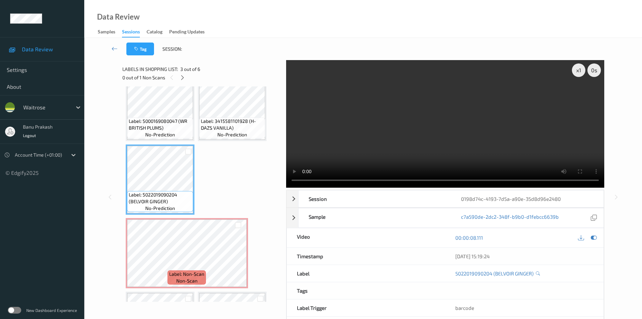
scroll to position [15, 0]
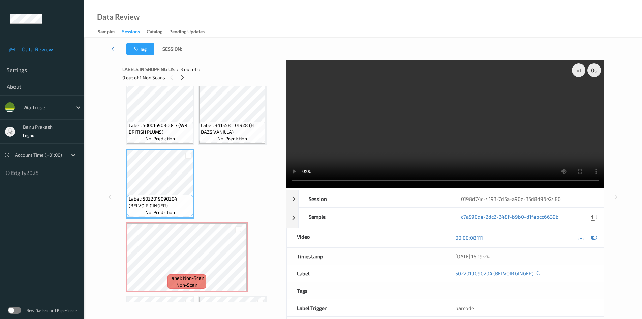
click at [418, 145] on video at bounding box center [445, 123] width 318 height 127
click at [396, 132] on video at bounding box center [445, 123] width 318 height 127
click at [424, 144] on video at bounding box center [445, 123] width 318 height 127
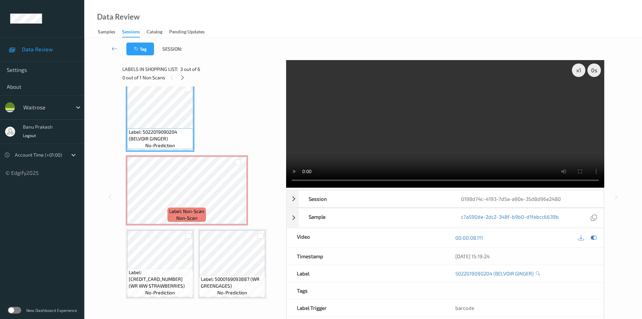
scroll to position [82, 0]
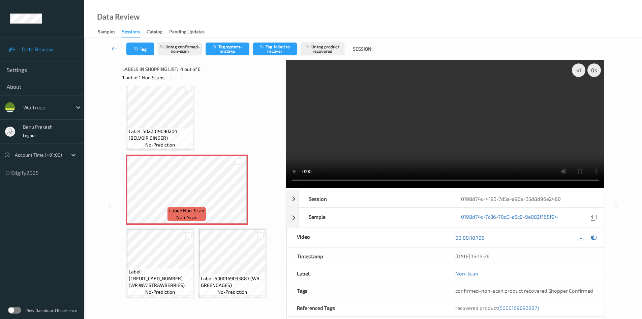
click at [375, 125] on video at bounding box center [445, 123] width 318 height 127
click at [441, 140] on video at bounding box center [445, 123] width 318 height 127
click at [512, 308] on span "(5000169093887)" at bounding box center [518, 308] width 41 height 6
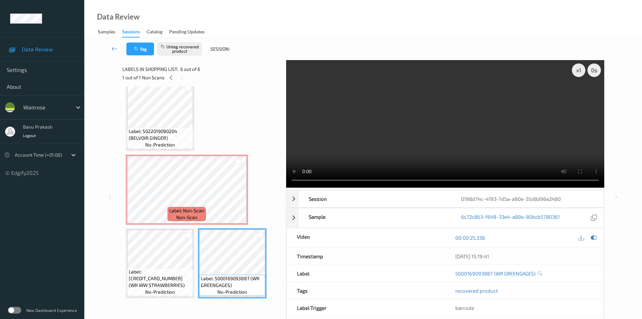
scroll to position [29, 0]
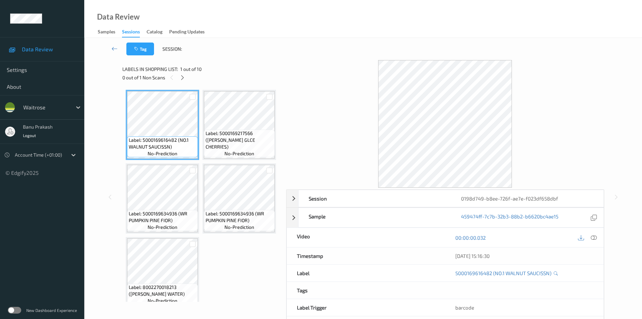
drag, startPoint x: 595, startPoint y: 235, endPoint x: 561, endPoint y: 164, distance: 78.5
click at [595, 235] on icon at bounding box center [594, 237] width 6 height 6
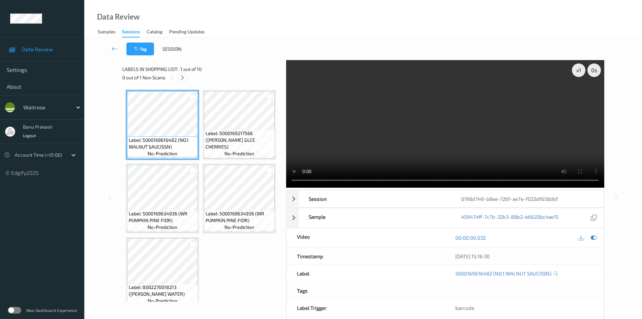
click at [183, 78] on icon at bounding box center [183, 78] width 6 height 6
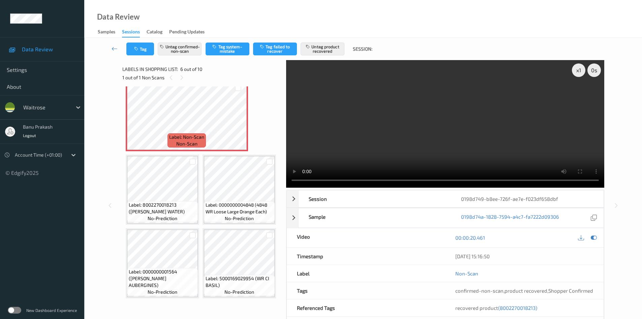
click at [187, 231] on div "Label: 5000169616482 (NO.1 WALNUT SAUCISSN) no-prediction Label: 5000169217566 …" at bounding box center [202, 79] width 152 height 438
click at [171, 68] on span "Label: 8002270018213 (PELLEGRINO WATER)" at bounding box center [162, 60] width 67 height 13
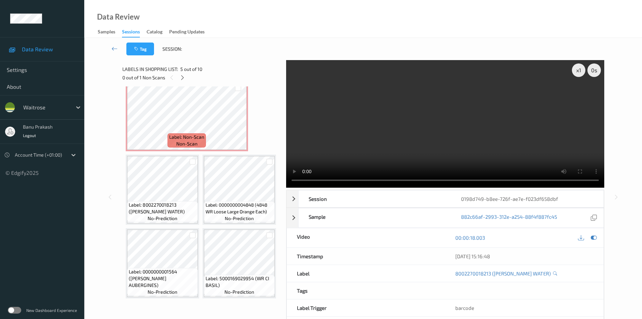
click at [481, 134] on video at bounding box center [445, 123] width 318 height 127
click at [484, 140] on video at bounding box center [445, 123] width 318 height 127
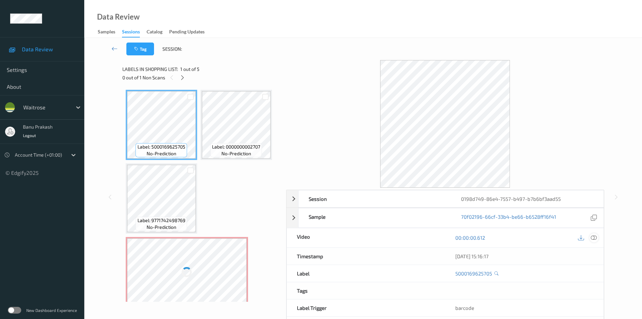
click at [594, 237] on icon at bounding box center [594, 237] width 6 height 6
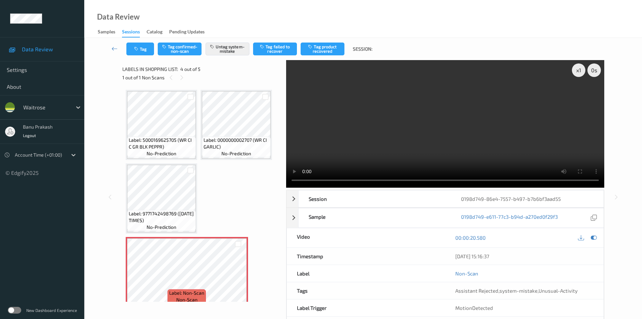
click at [479, 124] on video at bounding box center [445, 123] width 318 height 127
click at [476, 124] on video at bounding box center [445, 123] width 318 height 127
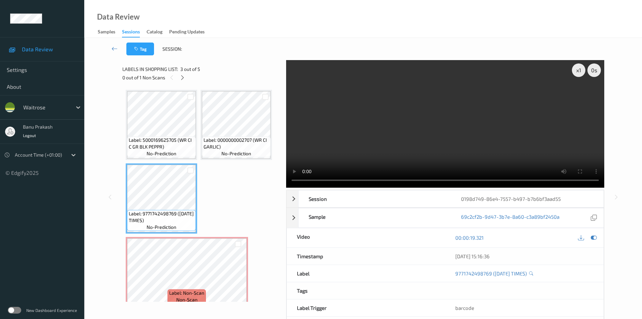
click at [426, 144] on video at bounding box center [445, 123] width 318 height 127
click at [422, 136] on video at bounding box center [445, 123] width 318 height 127
click at [390, 155] on video at bounding box center [445, 123] width 318 height 127
click at [392, 120] on video at bounding box center [445, 123] width 318 height 127
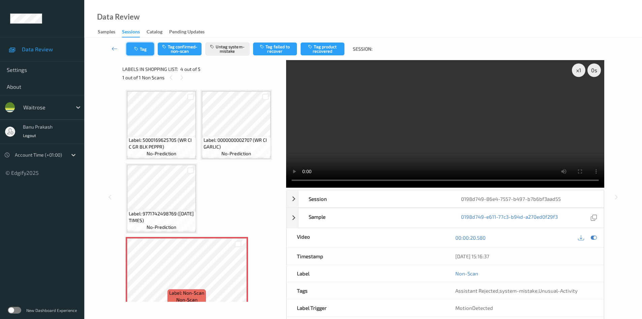
click at [144, 50] on button "Tag" at bounding box center [140, 48] width 28 height 13
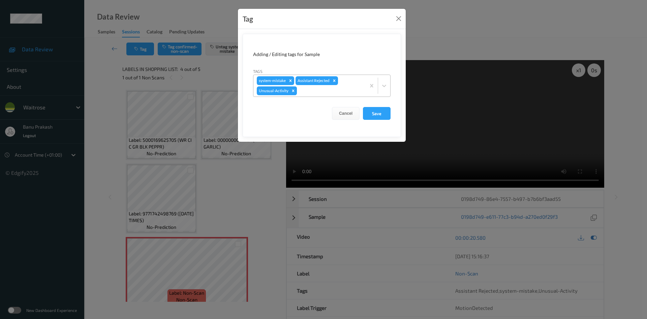
click at [293, 92] on icon "Remove Unusual-Activity" at bounding box center [293, 90] width 5 height 5
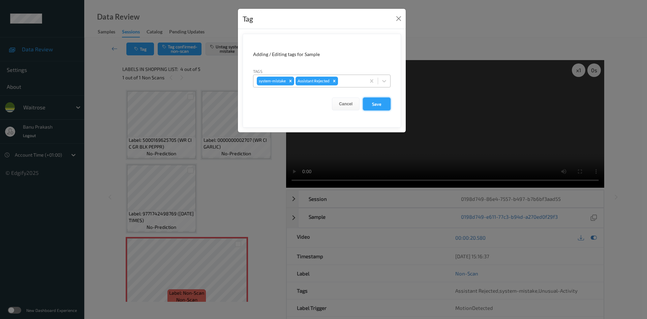
click at [383, 106] on button "Save" at bounding box center [377, 103] width 28 height 13
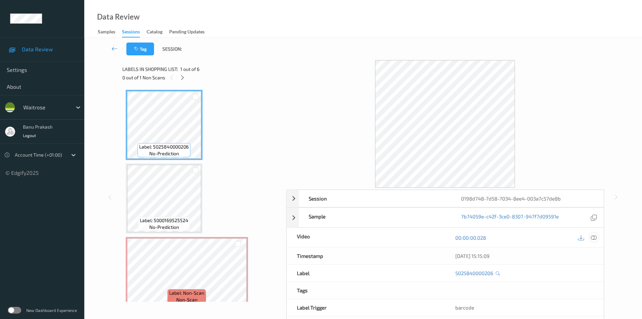
click at [595, 238] on icon at bounding box center [594, 237] width 6 height 6
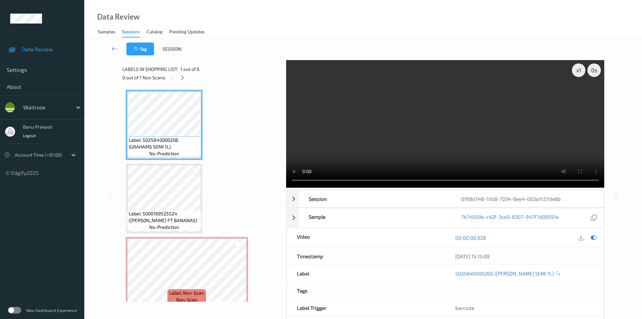
click at [187, 75] on div "0 out of 1 Non Scans" at bounding box center [201, 77] width 159 height 8
click at [185, 77] on icon at bounding box center [183, 78] width 6 height 6
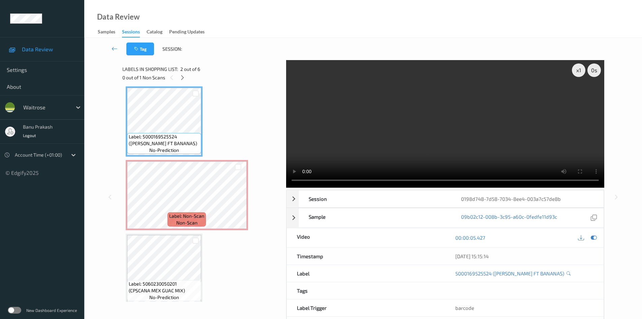
click at [373, 146] on video at bounding box center [445, 123] width 318 height 127
click at [503, 146] on video at bounding box center [445, 123] width 318 height 127
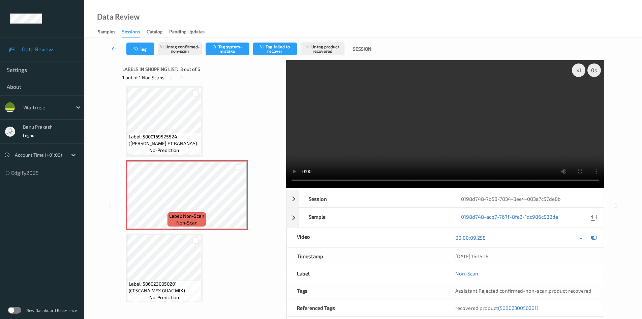
click at [393, 147] on video at bounding box center [445, 123] width 318 height 127
click at [476, 125] on video at bounding box center [445, 123] width 318 height 127
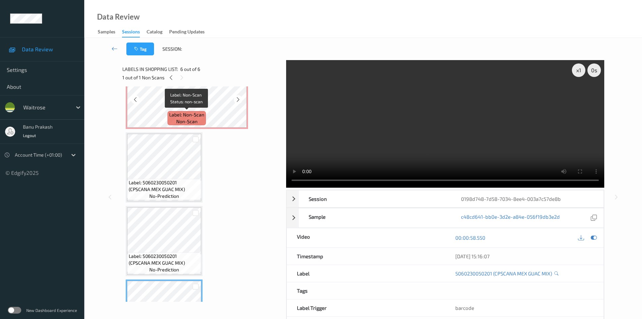
click at [182, 111] on div "Label: Non-Scan non-scan" at bounding box center [187, 118] width 38 height 14
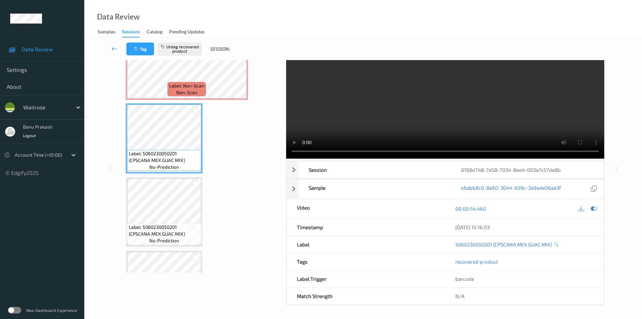
scroll to position [29, 0]
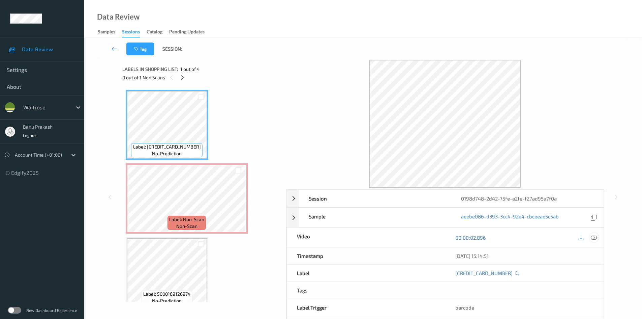
click at [592, 237] on icon at bounding box center [594, 237] width 6 height 6
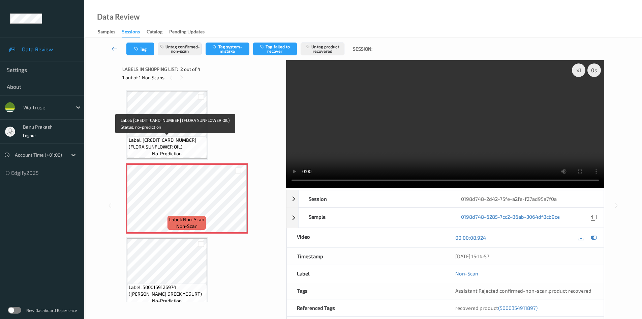
click at [168, 136] on div "Label: 5000232828736 (FLORA SUNFLOWER OIL) no-prediction" at bounding box center [167, 146] width 80 height 21
click at [166, 144] on span "Label: 5000232828736 (FLORA SUNFLOWER OIL)" at bounding box center [167, 143] width 77 height 13
click at [153, 136] on div "Label: 5000232828736 (FLORA SUNFLOWER OIL) no-prediction" at bounding box center [167, 146] width 80 height 21
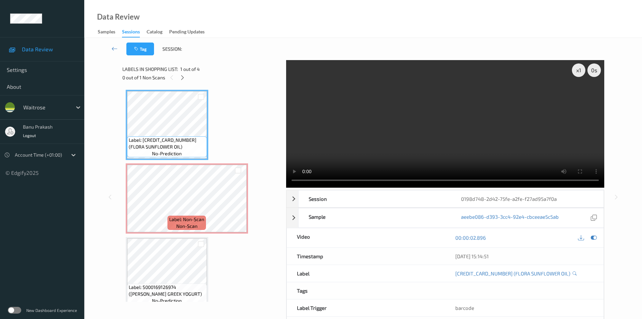
click at [395, 132] on video at bounding box center [445, 123] width 318 height 127
click at [402, 143] on video at bounding box center [445, 123] width 318 height 127
click at [238, 204] on icon at bounding box center [238, 204] width 6 height 6
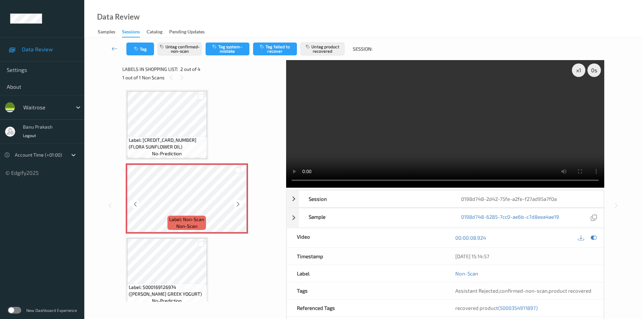
click at [238, 204] on icon at bounding box center [238, 204] width 6 height 6
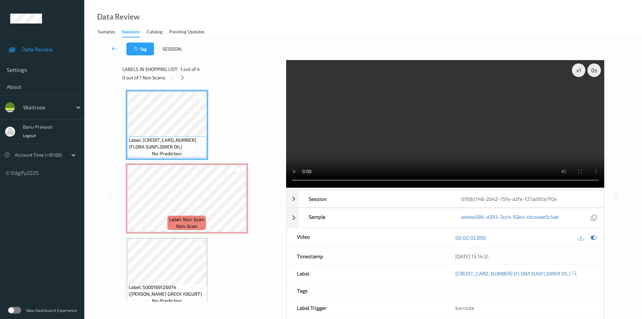
click at [415, 128] on video at bounding box center [445, 123] width 318 height 127
click at [419, 127] on video at bounding box center [445, 123] width 318 height 127
click at [398, 153] on video at bounding box center [445, 123] width 318 height 127
click at [237, 201] on icon at bounding box center [238, 204] width 6 height 6
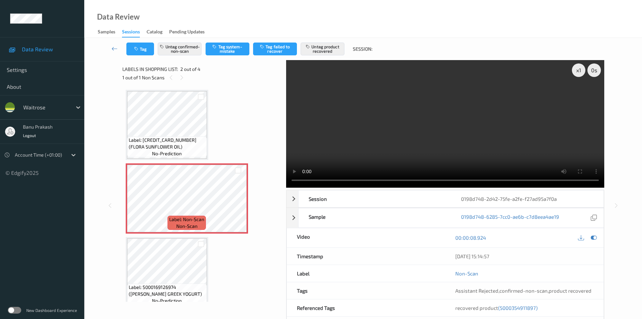
click at [378, 125] on video at bounding box center [445, 123] width 318 height 127
click at [237, 202] on icon at bounding box center [238, 204] width 6 height 6
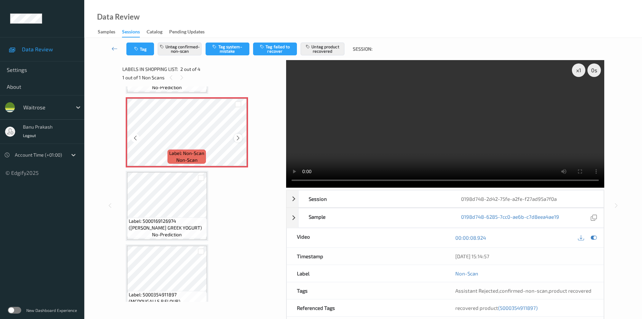
scroll to position [67, 0]
click at [240, 138] on icon at bounding box center [238, 137] width 6 height 6
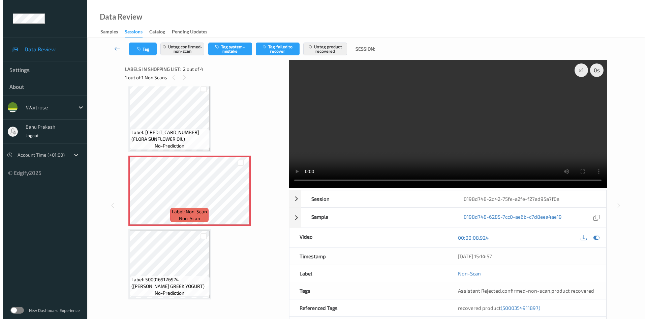
scroll to position [0, 0]
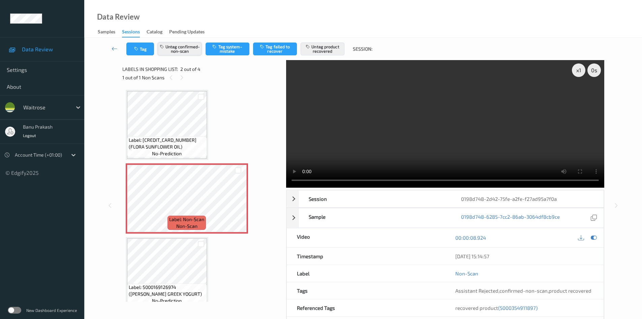
click at [184, 51] on button "Untag confirmed-non-scan" at bounding box center [180, 48] width 44 height 13
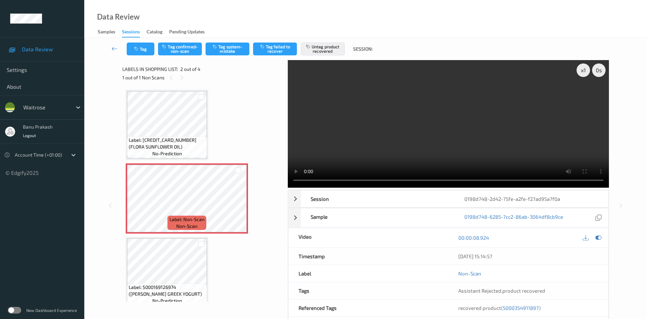
click at [328, 57] on div "Tag Tag confirmed-non-scan Tag system-mistake Tag failed to recover Untag produ…" at bounding box center [366, 49] width 536 height 22
click at [328, 54] on button "Untag product recovered" at bounding box center [323, 48] width 44 height 13
click at [228, 48] on button "Tag system-mistake" at bounding box center [228, 48] width 44 height 13
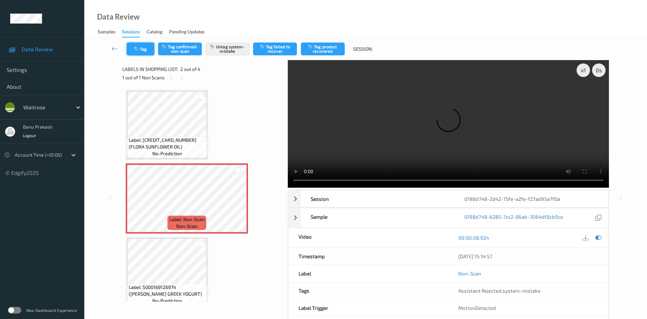
click at [146, 48] on button "Tag" at bounding box center [141, 48] width 28 height 13
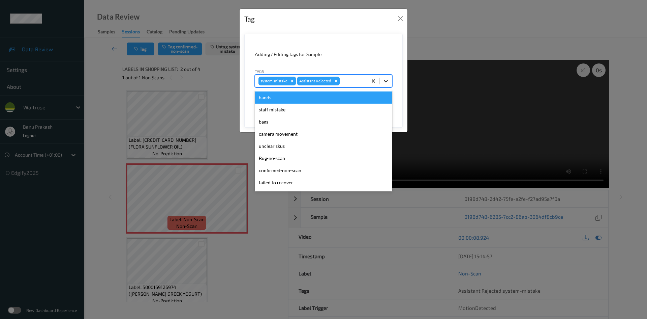
click at [386, 78] on icon at bounding box center [386, 81] width 7 height 7
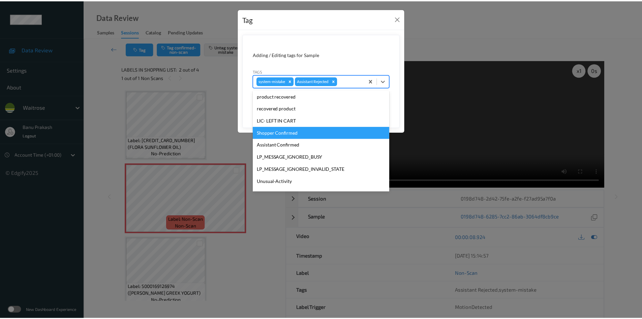
scroll to position [101, 0]
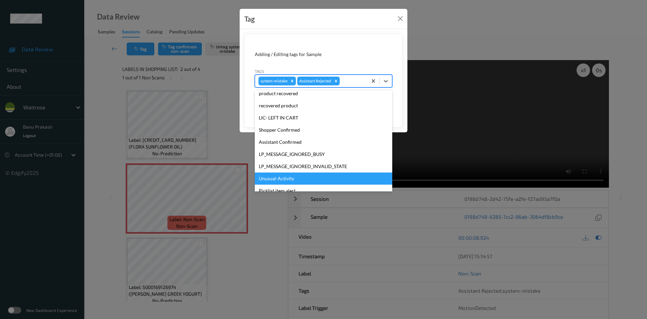
click at [287, 177] on div "Unusual-Activity" at bounding box center [324, 178] width 138 height 12
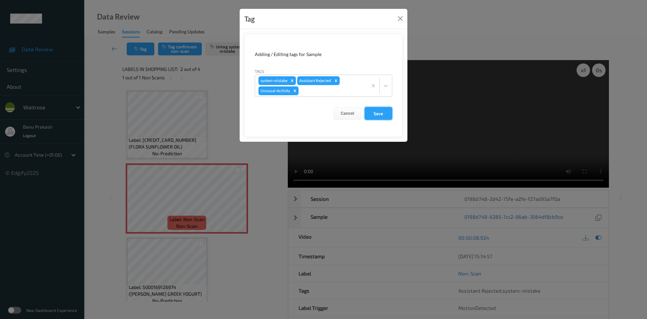
click at [375, 113] on button "Save" at bounding box center [379, 113] width 28 height 13
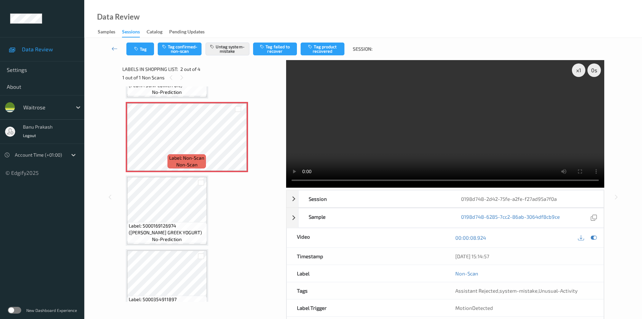
scroll to position [67, 0]
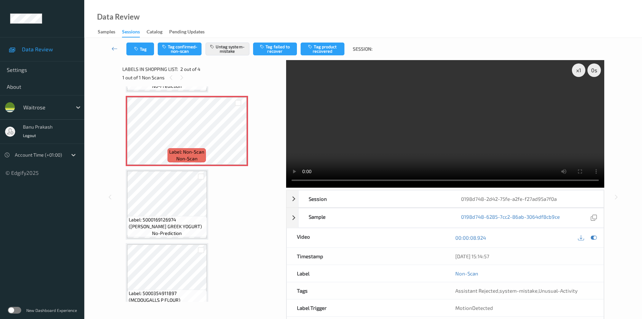
click at [402, 145] on video at bounding box center [445, 123] width 318 height 127
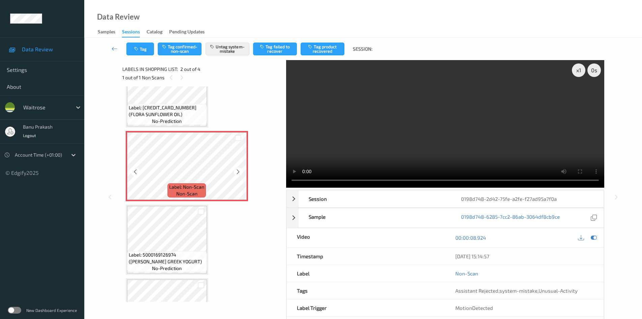
scroll to position [0, 0]
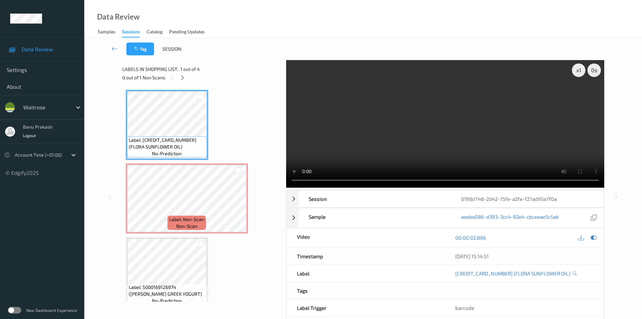
click at [429, 131] on video at bounding box center [445, 123] width 318 height 127
click at [366, 126] on video at bounding box center [445, 123] width 318 height 127
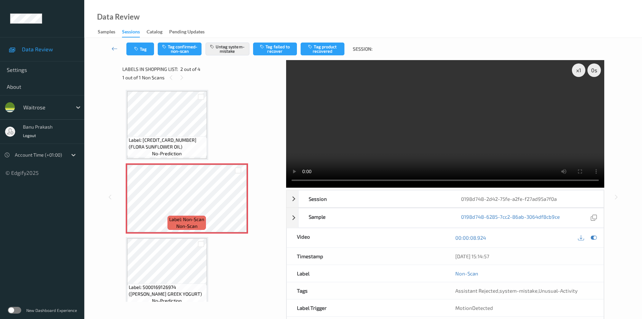
click at [424, 140] on video at bounding box center [445, 123] width 318 height 127
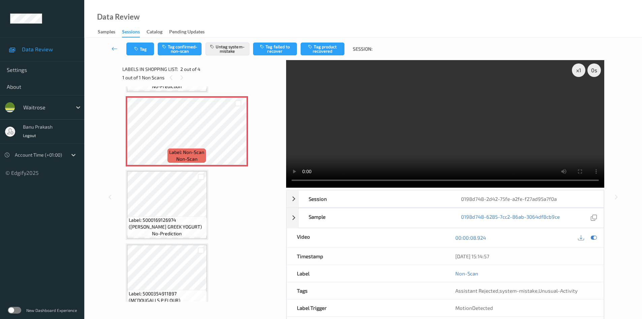
scroll to position [67, 0]
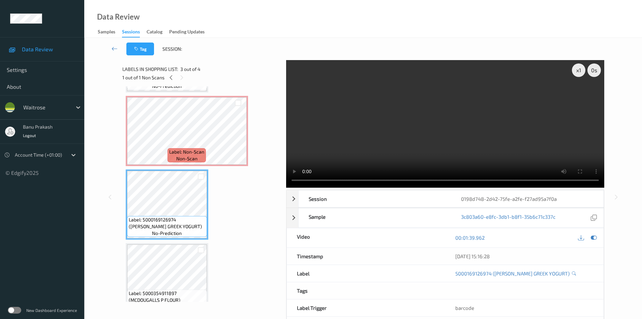
click at [372, 155] on video at bounding box center [445, 123] width 318 height 127
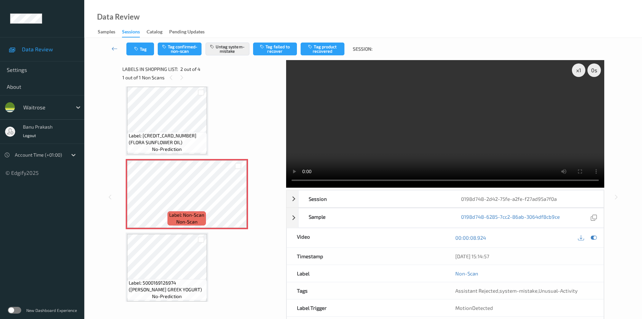
scroll to position [0, 0]
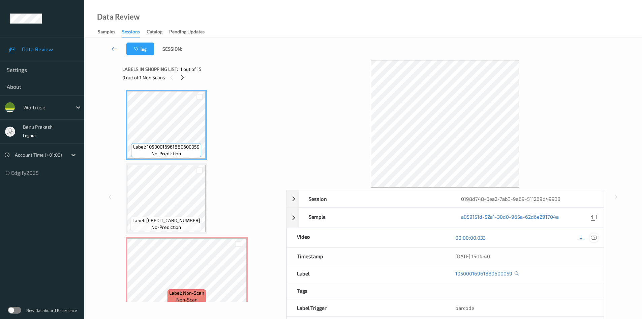
click at [592, 239] on icon at bounding box center [594, 237] width 6 height 6
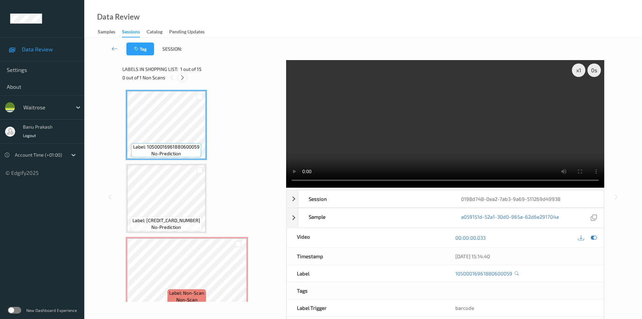
click at [181, 77] on icon at bounding box center [183, 78] width 6 height 6
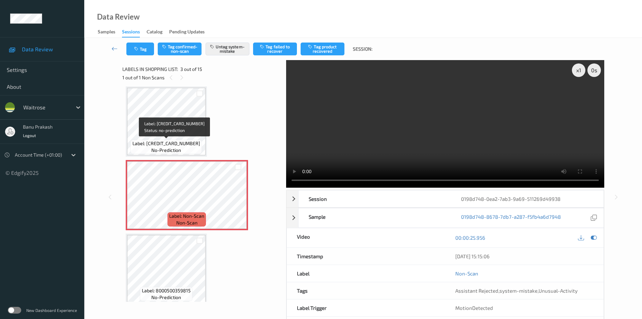
click at [172, 140] on div "Label: 5000169660003 no-prediction" at bounding box center [166, 147] width 71 height 14
click at [179, 143] on span "Label: 5000169660003" at bounding box center [167, 143] width 68 height 7
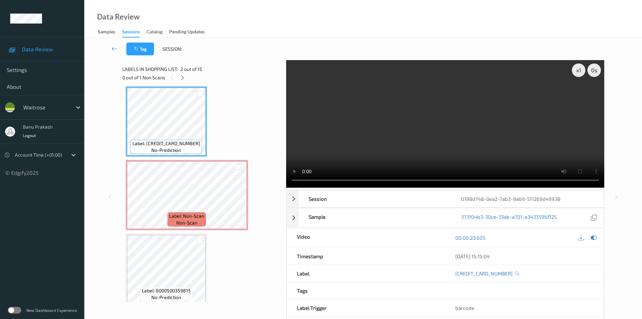
click at [376, 147] on video at bounding box center [445, 123] width 318 height 127
click at [468, 123] on video at bounding box center [445, 123] width 318 height 127
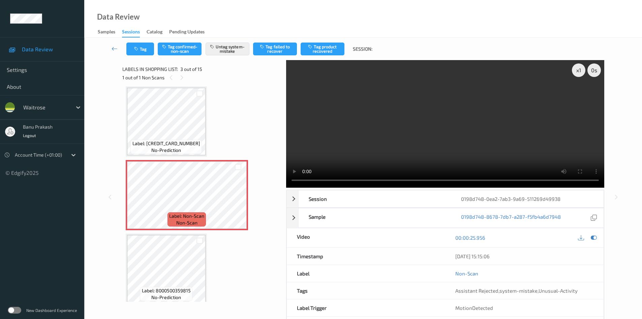
click at [104, 126] on div "x 1 0 s Session 0198d748-0ea2-7ab3-9a69-511269d49938 Session ID 0198d748-0ea2-7…" at bounding box center [363, 197] width 530 height 274
click at [176, 160] on div "Label: Non-Scan non-scan" at bounding box center [187, 195] width 122 height 70
click at [185, 140] on span "Label: 5000169660003" at bounding box center [167, 143] width 68 height 7
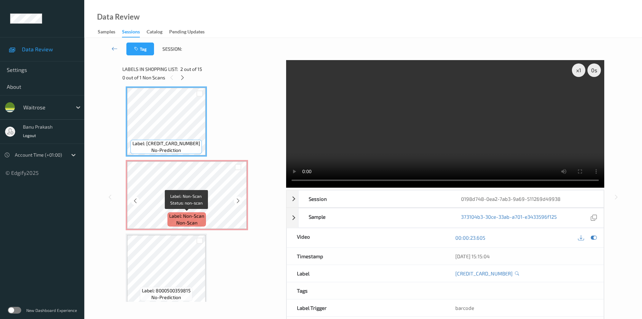
click at [196, 215] on span "Label: Non-Scan" at bounding box center [186, 215] width 35 height 7
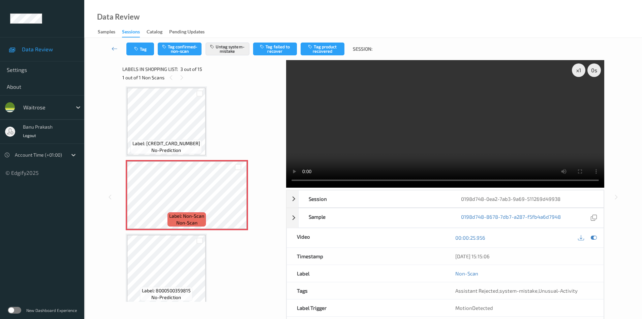
click at [180, 144] on span "Label: 5000169660003" at bounding box center [167, 143] width 68 height 7
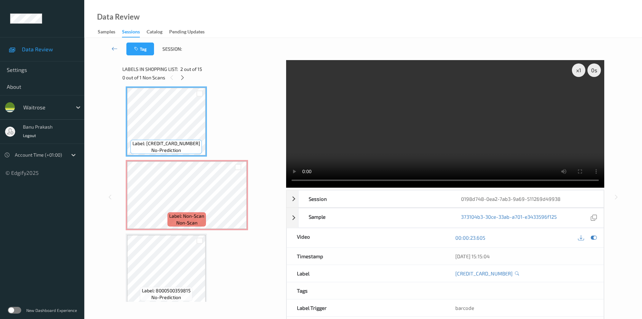
click at [453, 136] on video at bounding box center [445, 123] width 318 height 127
click at [419, 133] on video at bounding box center [445, 123] width 318 height 127
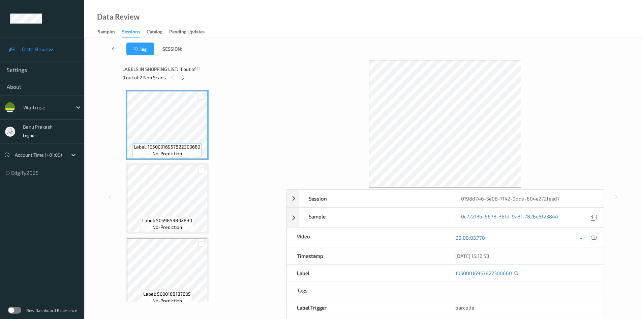
click at [594, 238] on icon at bounding box center [594, 237] width 6 height 6
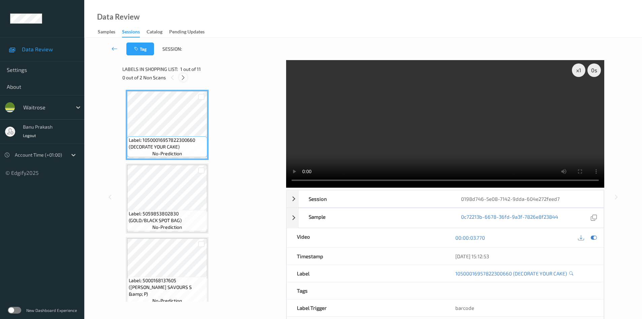
click at [182, 80] on icon at bounding box center [183, 78] width 6 height 6
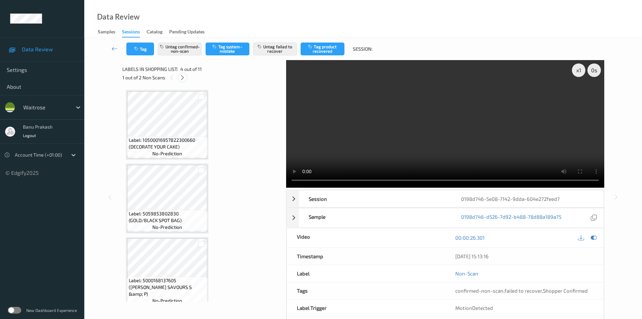
scroll to position [150, 0]
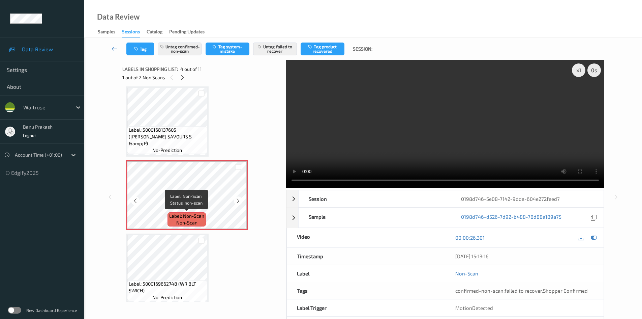
click at [173, 216] on span "Label: Non-Scan" at bounding box center [186, 215] width 35 height 7
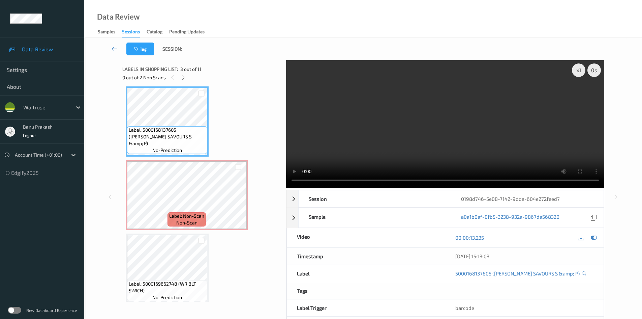
click at [432, 126] on video at bounding box center [445, 123] width 318 height 127
click at [478, 155] on video at bounding box center [445, 123] width 318 height 127
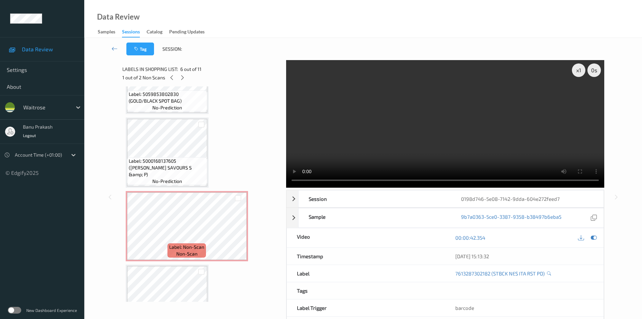
scroll to position [117, 0]
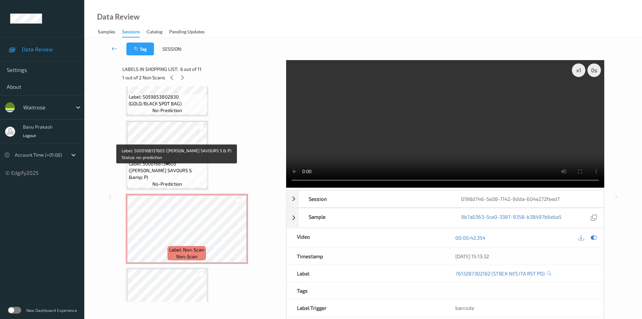
click at [178, 168] on span "Label: 5000168137605 (JACOBS SAVOURS S &amp; P)" at bounding box center [167, 170] width 77 height 20
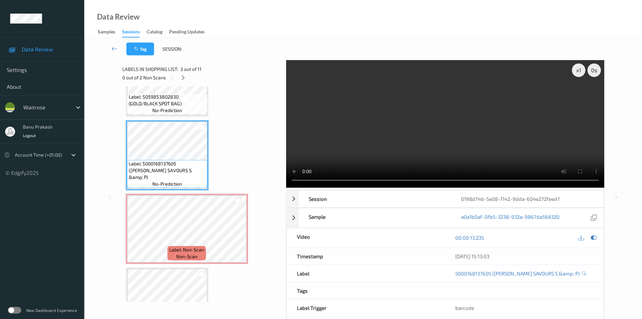
click at [408, 130] on video at bounding box center [445, 123] width 318 height 127
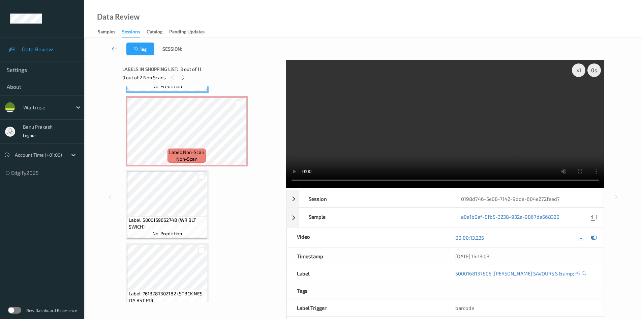
scroll to position [218, 0]
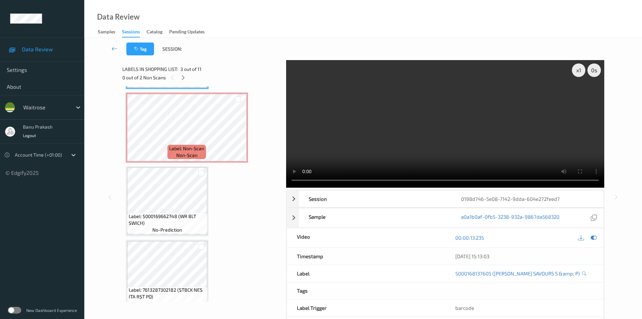
click at [425, 109] on video at bounding box center [445, 123] width 318 height 127
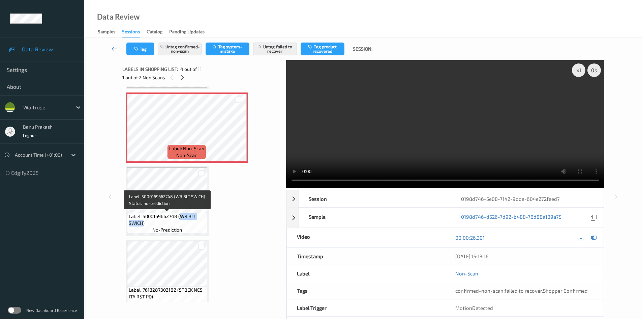
drag, startPoint x: 181, startPoint y: 213, endPoint x: 143, endPoint y: 224, distance: 39.5
click at [143, 224] on span "Label: 5000169662748 (WR BLT SWICH)" at bounding box center [167, 219] width 77 height 13
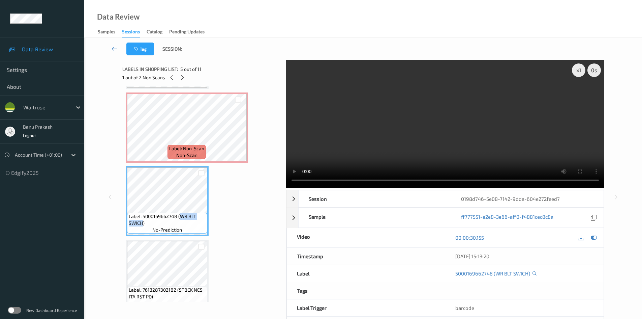
copy span "WR BLT SWICH"
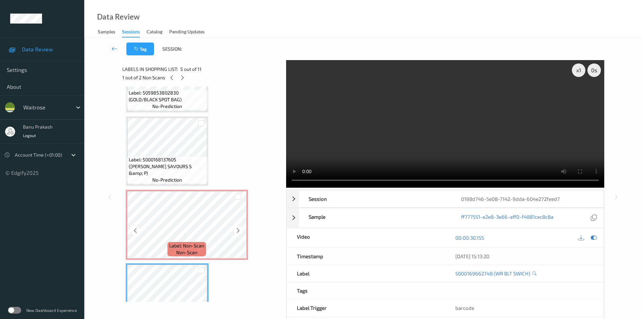
scroll to position [117, 0]
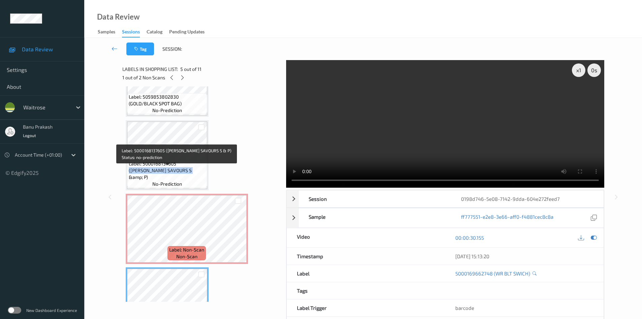
drag, startPoint x: 178, startPoint y: 170, endPoint x: 171, endPoint y: 178, distance: 10.9
click at [171, 178] on span "Label: 5000168137605 (JACOBS SAVOURS S &amp; P)" at bounding box center [167, 170] width 77 height 20
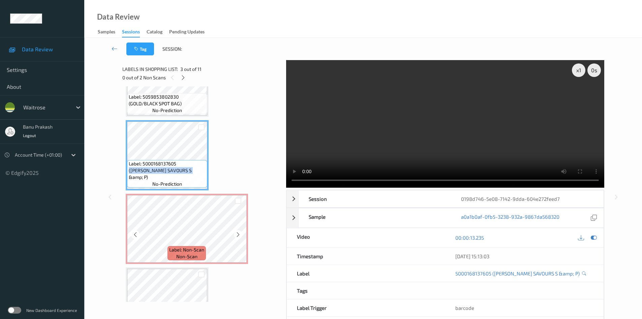
copy span "(JACOBS SAVOURS S &amp; P"
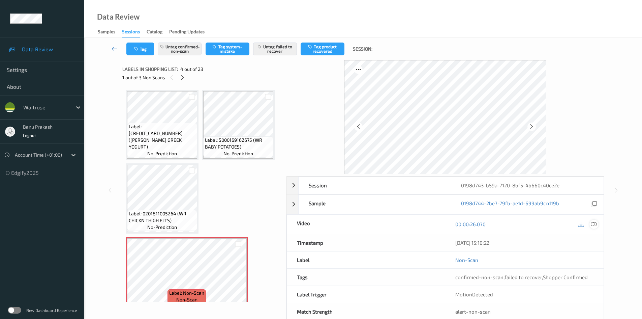
click at [595, 222] on icon at bounding box center [594, 224] width 6 height 6
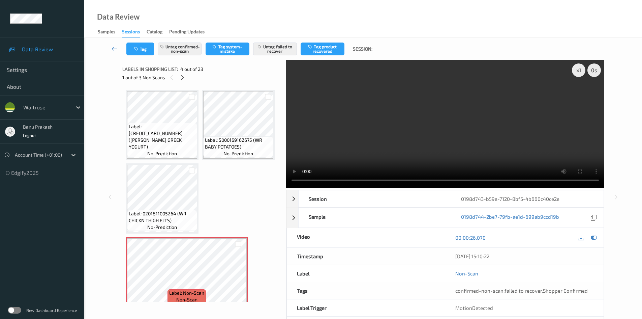
click at [126, 193] on div "Label: 0201811005264 (WR CHICKN THIGH FLTS) no-prediction" at bounding box center [162, 198] width 73 height 70
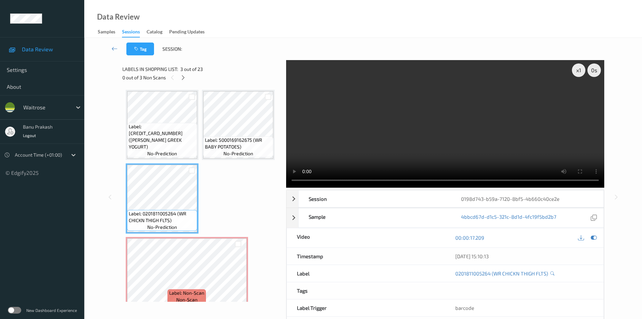
click at [420, 110] on video at bounding box center [445, 123] width 318 height 127
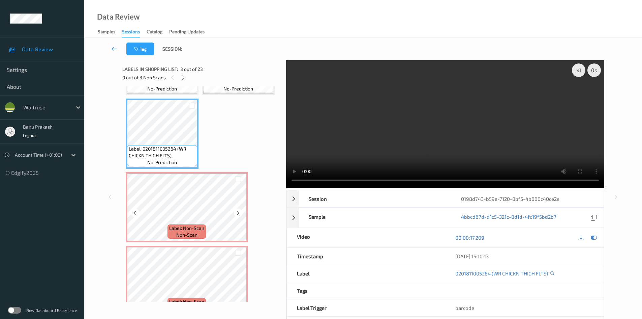
scroll to position [67, 0]
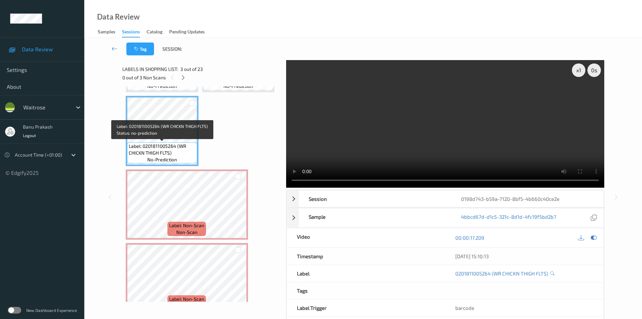
click at [155, 149] on span "Label: 0201811005264 (WR CHICKN THIGH FLTS)" at bounding box center [162, 149] width 67 height 13
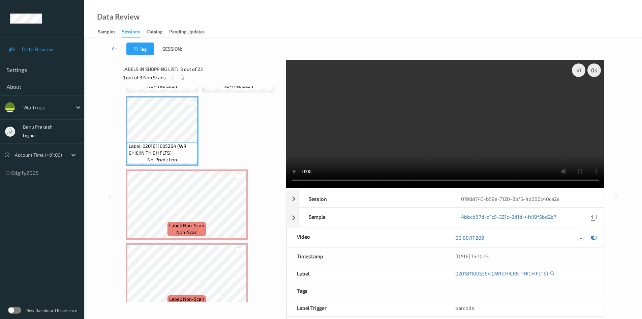
click at [402, 122] on video at bounding box center [445, 123] width 318 height 127
click at [435, 104] on video at bounding box center [445, 123] width 318 height 127
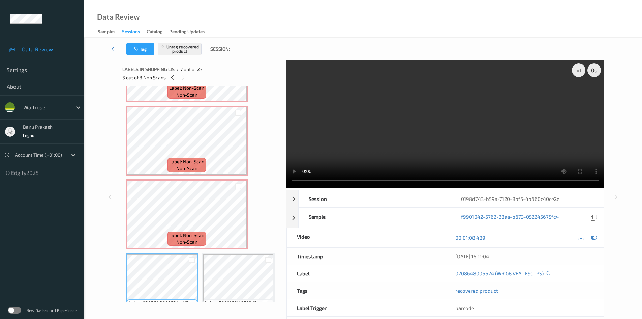
scroll to position [202, 0]
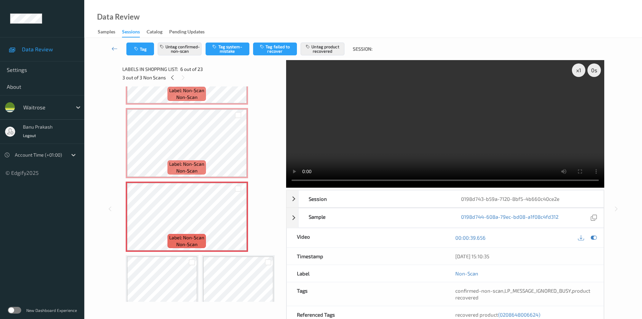
click at [343, 133] on video at bounding box center [445, 123] width 318 height 127
click at [407, 114] on video at bounding box center [445, 123] width 318 height 127
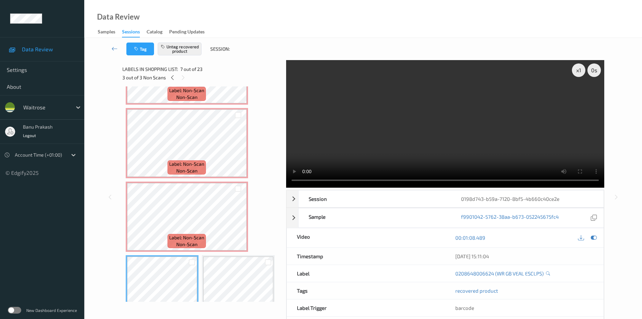
click at [487, 146] on video at bounding box center [445, 123] width 318 height 127
click at [423, 116] on video at bounding box center [445, 123] width 318 height 127
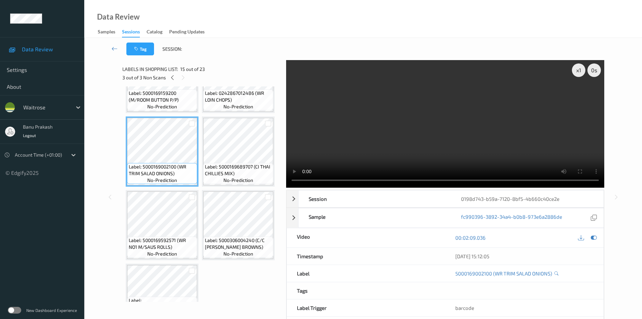
scroll to position [641, 0]
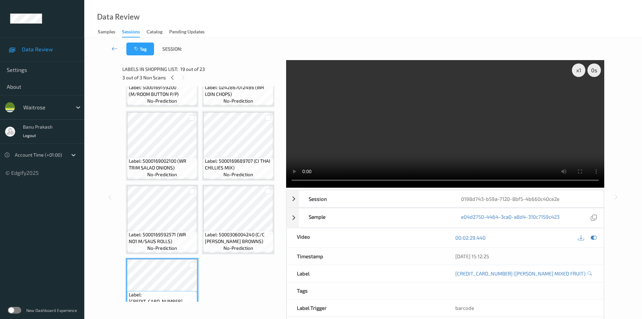
click at [404, 158] on video at bounding box center [445, 123] width 318 height 127
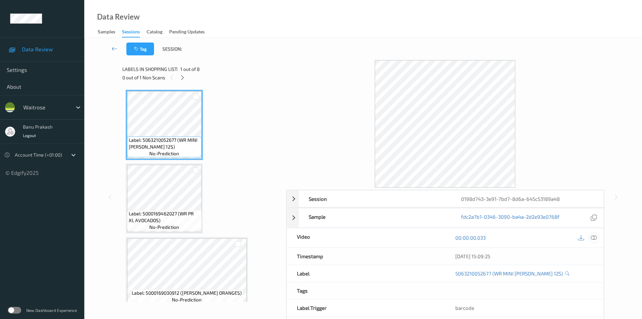
click at [594, 237] on icon at bounding box center [594, 237] width 6 height 6
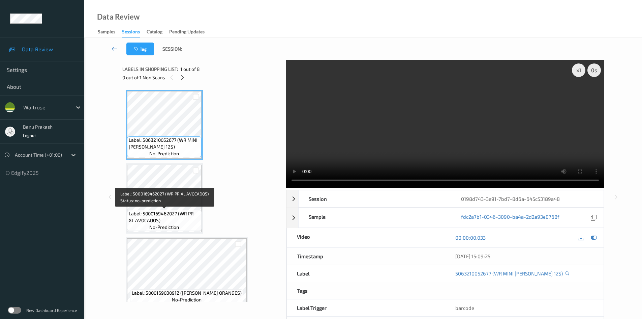
click at [165, 211] on span "Label: 5000169462027 (WR PR XL AVOCADOS)" at bounding box center [164, 216] width 71 height 13
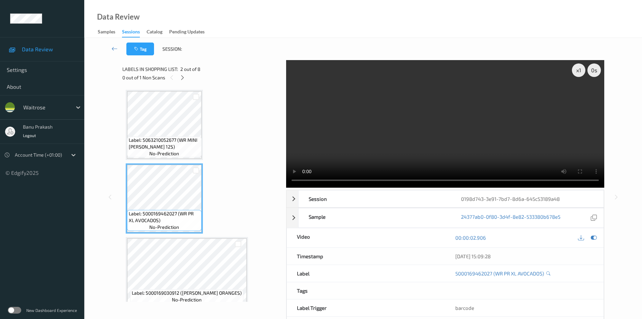
click at [177, 76] on div "0 out of 1 Non Scans" at bounding box center [201, 77] width 159 height 8
click at [183, 80] on icon at bounding box center [183, 78] width 6 height 6
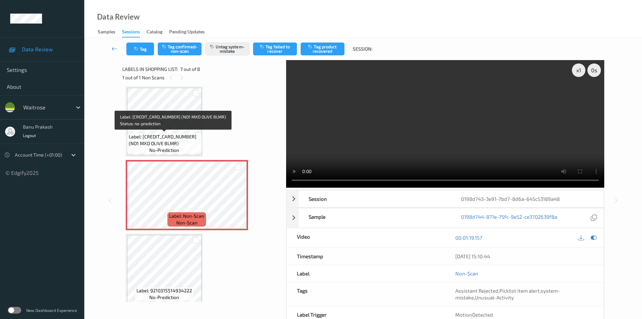
click at [181, 142] on span "Label: 5000169613382 (NO1 MXD OLIVE BLMR)" at bounding box center [164, 139] width 71 height 13
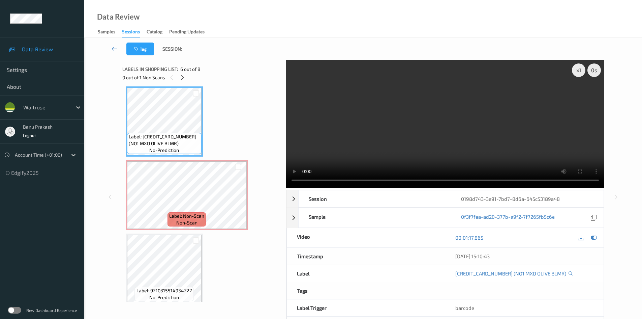
click at [453, 141] on video at bounding box center [445, 123] width 318 height 127
click at [374, 161] on video at bounding box center [445, 123] width 318 height 127
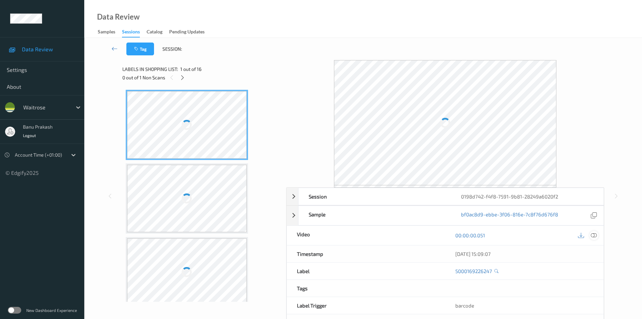
click at [593, 235] on icon at bounding box center [594, 235] width 6 height 6
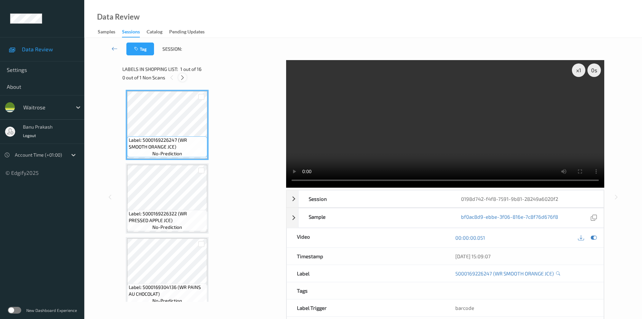
click at [182, 73] on div at bounding box center [182, 77] width 8 height 8
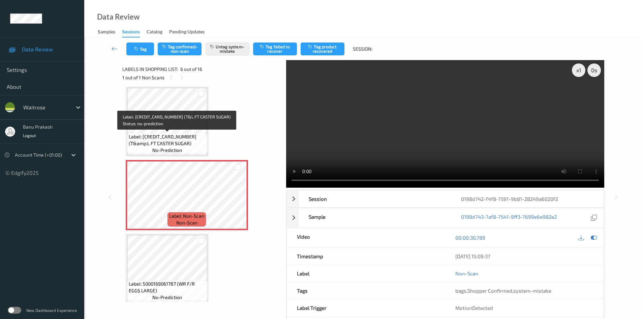
click at [181, 135] on span "Label: [CREDIT_CARD_NUMBER] (T&amp;L FT CASTER SUGAR)" at bounding box center [167, 139] width 77 height 13
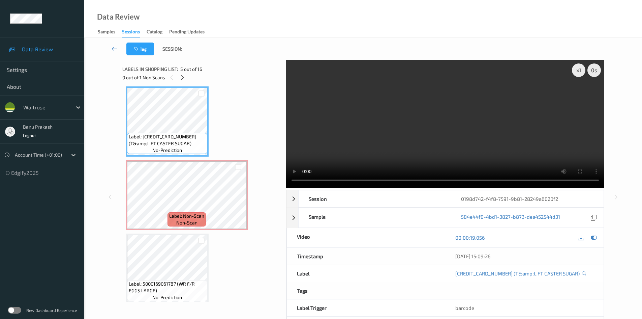
click at [372, 122] on video at bounding box center [445, 123] width 318 height 127
click at [362, 137] on video at bounding box center [445, 123] width 318 height 127
click at [358, 113] on video at bounding box center [445, 123] width 318 height 127
click at [383, 141] on video at bounding box center [445, 123] width 318 height 127
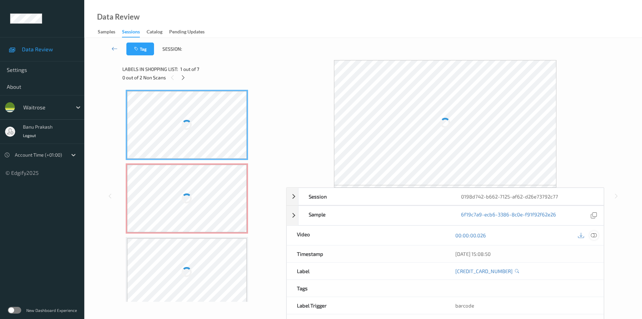
click at [591, 233] on icon at bounding box center [594, 235] width 6 height 6
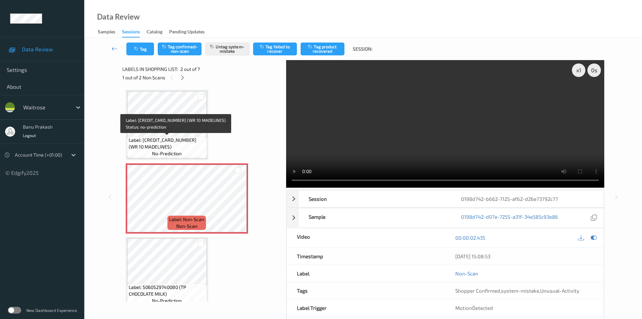
click at [187, 138] on span "Label: 5063210052547 (WR 10 MADELINES)" at bounding box center [167, 143] width 77 height 13
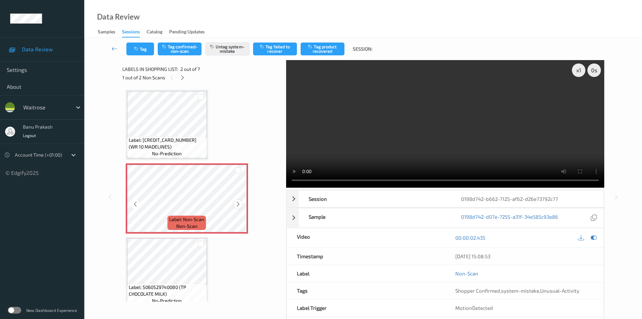
click at [238, 205] on icon at bounding box center [238, 204] width 6 height 6
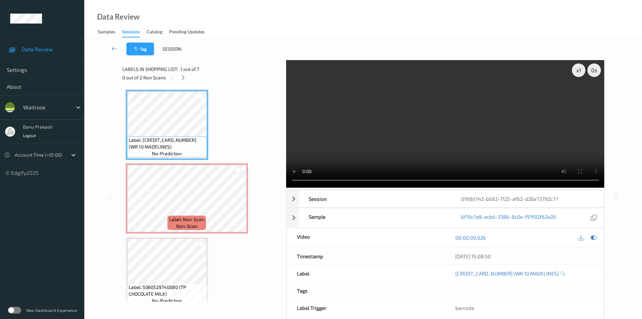
click at [336, 124] on video at bounding box center [445, 123] width 318 height 127
click at [461, 145] on video at bounding box center [445, 123] width 318 height 127
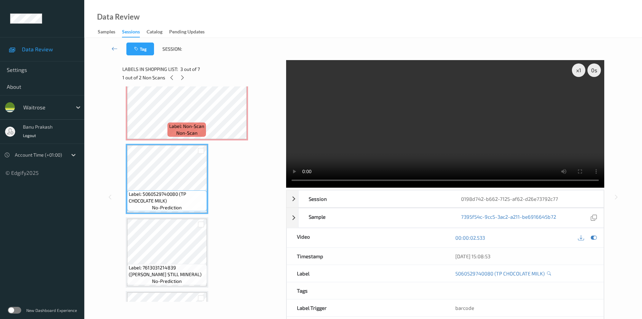
scroll to position [101, 0]
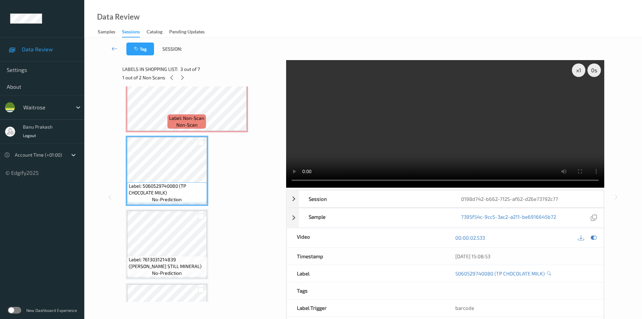
click at [431, 109] on video at bounding box center [445, 123] width 318 height 127
click at [365, 146] on video at bounding box center [445, 123] width 318 height 127
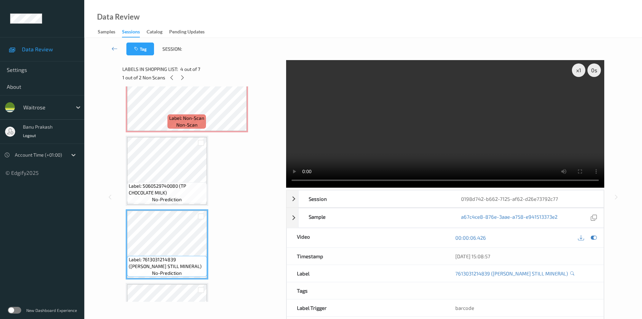
scroll to position [135, 0]
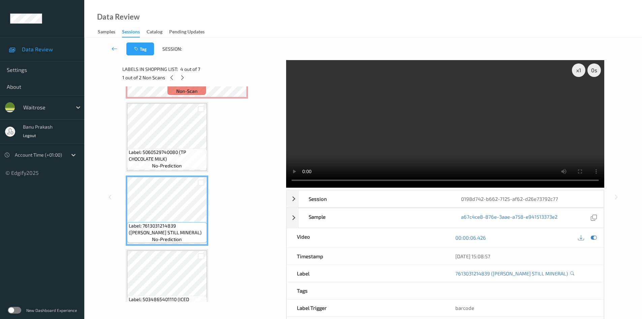
click at [430, 136] on video at bounding box center [445, 123] width 318 height 127
click at [429, 136] on video at bounding box center [445, 123] width 318 height 127
click at [469, 124] on video at bounding box center [445, 123] width 318 height 127
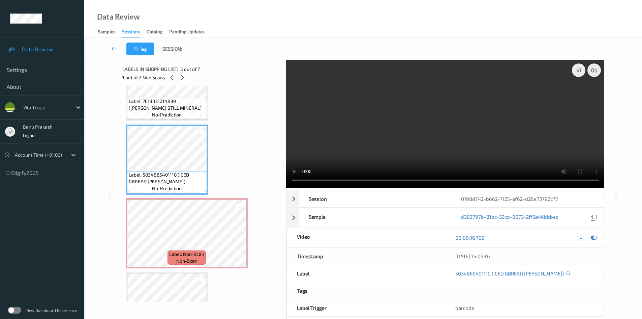
scroll to position [270, 0]
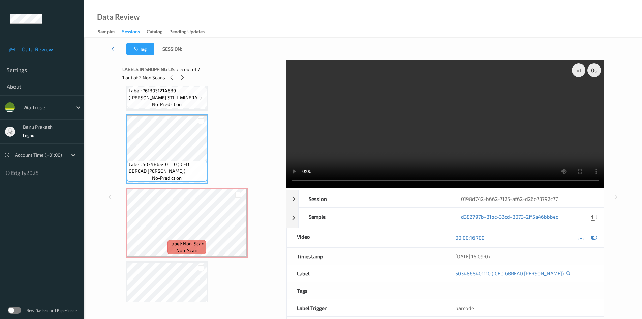
click at [473, 154] on video at bounding box center [445, 123] width 318 height 127
click at [443, 138] on video at bounding box center [445, 123] width 318 height 127
click at [255, 134] on div "Label: 5063210052547 (WR 10 MADELINES) no-prediction Label: Non-Scan non-scan L…" at bounding box center [202, 75] width 152 height 511
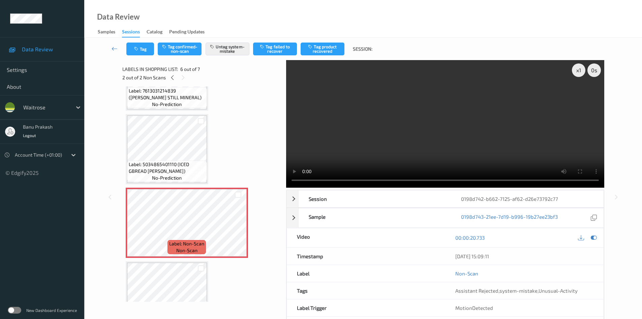
click at [154, 172] on span "Label: 5034865401110 (ICED GBREAD ALAN AVO)" at bounding box center [167, 167] width 77 height 13
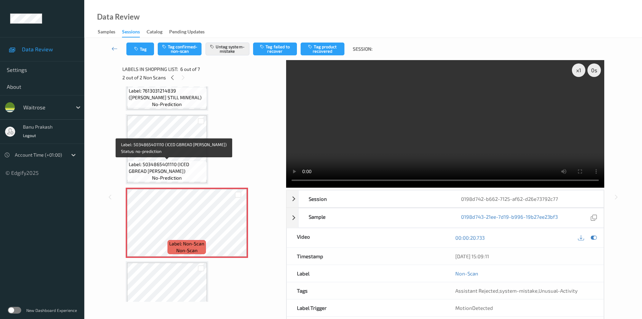
click at [145, 161] on span "Label: 5034865401110 (ICED GBREAD ALAN AVO)" at bounding box center [167, 167] width 77 height 13
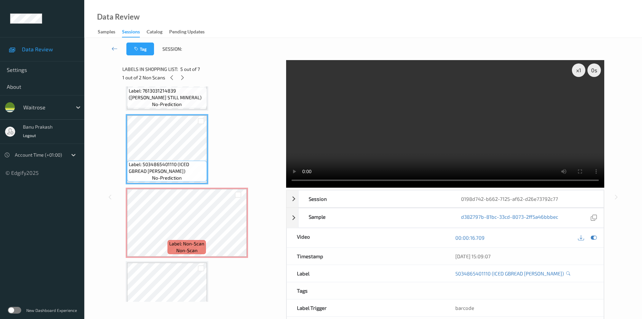
click at [481, 136] on video at bounding box center [445, 123] width 318 height 127
click at [407, 144] on video at bounding box center [445, 123] width 318 height 127
click at [417, 146] on video at bounding box center [445, 123] width 318 height 127
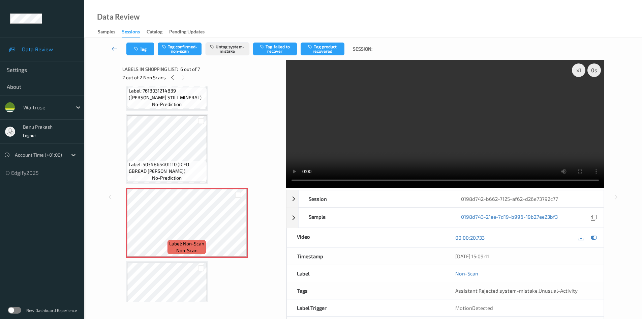
click at [319, 142] on video at bounding box center [445, 123] width 318 height 127
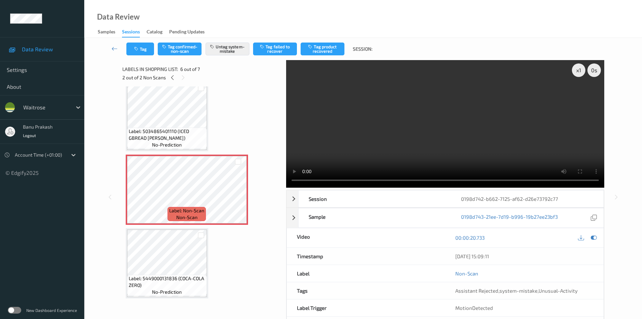
click at [395, 142] on video at bounding box center [445, 123] width 318 height 127
click at [187, 274] on div "Label: 5449000131836 (COCA-COLA ZERO) no-prediction" at bounding box center [167, 284] width 80 height 21
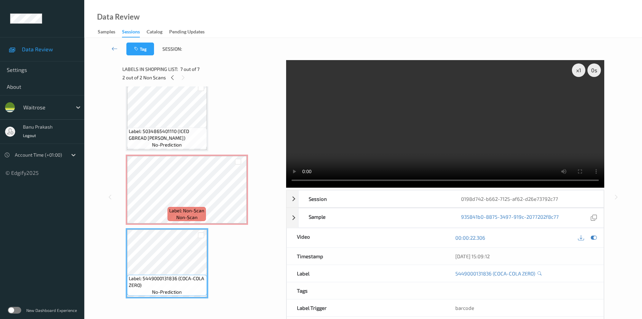
click at [440, 143] on video at bounding box center [445, 123] width 318 height 127
click at [430, 118] on video at bounding box center [445, 123] width 318 height 127
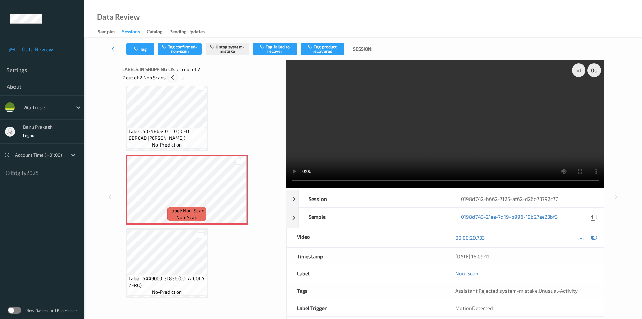
click at [174, 77] on icon at bounding box center [173, 78] width 6 height 6
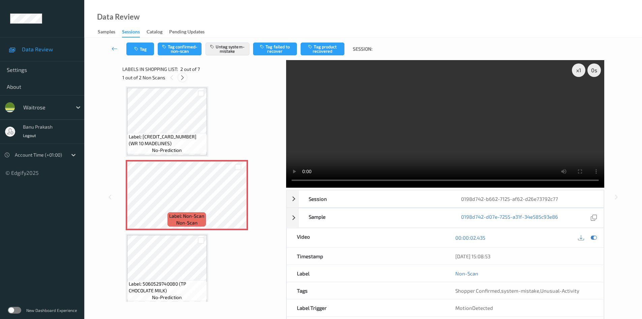
click at [186, 79] on div at bounding box center [182, 77] width 8 height 8
click at [413, 135] on video at bounding box center [445, 123] width 318 height 127
click at [237, 200] on icon at bounding box center [238, 201] width 6 height 6
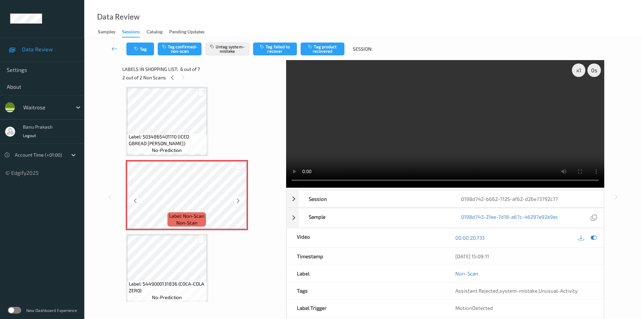
click at [237, 200] on icon at bounding box center [238, 201] width 6 height 6
click at [501, 140] on video at bounding box center [445, 123] width 318 height 127
click at [128, 51] on button "Tag" at bounding box center [140, 48] width 28 height 13
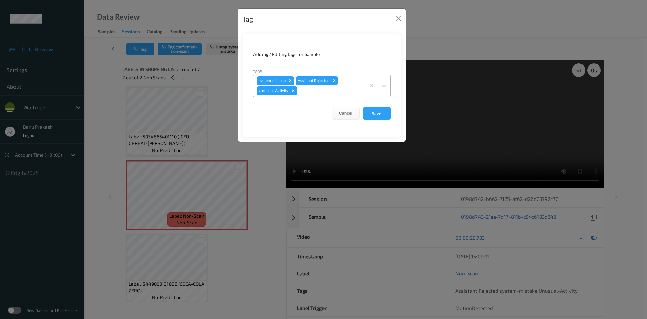
click at [291, 90] on icon "Remove Unusual-Activity" at bounding box center [293, 90] width 5 height 5
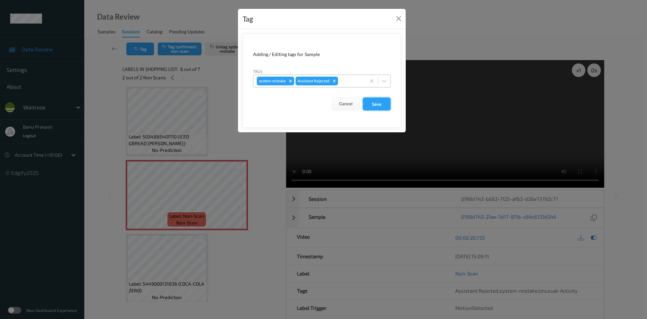
click at [371, 108] on button "Save" at bounding box center [377, 103] width 28 height 13
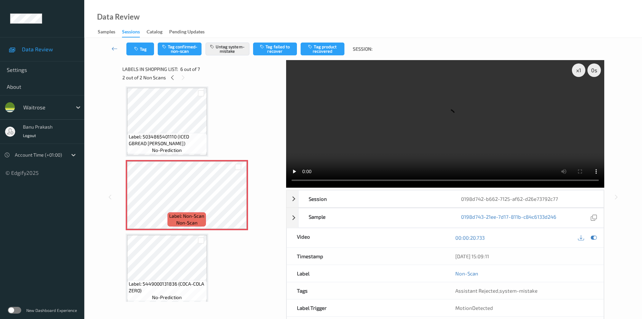
click at [177, 81] on div "2 out of 2 Non Scans" at bounding box center [201, 77] width 159 height 8
click at [174, 81] on div at bounding box center [172, 77] width 8 height 8
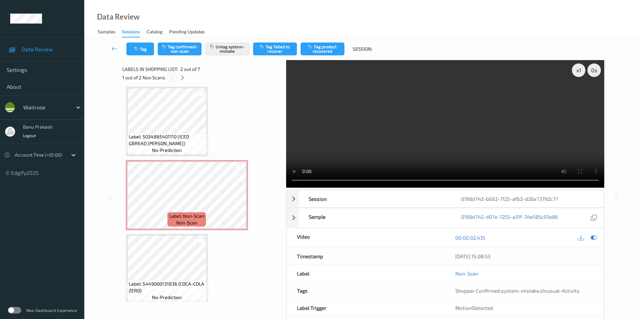
scroll to position [3, 0]
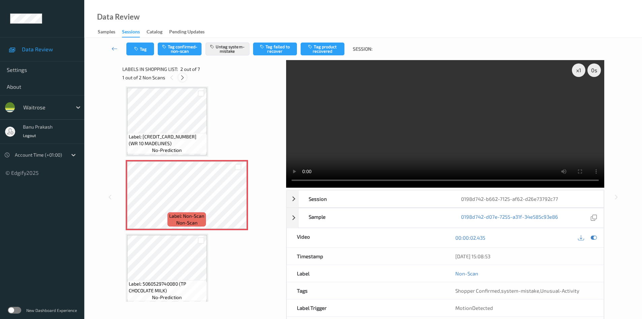
click at [183, 81] on div at bounding box center [182, 77] width 8 height 8
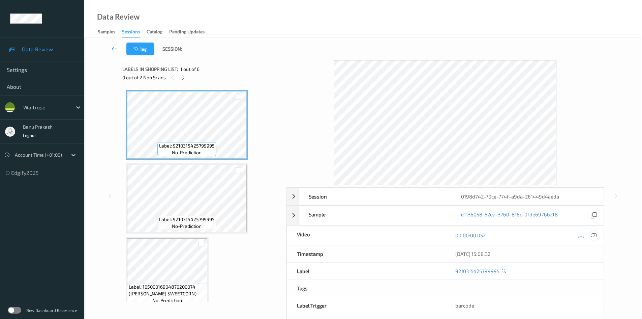
click at [588, 236] on icon at bounding box center [594, 235] width 6 height 6
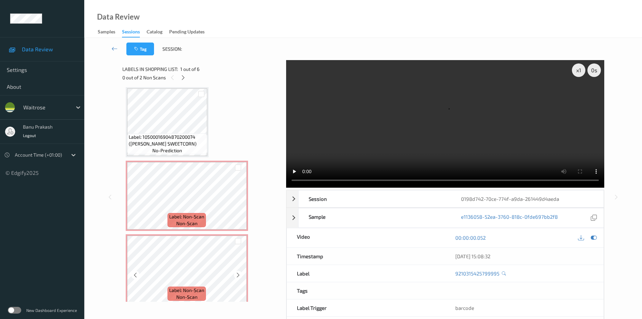
scroll to position [169, 0]
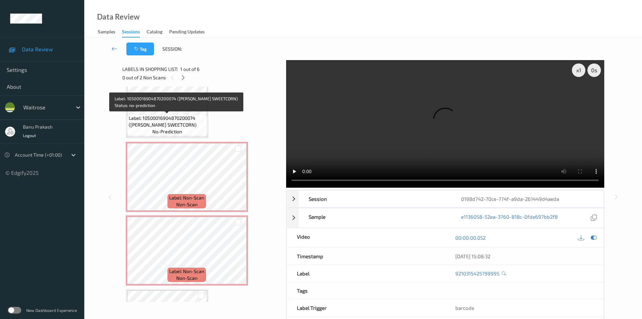
click at [195, 116] on span "Label: 10500016904870200074 ([PERSON_NAME] SWEETCORN)" at bounding box center [167, 121] width 77 height 13
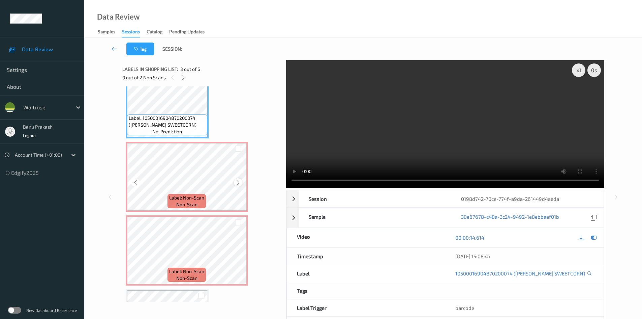
click at [239, 183] on icon at bounding box center [238, 182] width 6 height 6
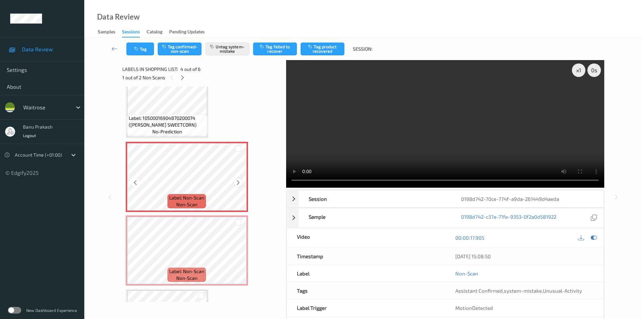
click at [239, 182] on icon at bounding box center [238, 182] width 6 height 6
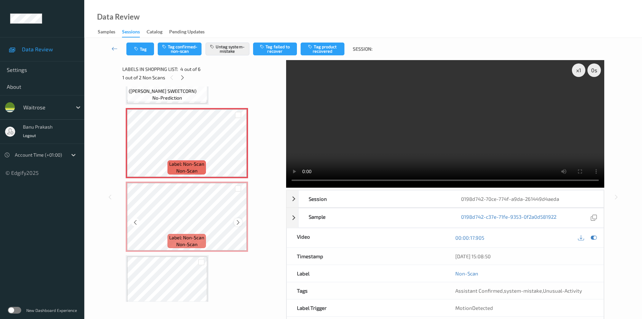
click at [239, 219] on icon at bounding box center [238, 222] width 6 height 6
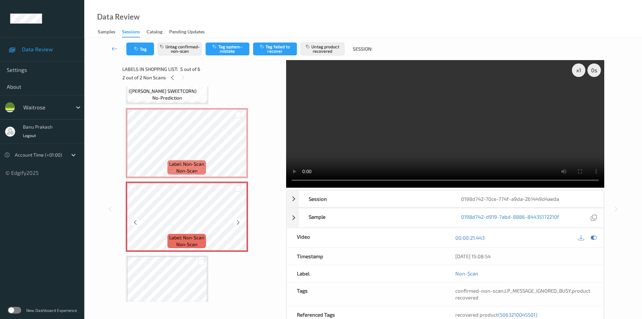
click at [239, 219] on icon at bounding box center [238, 222] width 6 height 6
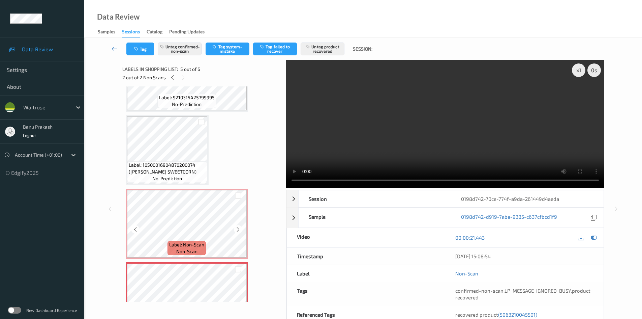
scroll to position [101, 0]
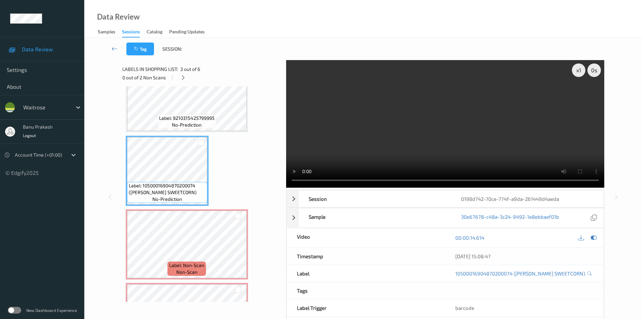
click at [402, 139] on video at bounding box center [445, 123] width 318 height 127
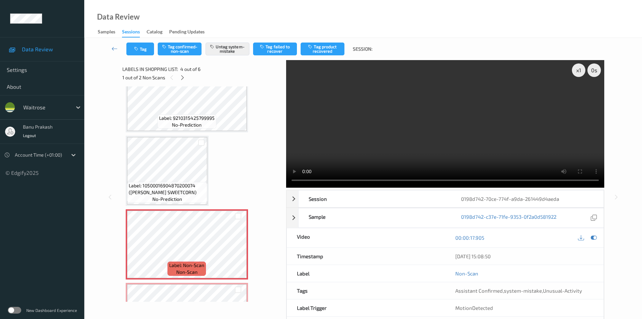
click at [407, 138] on video at bounding box center [445, 123] width 318 height 127
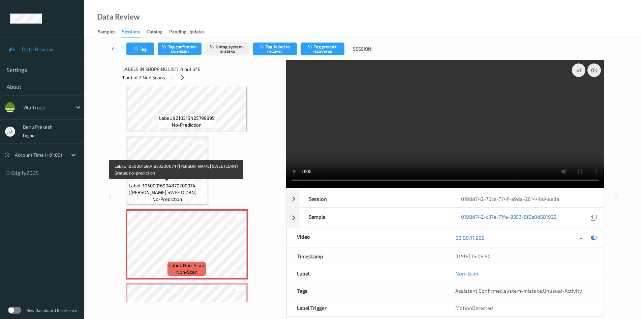
click at [188, 190] on span "Label: 10500016904870200074 (WR ESS SWEETCORN)" at bounding box center [167, 188] width 77 height 13
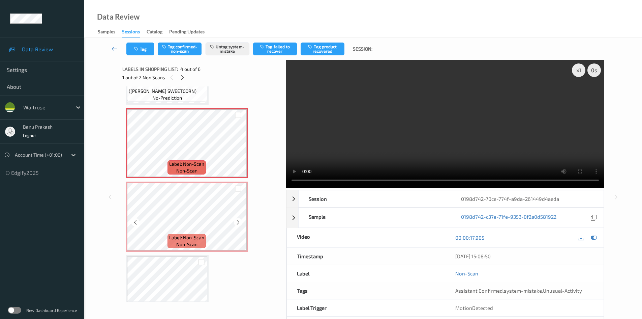
click at [198, 235] on span "Label: Non-Scan" at bounding box center [186, 237] width 35 height 7
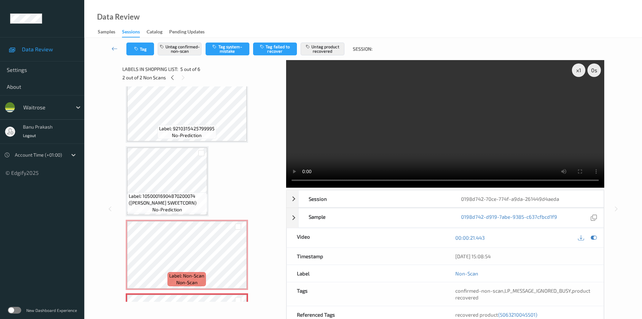
scroll to position [67, 0]
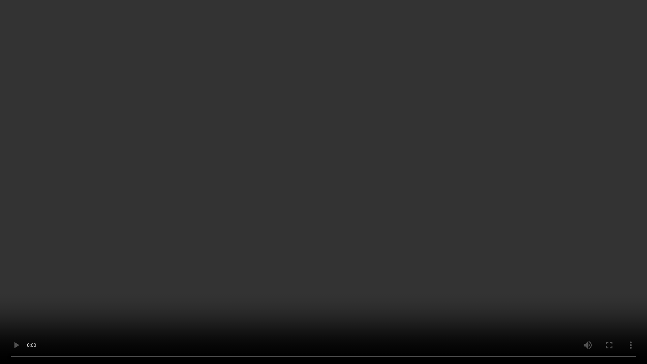
click at [419, 219] on video at bounding box center [323, 182] width 647 height 364
click at [580, 289] on video at bounding box center [323, 182] width 647 height 364
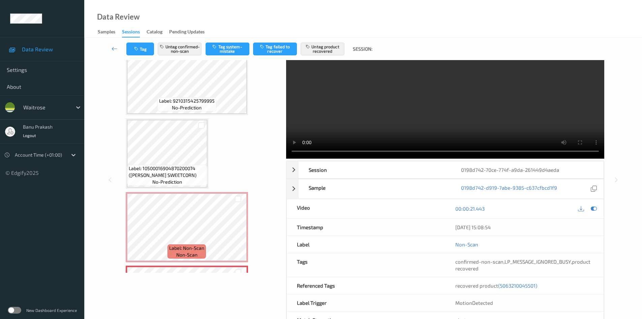
scroll to position [61, 0]
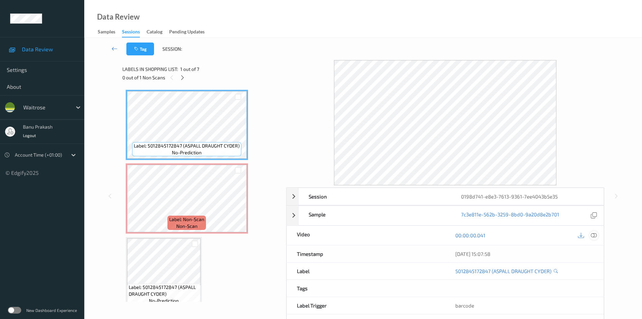
click at [596, 234] on icon at bounding box center [594, 235] width 6 height 6
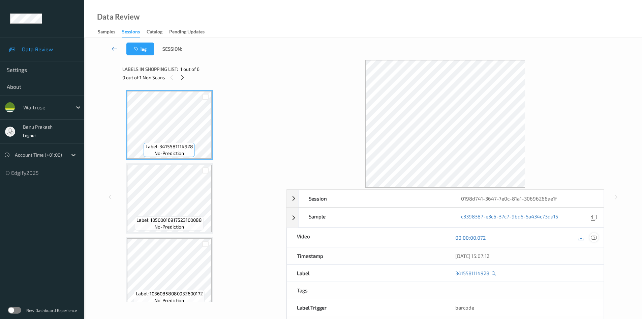
click at [592, 239] on icon at bounding box center [594, 237] width 6 height 6
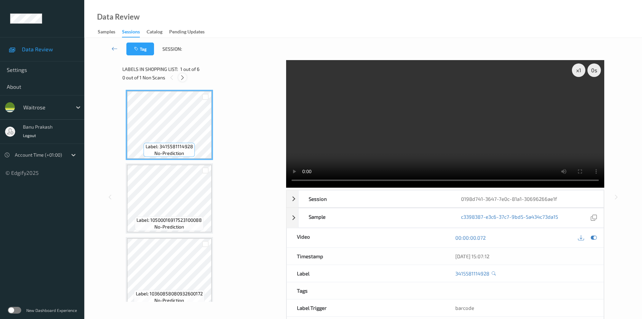
click at [183, 77] on icon at bounding box center [183, 78] width 6 height 6
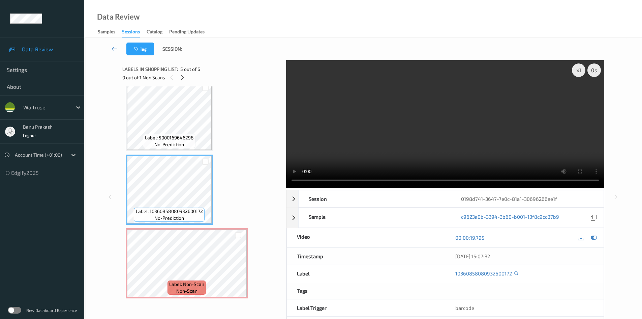
click at [492, 131] on video at bounding box center [445, 123] width 318 height 127
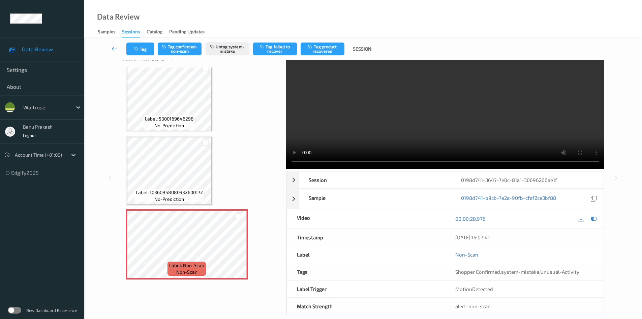
scroll to position [29, 0]
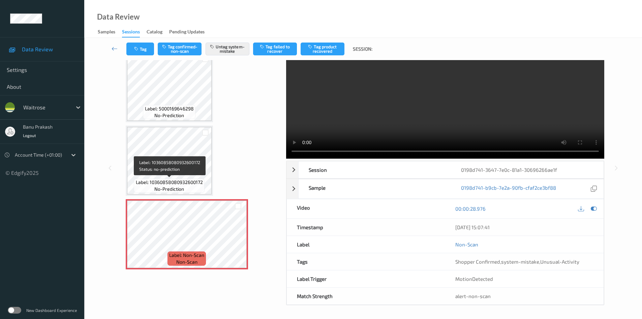
click at [160, 179] on span "Label: 10360858080932600172" at bounding box center [169, 182] width 67 height 7
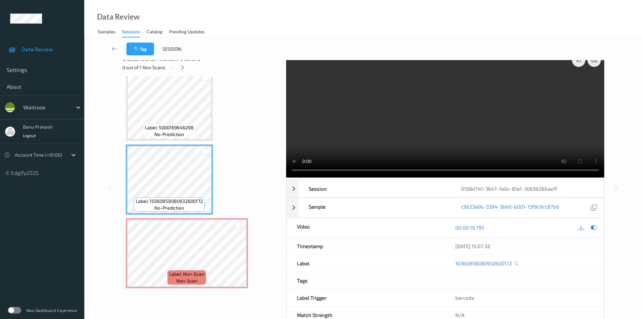
scroll to position [0, 0]
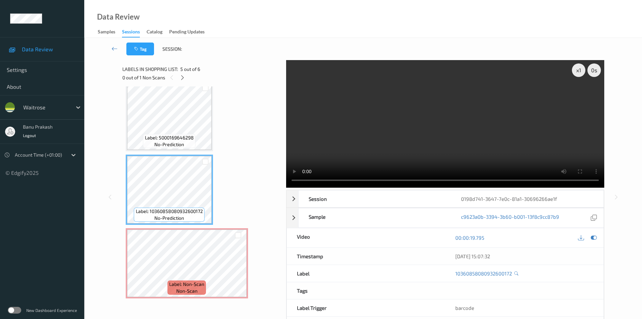
click at [497, 124] on video at bounding box center [445, 123] width 318 height 127
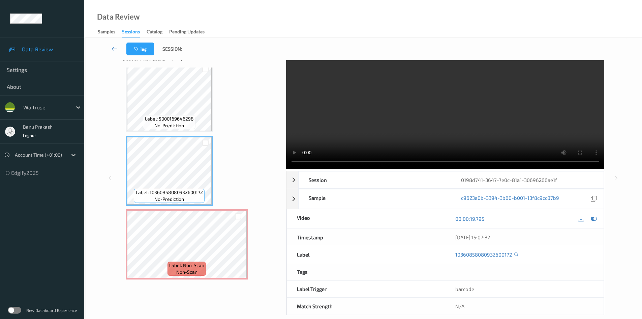
scroll to position [29, 0]
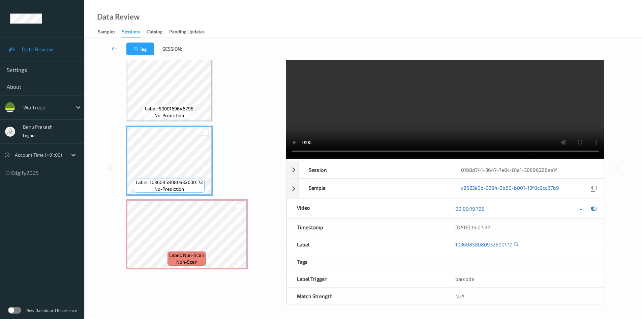
click at [454, 117] on video at bounding box center [445, 94] width 318 height 127
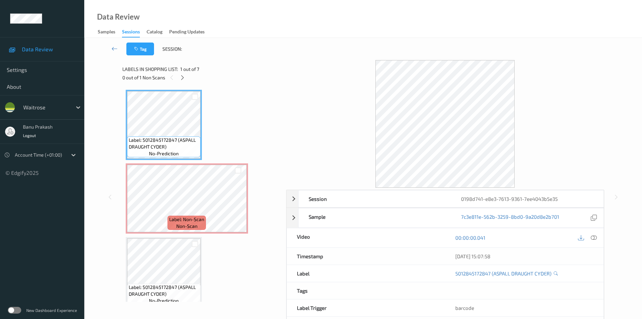
click at [597, 243] on div "00:00:00.041" at bounding box center [524, 237] width 158 height 19
click at [595, 237] on icon at bounding box center [594, 237] width 6 height 6
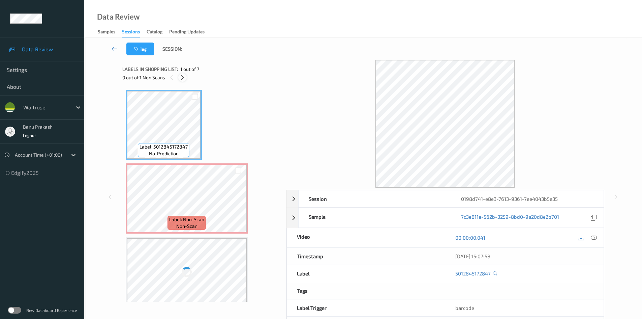
click at [184, 79] on icon at bounding box center [183, 78] width 6 height 6
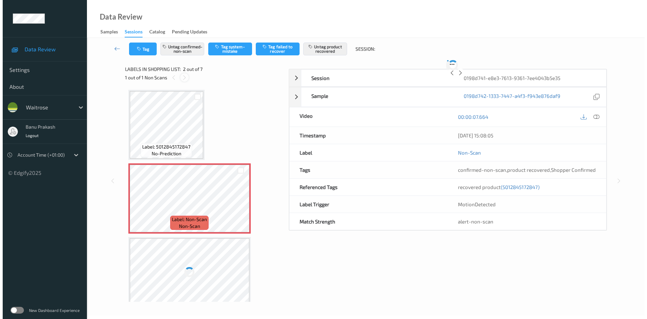
scroll to position [3, 0]
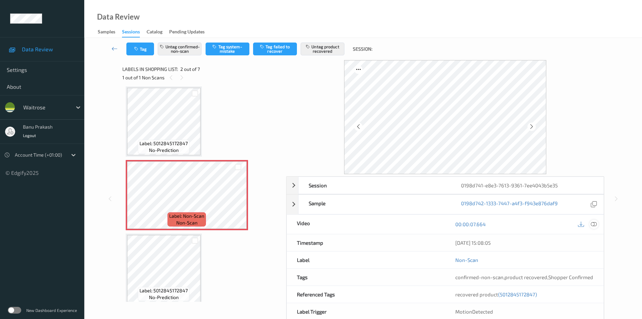
click at [596, 226] on icon at bounding box center [594, 224] width 6 height 6
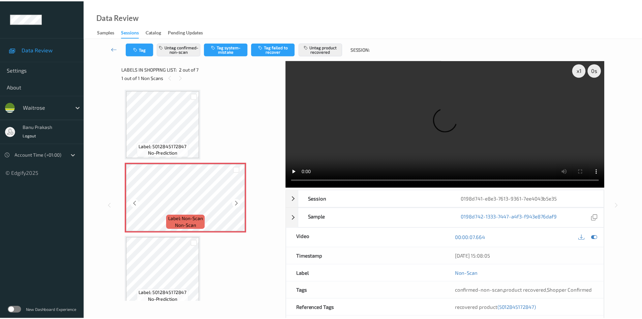
scroll to position [0, 0]
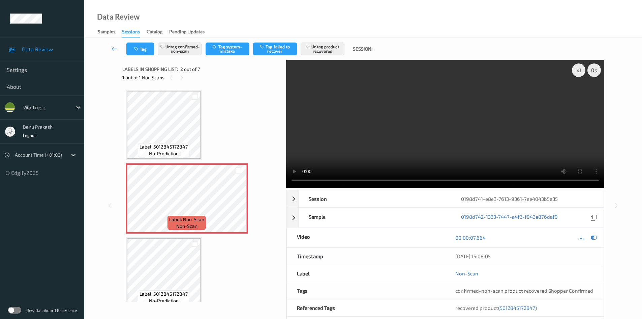
click at [166, 147] on span "Label: 5012845172847" at bounding box center [164, 146] width 48 height 7
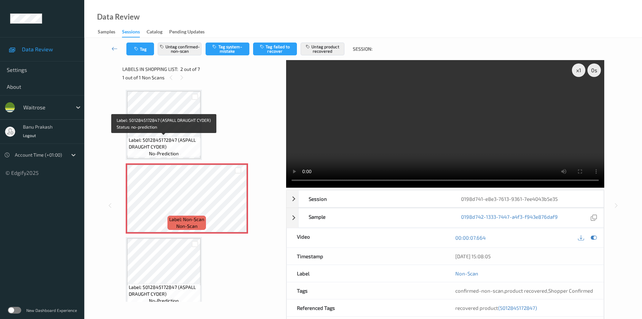
click at [189, 137] on span "Label: 5012845172847 (ASPALL DRAUGHT CYDER)" at bounding box center [164, 143] width 70 height 13
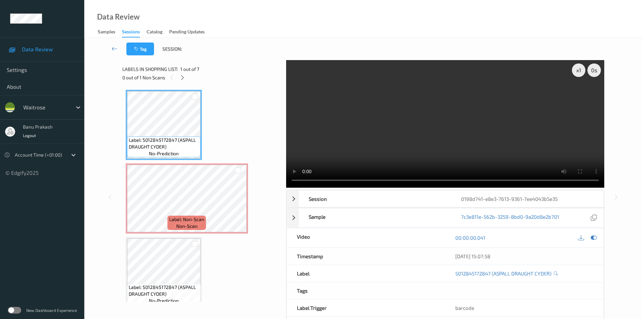
click at [371, 121] on video at bounding box center [445, 123] width 318 height 127
click at [362, 125] on video at bounding box center [445, 123] width 318 height 127
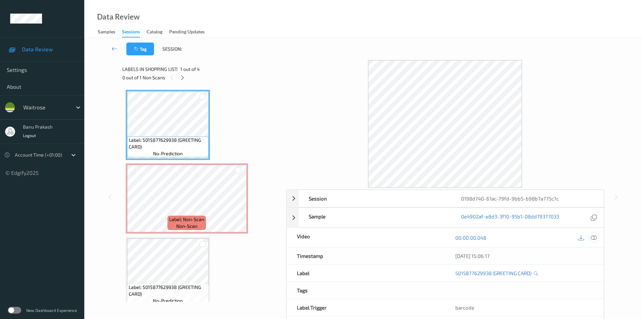
click at [595, 237] on icon at bounding box center [594, 237] width 6 height 6
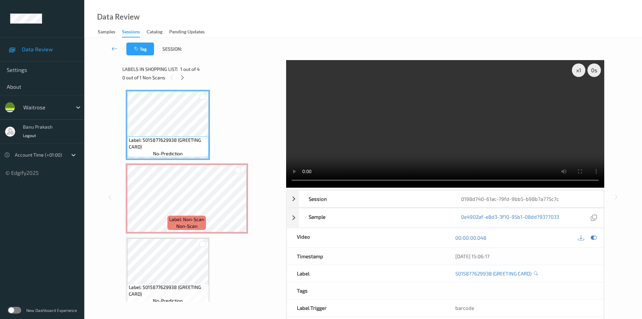
click at [430, 137] on video at bounding box center [445, 123] width 318 height 127
click at [432, 137] on video at bounding box center [445, 123] width 318 height 127
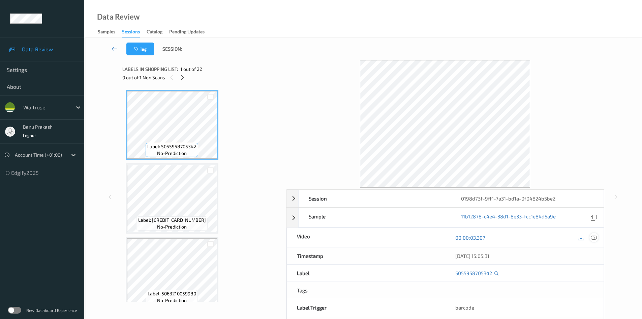
click at [594, 236] on icon at bounding box center [594, 237] width 6 height 6
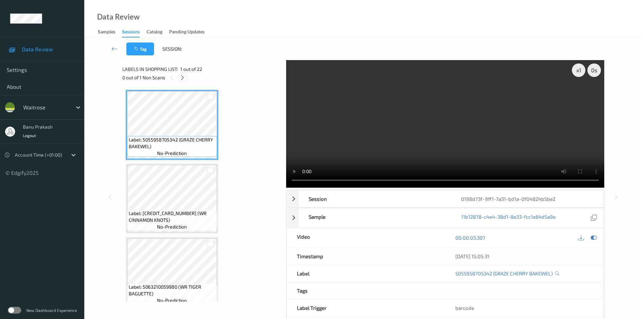
click at [180, 75] on icon at bounding box center [183, 78] width 6 height 6
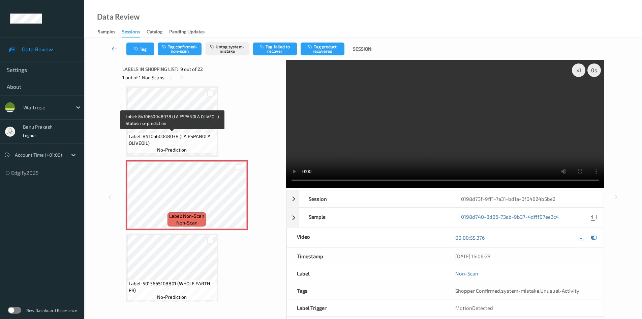
click at [197, 138] on span "Label: 8410660048038 (LA ESPANOLA OLIVEOIL)" at bounding box center [172, 139] width 87 height 13
click at [187, 138] on span "Label: 8410660048038 (LA ESPANOLA OLIVEOIL)" at bounding box center [172, 139] width 87 height 13
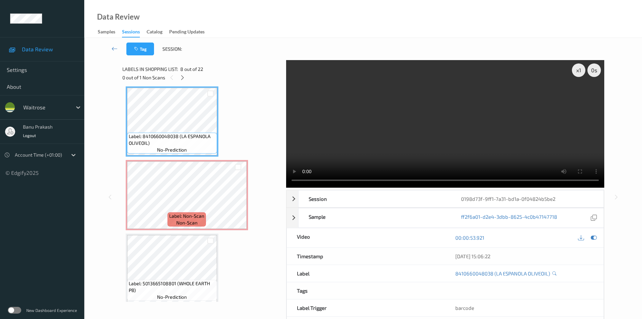
click at [126, 108] on div "Label: 8410660048038 (LA ESPANOLA OLIVEOIL) no-prediction" at bounding box center [172, 121] width 93 height 70
click at [189, 137] on span "Label: 8410660048038 (LA ESPANOLA OLIVEOIL)" at bounding box center [172, 139] width 87 height 13
click at [477, 146] on video at bounding box center [445, 123] width 318 height 127
click at [380, 139] on video at bounding box center [445, 123] width 318 height 127
click at [329, 149] on video at bounding box center [445, 123] width 318 height 127
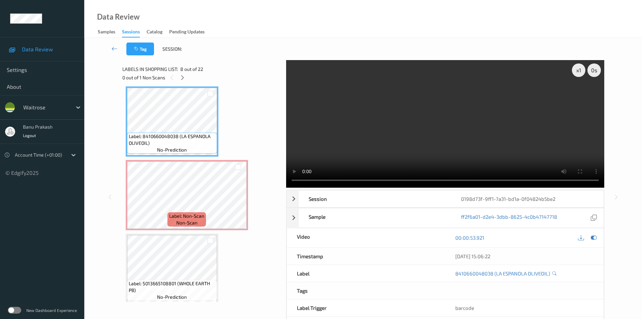
click at [520, 132] on video at bounding box center [445, 123] width 318 height 127
click at [467, 135] on video at bounding box center [445, 123] width 318 height 127
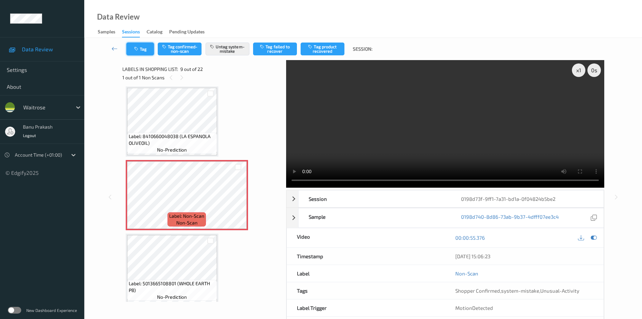
click at [143, 46] on button "Tag" at bounding box center [140, 48] width 28 height 13
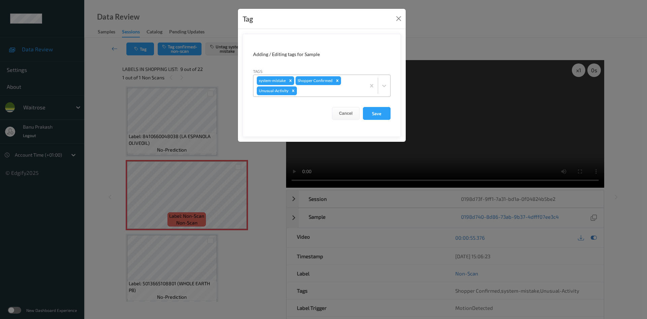
click at [293, 90] on icon "Remove Unusual-Activity" at bounding box center [293, 90] width 2 height 2
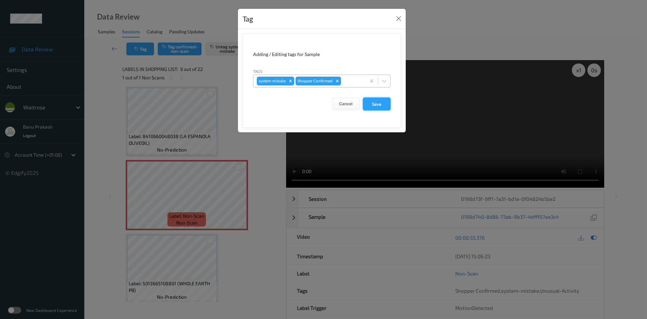
click at [384, 102] on button "Save" at bounding box center [377, 103] width 28 height 13
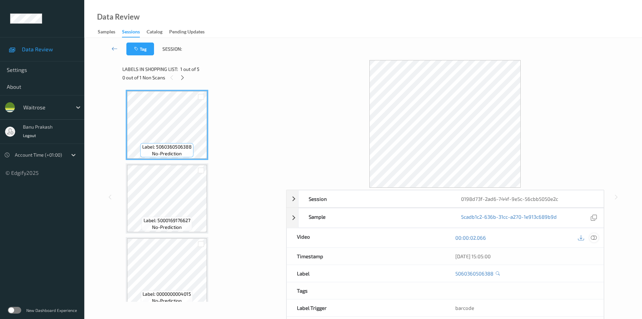
click at [597, 239] on icon at bounding box center [594, 237] width 6 height 6
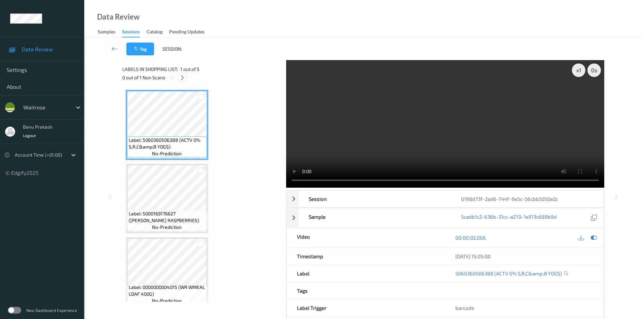
click at [181, 76] on icon at bounding box center [183, 78] width 6 height 6
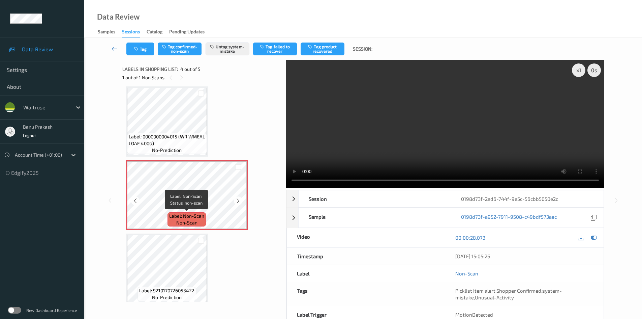
click at [178, 212] on div "Label: Non-Scan non-scan" at bounding box center [187, 219] width 38 height 14
click at [154, 67] on span "Labels in shopping list:" at bounding box center [150, 69] width 56 height 7
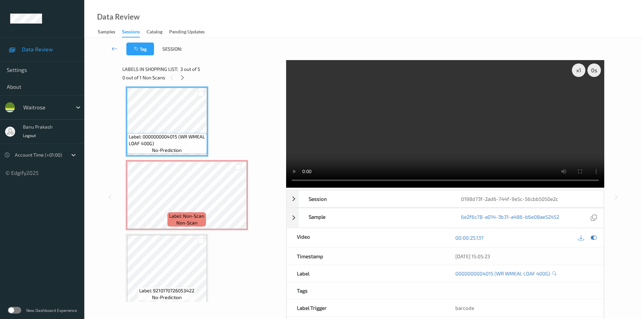
click at [430, 146] on video at bounding box center [445, 123] width 318 height 127
click at [397, 140] on video at bounding box center [445, 123] width 318 height 127
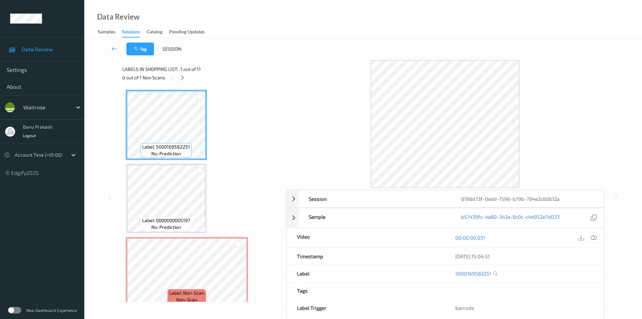
click at [595, 238] on icon at bounding box center [594, 237] width 6 height 6
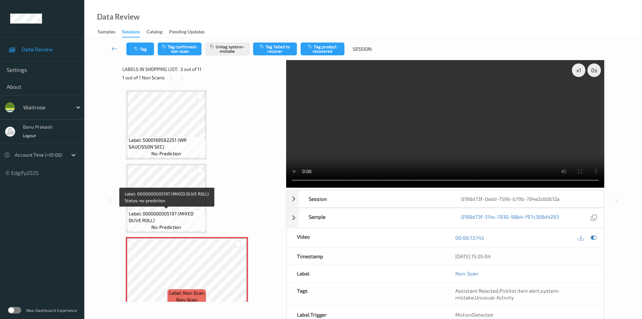
click at [174, 211] on span "Label: 0000000005197 (MIXED OLIVE ROLL)" at bounding box center [166, 216] width 75 height 13
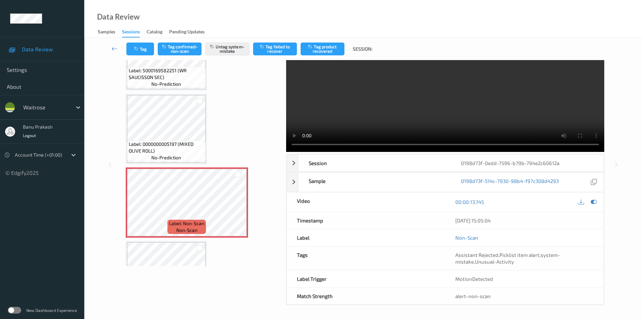
scroll to position [29, 0]
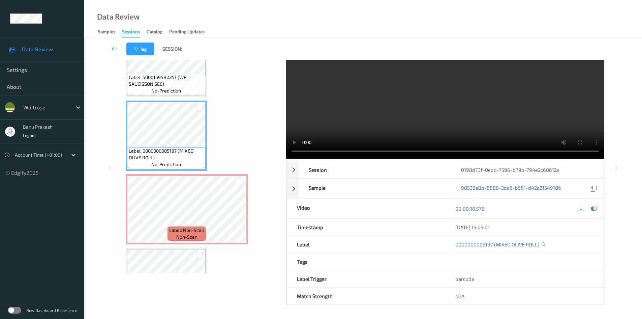
click at [433, 118] on video at bounding box center [445, 94] width 318 height 127
click at [459, 120] on video at bounding box center [445, 94] width 318 height 127
click at [102, 207] on div "x 1 0 s Session 0198d73f-0edd-7596-b79b-794e2c60612a Session ID 0198d73f-0edd-7…" at bounding box center [363, 168] width 530 height 274
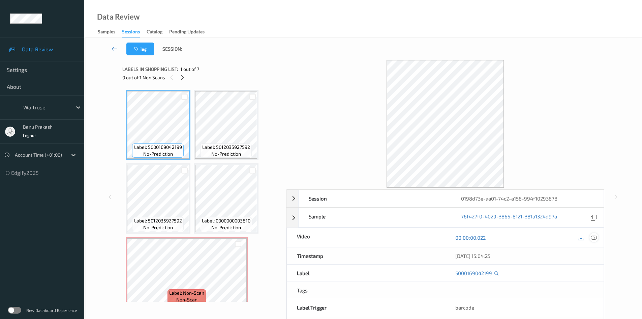
click at [595, 236] on icon at bounding box center [594, 237] width 6 height 6
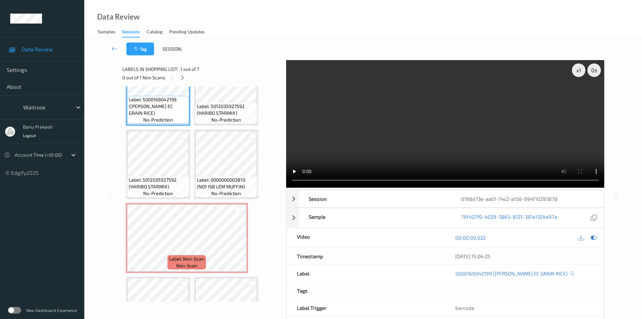
scroll to position [82, 0]
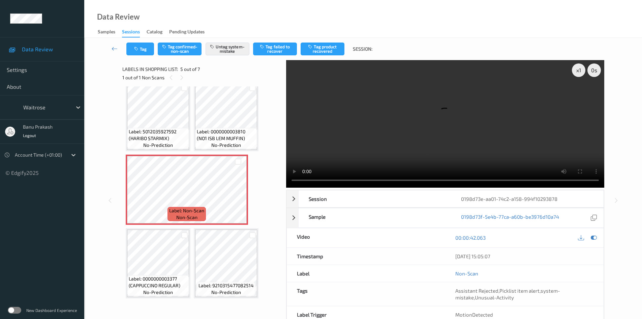
click at [240, 139] on span "Label: 0000000003810 (NO1 ISB LEM MUFFIN)" at bounding box center [226, 134] width 59 height 13
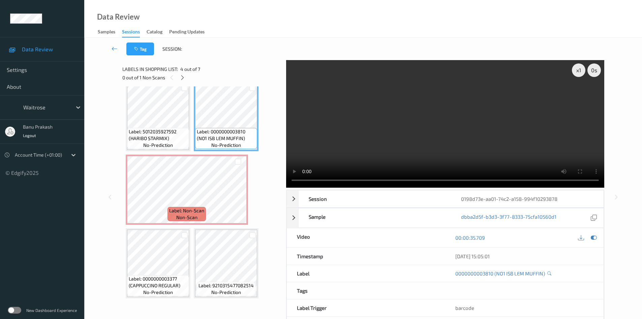
click at [534, 114] on video at bounding box center [445, 123] width 318 height 127
click at [354, 154] on video at bounding box center [445, 123] width 318 height 127
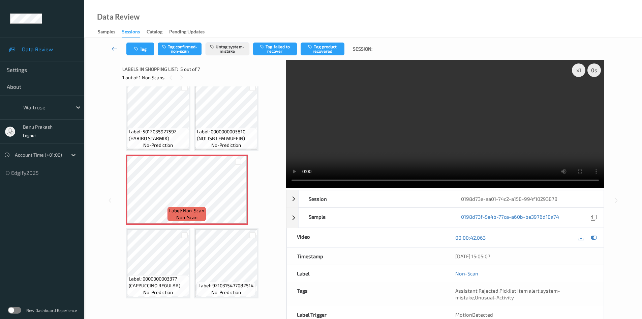
click at [236, 133] on span "Label: 0000000003810 (NO1 ISB LEM MUFFIN)" at bounding box center [226, 134] width 59 height 13
click at [513, 156] on video at bounding box center [445, 123] width 318 height 127
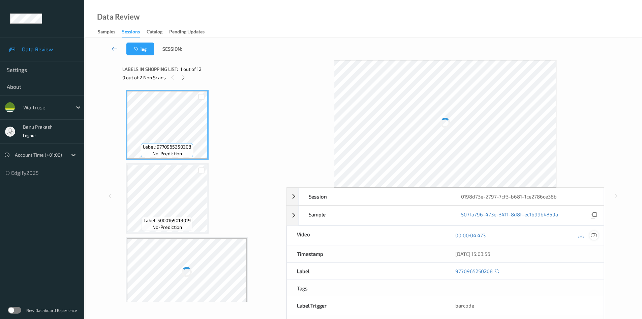
click at [594, 236] on icon at bounding box center [594, 235] width 6 height 6
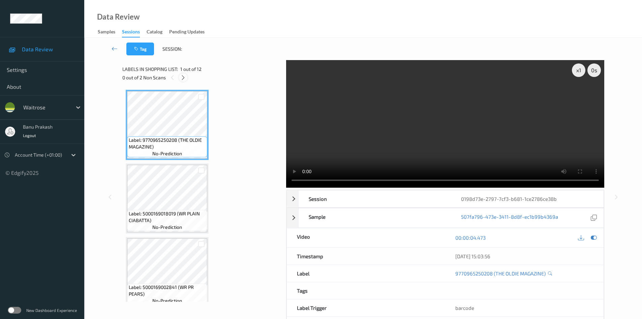
click at [182, 75] on icon at bounding box center [183, 78] width 6 height 6
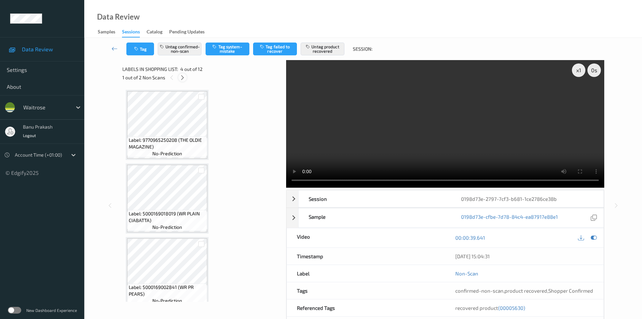
scroll to position [150, 0]
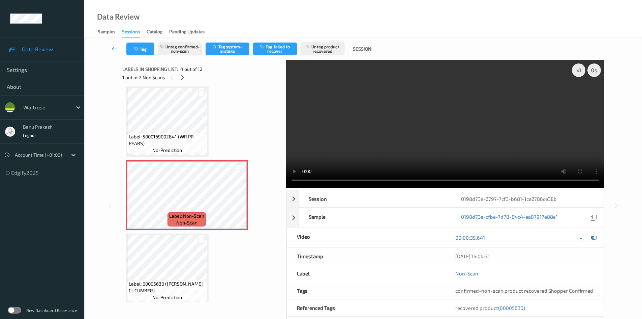
click at [196, 99] on div at bounding box center [201, 93] width 11 height 11
click at [518, 135] on video at bounding box center [445, 123] width 318 height 127
click at [412, 129] on video at bounding box center [445, 123] width 318 height 127
click at [185, 282] on span "Label: 00005630 (WR ESS CUCUMBER)" at bounding box center [167, 286] width 77 height 13
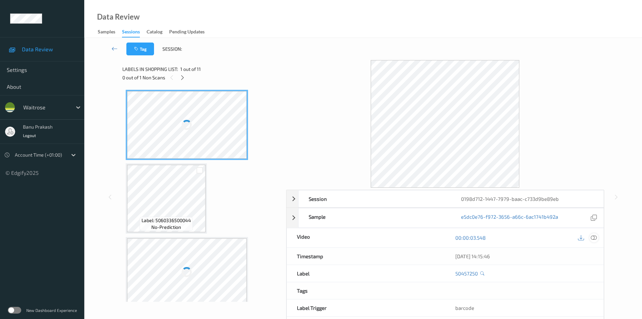
click at [592, 239] on icon at bounding box center [594, 237] width 6 height 6
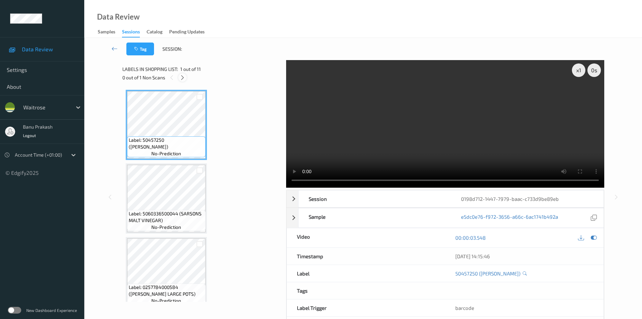
click at [184, 81] on div at bounding box center [182, 77] width 8 height 8
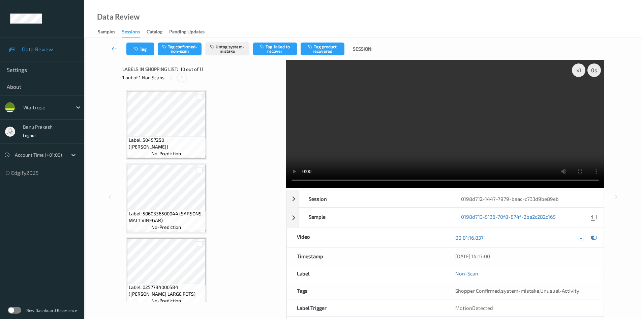
scroll to position [591, 0]
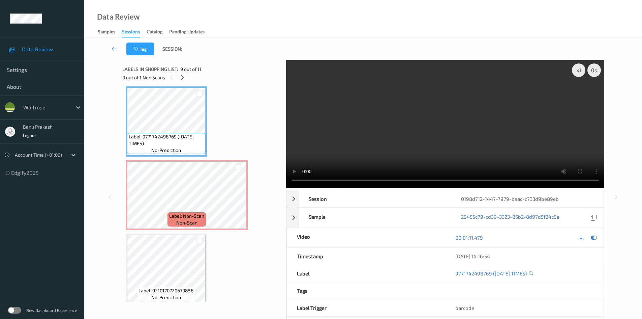
click at [391, 96] on video at bounding box center [445, 123] width 318 height 127
click at [499, 118] on video at bounding box center [445, 123] width 318 height 127
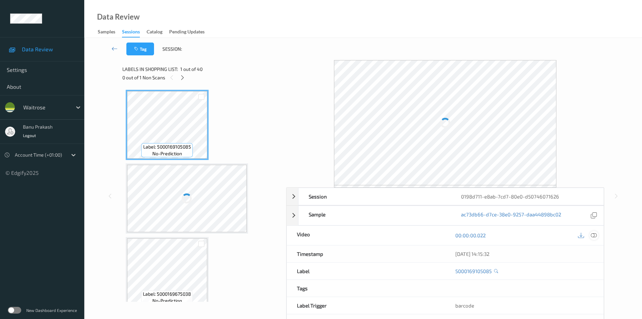
click at [594, 236] on icon at bounding box center [594, 235] width 6 height 6
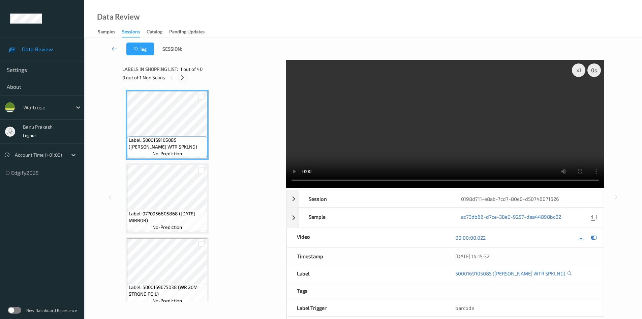
click at [184, 79] on icon at bounding box center [183, 78] width 6 height 6
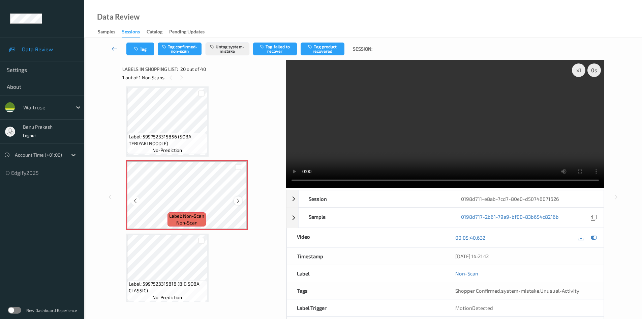
click at [240, 202] on icon at bounding box center [238, 201] width 6 height 6
click at [239, 200] on icon at bounding box center [238, 201] width 6 height 6
click at [170, 150] on span "no-prediction" at bounding box center [167, 150] width 30 height 7
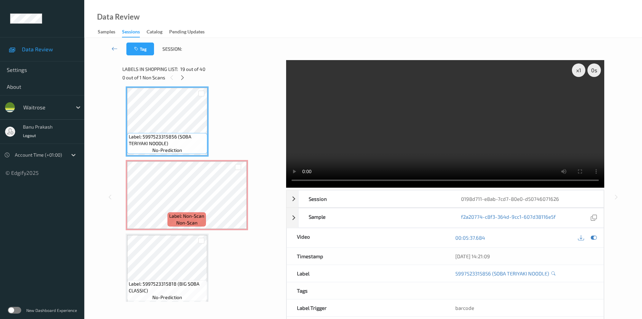
click at [360, 153] on video at bounding box center [445, 123] width 318 height 127
click at [472, 158] on video at bounding box center [445, 123] width 318 height 127
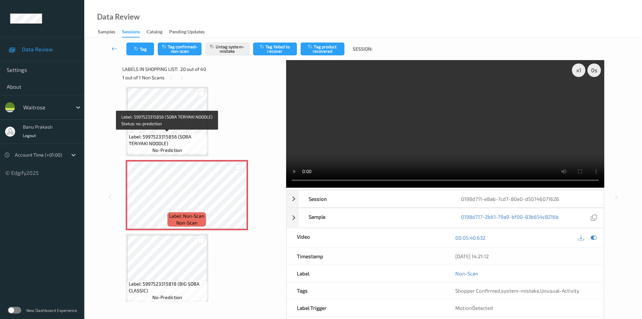
click at [173, 144] on span "Label: 5997523315856 (SOBA TERIYAKI NOODLE)" at bounding box center [167, 139] width 77 height 13
click at [182, 142] on span "Label: 5997523315856 (SOBA TERIYAKI NOODLE)" at bounding box center [167, 139] width 77 height 13
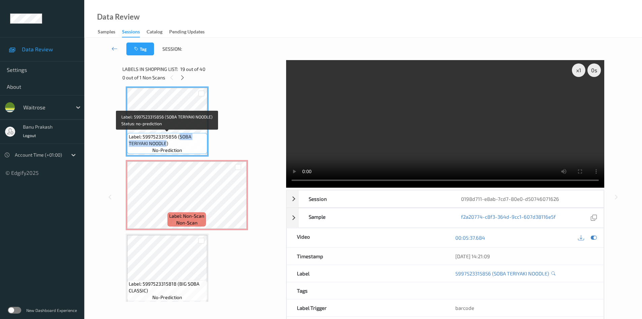
drag, startPoint x: 178, startPoint y: 137, endPoint x: 167, endPoint y: 144, distance: 13.6
click at [167, 144] on span "Label: 5997523315856 (SOBA TERIYAKI NOODLE)" at bounding box center [167, 139] width 77 height 13
copy span "SOBA TERIYAKI NOODLE"
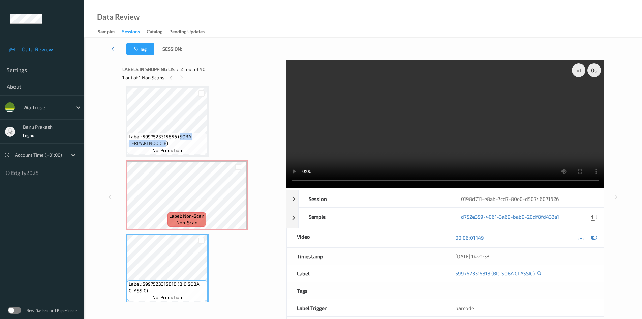
scroll to position [1394, 0]
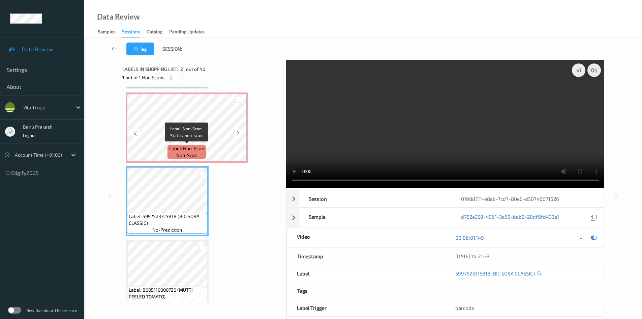
click at [194, 149] on span "Label: Non-Scan" at bounding box center [186, 148] width 35 height 7
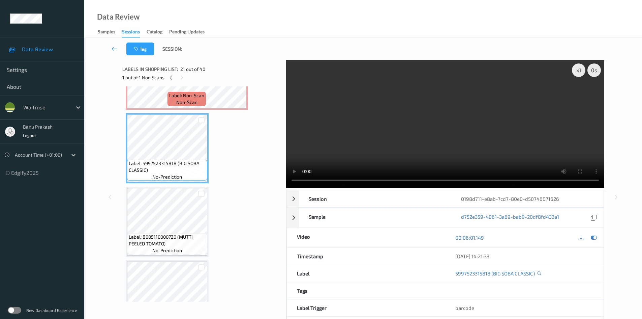
scroll to position [1462, 0]
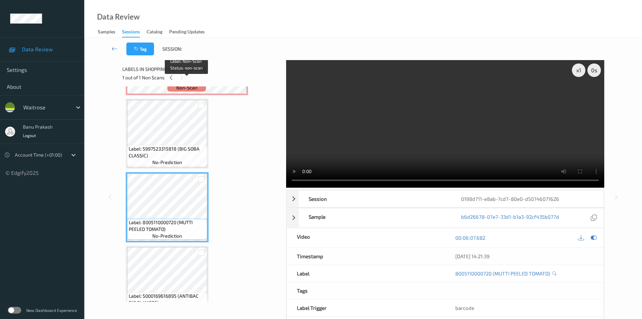
click at [181, 91] on div "Label: Non-Scan non-scan" at bounding box center [187, 84] width 38 height 14
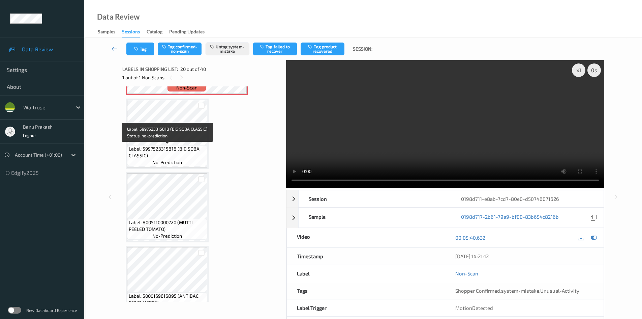
scroll to position [1428, 0]
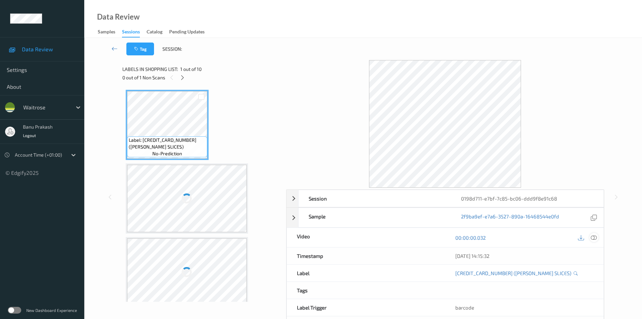
click at [596, 236] on icon at bounding box center [594, 237] width 6 height 6
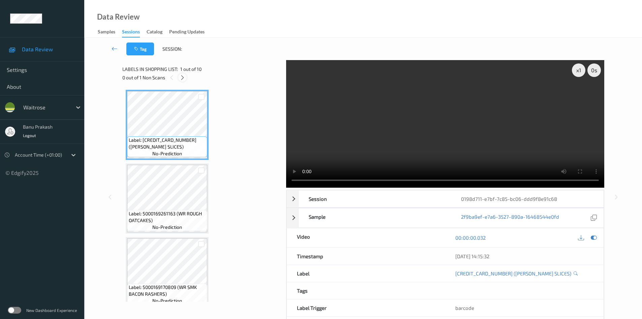
click at [181, 76] on icon at bounding box center [183, 78] width 6 height 6
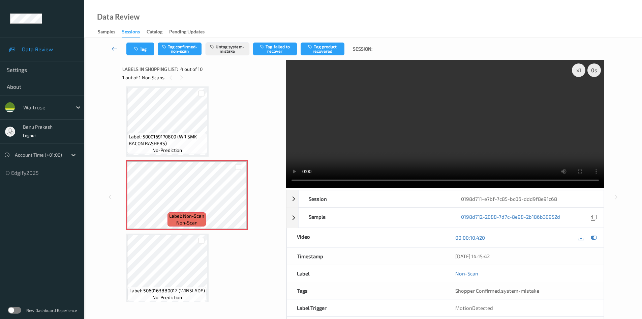
click at [157, 147] on span "no-prediction" at bounding box center [167, 150] width 30 height 7
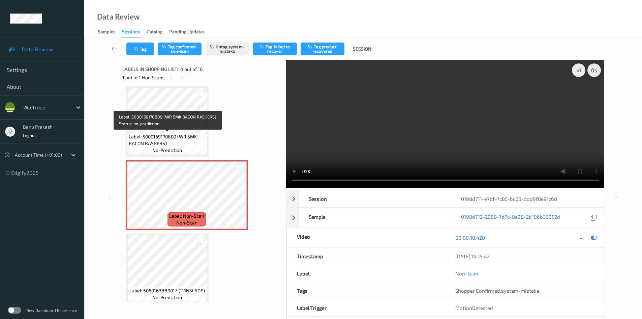
click at [177, 135] on span "Label: 5000169170809 (WR SMK BACON RASHERS)" at bounding box center [167, 139] width 77 height 13
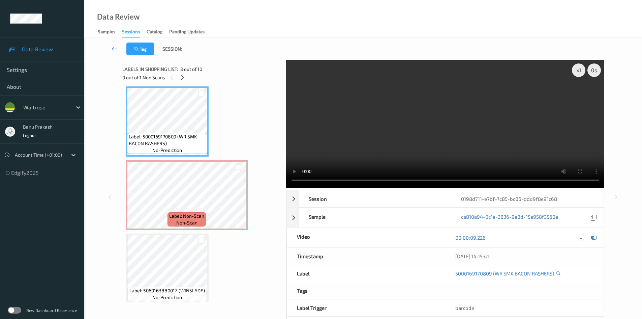
click at [395, 139] on video at bounding box center [445, 123] width 318 height 127
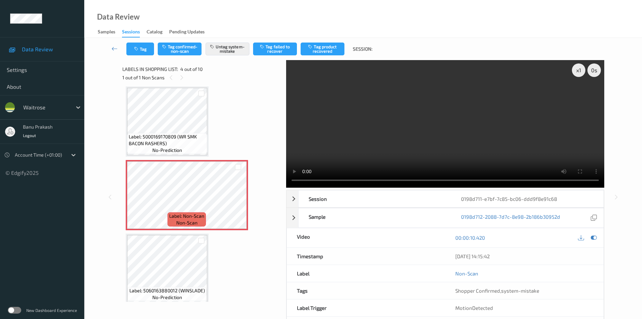
click at [456, 129] on video at bounding box center [445, 123] width 318 height 127
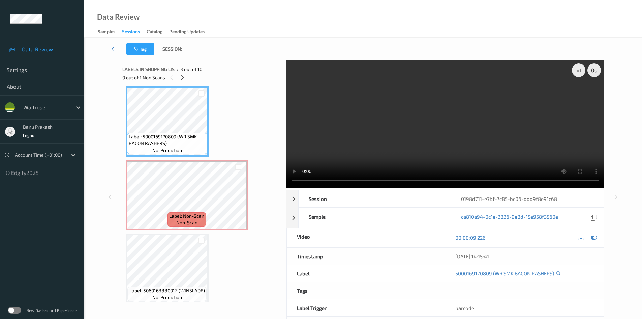
click at [443, 127] on video at bounding box center [445, 123] width 318 height 127
click at [478, 140] on video at bounding box center [445, 123] width 318 height 127
click at [488, 150] on video at bounding box center [445, 123] width 318 height 127
click at [450, 146] on video at bounding box center [445, 123] width 318 height 127
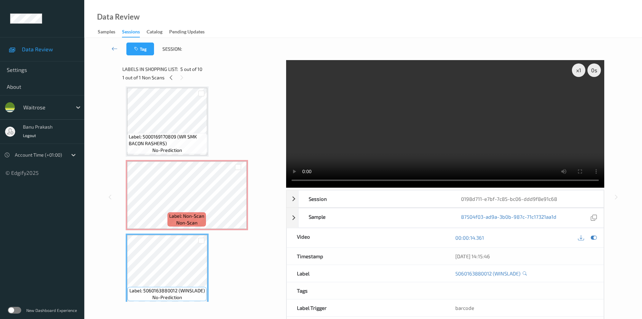
click at [491, 156] on video at bounding box center [445, 123] width 318 height 127
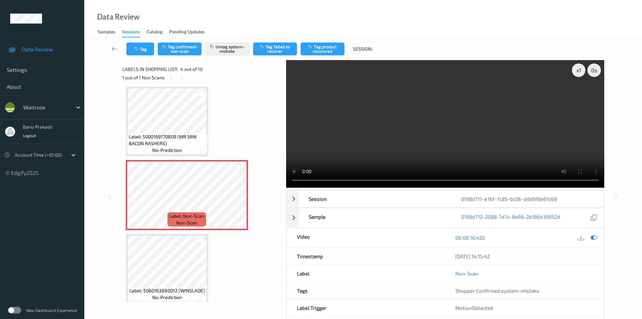
click at [435, 139] on video at bounding box center [445, 123] width 318 height 127
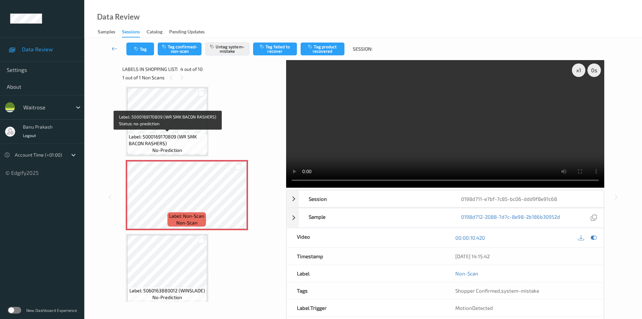
click at [143, 135] on span "Label: 5000169170809 (WR SMK BACON RASHERS)" at bounding box center [167, 139] width 77 height 13
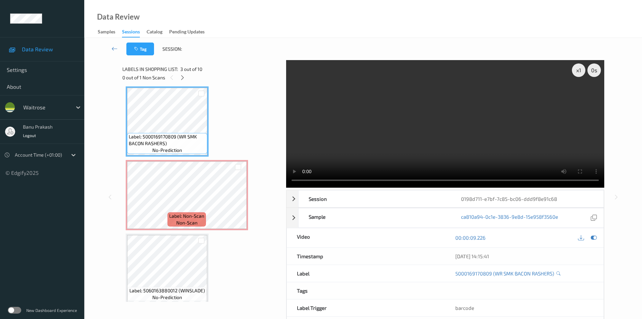
click at [377, 114] on video at bounding box center [445, 123] width 318 height 127
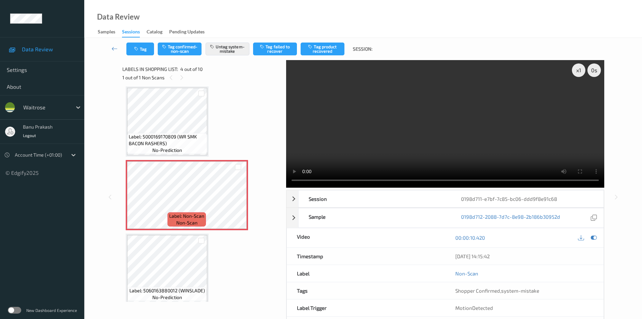
click at [411, 132] on video at bounding box center [445, 123] width 318 height 127
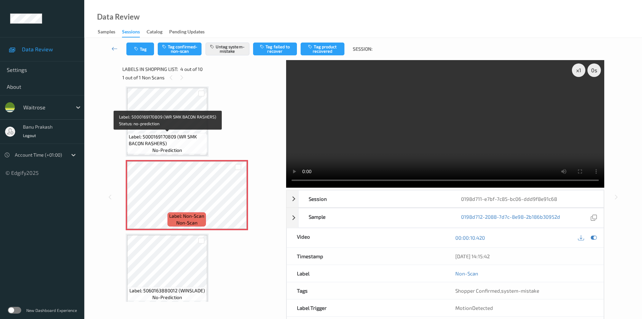
click at [184, 140] on span "Label: 5000169170809 (WR SMK BACON RASHERS)" at bounding box center [167, 139] width 77 height 13
click at [188, 145] on span "Label: 5000169170809 (WR SMK BACON RASHERS)" at bounding box center [167, 139] width 77 height 13
click at [162, 145] on span "Label: 5000169170809 (WR SMK BACON RASHERS)" at bounding box center [167, 139] width 77 height 13
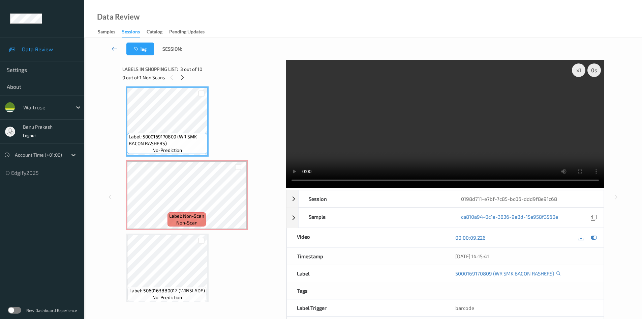
click at [452, 119] on video at bounding box center [445, 123] width 318 height 127
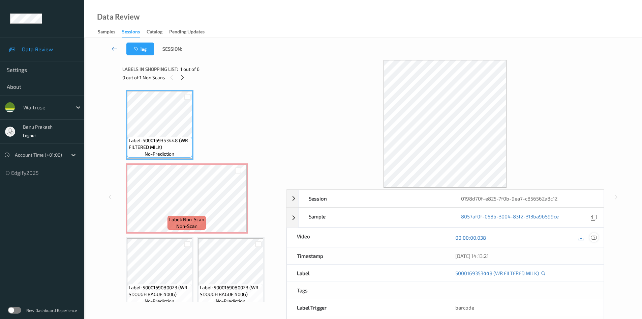
click at [594, 235] on icon at bounding box center [594, 237] width 6 height 6
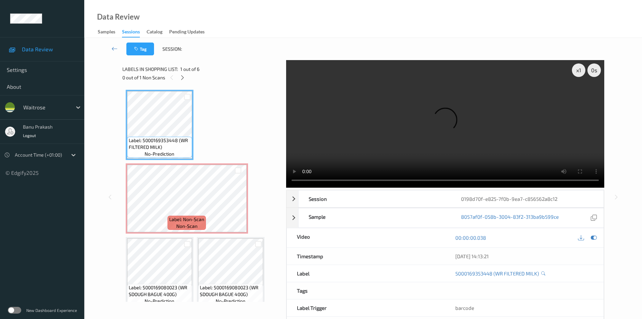
click at [348, 121] on video at bounding box center [445, 123] width 318 height 127
click at [422, 122] on video at bounding box center [445, 123] width 318 height 127
click at [393, 152] on video at bounding box center [445, 123] width 318 height 127
click at [413, 140] on video at bounding box center [445, 123] width 318 height 127
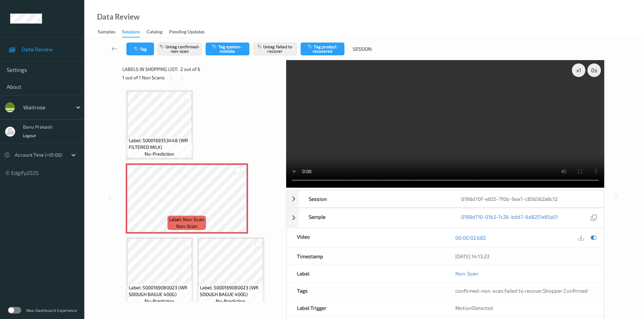
click at [388, 138] on video at bounding box center [445, 123] width 318 height 127
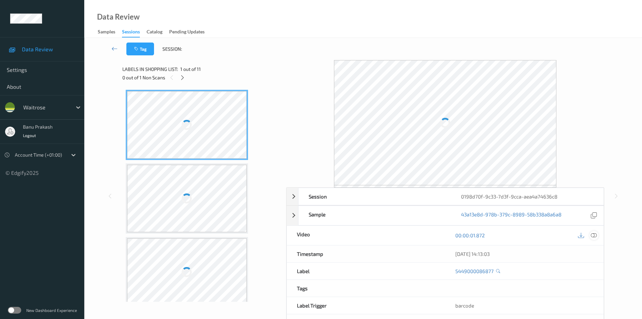
click at [590, 235] on div at bounding box center [594, 235] width 9 height 9
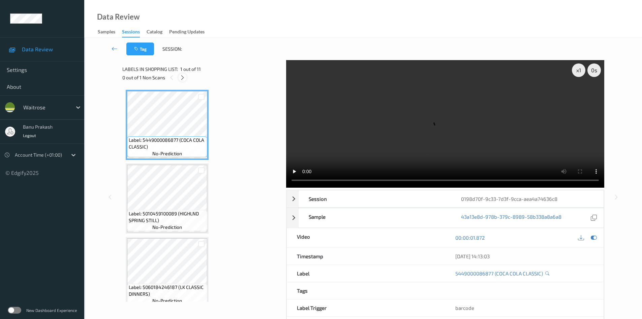
click at [185, 78] on icon at bounding box center [183, 78] width 6 height 6
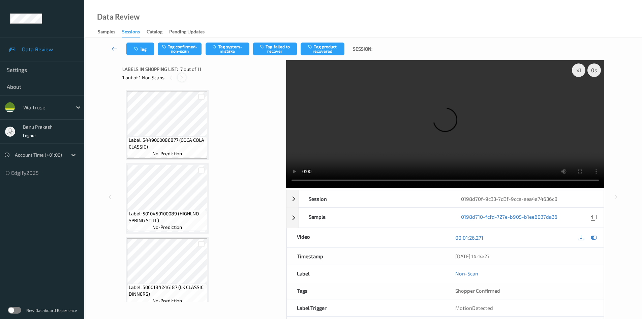
scroll to position [371, 0]
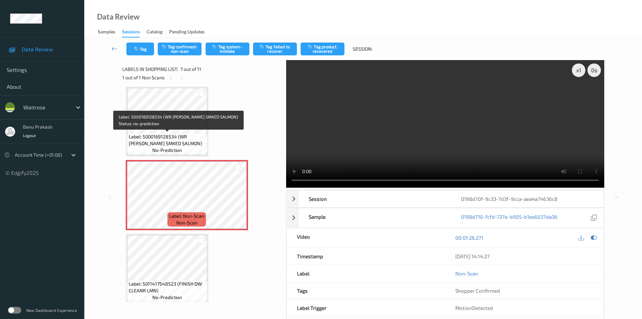
click at [161, 134] on span "Label: 5000169128534 (WR [PERSON_NAME] SMKED SALMON)" at bounding box center [167, 139] width 77 height 13
click at [200, 136] on span "Label: 5000169128534 (WR [PERSON_NAME] SMKED SALMON)" at bounding box center [167, 139] width 77 height 13
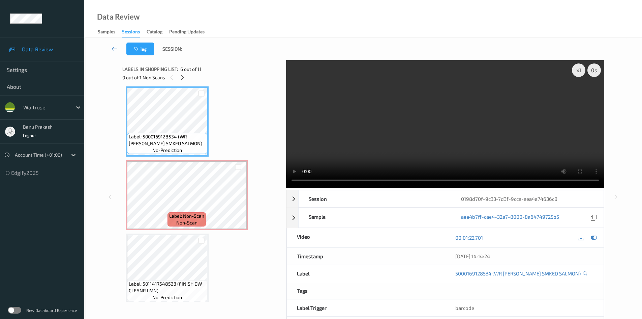
click at [459, 147] on video at bounding box center [445, 123] width 318 height 127
click at [466, 131] on video at bounding box center [445, 123] width 318 height 127
click at [393, 129] on video at bounding box center [445, 123] width 318 height 127
click at [443, 119] on video at bounding box center [445, 123] width 318 height 127
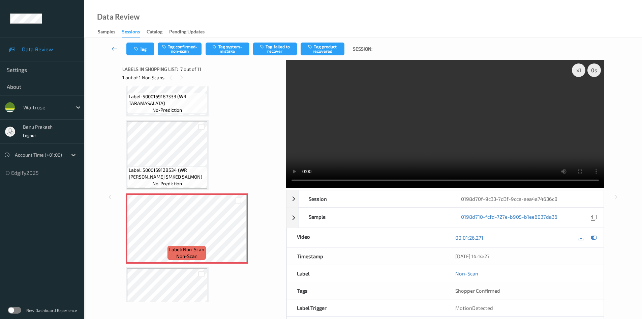
scroll to position [337, 0]
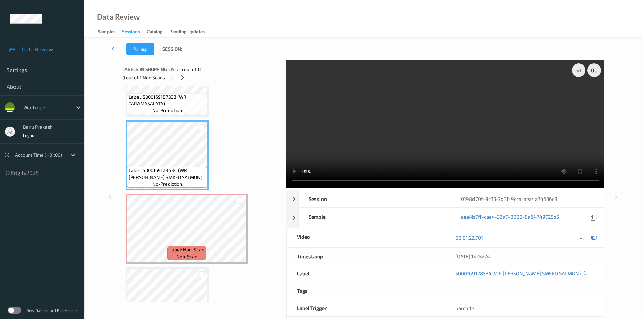
click at [447, 141] on video at bounding box center [445, 123] width 318 height 127
click at [446, 141] on video at bounding box center [445, 123] width 318 height 127
click at [383, 143] on video at bounding box center [445, 123] width 318 height 127
click at [381, 149] on video at bounding box center [445, 123] width 318 height 127
click at [400, 135] on video at bounding box center [445, 123] width 318 height 127
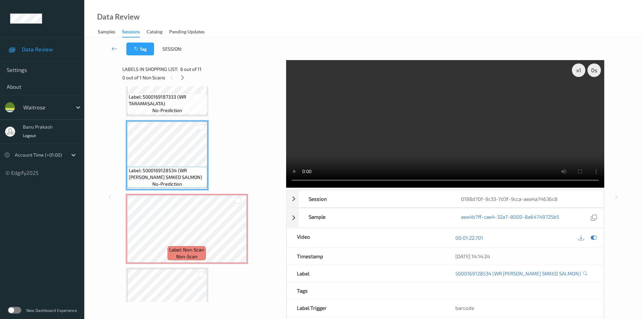
click at [398, 138] on video at bounding box center [445, 123] width 318 height 127
click at [371, 148] on video at bounding box center [445, 123] width 318 height 127
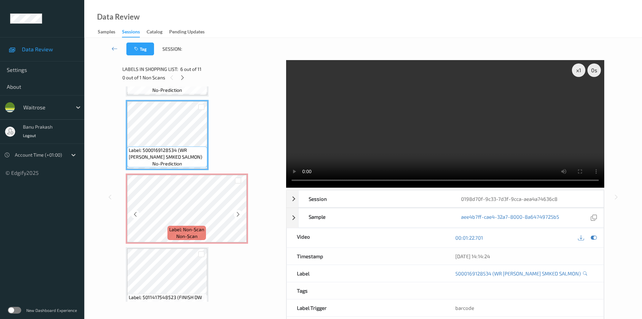
scroll to position [405, 0]
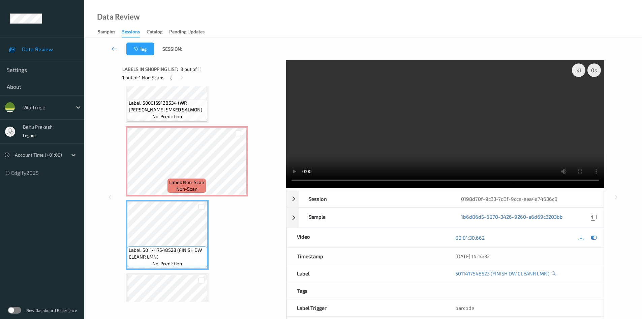
click at [319, 163] on video at bounding box center [445, 123] width 318 height 127
drag, startPoint x: 178, startPoint y: 250, endPoint x: 156, endPoint y: 254, distance: 22.2
click at [156, 254] on span "Label: 5011417548523 (FINISH DW CLEANR LMN)" at bounding box center [167, 253] width 77 height 13
copy span "FINISH DW CLEANR LMN"
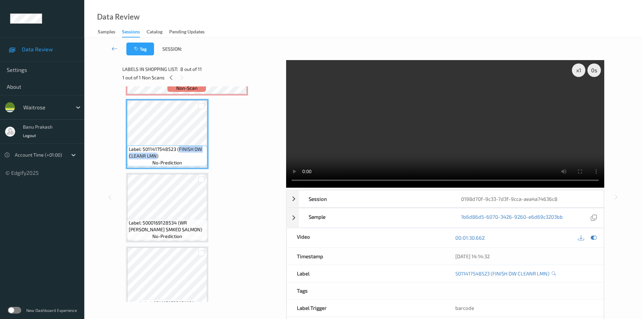
scroll to position [506, 0]
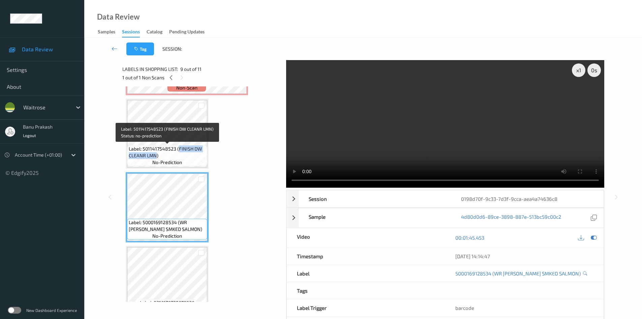
click at [178, 152] on span "Label: 5011417548523 (FINISH DW CLEANR LMN)" at bounding box center [167, 151] width 77 height 13
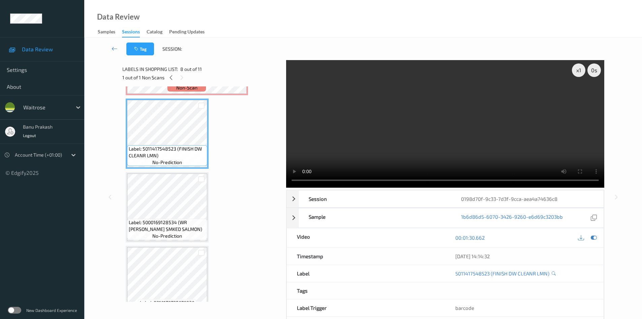
click at [412, 144] on video at bounding box center [445, 123] width 318 height 127
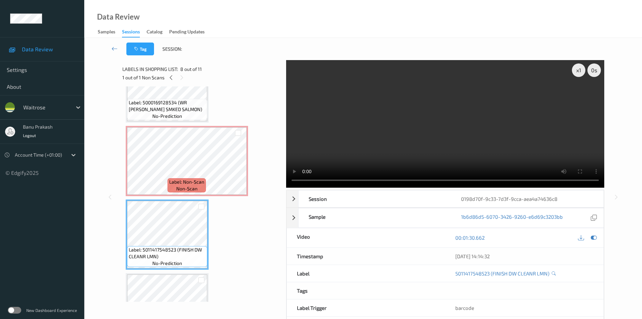
scroll to position [405, 0]
click at [467, 131] on video at bounding box center [445, 123] width 318 height 127
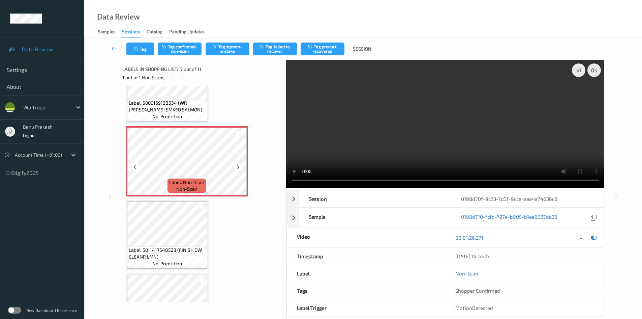
click at [237, 166] on icon at bounding box center [238, 167] width 6 height 6
click at [237, 165] on icon at bounding box center [238, 167] width 6 height 6
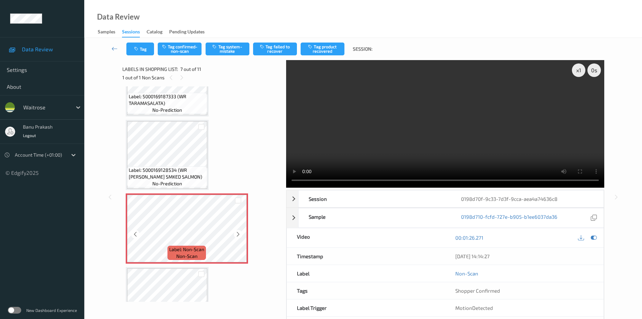
scroll to position [337, 0]
click at [239, 234] on icon at bounding box center [238, 234] width 6 height 6
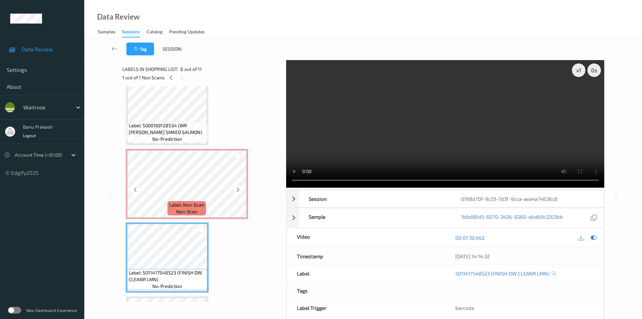
scroll to position [371, 0]
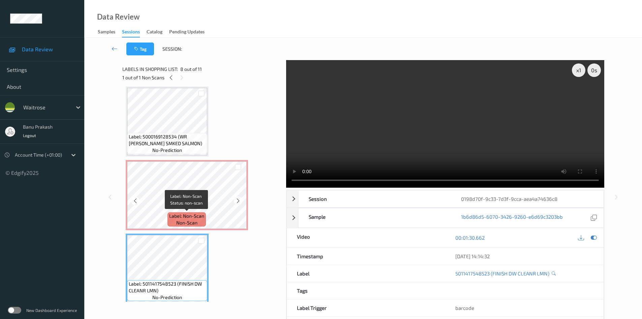
click at [202, 213] on span "Label: Non-Scan" at bounding box center [186, 215] width 35 height 7
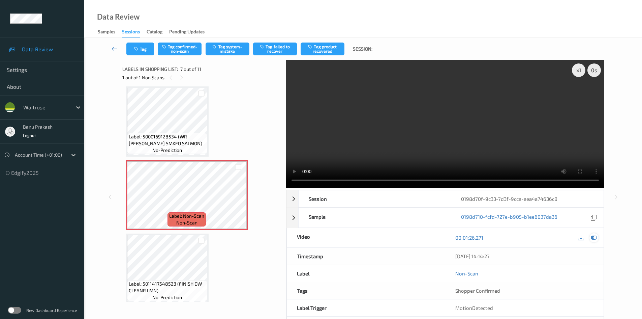
click at [596, 240] on icon at bounding box center [594, 237] width 6 height 6
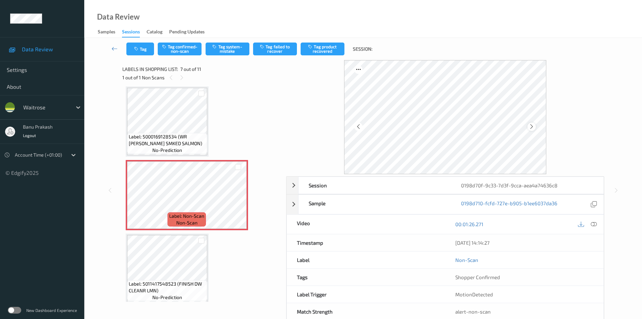
click at [531, 127] on icon at bounding box center [532, 126] width 6 height 6
click at [230, 49] on button "Tag system-mistake" at bounding box center [228, 48] width 44 height 13
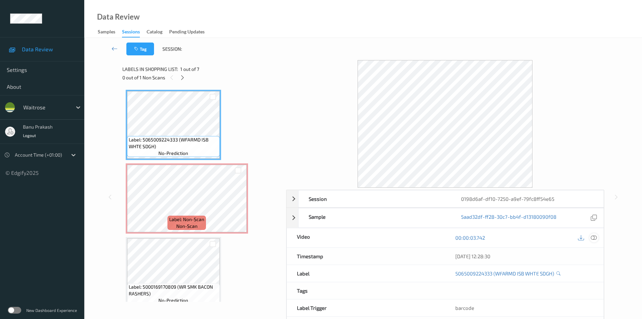
click at [594, 240] on icon at bounding box center [594, 237] width 6 height 6
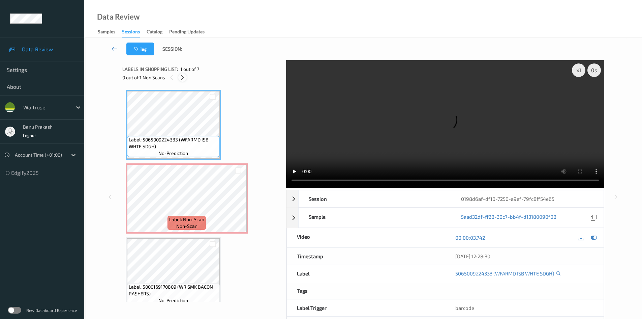
click at [182, 78] on icon at bounding box center [183, 78] width 6 height 6
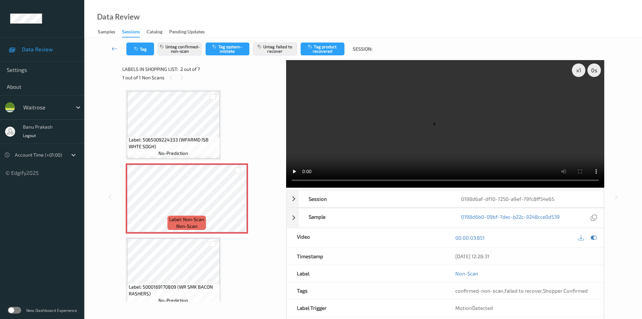
scroll to position [3, 0]
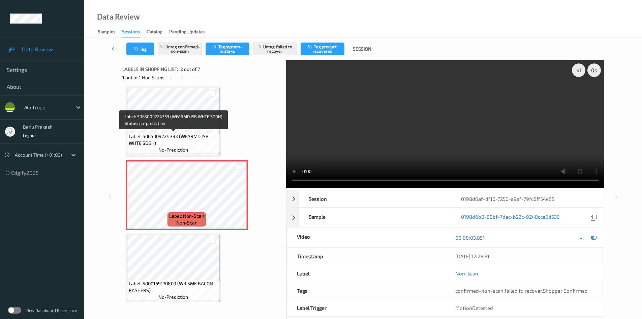
click at [188, 148] on span "no-prediction" at bounding box center [173, 149] width 30 height 7
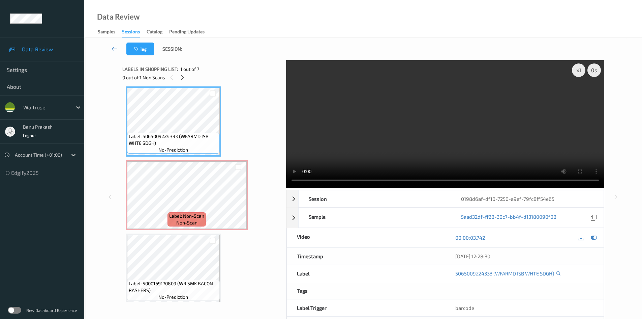
click at [391, 125] on video at bounding box center [445, 123] width 318 height 127
click at [398, 147] on video at bounding box center [445, 123] width 318 height 127
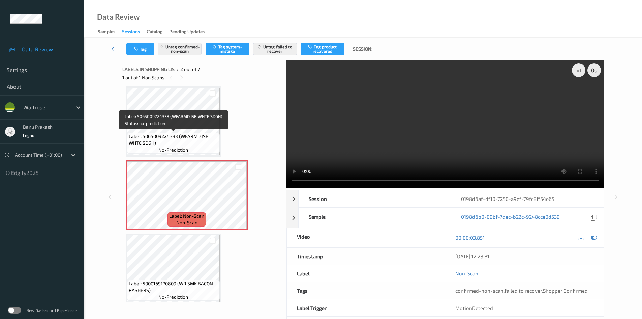
click at [192, 141] on span "Label: 5065009224333 (WFARMD ISB WHTE SDGH)" at bounding box center [173, 139] width 89 height 13
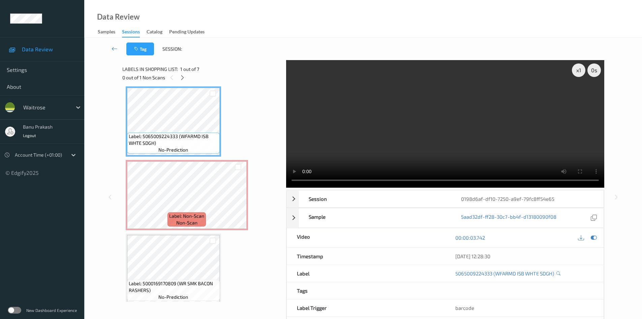
click at [422, 133] on video at bounding box center [445, 123] width 318 height 127
click at [406, 139] on video at bounding box center [445, 123] width 318 height 127
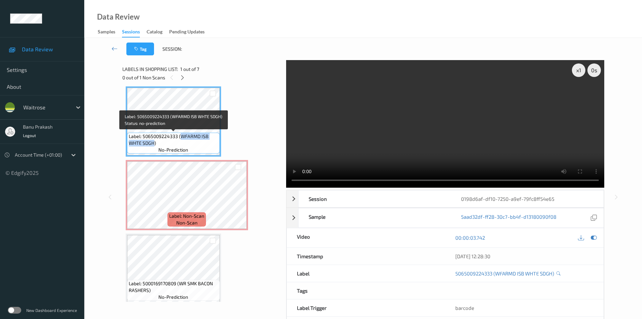
drag, startPoint x: 181, startPoint y: 137, endPoint x: 154, endPoint y: 143, distance: 28.4
click at [154, 143] on span "Label: 5065009224333 (WFARMD ISB WHTE SDGH)" at bounding box center [173, 139] width 89 height 13
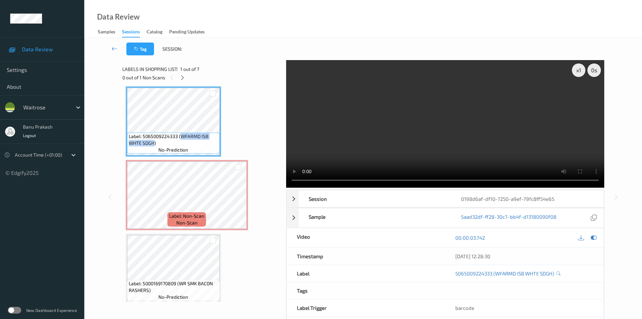
copy span "WFARMD ISB WHTE SDGH"
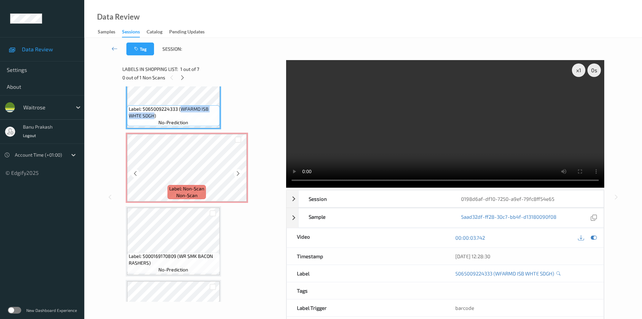
scroll to position [71, 0]
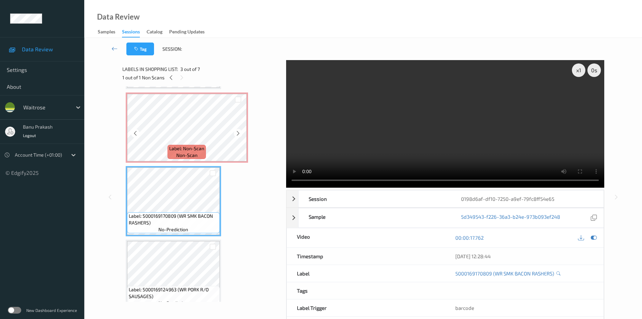
click at [183, 153] on span "non-scan" at bounding box center [186, 155] width 21 height 7
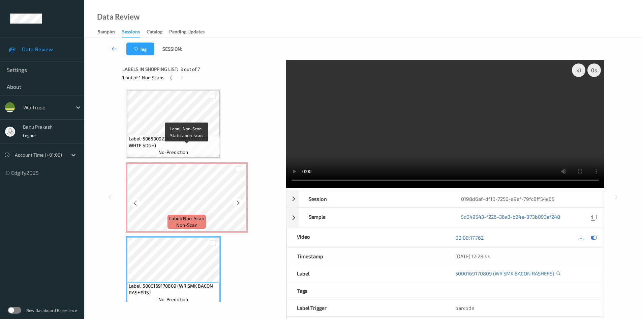
scroll to position [0, 0]
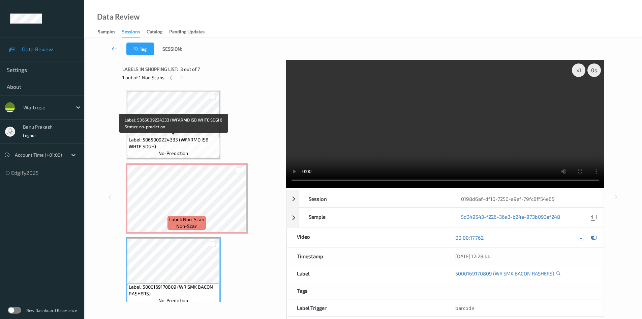
click at [162, 140] on span "Label: 5065009224333 (WFARMD ISB WHTE SDGH)" at bounding box center [173, 142] width 89 height 13
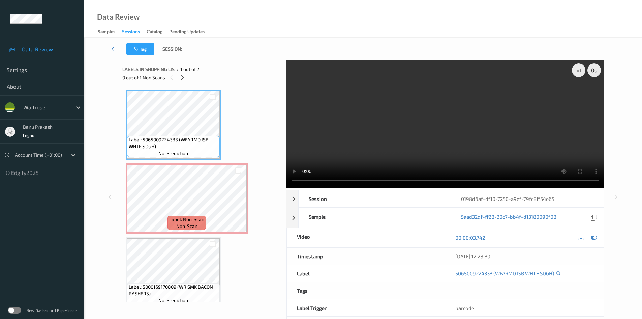
click at [481, 140] on video at bounding box center [445, 123] width 318 height 127
click at [443, 148] on video at bounding box center [445, 123] width 318 height 127
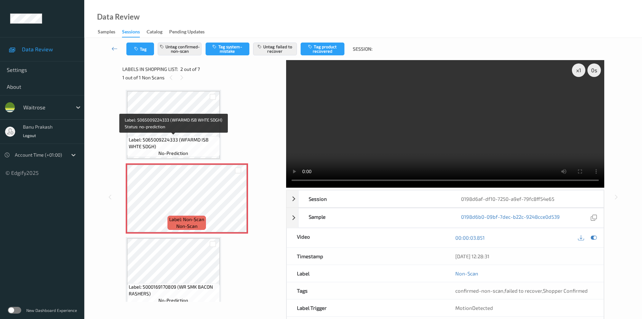
click at [166, 141] on span "Label: 5065009224333 (WFARMD ISB WHTE SDGH)" at bounding box center [173, 142] width 89 height 13
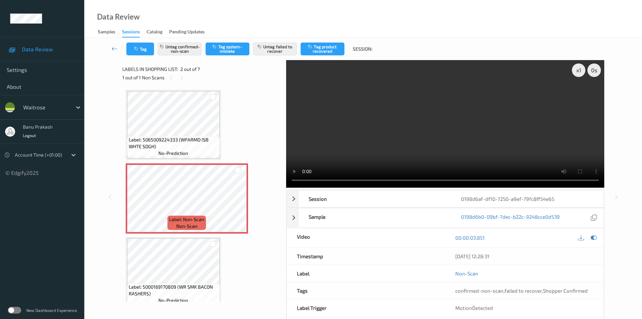
click at [385, 131] on video at bounding box center [445, 123] width 318 height 127
click at [330, 144] on video at bounding box center [445, 123] width 318 height 127
click at [179, 49] on button "Untag confirmed-non-scan" at bounding box center [180, 48] width 44 height 13
click at [191, 47] on button "Untag confirmed-non-scan" at bounding box center [180, 48] width 44 height 13
click at [281, 51] on button "Untag failed to recover" at bounding box center [275, 48] width 44 height 13
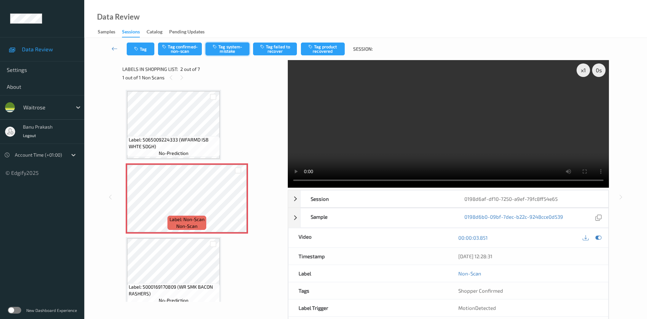
click at [228, 53] on button "Tag system-mistake" at bounding box center [228, 48] width 44 height 13
click at [229, 49] on button "Tag system-mistake" at bounding box center [228, 48] width 44 height 13
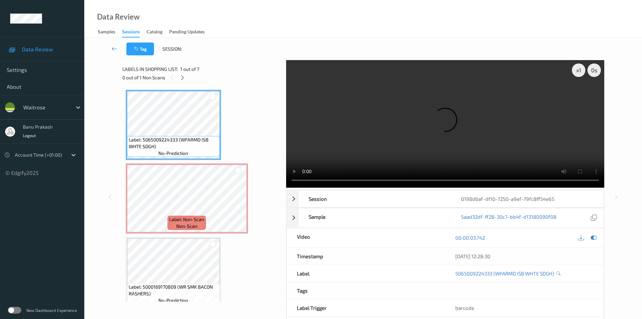
click at [146, 139] on span "Label: 5065009224333 (WFARMD ISB WHTE SDGH)" at bounding box center [173, 142] width 89 height 13
click at [416, 128] on video at bounding box center [445, 123] width 318 height 127
click at [462, 120] on video at bounding box center [445, 123] width 318 height 127
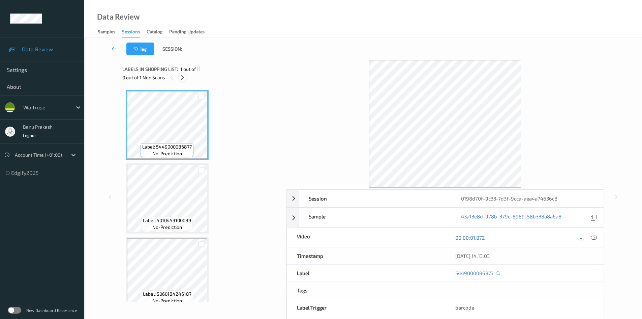
click at [184, 76] on icon at bounding box center [183, 78] width 6 height 6
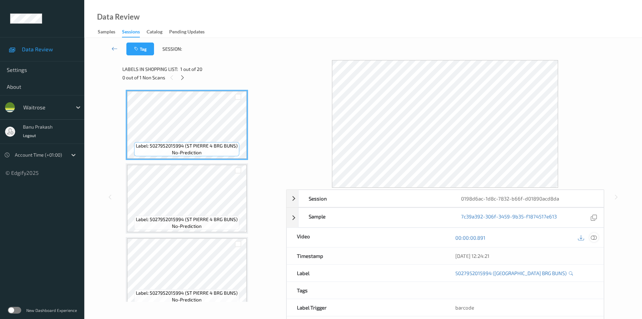
click at [593, 239] on icon at bounding box center [594, 237] width 6 height 6
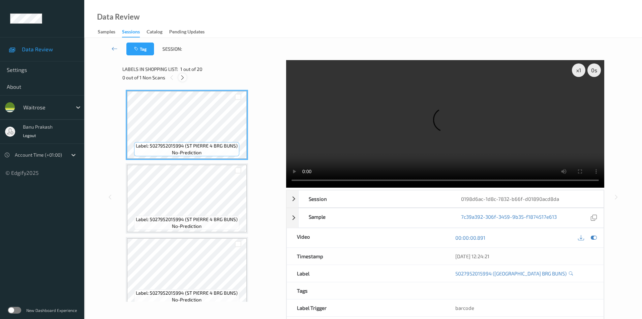
click at [180, 78] on icon at bounding box center [183, 78] width 6 height 6
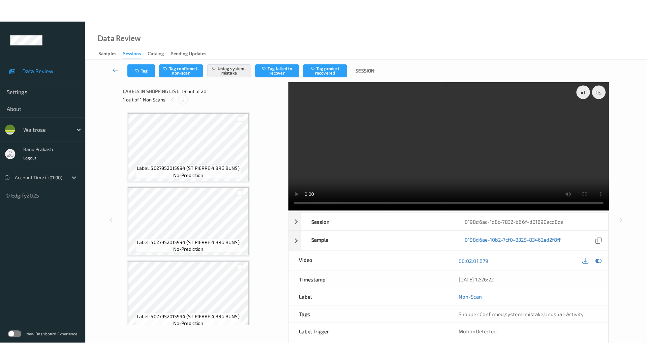
scroll to position [1253, 0]
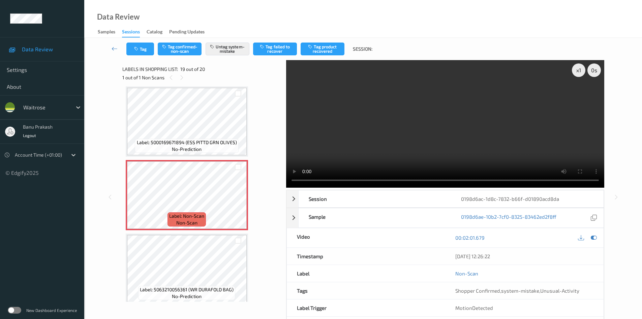
click at [211, 146] on div "Label: 5000169671894 (ESS PITTD GRN OLIVES) no-prediction" at bounding box center [187, 146] width 104 height 14
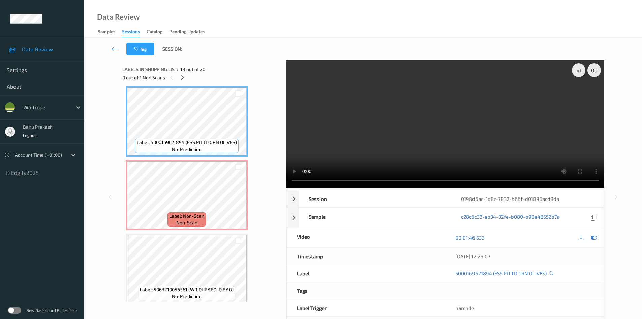
click at [411, 146] on video at bounding box center [445, 123] width 318 height 127
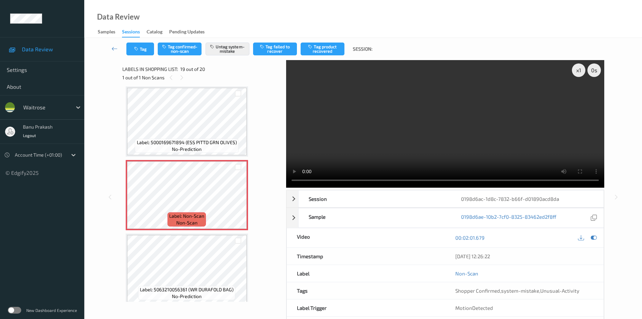
click at [461, 121] on video at bounding box center [445, 123] width 318 height 127
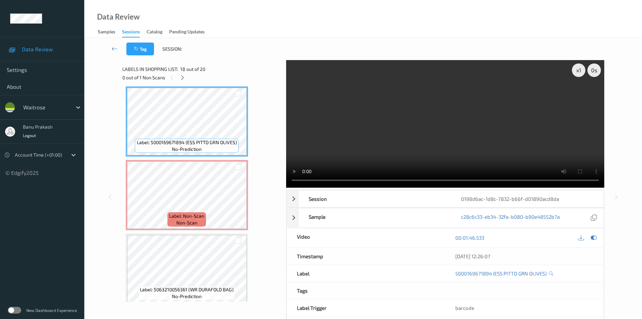
click at [467, 154] on video at bounding box center [445, 123] width 318 height 127
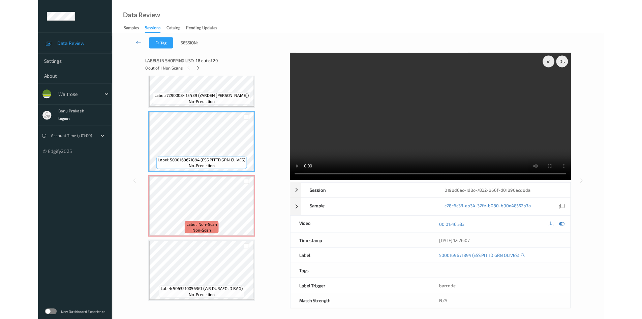
scroll to position [1213, 0]
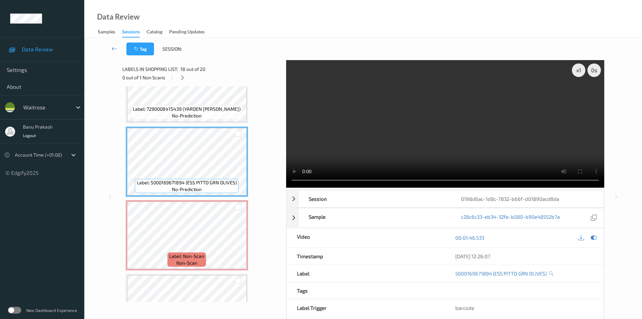
click at [439, 96] on video at bounding box center [445, 123] width 318 height 127
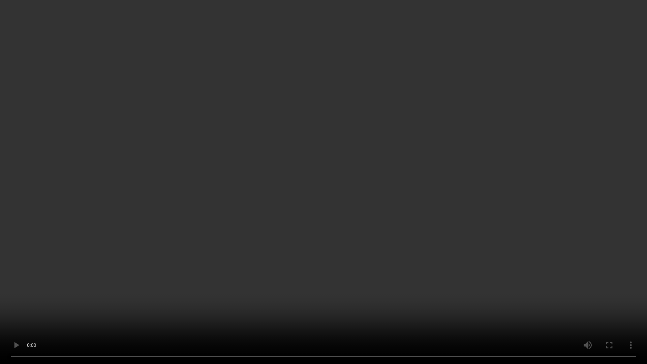
click at [461, 283] on video at bounding box center [323, 182] width 647 height 364
click at [312, 264] on video at bounding box center [323, 182] width 647 height 364
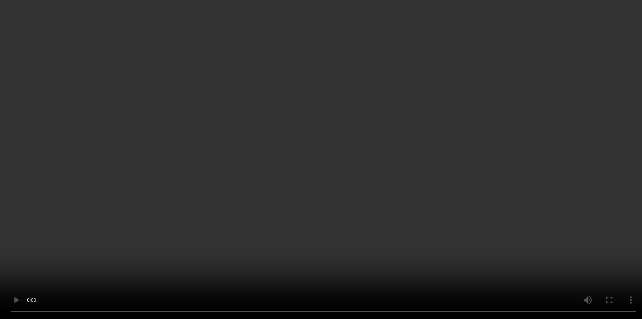
scroll to position [1259, 0]
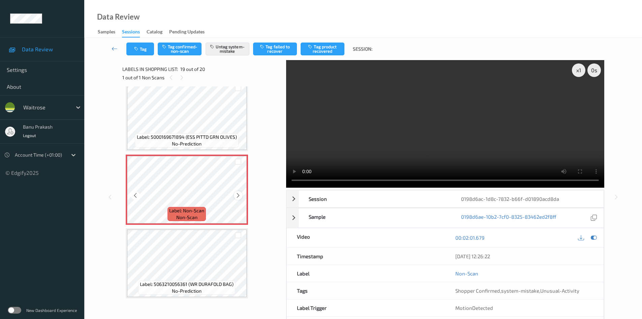
click at [241, 194] on div at bounding box center [238, 195] width 8 height 8
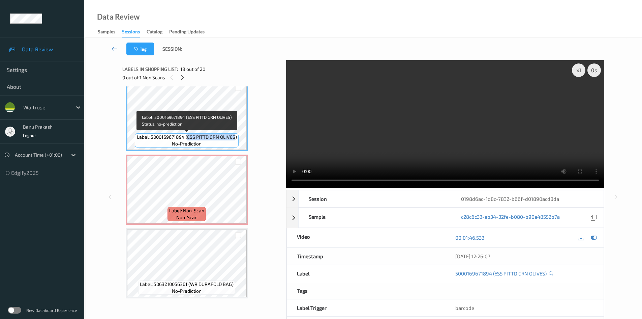
drag, startPoint x: 187, startPoint y: 137, endPoint x: 234, endPoint y: 138, distance: 47.2
click at [234, 138] on span "Label: 5000169671894 (ESS PITTD GRN OLIVES)" at bounding box center [187, 137] width 100 height 7
copy span "ESS PITTD GRN OLIVES"
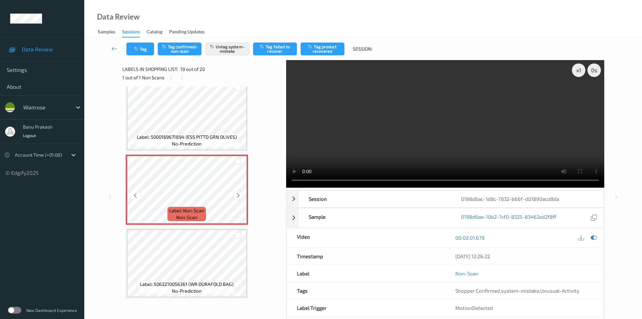
click at [238, 198] on icon at bounding box center [238, 195] width 6 height 6
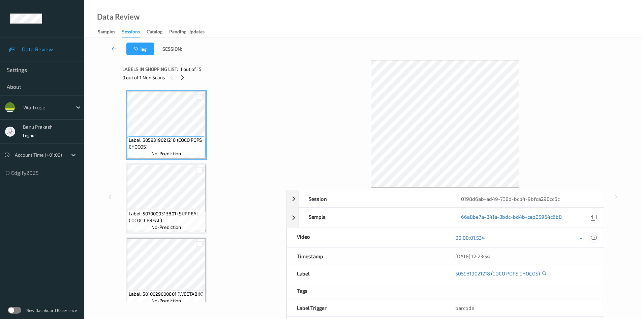
click at [596, 239] on icon at bounding box center [594, 237] width 6 height 6
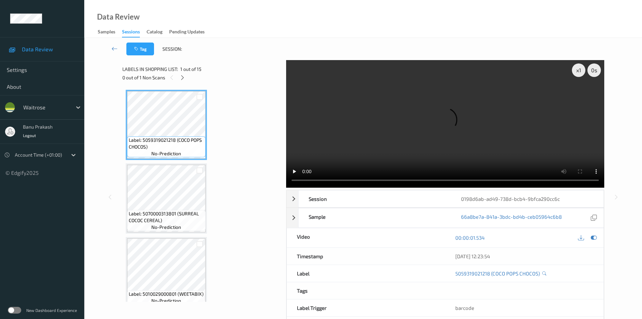
click at [176, 79] on div "0 out of 1 Non Scans" at bounding box center [201, 77] width 159 height 8
click at [177, 79] on div "0 out of 1 Non Scans" at bounding box center [201, 77] width 159 height 8
click at [181, 77] on icon at bounding box center [183, 78] width 6 height 6
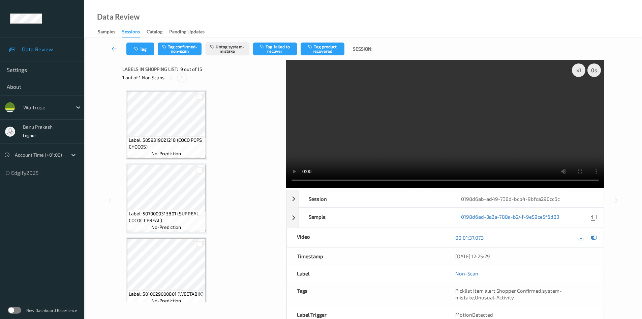
scroll to position [518, 0]
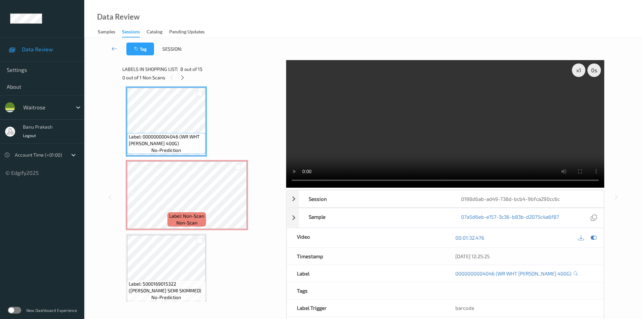
click at [429, 125] on video at bounding box center [445, 123] width 318 height 127
click at [362, 138] on video at bounding box center [445, 123] width 318 height 127
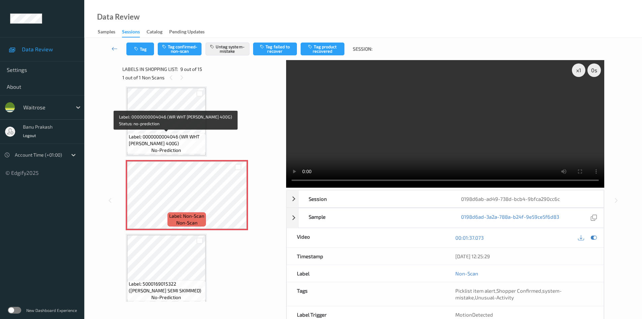
click at [171, 134] on span "Label: 0000000004046 (WR WHT [PERSON_NAME] 400G)" at bounding box center [166, 139] width 75 height 13
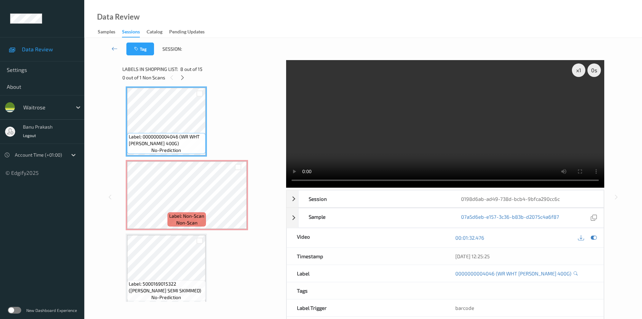
click at [457, 150] on video at bounding box center [445, 123] width 318 height 127
click at [388, 147] on video at bounding box center [445, 123] width 318 height 127
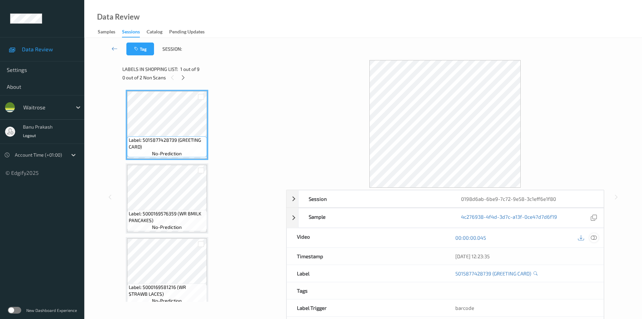
click at [595, 237] on icon at bounding box center [594, 237] width 6 height 6
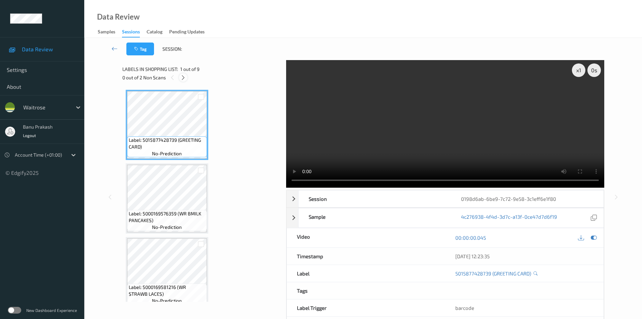
click at [183, 78] on icon at bounding box center [183, 78] width 6 height 6
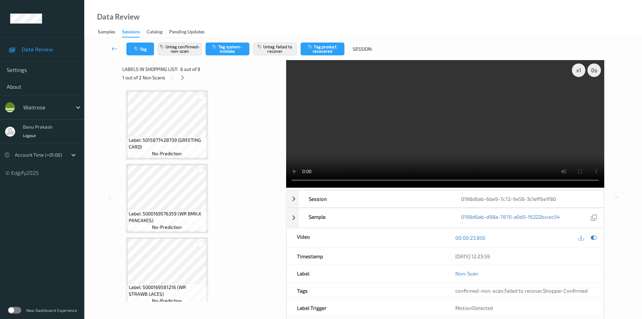
scroll to position [297, 0]
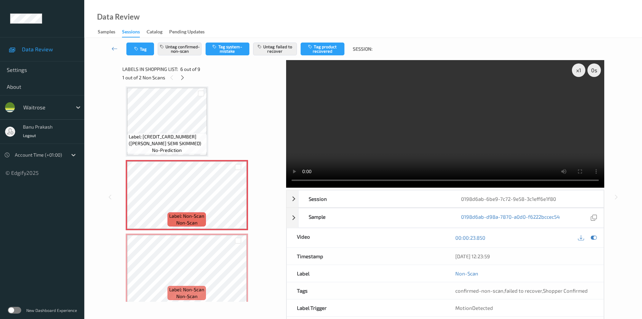
click at [171, 134] on span "Label: [CREDIT_CARD_NUMBER] ([PERSON_NAME] SEMI SKIMMED)" at bounding box center [167, 139] width 77 height 13
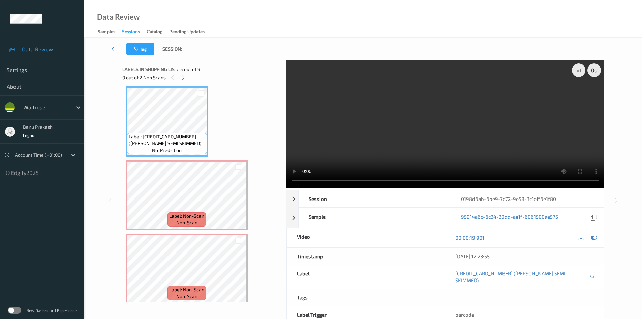
click at [426, 138] on video at bounding box center [445, 123] width 318 height 127
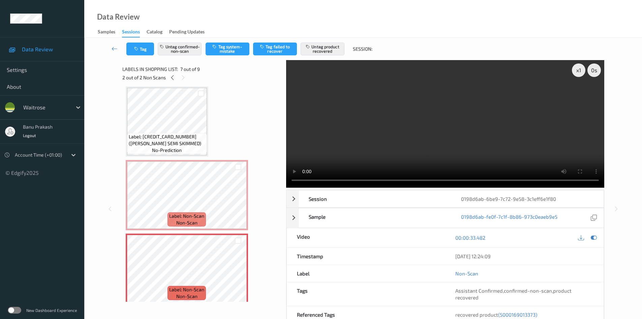
click at [363, 132] on video at bounding box center [445, 123] width 318 height 127
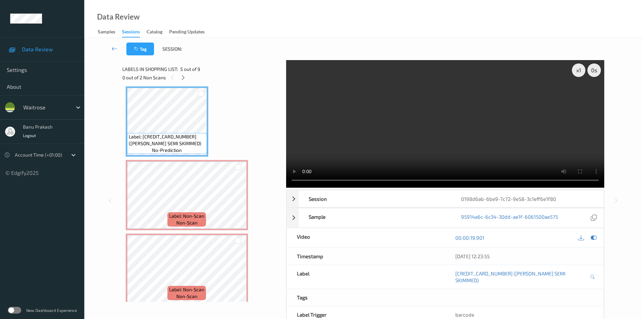
click at [356, 141] on video at bounding box center [445, 123] width 318 height 127
click at [376, 148] on video at bounding box center [445, 123] width 318 height 127
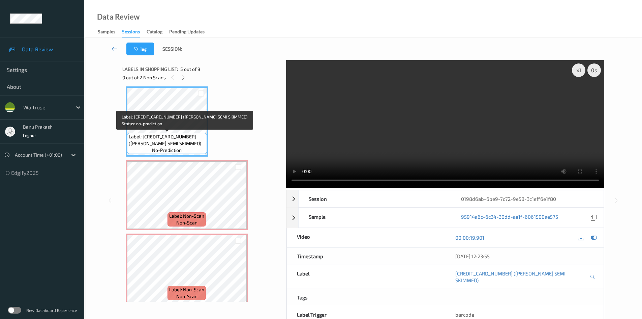
click at [172, 134] on span "Label: 5000169015315 (WR ESS SEMI SKIMMED)" at bounding box center [167, 139] width 77 height 13
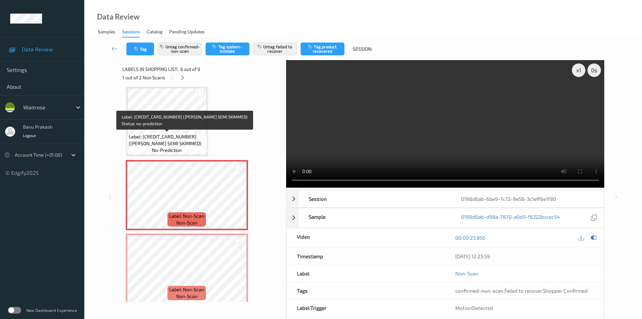
click at [180, 133] on span "Label: 5000169015315 (WR ESS SEMI SKIMMED)" at bounding box center [167, 139] width 77 height 13
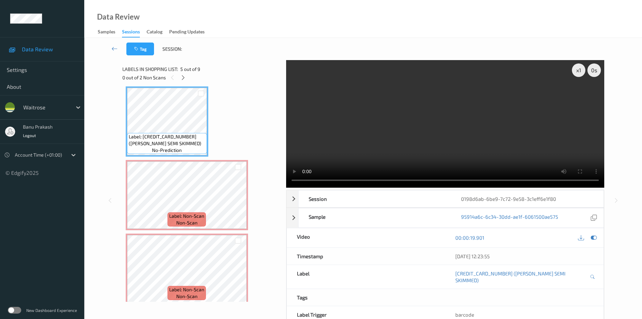
click at [395, 149] on video at bounding box center [445, 123] width 318 height 127
click at [413, 137] on video at bounding box center [445, 123] width 318 height 127
click at [430, 130] on video at bounding box center [445, 123] width 318 height 127
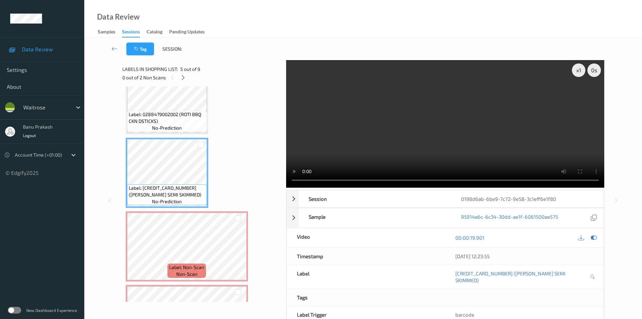
scroll to position [248, 0]
click at [430, 135] on video at bounding box center [445, 123] width 318 height 127
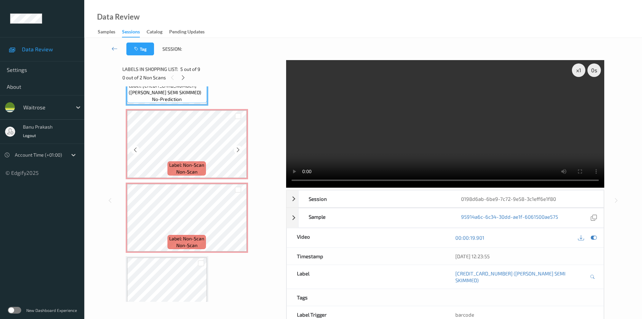
scroll to position [349, 0]
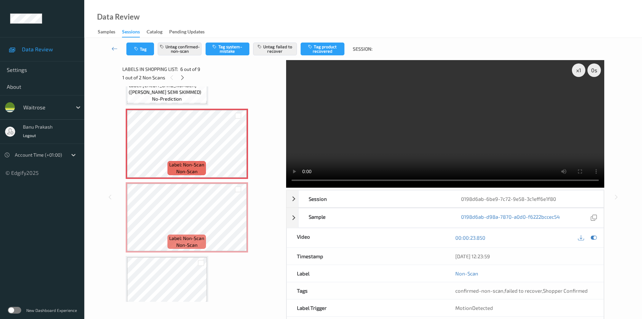
click at [355, 141] on video at bounding box center [445, 123] width 318 height 127
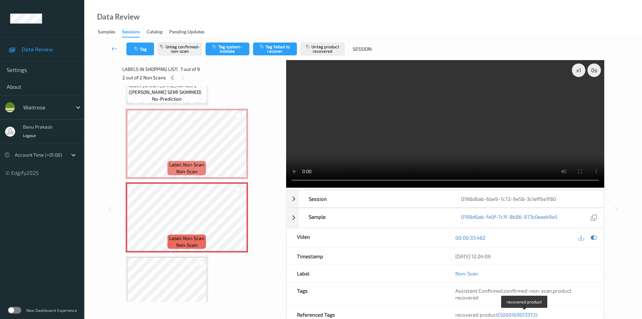
click at [496, 314] on span "recovered product (5000169013373)" at bounding box center [497, 314] width 82 height 6
click at [506, 316] on span "(5000169013373)" at bounding box center [517, 314] width 39 height 6
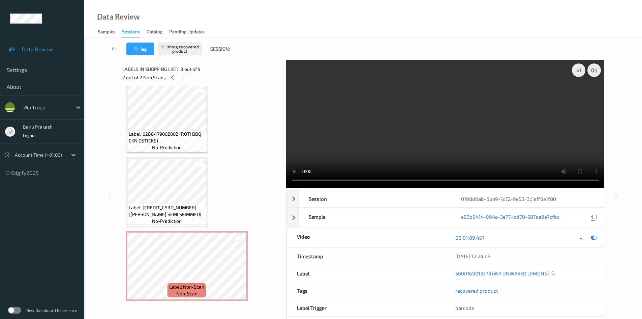
scroll to position [208, 0]
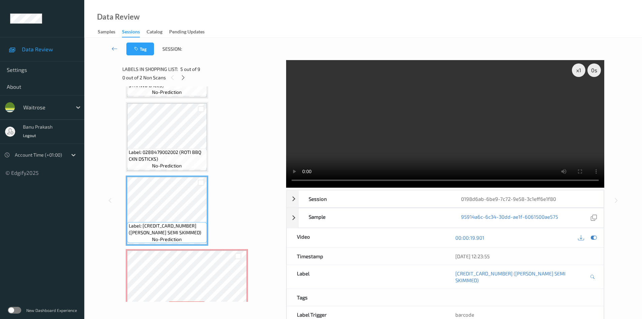
click at [414, 141] on video at bounding box center [445, 123] width 318 height 127
click at [455, 132] on video at bounding box center [445, 123] width 318 height 127
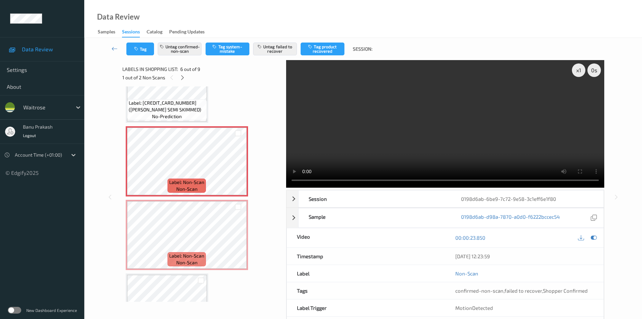
scroll to position [343, 0]
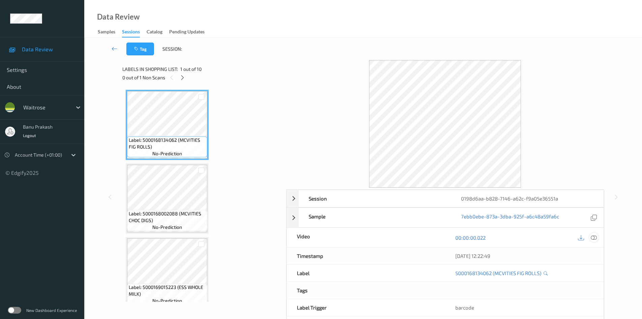
click at [594, 237] on icon at bounding box center [594, 237] width 6 height 6
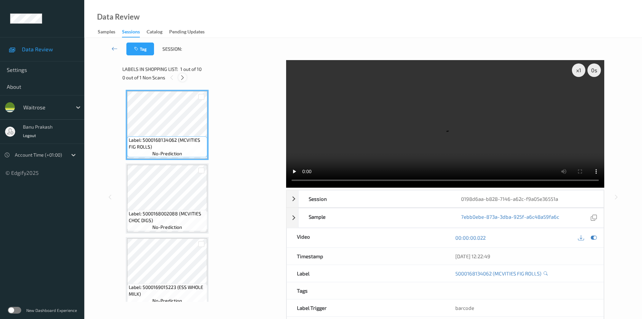
click at [184, 78] on icon at bounding box center [183, 78] width 6 height 6
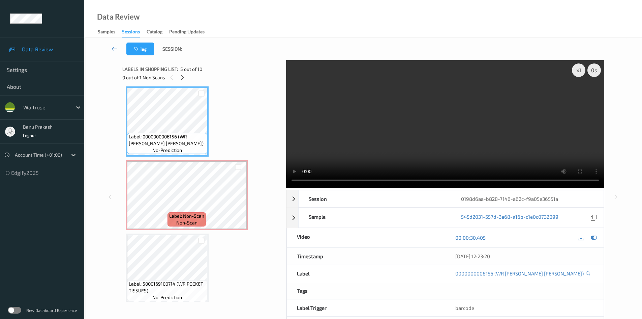
click at [378, 140] on video at bounding box center [445, 123] width 318 height 127
click at [375, 157] on video at bounding box center [445, 123] width 318 height 127
click at [377, 140] on video at bounding box center [445, 123] width 318 height 127
click at [241, 201] on icon at bounding box center [238, 201] width 6 height 6
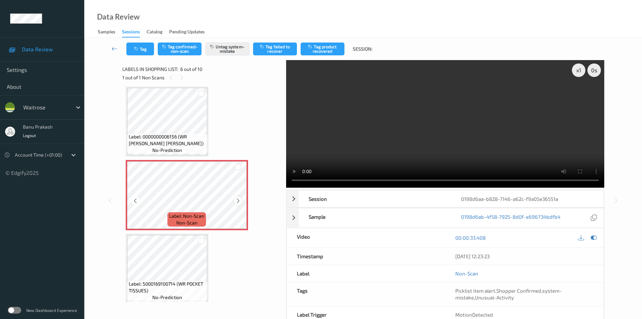
click at [238, 200] on icon at bounding box center [238, 201] width 6 height 6
click at [421, 129] on video at bounding box center [445, 123] width 318 height 127
click at [417, 148] on video at bounding box center [445, 123] width 318 height 127
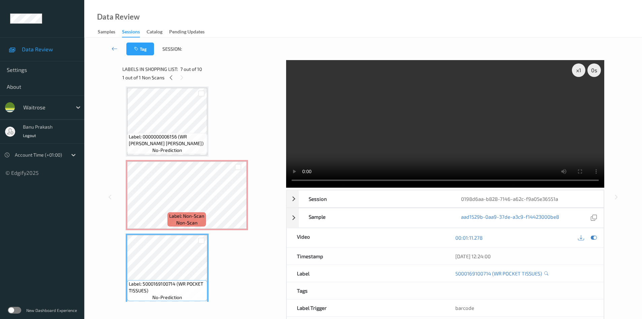
click at [475, 147] on video at bounding box center [445, 123] width 318 height 127
click at [467, 143] on video at bounding box center [445, 123] width 318 height 127
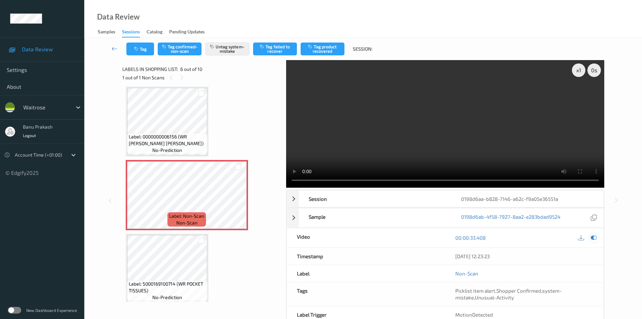
click at [595, 238] on icon at bounding box center [594, 237] width 6 height 6
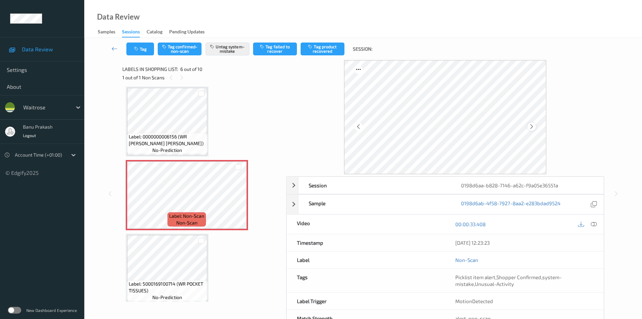
click at [531, 126] on icon at bounding box center [532, 126] width 6 height 6
click at [532, 124] on icon at bounding box center [532, 126] width 6 height 6
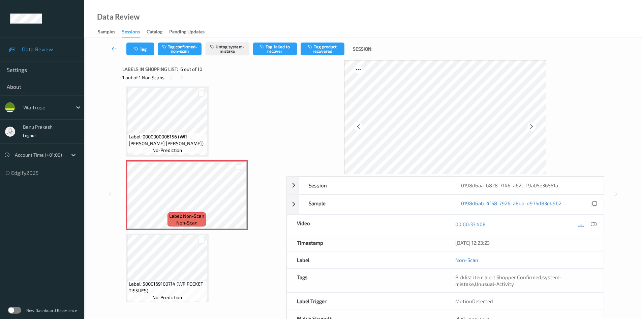
click at [532, 124] on icon at bounding box center [532, 126] width 6 height 6
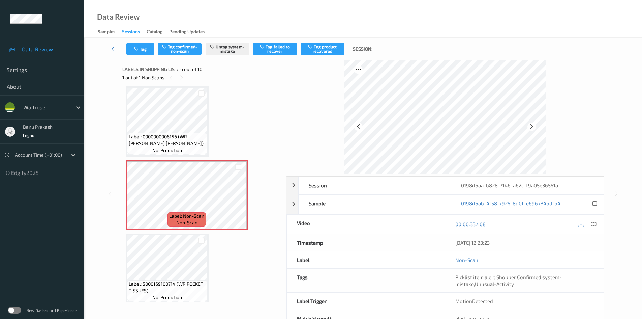
click at [532, 124] on icon at bounding box center [532, 126] width 6 height 6
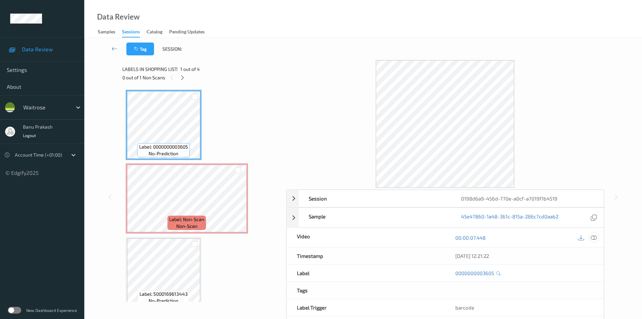
click at [595, 239] on icon at bounding box center [594, 237] width 6 height 6
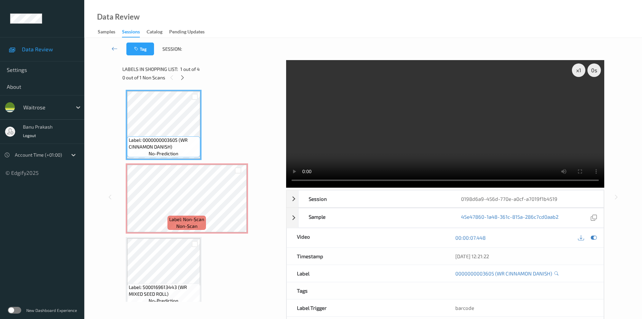
click at [396, 143] on video at bounding box center [445, 123] width 318 height 127
click at [440, 139] on video at bounding box center [445, 123] width 318 height 127
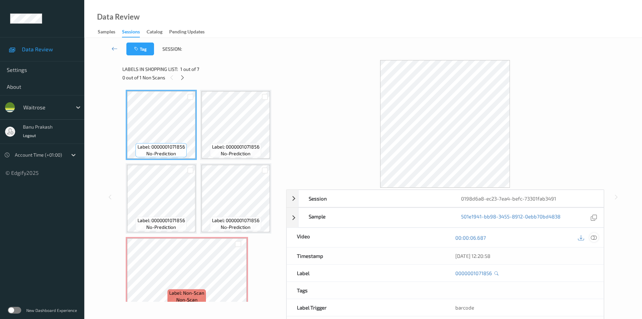
click at [596, 236] on icon at bounding box center [594, 237] width 6 height 6
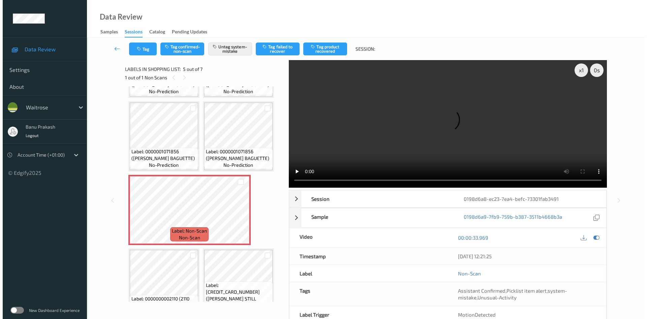
scroll to position [67, 0]
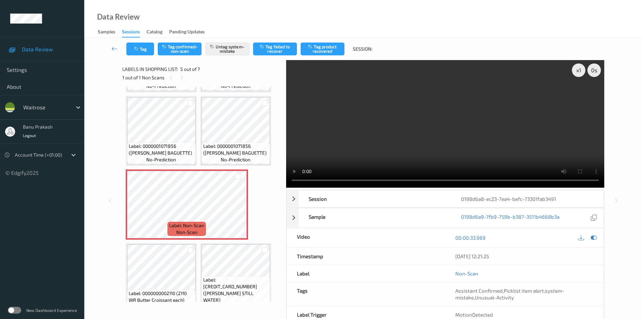
click at [236, 142] on div "Label: 0000001071856 (WR WHITE BAGUETTE) no-prediction" at bounding box center [236, 152] width 68 height 21
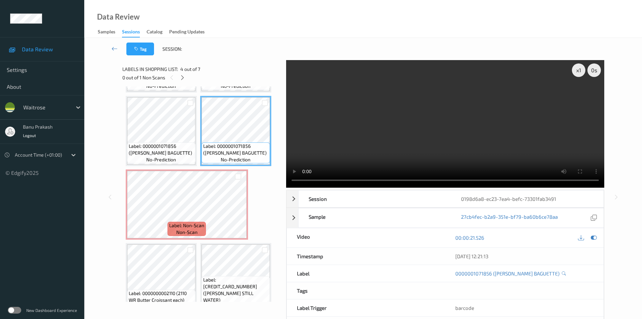
click at [492, 131] on video at bounding box center [445, 123] width 318 height 127
click at [455, 138] on video at bounding box center [445, 123] width 318 height 127
click at [428, 147] on video at bounding box center [445, 123] width 318 height 127
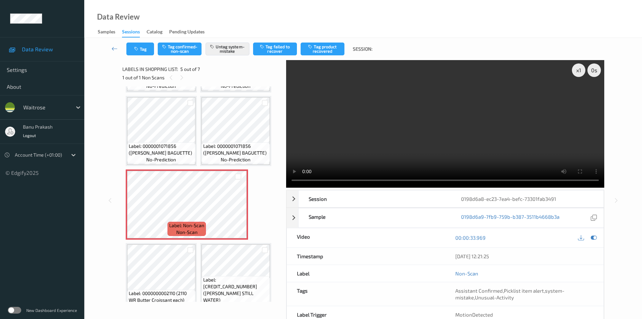
click at [462, 119] on video at bounding box center [445, 123] width 318 height 127
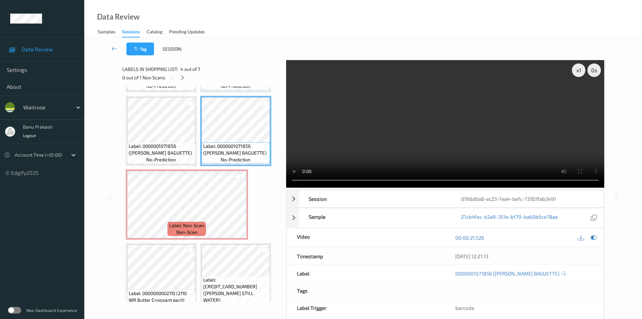
click at [488, 138] on video at bounding box center [445, 123] width 318 height 127
click at [369, 148] on video at bounding box center [445, 123] width 318 height 127
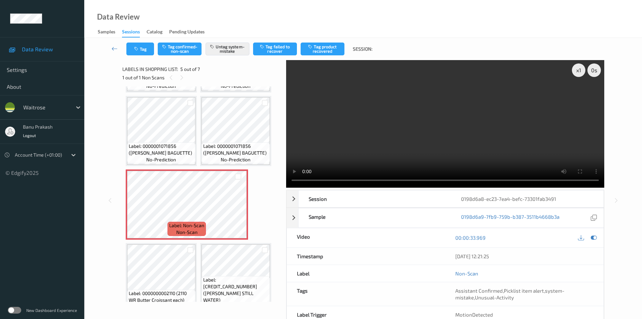
click at [198, 149] on div "Label: 0000001071856 (WR WHITE BAGUETTE) no-prediction Label: 0000001071856 (WR…" at bounding box center [202, 167] width 152 height 291
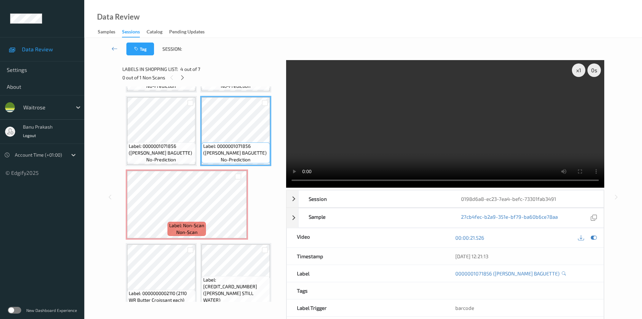
click at [466, 133] on video at bounding box center [445, 123] width 318 height 127
click at [499, 147] on video at bounding box center [445, 123] width 318 height 127
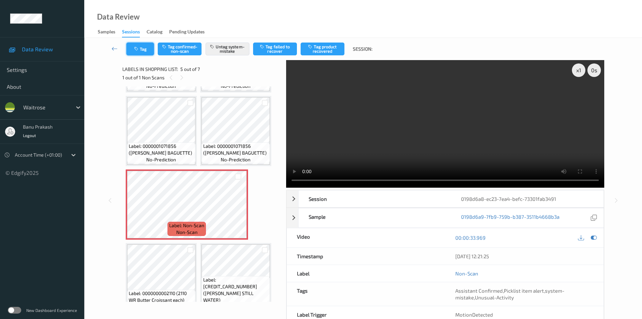
click at [151, 49] on button "Tag" at bounding box center [140, 48] width 28 height 13
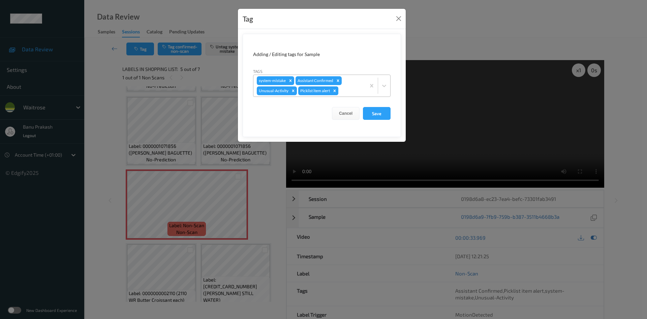
click at [337, 90] on icon "Remove Picklist item alert" at bounding box center [334, 90] width 5 height 5
click at [387, 117] on button "Save" at bounding box center [377, 113] width 28 height 13
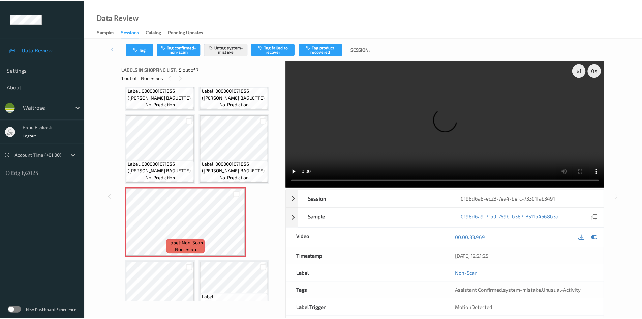
scroll to position [34, 0]
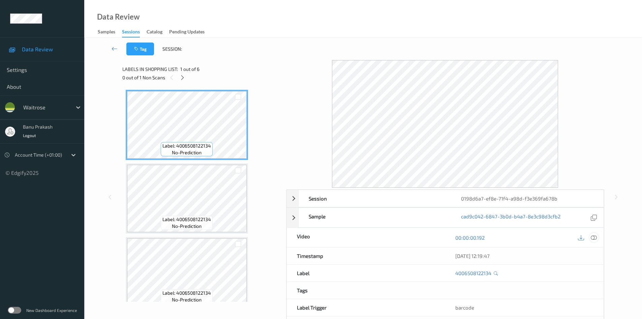
click at [593, 238] on icon at bounding box center [594, 237] width 6 height 6
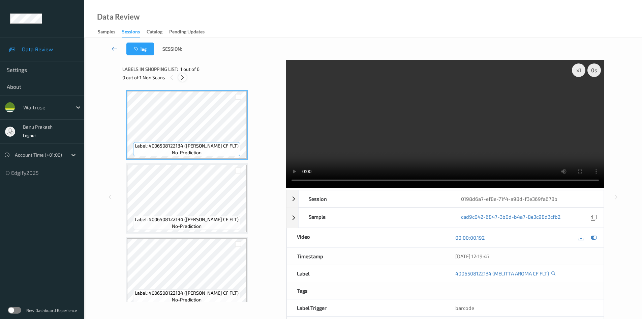
click at [184, 77] on icon at bounding box center [183, 78] width 6 height 6
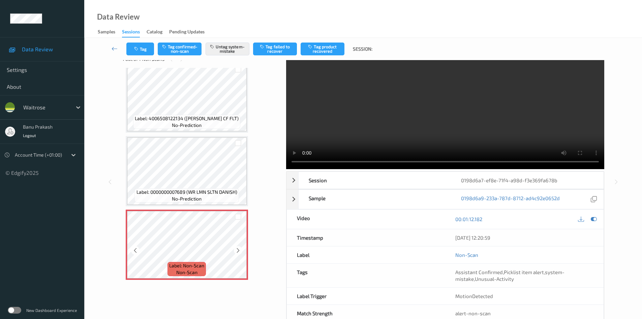
scroll to position [36, 0]
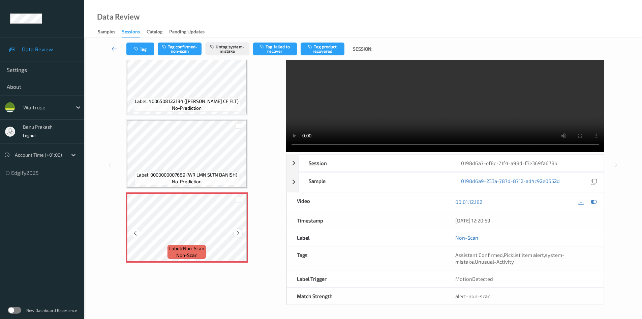
click at [237, 232] on icon at bounding box center [238, 233] width 6 height 6
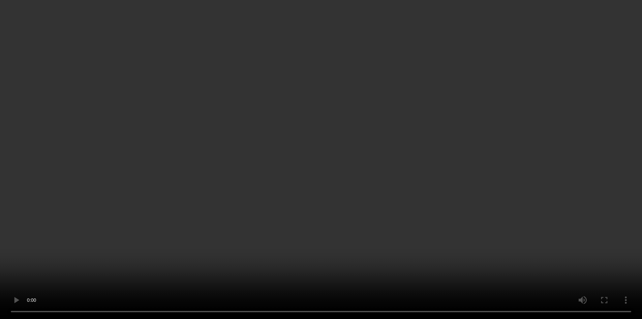
scroll to position [184, 0]
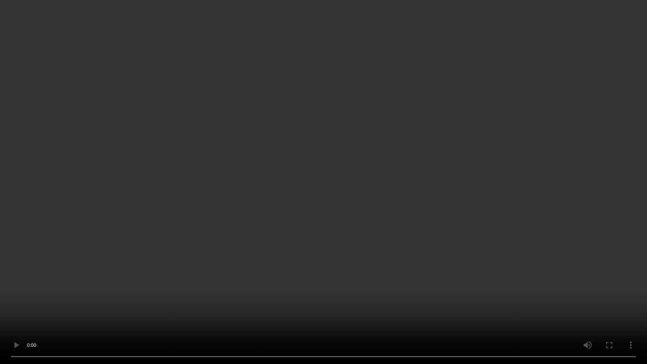
click at [295, 207] on video at bounding box center [323, 182] width 647 height 364
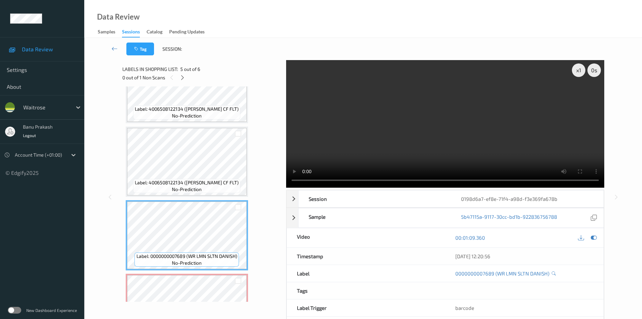
click at [445, 146] on video at bounding box center [445, 123] width 318 height 127
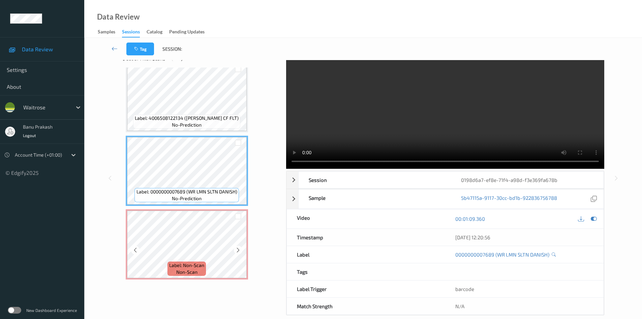
scroll to position [29, 0]
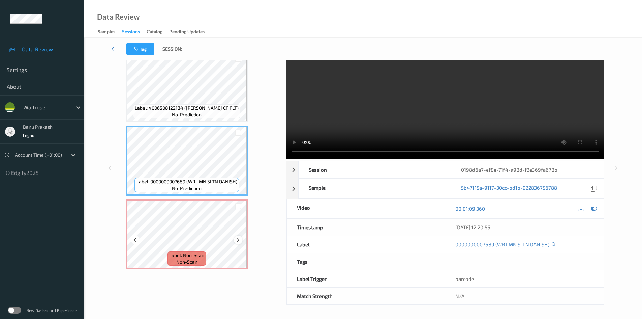
click at [237, 239] on icon at bounding box center [238, 240] width 6 height 6
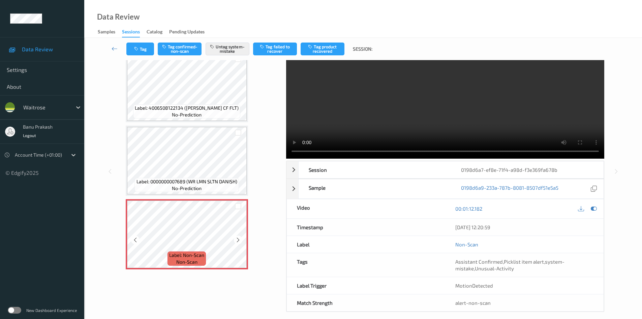
click at [237, 239] on icon at bounding box center [238, 240] width 6 height 6
click at [430, 127] on video at bounding box center [445, 94] width 318 height 127
click at [442, 119] on video at bounding box center [445, 94] width 318 height 127
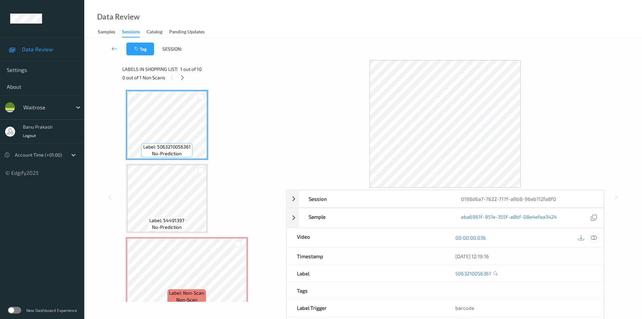
click at [593, 238] on icon at bounding box center [594, 237] width 6 height 6
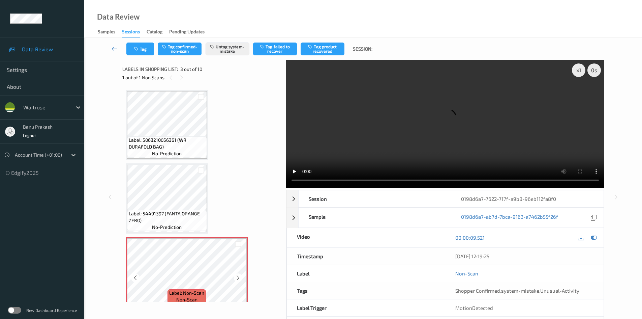
scroll to position [101, 0]
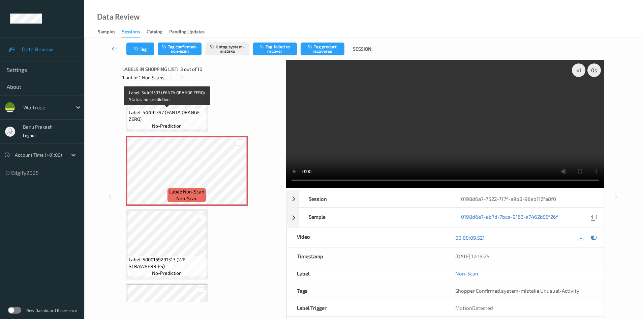
click at [180, 118] on span "Label: 54491397 (FANTA ORANGE ZERO)" at bounding box center [167, 115] width 77 height 13
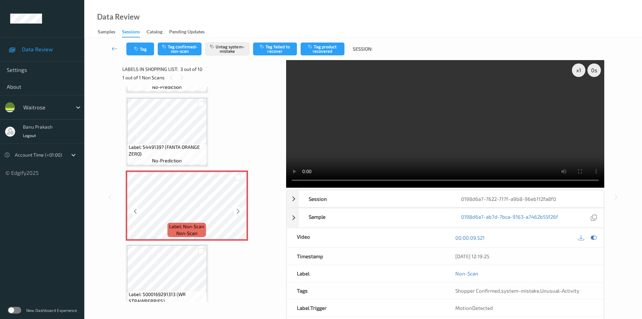
scroll to position [34, 0]
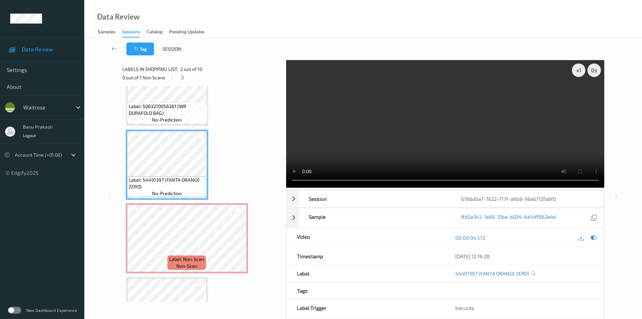
click at [434, 145] on video at bounding box center [445, 123] width 318 height 127
click at [481, 143] on video at bounding box center [445, 123] width 318 height 127
click at [241, 245] on div at bounding box center [238, 243] width 8 height 8
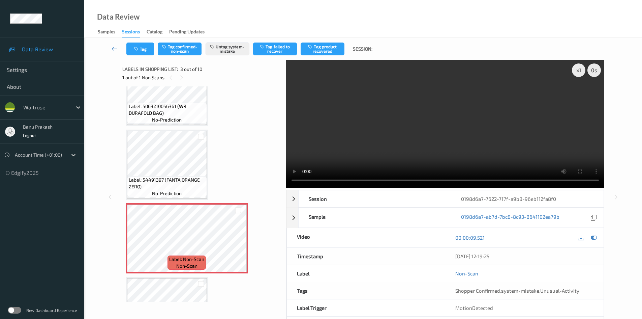
click at [426, 128] on video at bounding box center [445, 123] width 318 height 127
click at [365, 144] on video at bounding box center [445, 123] width 318 height 127
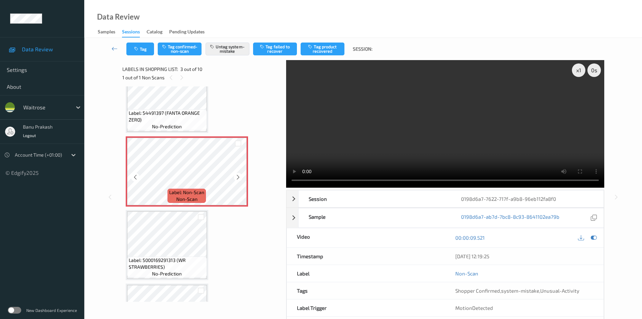
scroll to position [101, 0]
click at [434, 142] on video at bounding box center [445, 123] width 318 height 127
click at [415, 139] on video at bounding box center [445, 123] width 318 height 127
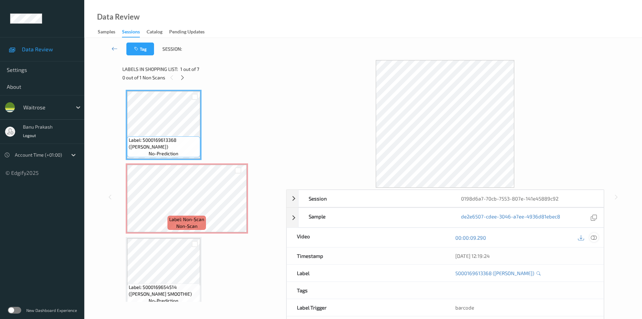
click at [594, 239] on icon at bounding box center [594, 237] width 6 height 6
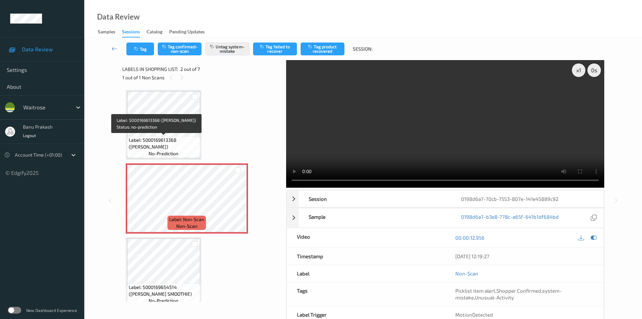
click at [190, 142] on span "Label: 5000169613368 (DORG BROWN BLOOMER)" at bounding box center [164, 143] width 70 height 13
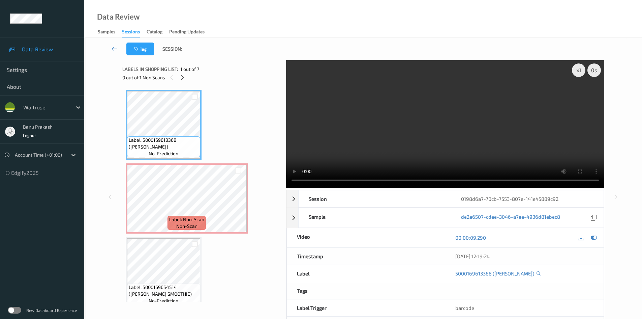
click at [370, 150] on video at bounding box center [445, 123] width 318 height 127
click at [503, 139] on video at bounding box center [445, 123] width 318 height 127
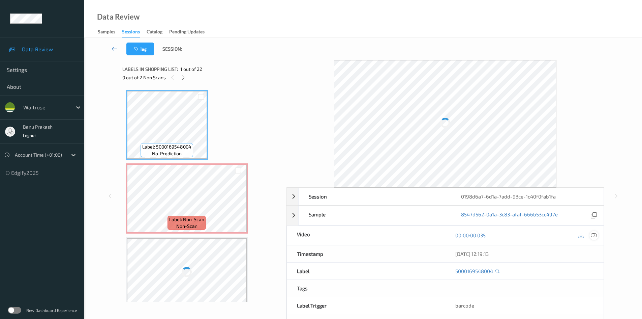
click at [591, 236] on div at bounding box center [594, 235] width 9 height 9
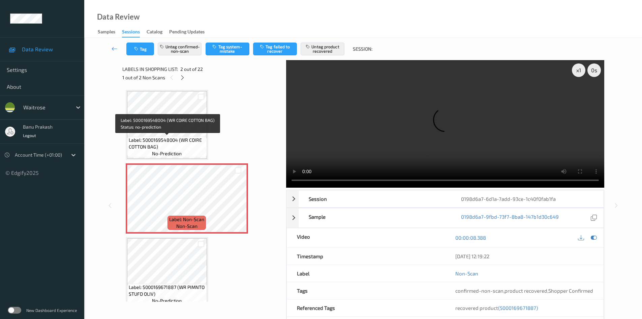
click at [182, 148] on span "Label: 5000169548004 (WR COIRE COTTON BAG)" at bounding box center [167, 143] width 77 height 13
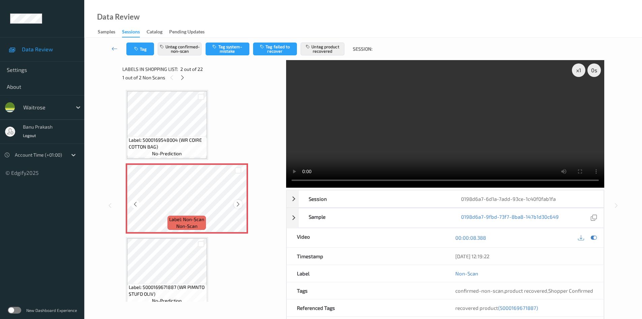
click at [241, 204] on icon at bounding box center [238, 204] width 6 height 6
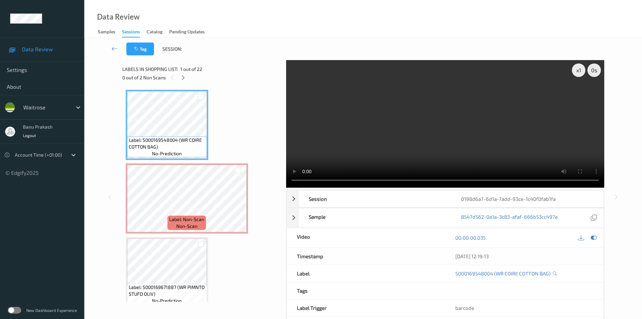
click at [357, 149] on video at bounding box center [445, 123] width 318 height 127
click at [457, 122] on video at bounding box center [445, 123] width 318 height 127
click at [369, 133] on video at bounding box center [445, 123] width 318 height 127
click at [441, 145] on video at bounding box center [445, 123] width 318 height 127
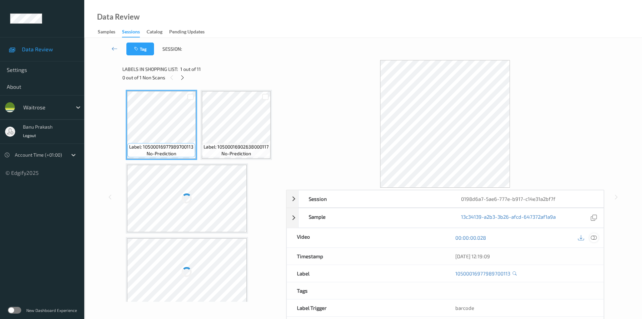
click at [593, 236] on icon at bounding box center [594, 237] width 6 height 6
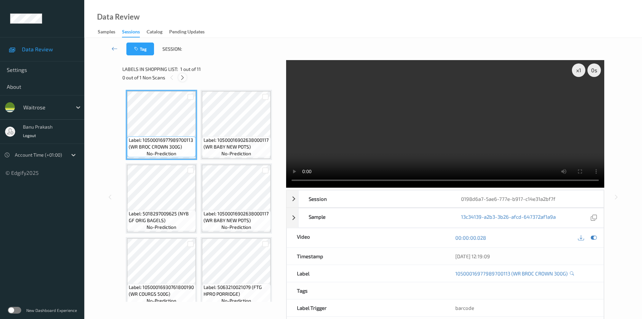
click at [183, 79] on icon at bounding box center [183, 78] width 6 height 6
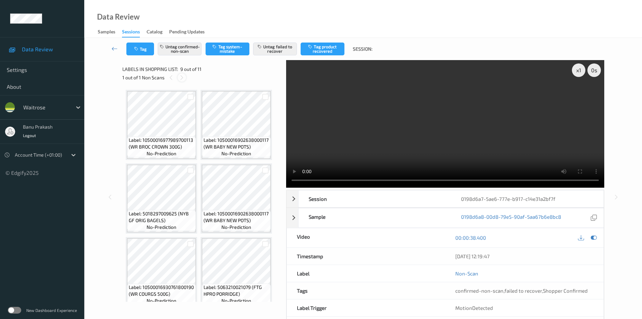
scroll to position [224, 0]
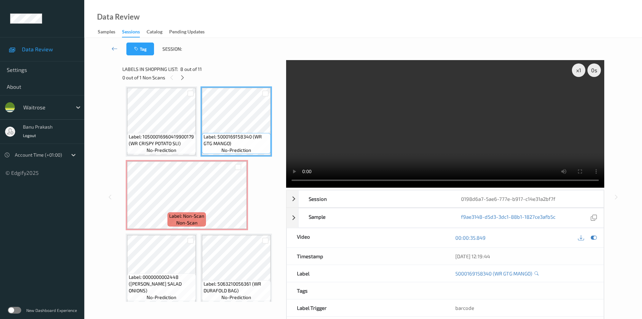
click at [411, 120] on video at bounding box center [445, 123] width 318 height 127
click at [216, 135] on span "Label: 5000169158340 (WR GTG MANGO)" at bounding box center [236, 139] width 65 height 13
click at [418, 157] on video at bounding box center [445, 123] width 318 height 127
click at [425, 145] on video at bounding box center [445, 123] width 318 height 127
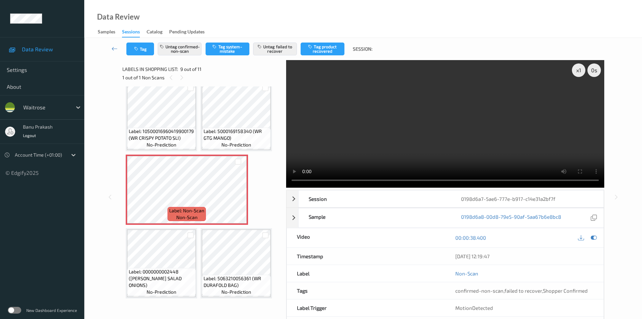
click at [417, 111] on video at bounding box center [445, 123] width 318 height 127
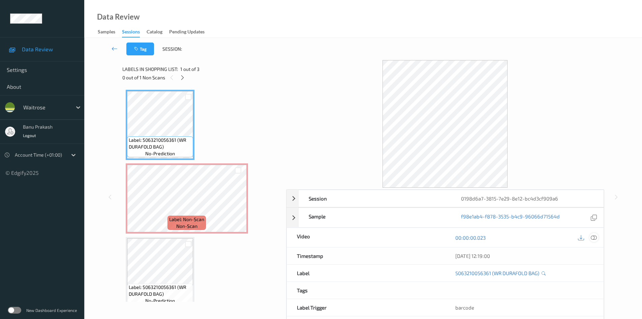
click at [588, 237] on icon at bounding box center [594, 237] width 6 height 6
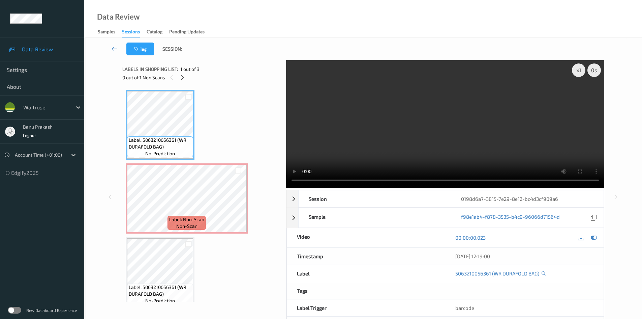
click at [500, 115] on video at bounding box center [445, 123] width 318 height 127
click at [408, 134] on video at bounding box center [445, 123] width 318 height 127
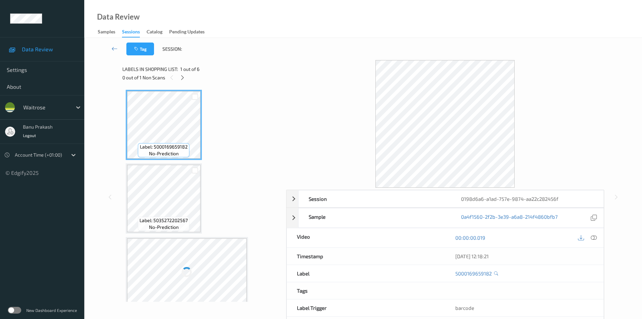
click at [592, 238] on icon at bounding box center [594, 237] width 6 height 6
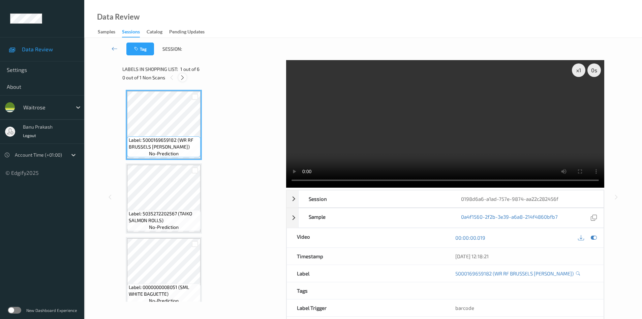
click at [182, 77] on icon at bounding box center [183, 78] width 6 height 6
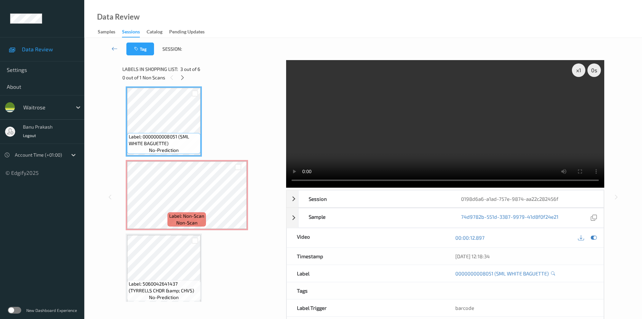
click at [424, 123] on video at bounding box center [445, 123] width 318 height 127
click at [473, 133] on video at bounding box center [445, 123] width 318 height 127
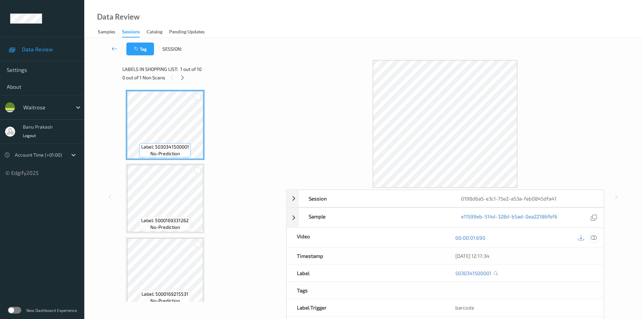
click at [594, 238] on icon at bounding box center [594, 237] width 6 height 6
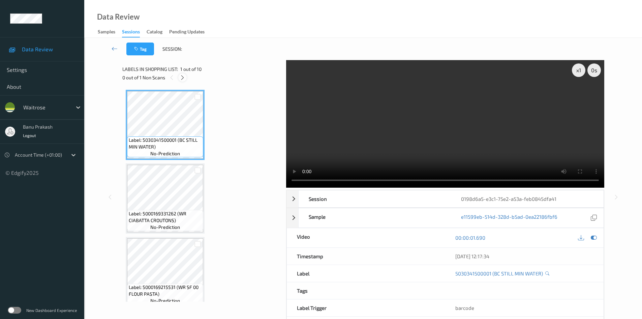
click at [182, 76] on icon at bounding box center [183, 78] width 6 height 6
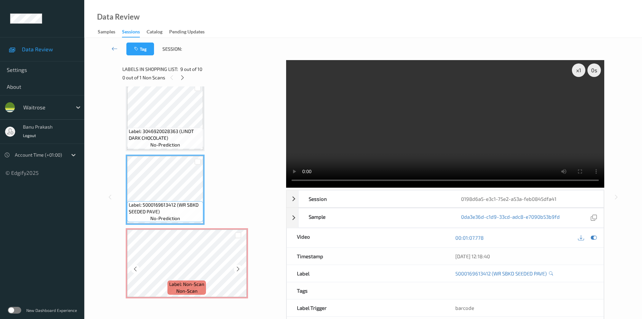
scroll to position [29, 0]
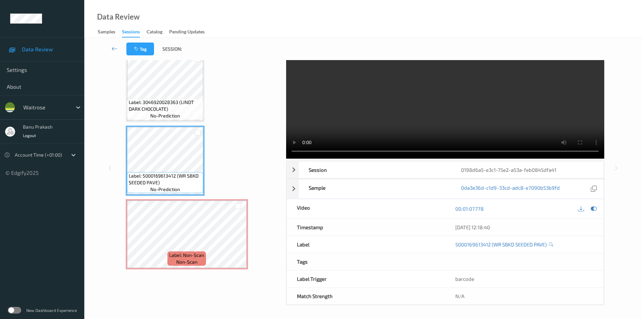
click at [389, 116] on video at bounding box center [445, 94] width 318 height 127
click at [361, 103] on video at bounding box center [445, 94] width 318 height 127
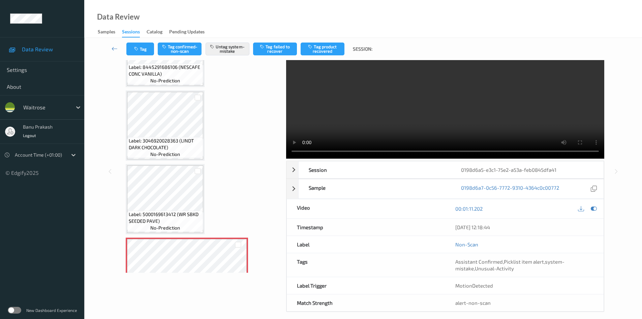
scroll to position [523, 0]
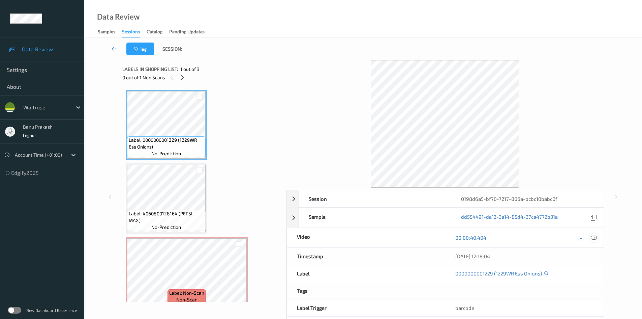
click at [593, 238] on icon at bounding box center [594, 237] width 6 height 6
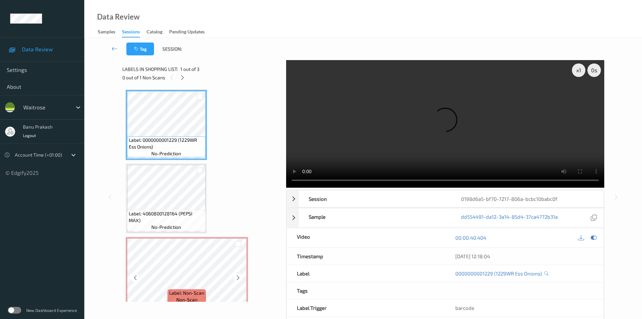
scroll to position [9, 0]
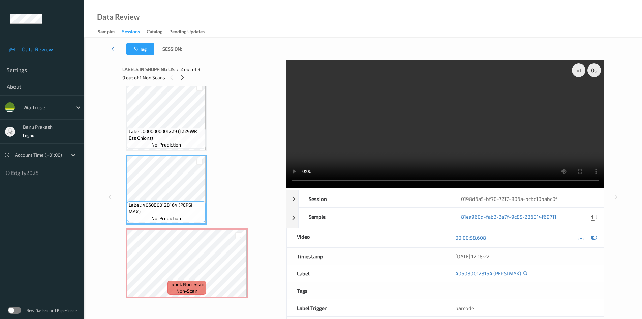
click at [384, 148] on video at bounding box center [445, 123] width 318 height 127
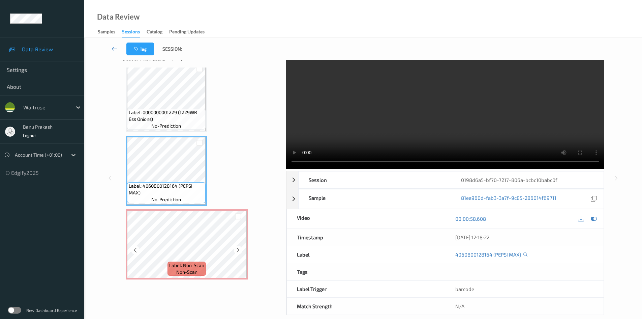
scroll to position [29, 0]
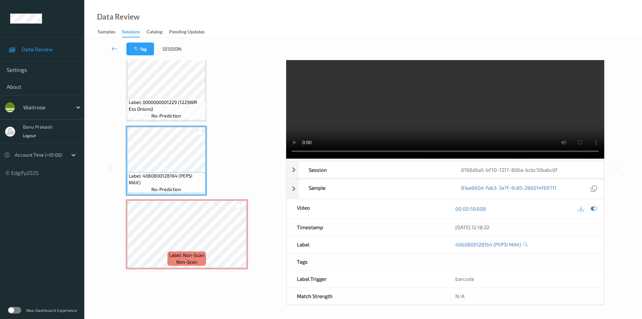
click at [502, 121] on video at bounding box center [445, 94] width 318 height 127
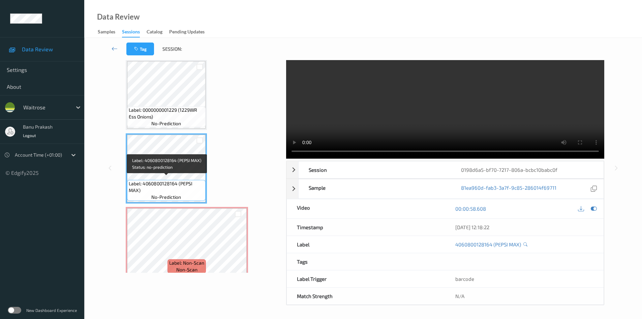
scroll to position [0, 0]
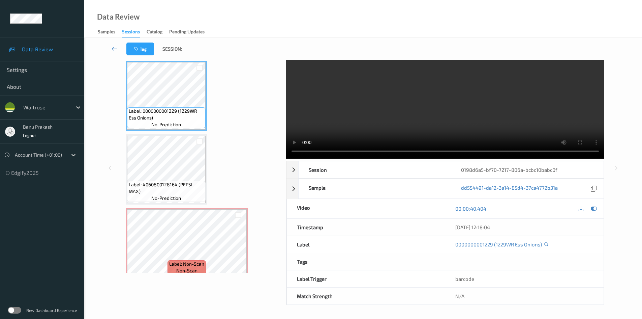
click at [456, 125] on video at bounding box center [445, 94] width 318 height 127
click at [173, 111] on span "Label: 0000000001229 (1229WR Ess Onions)" at bounding box center [166, 114] width 75 height 13
click at [407, 122] on video at bounding box center [445, 94] width 318 height 127
drag, startPoint x: 414, startPoint y: 117, endPoint x: 318, endPoint y: 132, distance: 97.6
click at [413, 117] on video at bounding box center [445, 94] width 318 height 127
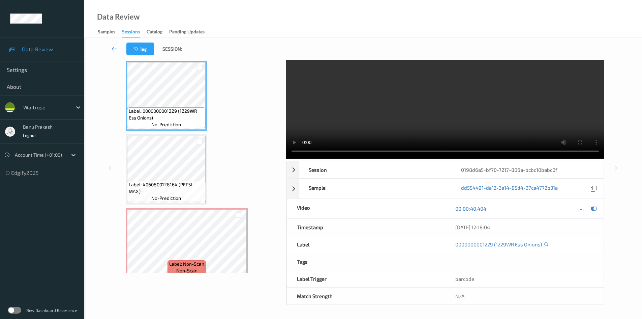
click at [396, 103] on video at bounding box center [445, 94] width 318 height 127
click at [442, 104] on video at bounding box center [445, 94] width 318 height 127
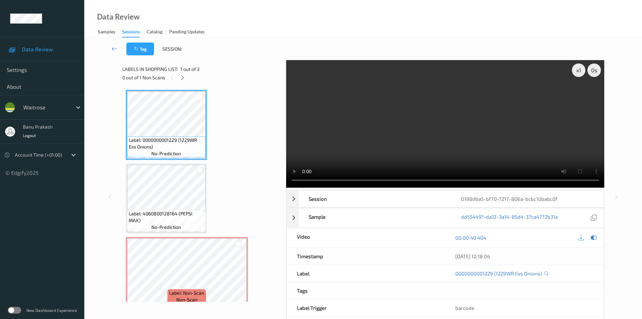
click at [488, 137] on video at bounding box center [445, 123] width 318 height 127
click at [398, 126] on video at bounding box center [445, 123] width 318 height 127
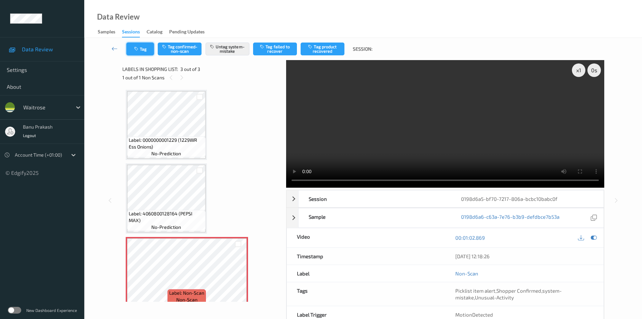
click at [145, 46] on button "Tag" at bounding box center [140, 48] width 28 height 13
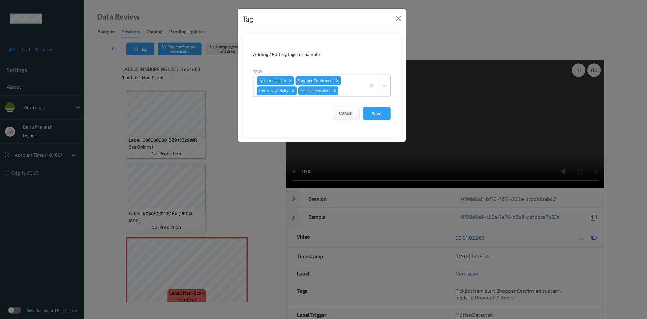
click at [336, 90] on icon "Remove Picklist item alert" at bounding box center [334, 90] width 5 height 5
click at [379, 115] on button "Save" at bounding box center [377, 113] width 28 height 13
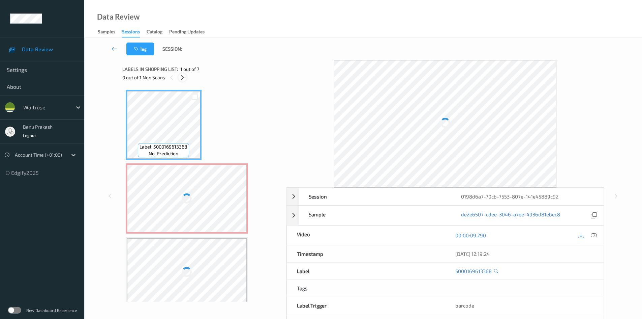
click at [180, 77] on icon at bounding box center [183, 78] width 6 height 6
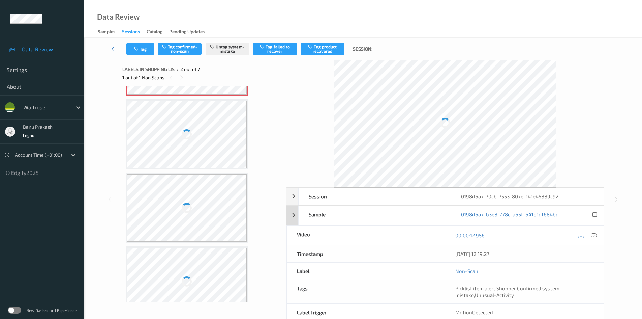
scroll to position [138, 0]
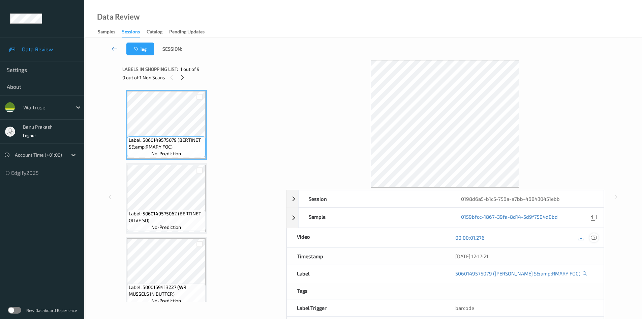
click at [594, 238] on icon at bounding box center [594, 237] width 6 height 6
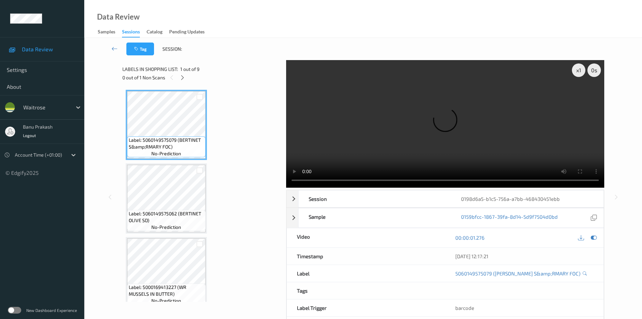
click at [178, 75] on div "0 out of 1 Non Scans" at bounding box center [201, 77] width 159 height 8
click at [184, 78] on icon at bounding box center [183, 78] width 6 height 6
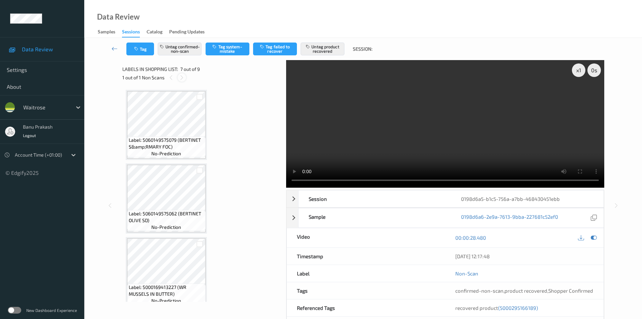
scroll to position [371, 0]
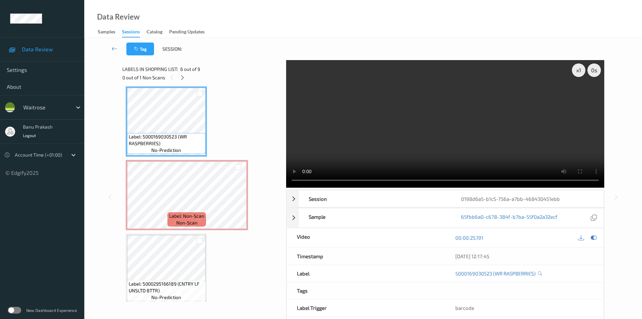
click at [410, 145] on video at bounding box center [445, 123] width 318 height 127
click at [430, 138] on video at bounding box center [445, 123] width 318 height 127
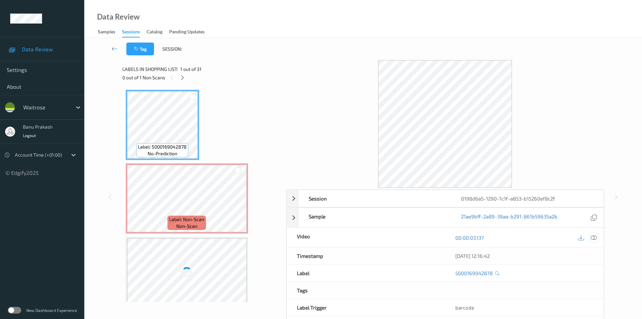
click at [591, 234] on icon at bounding box center [594, 237] width 6 height 6
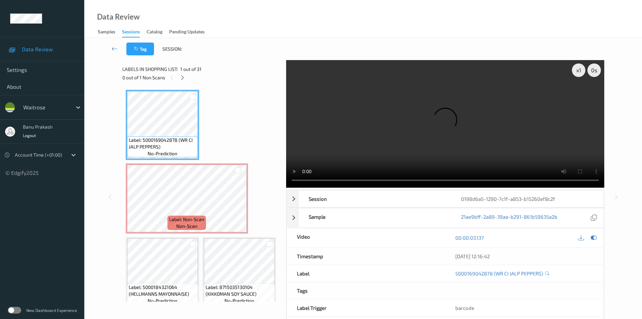
click at [432, 130] on video at bounding box center [445, 123] width 318 height 127
click at [464, 149] on video at bounding box center [445, 123] width 318 height 127
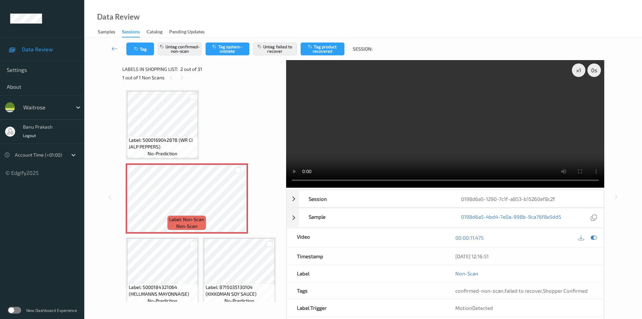
click at [428, 135] on video at bounding box center [445, 123] width 318 height 127
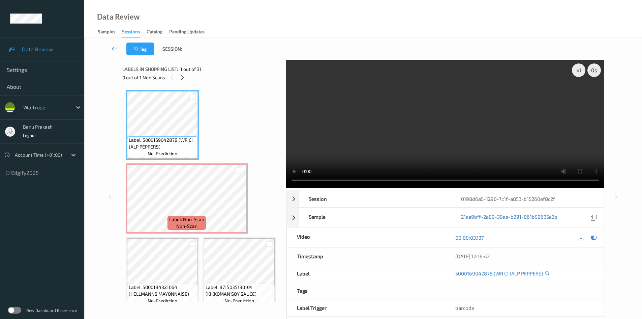
click at [393, 139] on video at bounding box center [445, 123] width 318 height 127
click at [416, 144] on video at bounding box center [445, 123] width 318 height 127
click at [428, 119] on video at bounding box center [445, 123] width 318 height 127
click at [383, 126] on video at bounding box center [445, 123] width 318 height 127
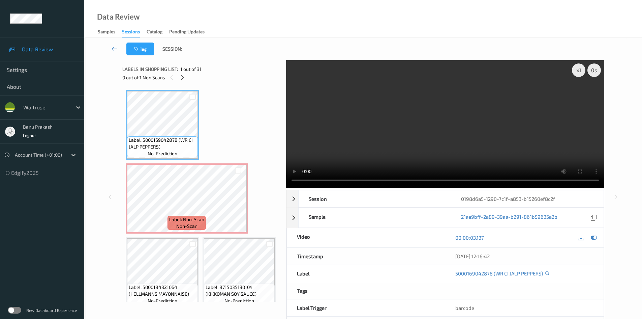
click at [415, 139] on video at bounding box center [445, 123] width 318 height 127
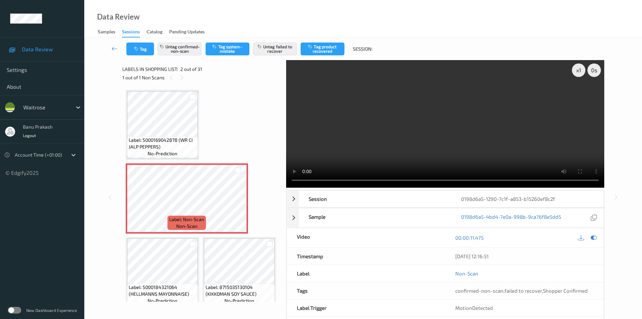
click at [475, 125] on video at bounding box center [445, 123] width 318 height 127
drag, startPoint x: 436, startPoint y: 141, endPoint x: 210, endPoint y: 251, distance: 251.6
click at [436, 141] on video at bounding box center [445, 123] width 318 height 127
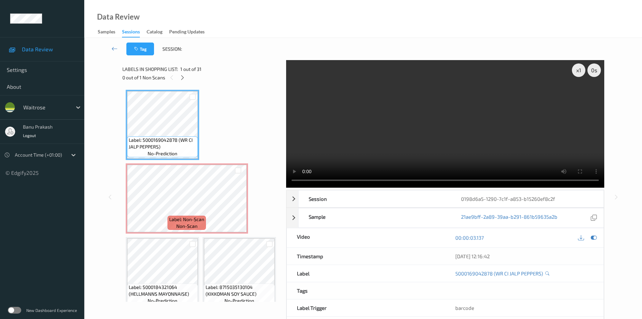
click at [400, 128] on video at bounding box center [445, 123] width 318 height 127
click at [459, 134] on video at bounding box center [445, 123] width 318 height 127
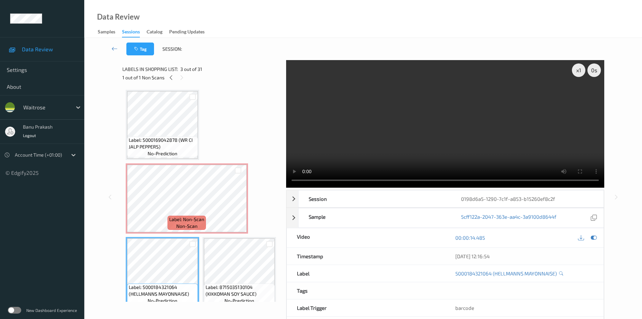
click at [438, 131] on video at bounding box center [445, 123] width 318 height 127
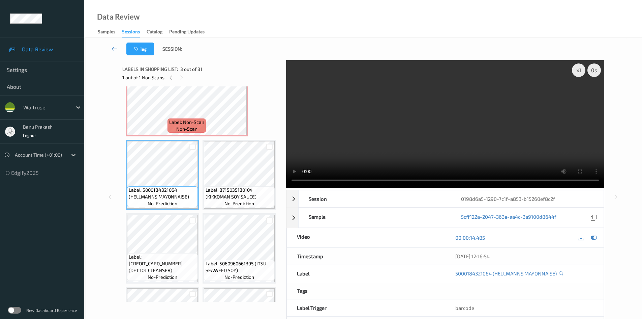
scroll to position [101, 0]
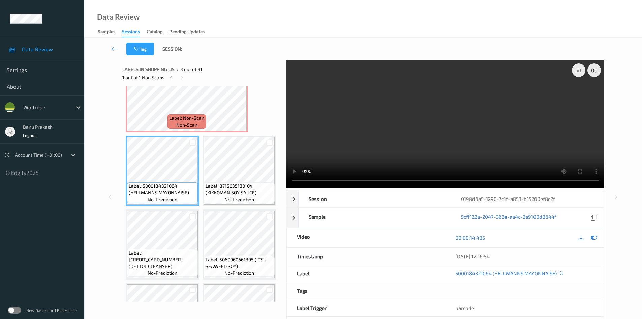
click at [455, 127] on video at bounding box center [445, 123] width 318 height 127
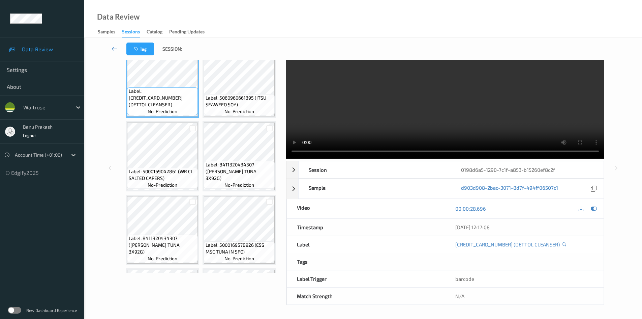
scroll to position [236, 0]
click at [591, 208] on div at bounding box center [594, 208] width 9 height 9
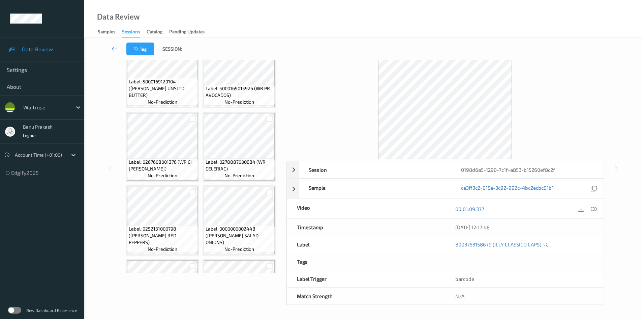
scroll to position [877, 0]
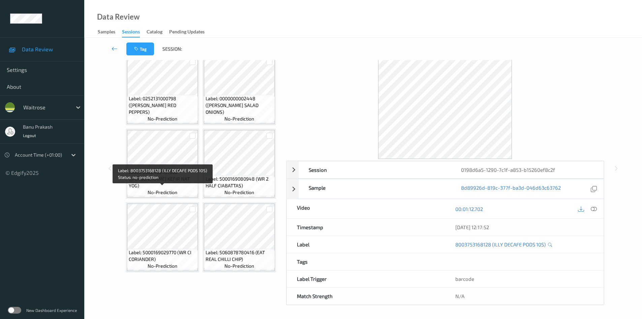
scroll to position [978, 0]
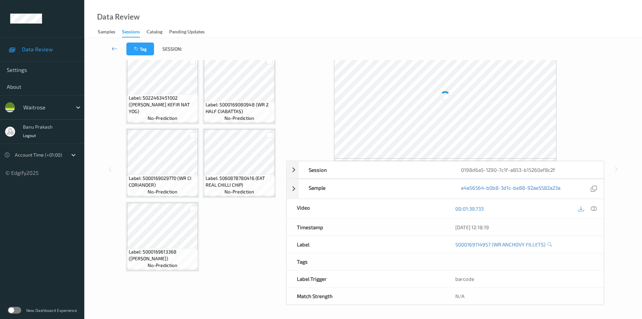
scroll to position [29, 0]
click at [596, 208] on icon at bounding box center [594, 209] width 6 height 6
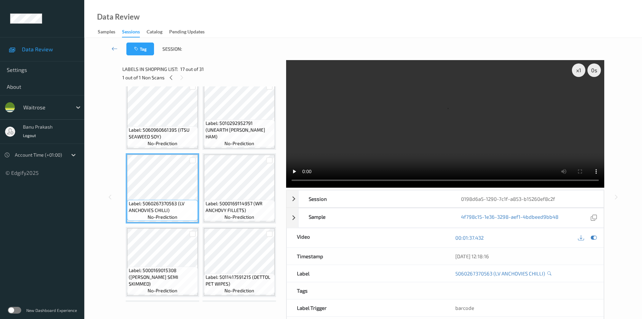
scroll to position [1113, 0]
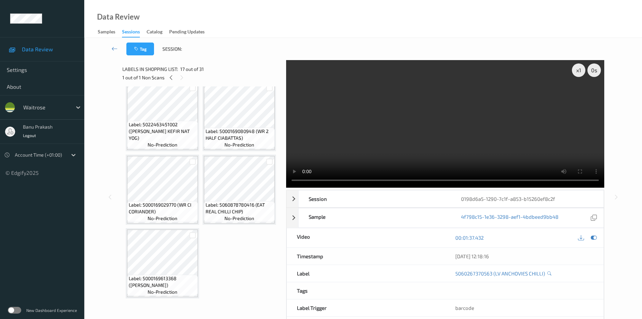
click at [426, 128] on video at bounding box center [445, 123] width 318 height 127
click at [447, 132] on video at bounding box center [445, 123] width 318 height 127
click at [439, 145] on video at bounding box center [445, 123] width 318 height 127
click at [595, 237] on icon at bounding box center [594, 237] width 6 height 6
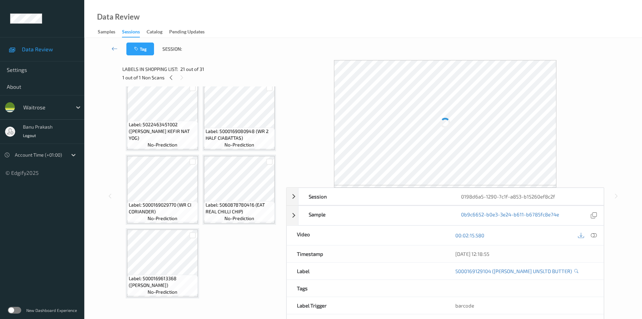
scroll to position [1551, 0]
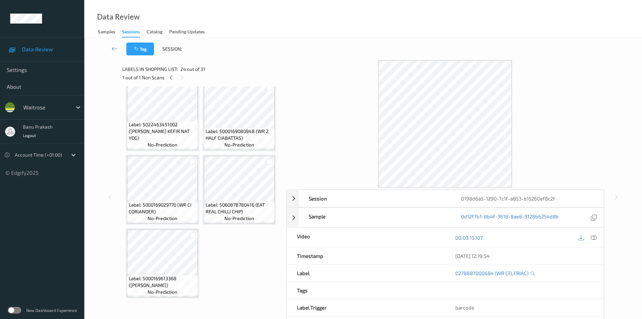
scroll to position [1720, 0]
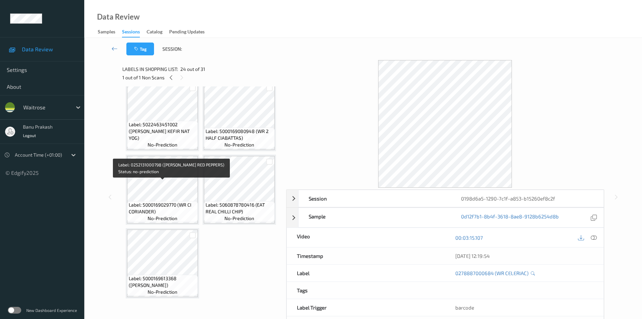
click at [162, 68] on span "Label: 0252131000798 (WR ESS RED PEPPERS)" at bounding box center [162, 58] width 67 height 20
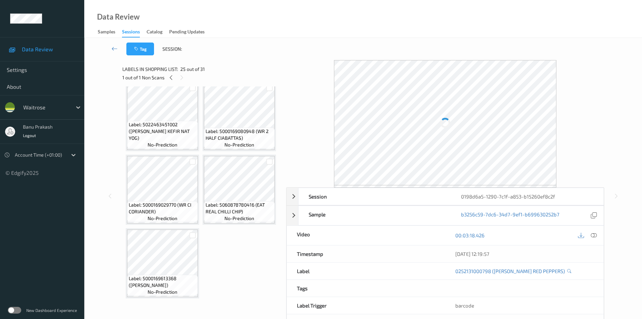
scroll to position [1888, 0]
click at [161, 148] on span "no-prediction" at bounding box center [163, 144] width 30 height 7
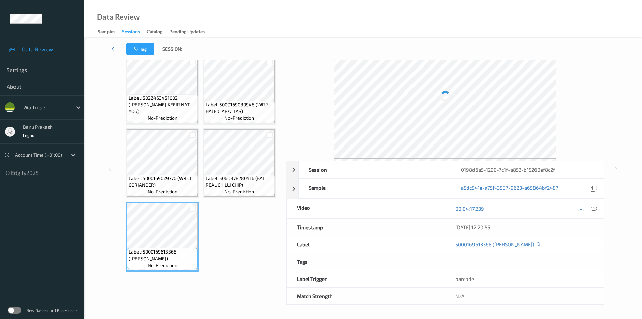
scroll to position [29, 0]
click at [591, 206] on icon at bounding box center [594, 209] width 6 height 6
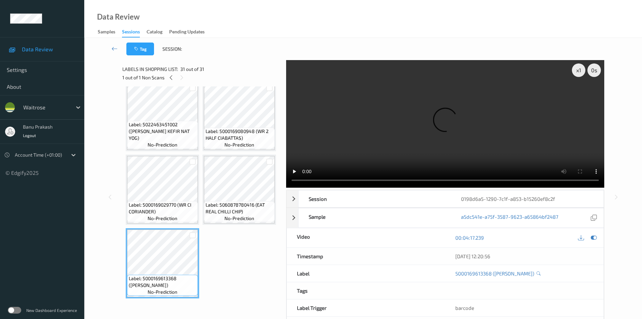
scroll to position [2067, 0]
click at [505, 136] on video at bounding box center [445, 123] width 318 height 127
click at [170, 76] on icon at bounding box center [171, 78] width 6 height 6
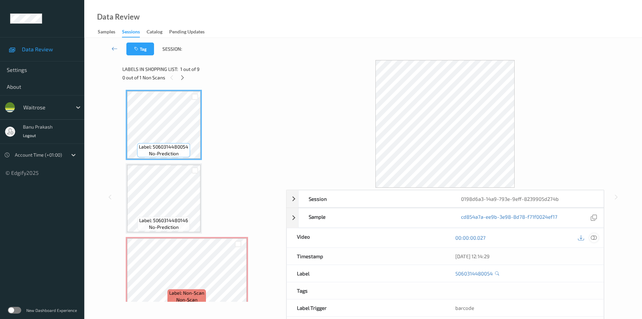
click at [592, 234] on icon at bounding box center [594, 237] width 6 height 6
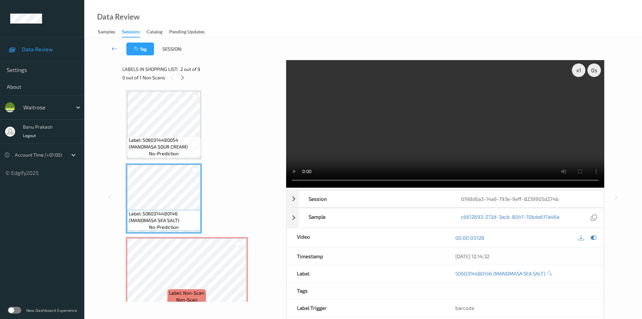
click at [364, 114] on video at bounding box center [445, 123] width 318 height 127
click at [430, 113] on video at bounding box center [445, 123] width 318 height 127
click at [483, 138] on video at bounding box center [445, 123] width 318 height 127
click at [381, 142] on video at bounding box center [445, 123] width 318 height 127
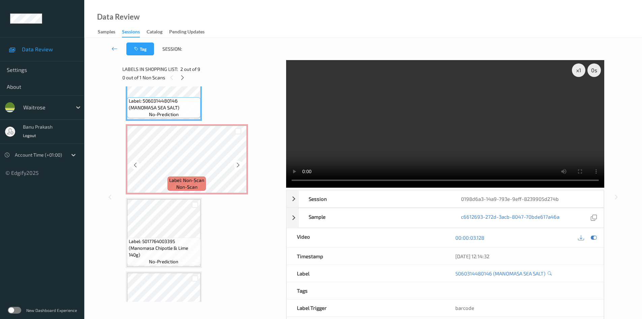
scroll to position [101, 0]
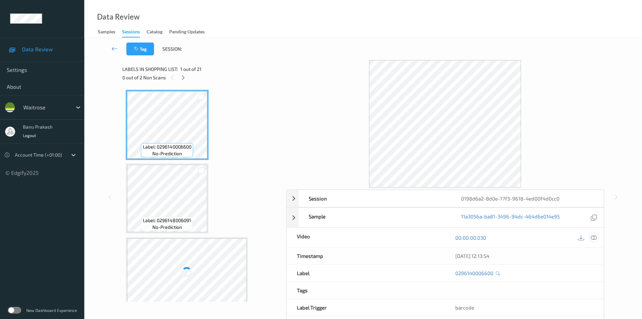
click at [593, 236] on icon at bounding box center [594, 237] width 6 height 6
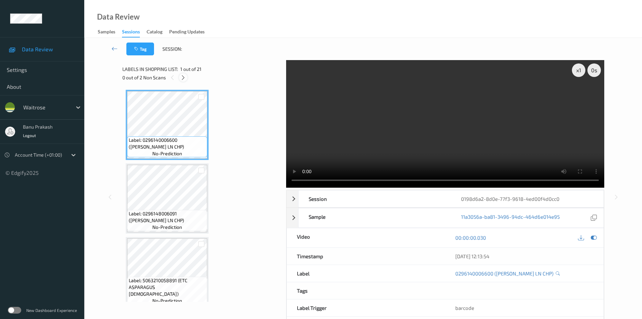
click at [183, 81] on div at bounding box center [183, 77] width 8 height 8
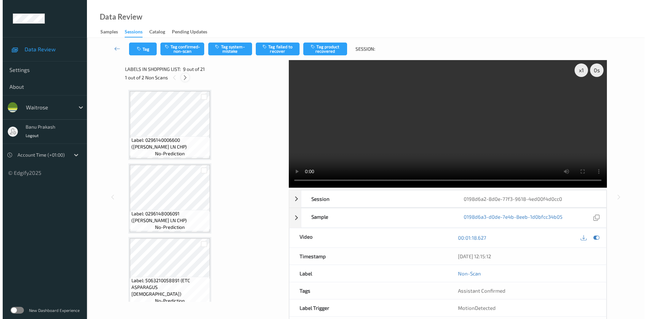
scroll to position [518, 0]
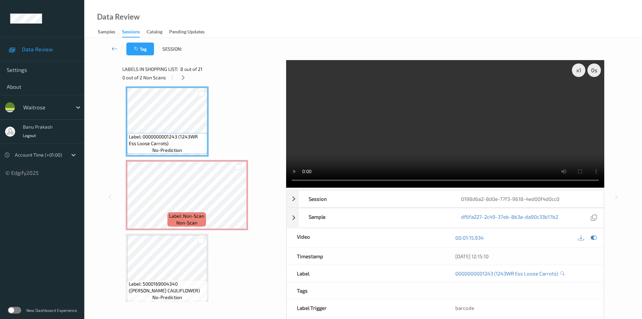
click at [446, 134] on video at bounding box center [445, 123] width 318 height 127
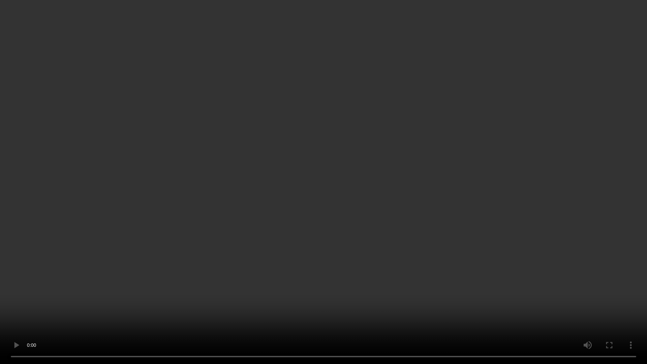
click at [389, 255] on video at bounding box center [323, 182] width 647 height 364
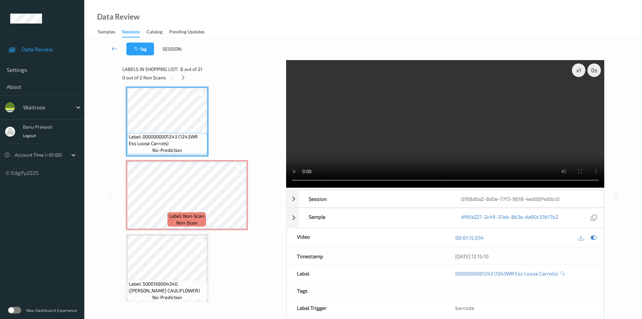
click at [417, 120] on video at bounding box center [445, 123] width 318 height 127
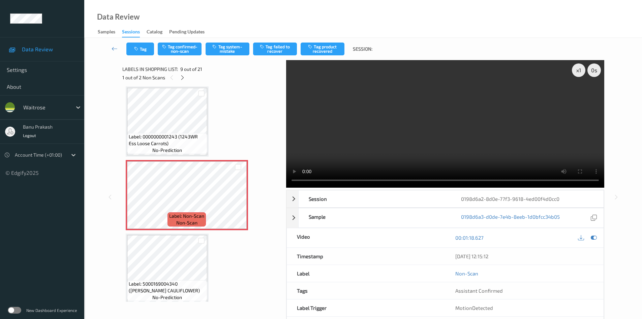
click at [415, 107] on video at bounding box center [445, 123] width 318 height 127
click at [235, 50] on button "Tag system-mistake" at bounding box center [228, 48] width 44 height 13
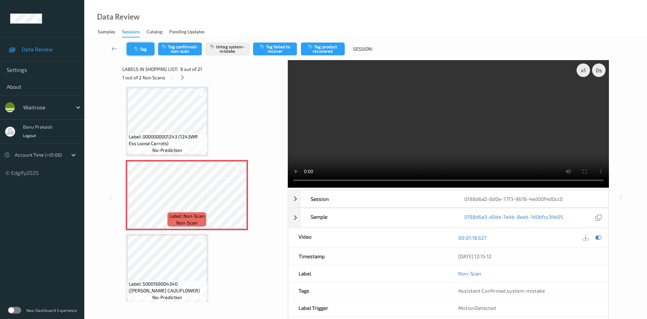
click at [142, 46] on button "Tag" at bounding box center [141, 48] width 28 height 13
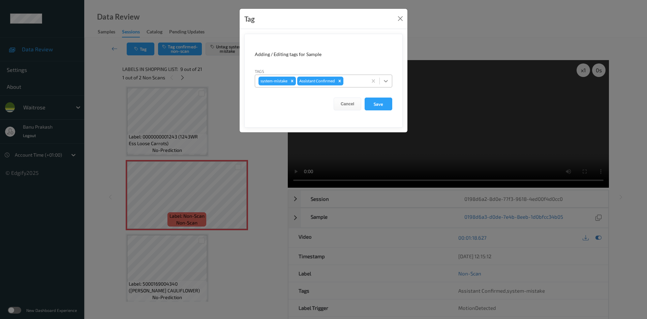
click at [384, 79] on icon at bounding box center [386, 81] width 7 height 7
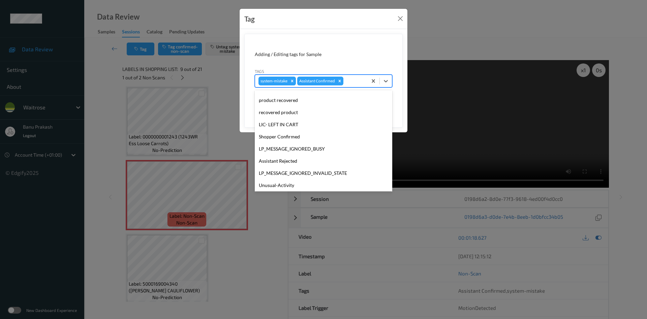
scroll to position [144, 0]
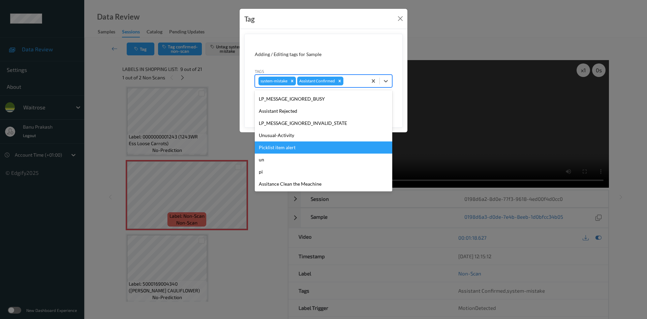
click at [318, 147] on div "Picklist item alert" at bounding box center [324, 147] width 138 height 12
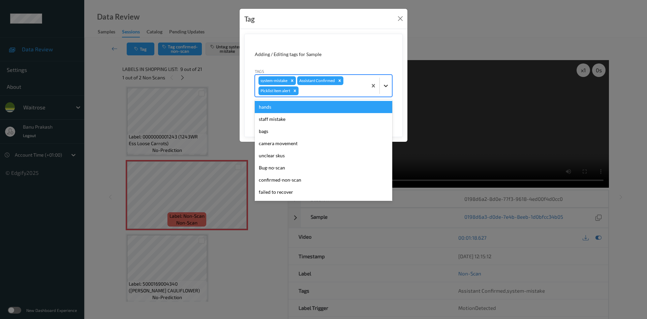
click at [386, 84] on icon at bounding box center [386, 85] width 7 height 7
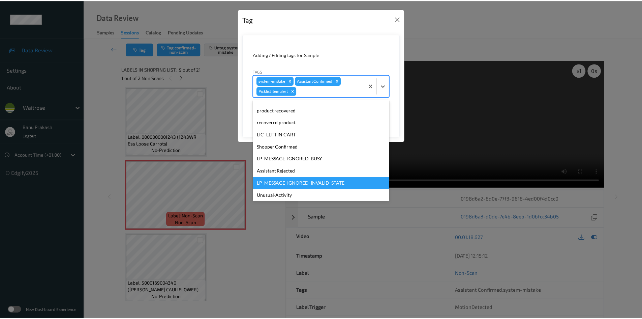
scroll to position [101, 0]
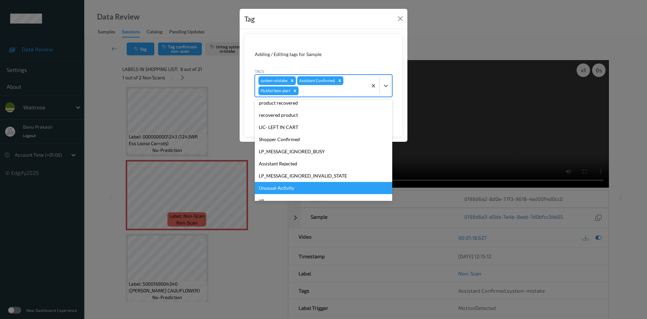
click at [306, 187] on div "Unusual-Activity" at bounding box center [324, 188] width 138 height 12
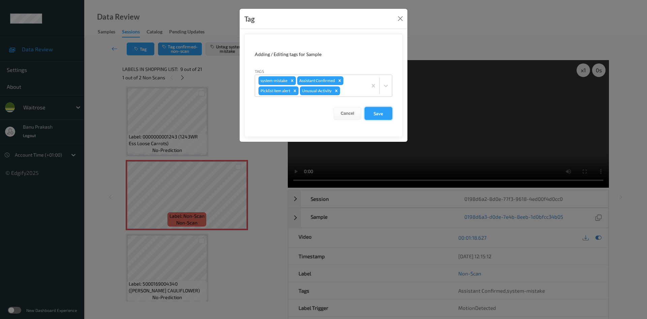
click at [380, 113] on button "Save" at bounding box center [379, 113] width 28 height 13
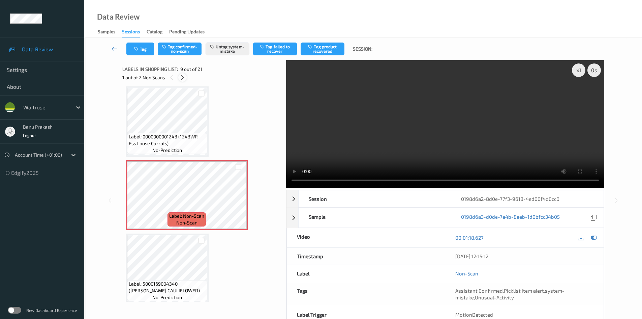
click at [182, 79] on icon at bounding box center [183, 78] width 6 height 6
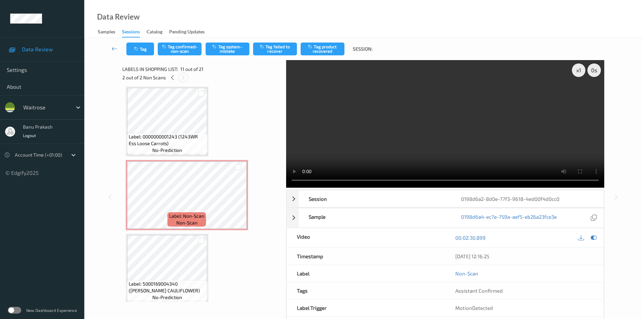
scroll to position [665, 0]
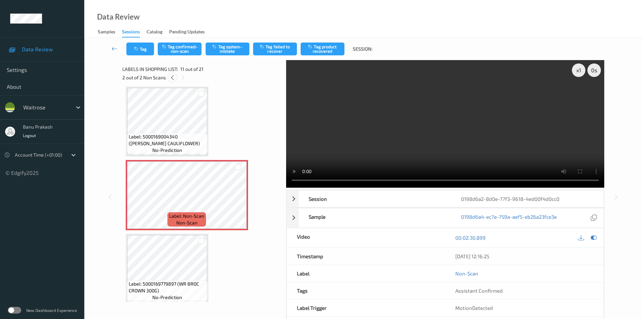
click at [171, 76] on icon at bounding box center [173, 78] width 6 height 6
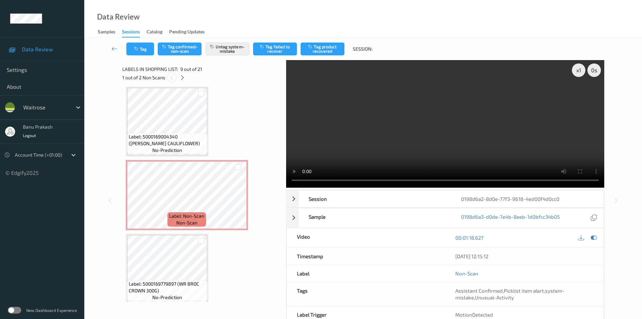
scroll to position [518, 0]
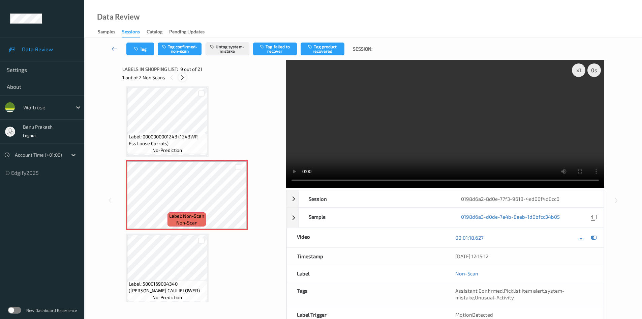
click at [183, 77] on icon at bounding box center [183, 78] width 6 height 6
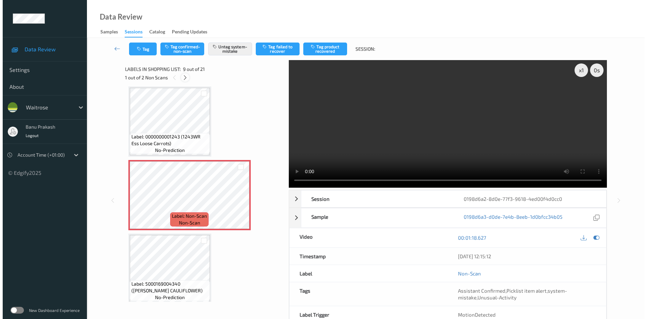
scroll to position [665, 0]
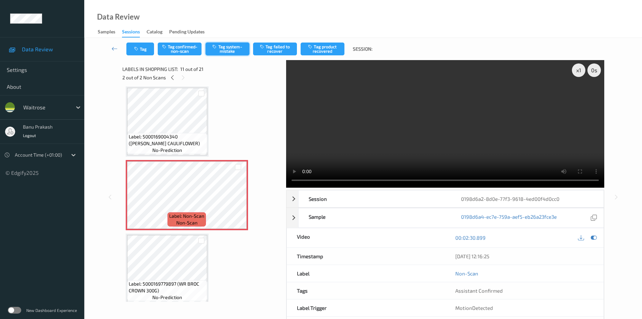
click at [222, 51] on button "Tag system-mistake" at bounding box center [228, 48] width 44 height 13
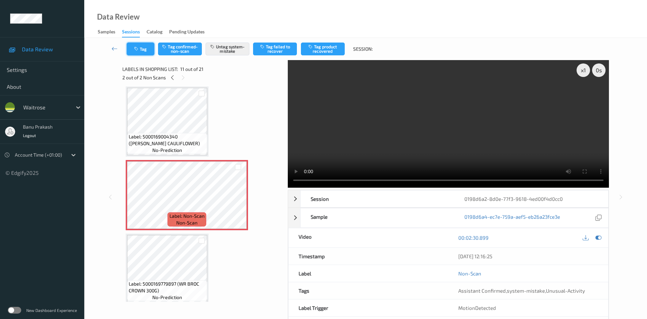
click at [143, 50] on button "Tag" at bounding box center [141, 48] width 28 height 13
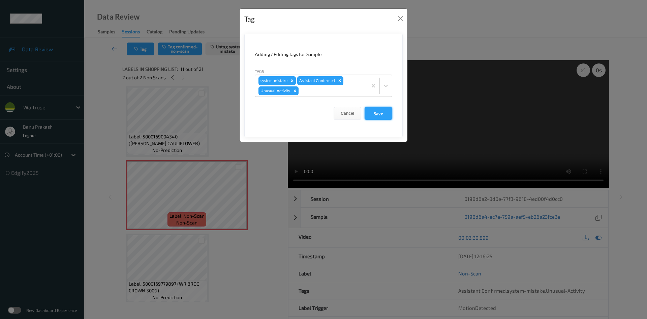
click at [380, 110] on button "Save" at bounding box center [379, 113] width 28 height 13
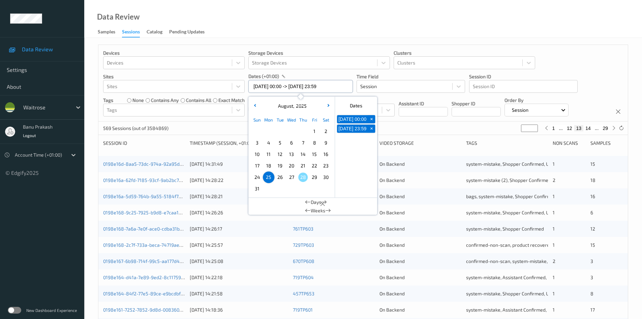
click at [285, 90] on input "[DATE] 00:00 -> [DATE] 23:59" at bounding box center [301, 86] width 105 height 13
click at [284, 90] on input "[DATE] 00:00 -> [DATE] 23:59" at bounding box center [301, 86] width 105 height 13
click at [323, 166] on span "23" at bounding box center [325, 165] width 9 height 9
type input "[DATE] 00:00"
type input "*"
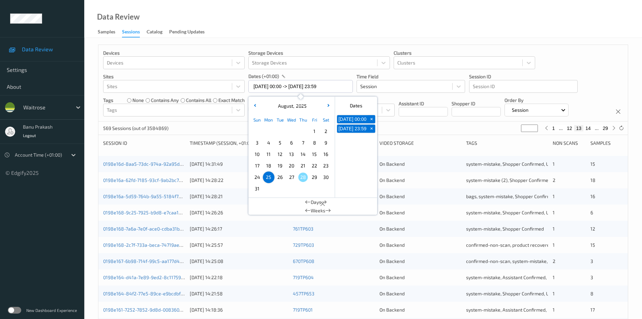
type input "*"
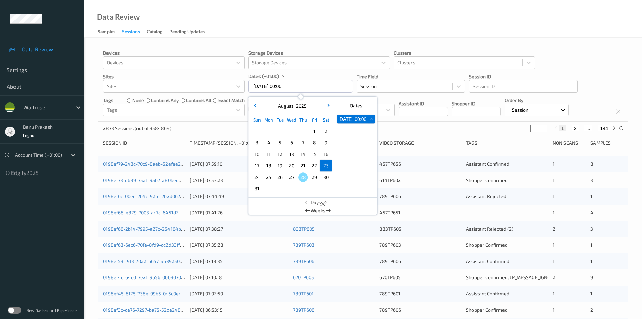
click at [322, 166] on span "23" at bounding box center [325, 165] width 9 height 9
type input "[DATE] 00:00 -> [DATE] 23:59"
click at [614, 128] on icon at bounding box center [614, 127] width 5 height 5
type input "*"
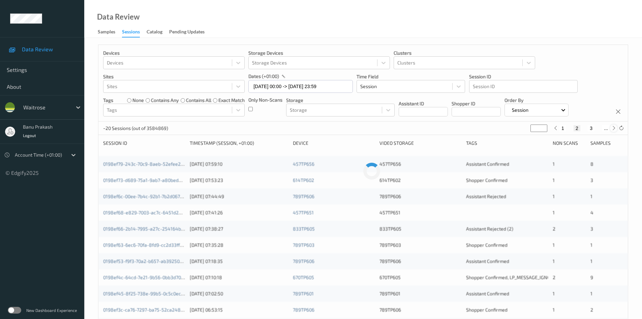
click at [614, 128] on icon at bounding box center [614, 127] width 5 height 5
type input "*"
click at [614, 128] on icon at bounding box center [614, 127] width 5 height 5
type input "*"
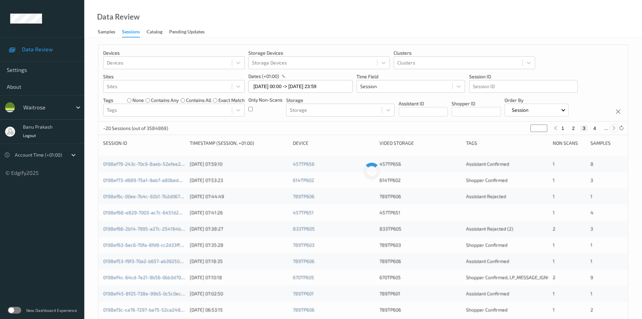
type input "*"
click at [614, 128] on icon at bounding box center [614, 127] width 5 height 5
type input "*"
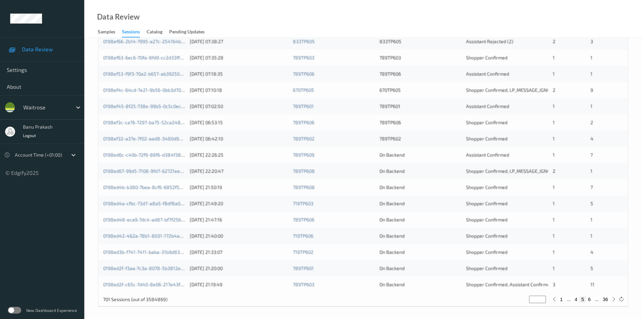
scroll to position [189, 0]
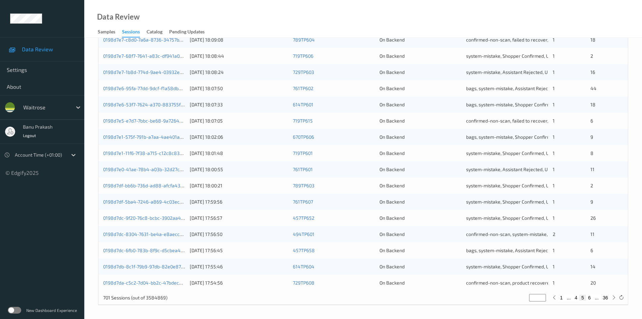
click at [574, 280] on div "1" at bounding box center [569, 282] width 33 height 7
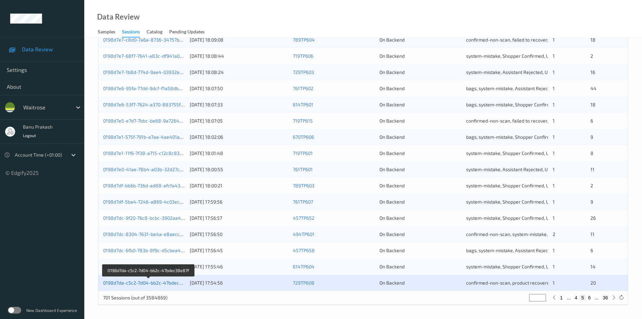
click at [151, 281] on link "0198d7da-c5c2-7d04-bb2c-47bdec38e87f" at bounding box center [148, 283] width 91 height 6
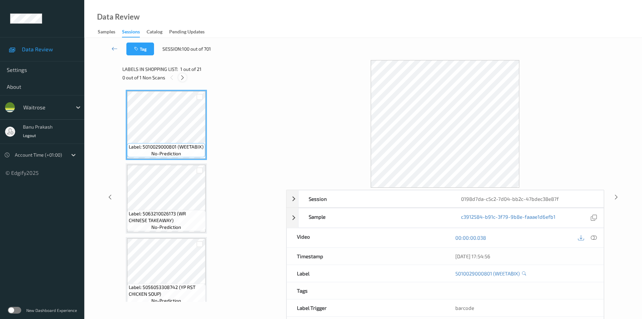
click at [184, 77] on icon at bounding box center [183, 78] width 6 height 6
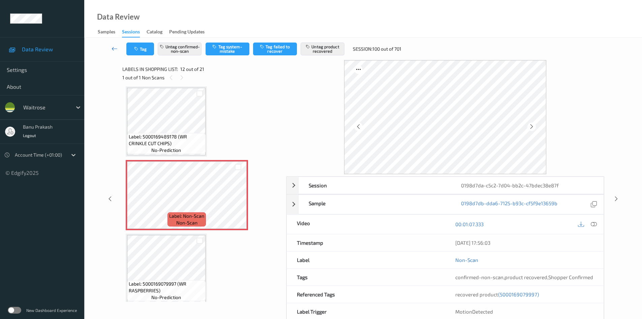
click at [114, 49] on icon at bounding box center [115, 48] width 6 height 7
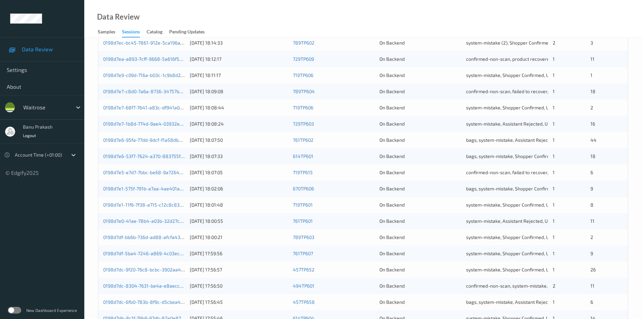
scroll to position [189, 0]
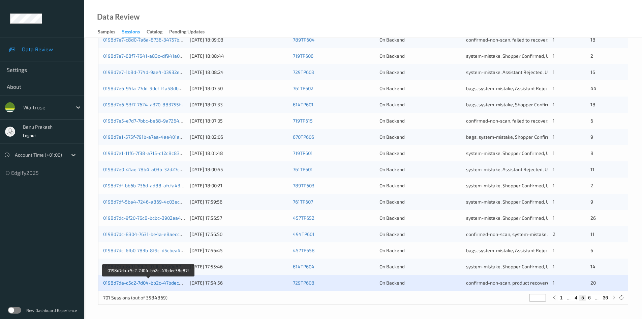
click at [139, 283] on link "0198d7da-c5c2-7d04-bb2c-47bdec38e87f" at bounding box center [148, 283] width 91 height 6
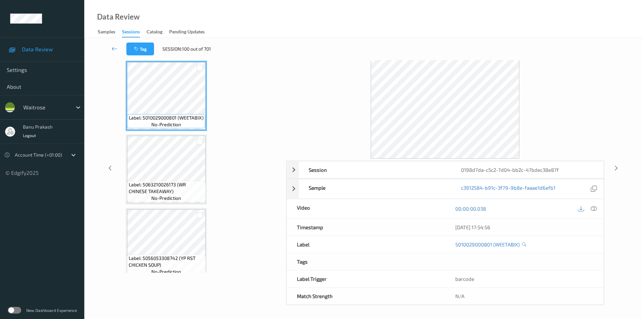
scroll to position [29, 0]
click at [115, 47] on icon at bounding box center [115, 48] width 6 height 7
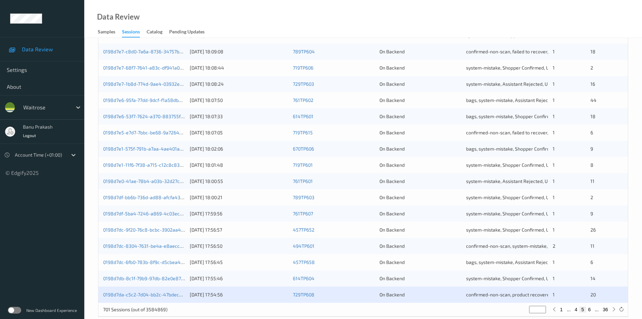
scroll to position [189, 0]
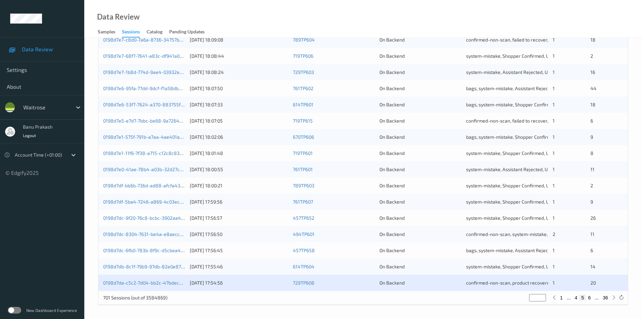
click at [591, 300] on button "6" at bounding box center [589, 297] width 7 height 6
type input "*"
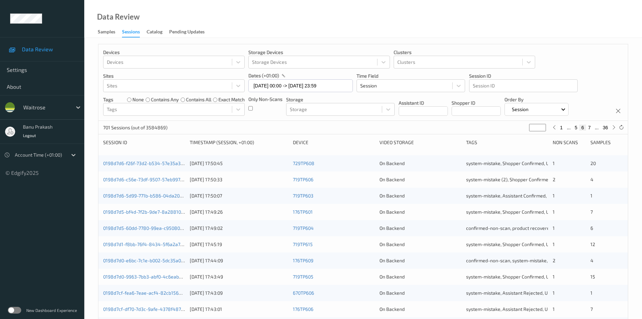
scroll to position [0, 0]
click at [576, 128] on button "5" at bounding box center [576, 128] width 7 height 6
type input "*"
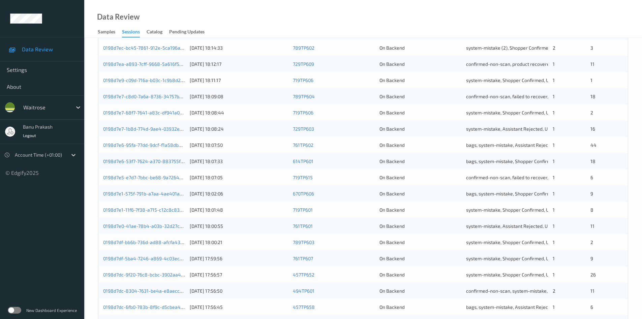
scroll to position [88, 0]
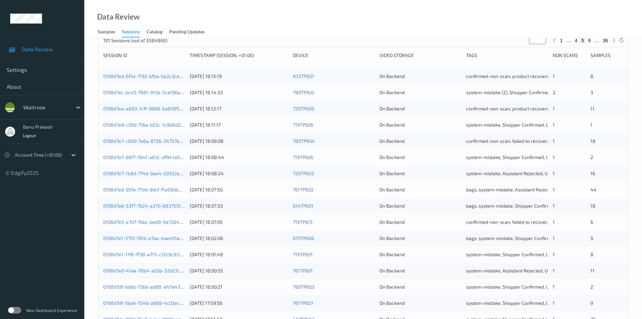
click at [609, 43] on button "36" at bounding box center [605, 40] width 9 height 6
type input "**"
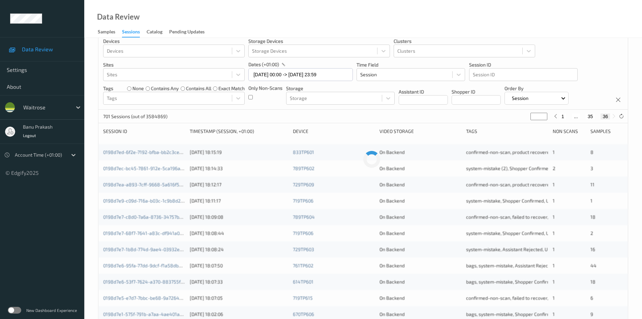
scroll to position [0, 0]
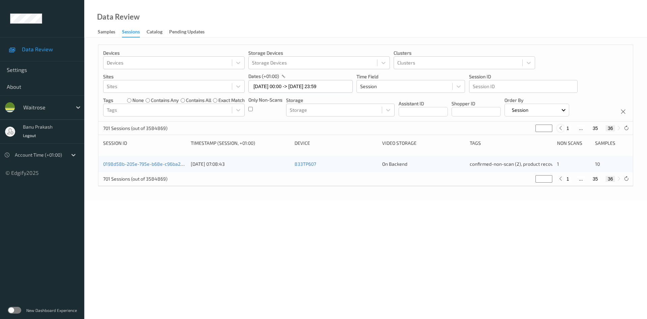
click at [561, 129] on icon at bounding box center [560, 127] width 5 height 5
type input "**"
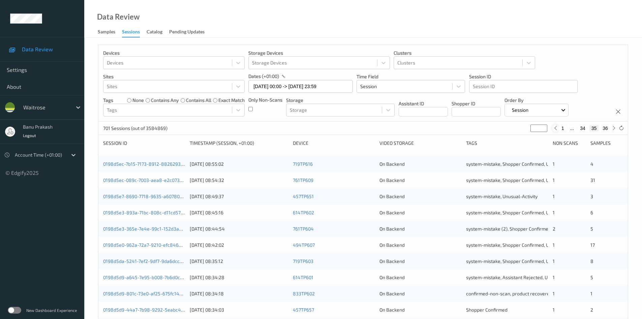
click at [561, 129] on button "1" at bounding box center [563, 128] width 7 height 6
type input "*"
click at [614, 126] on icon at bounding box center [614, 127] width 5 height 5
type input "*"
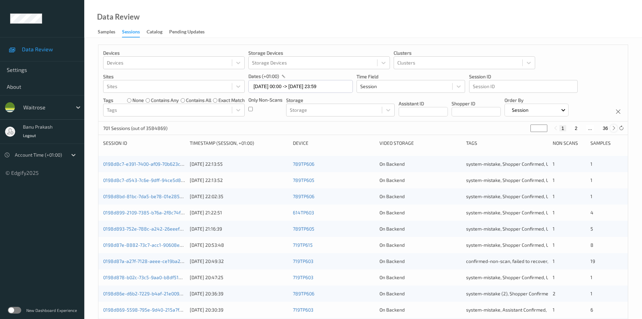
type input "*"
click at [614, 128] on icon at bounding box center [614, 127] width 5 height 5
type input "*"
click at [614, 128] on icon at bounding box center [614, 127] width 5 height 5
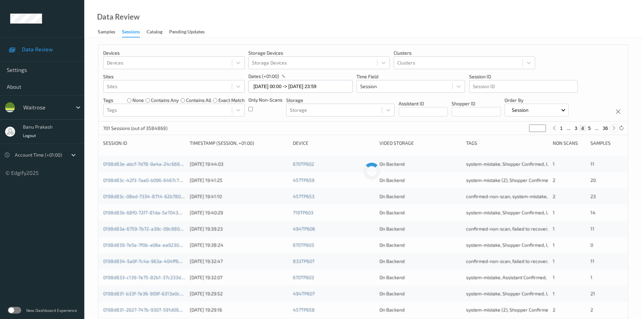
type input "*"
click at [614, 128] on icon at bounding box center [614, 127] width 5 height 5
type input "*"
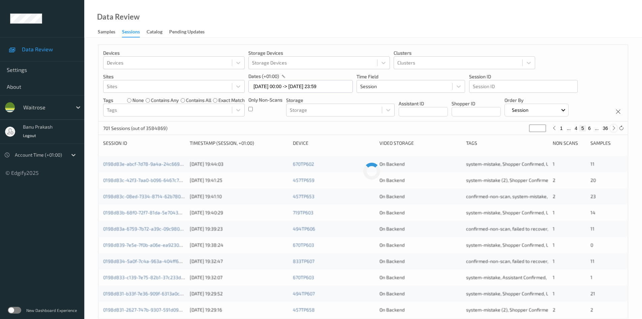
click at [614, 128] on icon at bounding box center [614, 127] width 5 height 5
type input "*"
click at [614, 128] on icon at bounding box center [614, 127] width 5 height 5
type input "*"
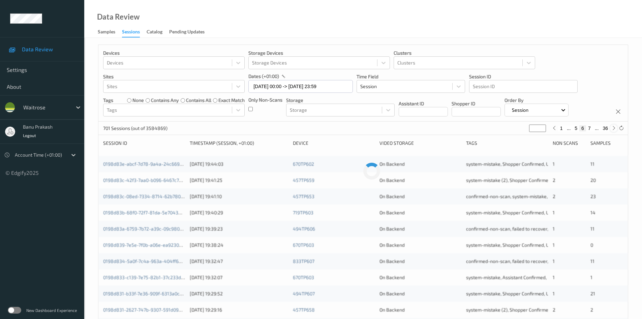
type input "*"
click at [607, 127] on button "36" at bounding box center [605, 128] width 9 height 6
type input "**"
click at [557, 128] on icon at bounding box center [555, 127] width 5 height 5
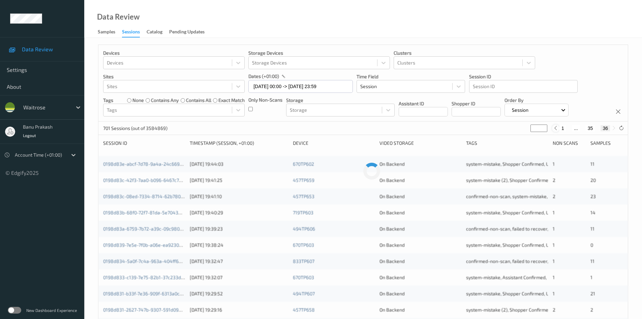
type input "**"
click at [557, 128] on icon at bounding box center [555, 127] width 5 height 5
type input "**"
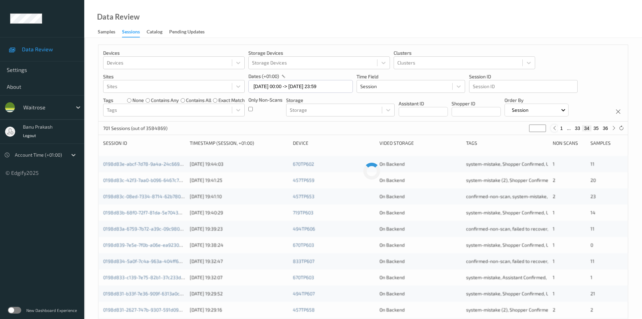
click at [557, 128] on icon at bounding box center [554, 127] width 5 height 5
type input "**"
click at [549, 129] on icon at bounding box center [546, 127] width 5 height 5
type input "**"
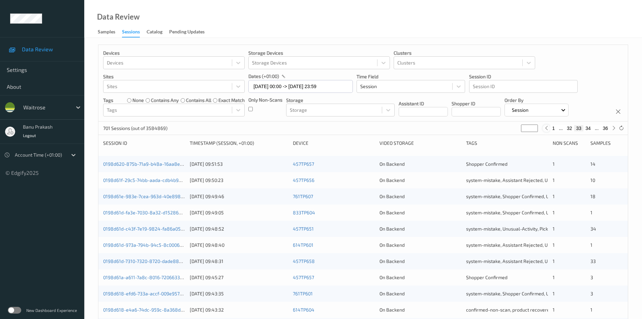
type input "**"
click at [549, 129] on icon at bounding box center [546, 127] width 5 height 5
type input "**"
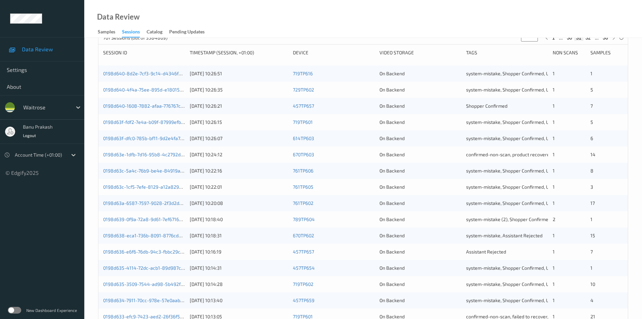
scroll to position [88, 0]
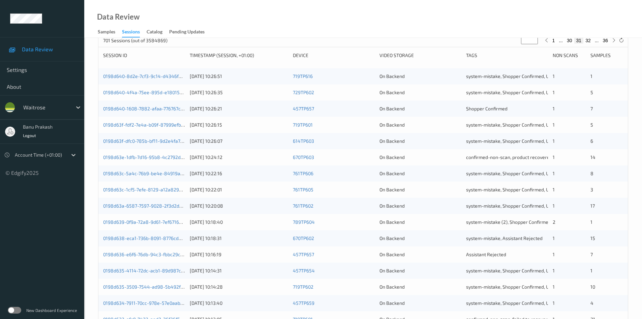
click at [598, 110] on div "7" at bounding box center [607, 108] width 33 height 7
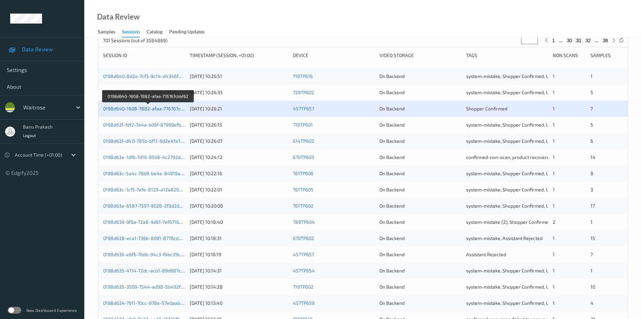
click at [161, 108] on link "0198d640-1608-7882-afaa-776767cbbf62" at bounding box center [148, 109] width 90 height 6
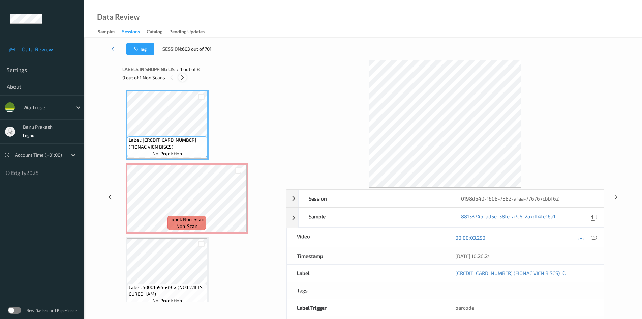
click at [182, 78] on icon at bounding box center [183, 78] width 6 height 6
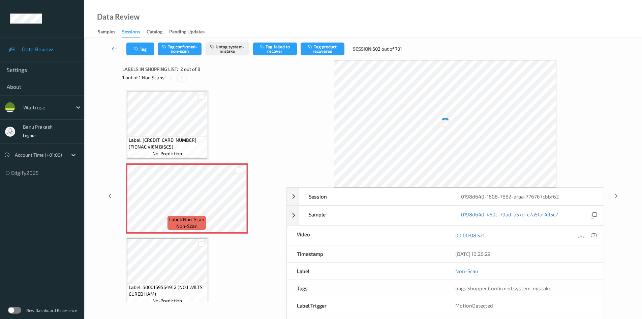
scroll to position [3, 0]
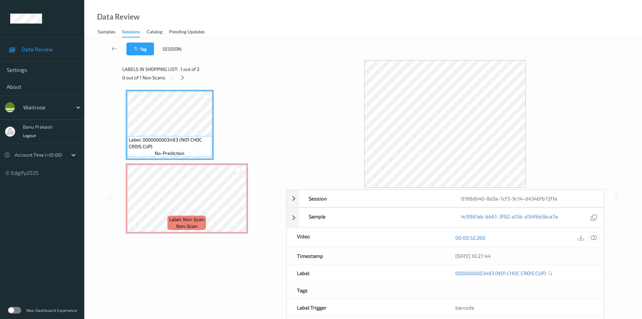
click at [590, 240] on div at bounding box center [594, 237] width 9 height 9
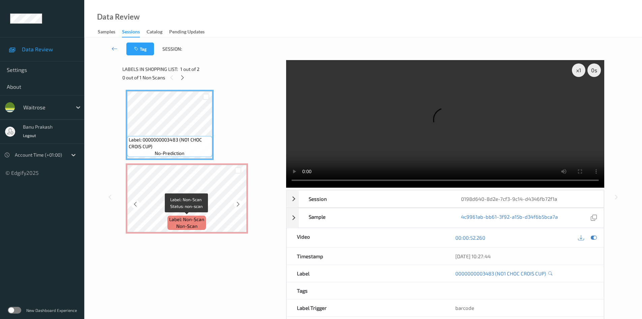
click at [183, 222] on span "Label: Non-Scan" at bounding box center [186, 219] width 35 height 7
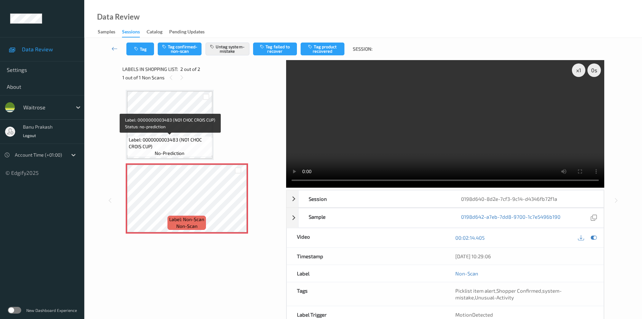
click at [200, 143] on span "Label: 0000000003483 (NO1 CHOC CROIS CUP)" at bounding box center [170, 142] width 82 height 13
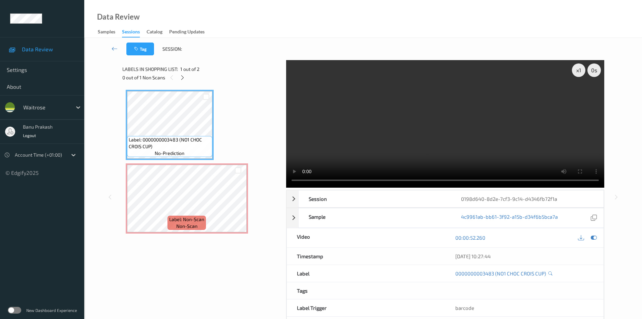
click at [436, 125] on video at bounding box center [445, 123] width 318 height 127
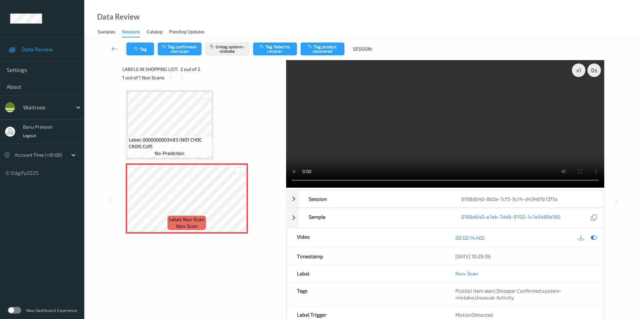
click at [504, 127] on video at bounding box center [445, 123] width 318 height 127
click at [147, 48] on button "Tag" at bounding box center [140, 48] width 28 height 13
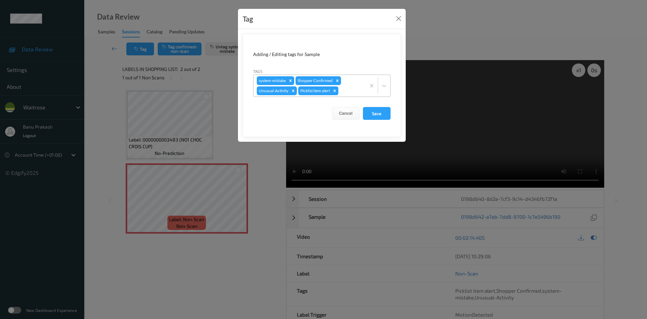
click at [335, 90] on icon "Remove Picklist item alert" at bounding box center [335, 90] width 2 height 2
click at [387, 115] on button "Save" at bounding box center [377, 113] width 28 height 13
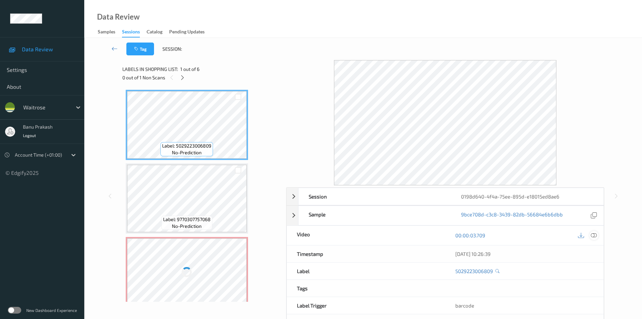
click at [593, 236] on icon at bounding box center [594, 235] width 6 height 6
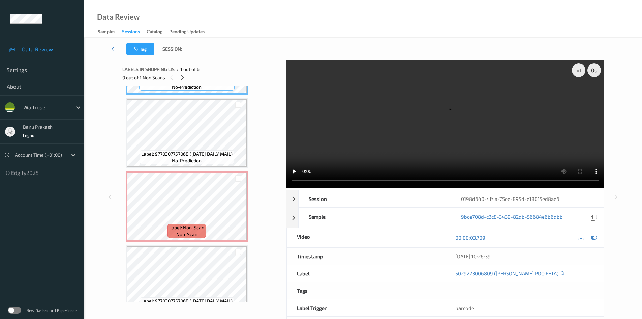
scroll to position [67, 0]
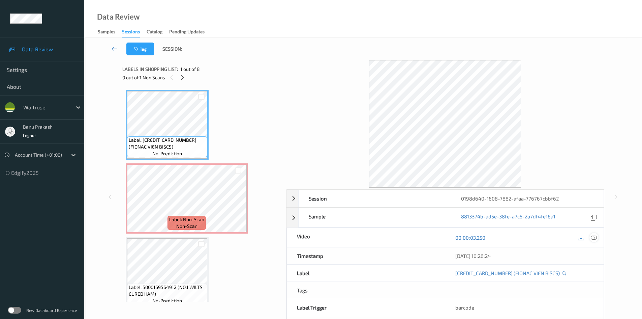
click at [594, 236] on icon at bounding box center [594, 237] width 6 height 6
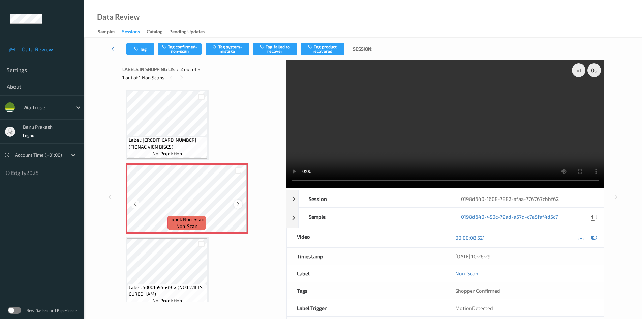
click at [240, 202] on icon at bounding box center [238, 204] width 6 height 6
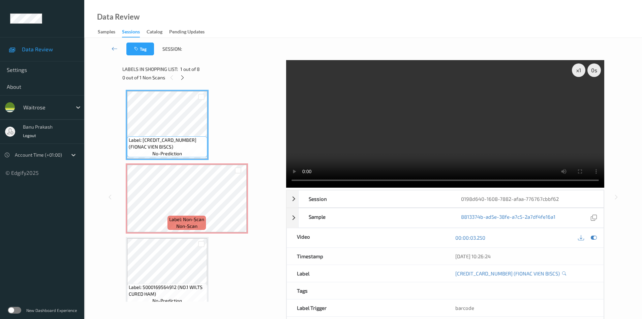
click at [414, 132] on video at bounding box center [445, 123] width 318 height 127
click at [458, 138] on video at bounding box center [445, 123] width 318 height 127
click at [239, 202] on icon at bounding box center [238, 204] width 6 height 6
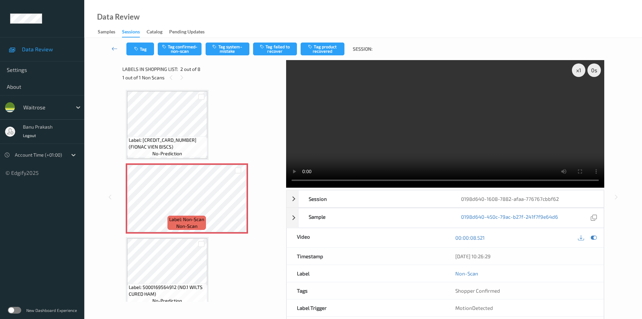
click at [532, 116] on video at bounding box center [445, 123] width 318 height 127
click at [397, 133] on video at bounding box center [445, 123] width 318 height 127
click at [222, 50] on button "Tag system-mistake" at bounding box center [228, 48] width 44 height 13
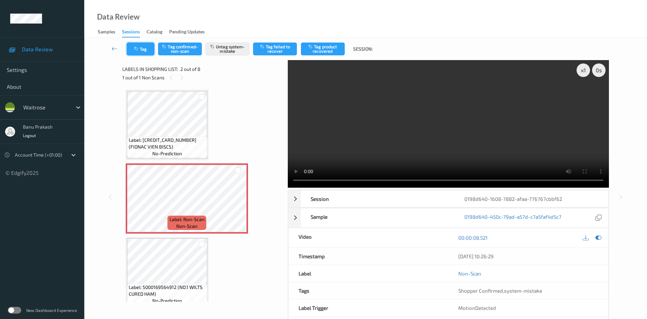
click at [141, 46] on button "Tag" at bounding box center [141, 48] width 28 height 13
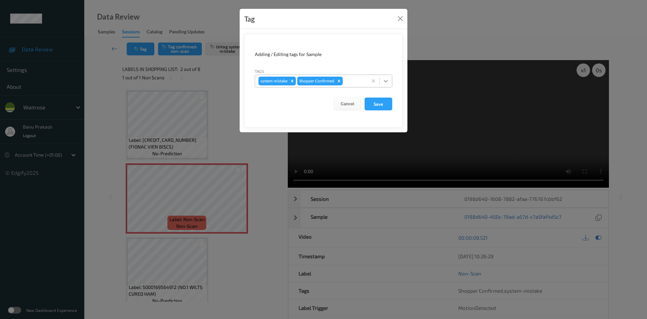
click at [390, 84] on div at bounding box center [386, 81] width 12 height 12
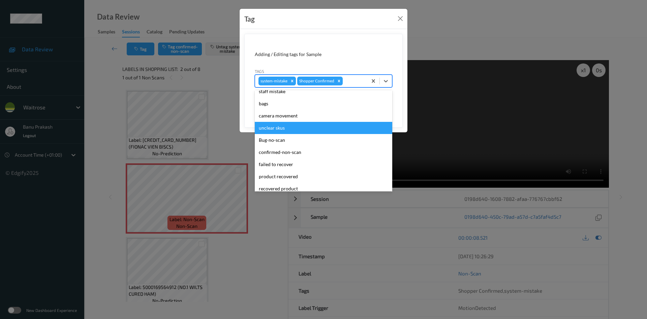
scroll to position [9, 0]
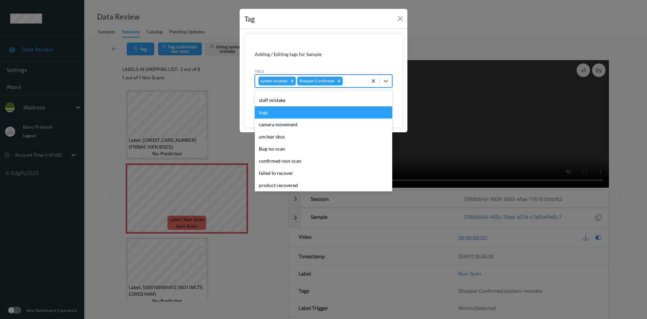
click at [261, 114] on div "bags" at bounding box center [324, 112] width 138 height 12
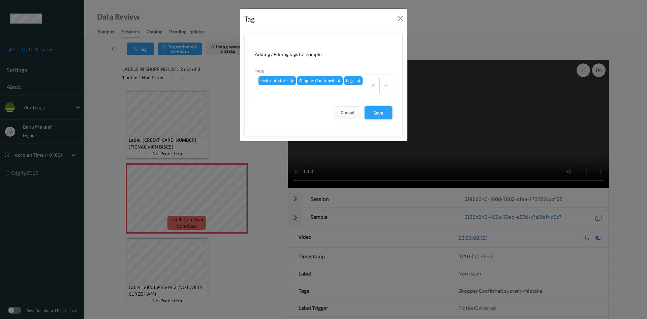
click at [386, 112] on button "Save" at bounding box center [379, 112] width 28 height 13
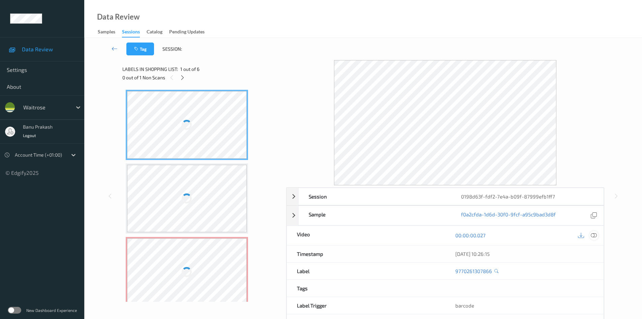
click at [592, 235] on icon at bounding box center [594, 235] width 6 height 6
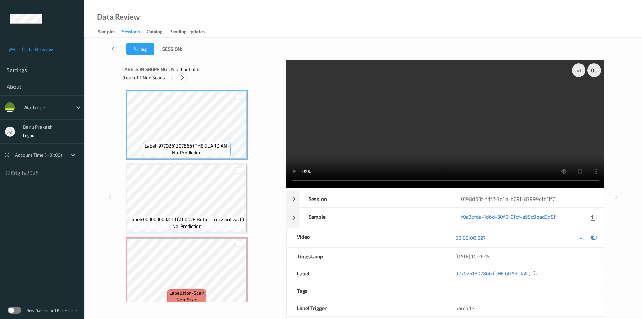
click at [181, 76] on icon at bounding box center [183, 78] width 6 height 6
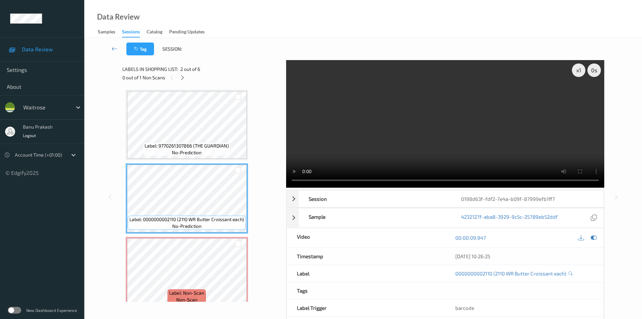
click at [407, 113] on video at bounding box center [445, 123] width 318 height 127
click at [423, 138] on video at bounding box center [445, 123] width 318 height 127
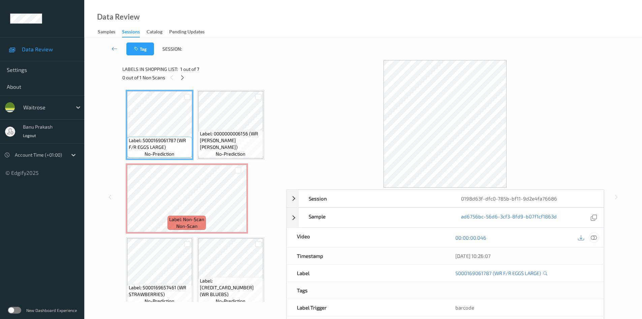
click at [595, 236] on icon at bounding box center [594, 237] width 6 height 6
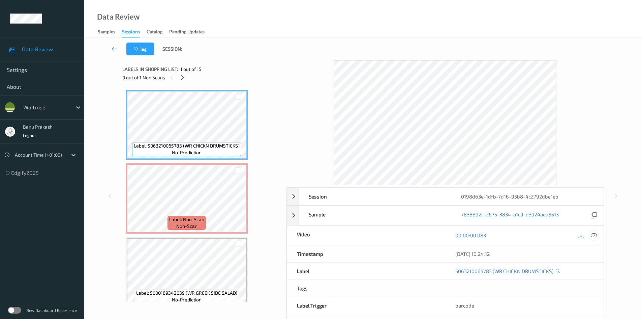
click at [595, 236] on icon at bounding box center [594, 235] width 6 height 6
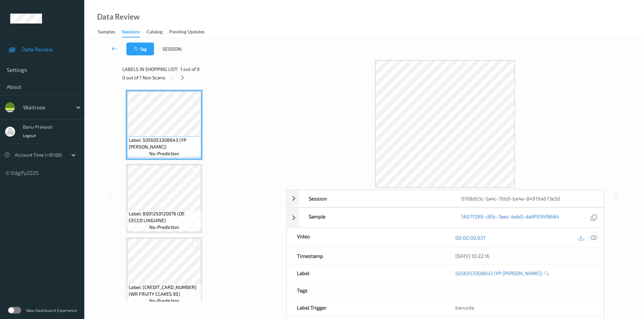
click at [594, 237] on icon at bounding box center [594, 237] width 6 height 6
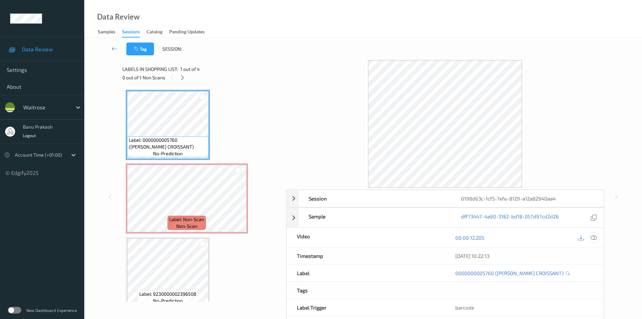
click at [595, 236] on icon at bounding box center [594, 237] width 6 height 6
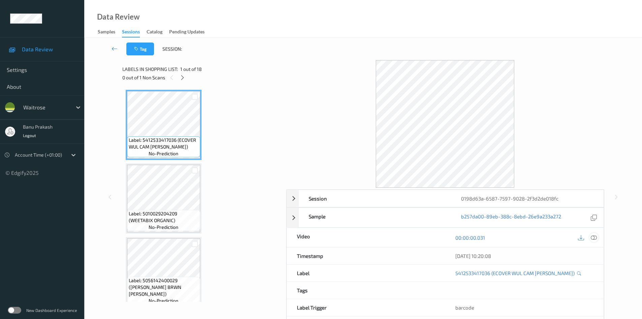
click at [595, 238] on icon at bounding box center [594, 237] width 6 height 6
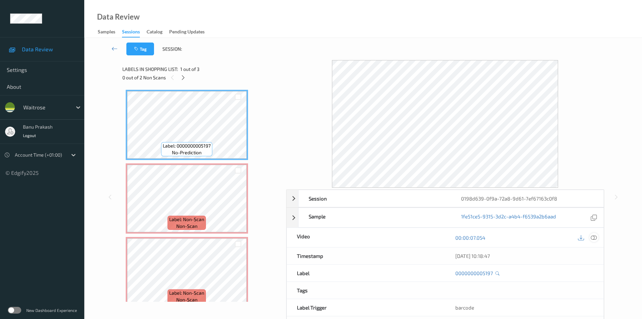
click at [593, 237] on icon at bounding box center [594, 237] width 6 height 6
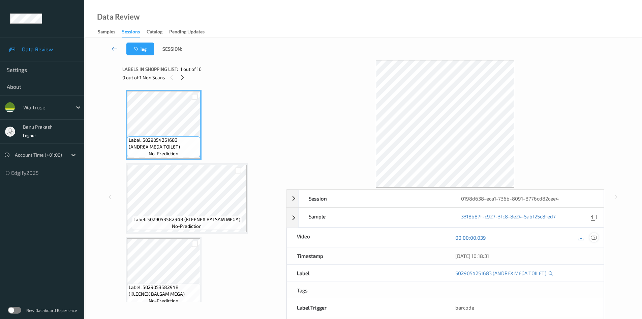
click at [592, 239] on icon at bounding box center [594, 237] width 6 height 6
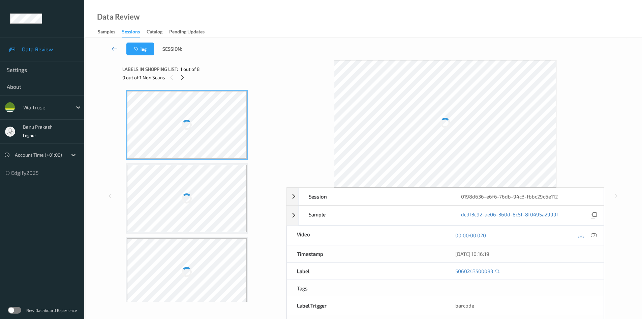
click at [592, 236] on icon at bounding box center [594, 235] width 6 height 6
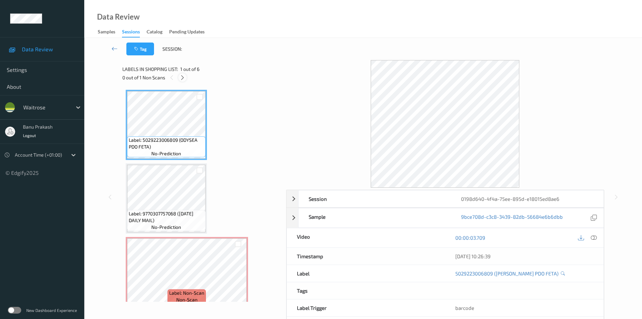
click at [185, 76] on icon at bounding box center [183, 78] width 6 height 6
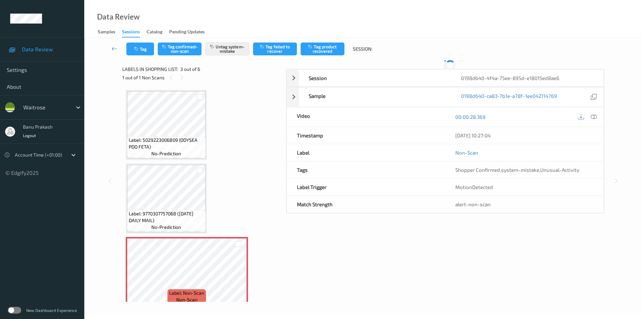
scroll to position [77, 0]
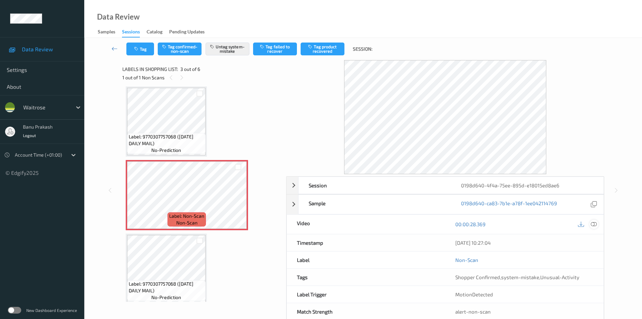
click at [598, 225] on div at bounding box center [594, 224] width 9 height 9
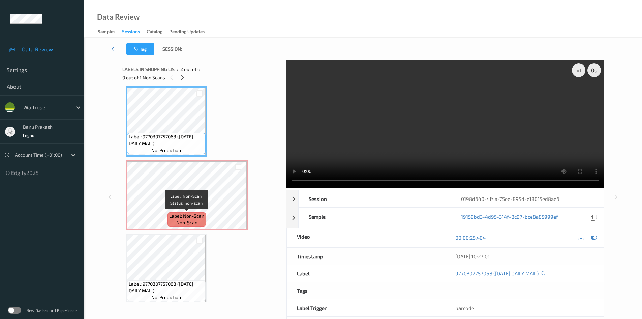
click at [198, 215] on span "Label: Non-Scan" at bounding box center [186, 215] width 35 height 7
click at [385, 125] on video at bounding box center [445, 123] width 318 height 127
click at [442, 123] on video at bounding box center [445, 123] width 318 height 127
click at [129, 232] on div "Label: 5029223006809 (ODYSEA PDO FETA) no-prediction Label: 9770307757068 (SATU…" at bounding box center [202, 232] width 152 height 438
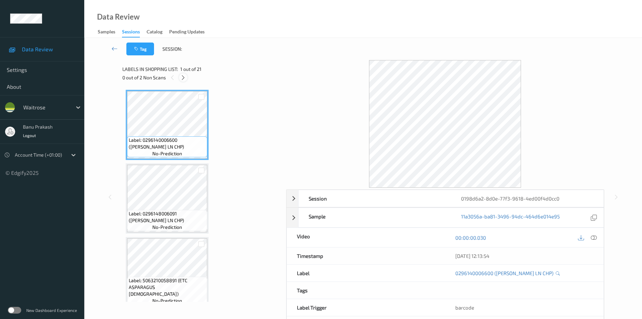
click at [184, 80] on icon at bounding box center [183, 78] width 6 height 6
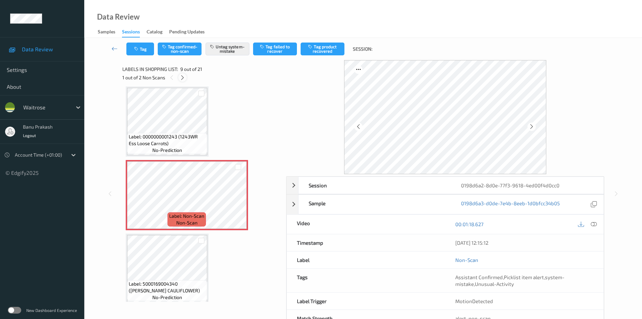
click at [184, 78] on icon at bounding box center [183, 78] width 6 height 6
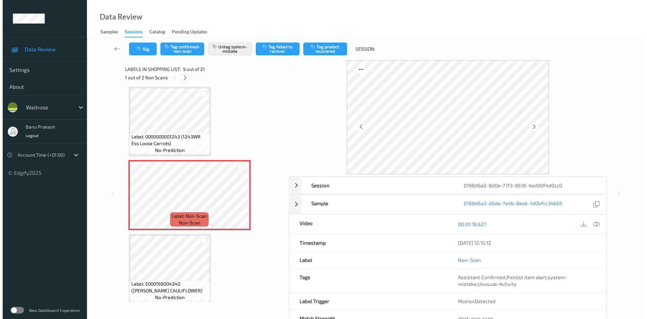
scroll to position [665, 0]
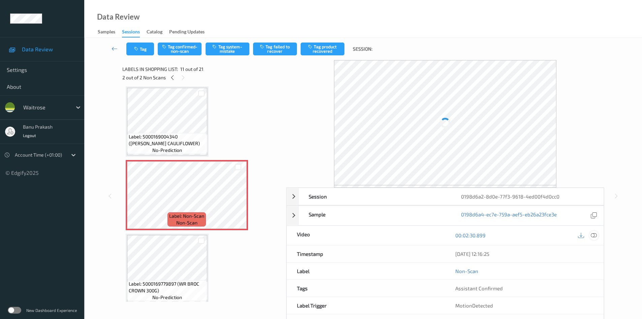
click at [594, 235] on icon at bounding box center [594, 235] width 6 height 6
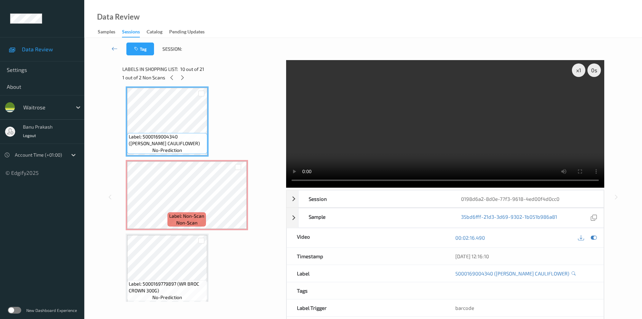
click at [442, 112] on video at bounding box center [445, 123] width 318 height 127
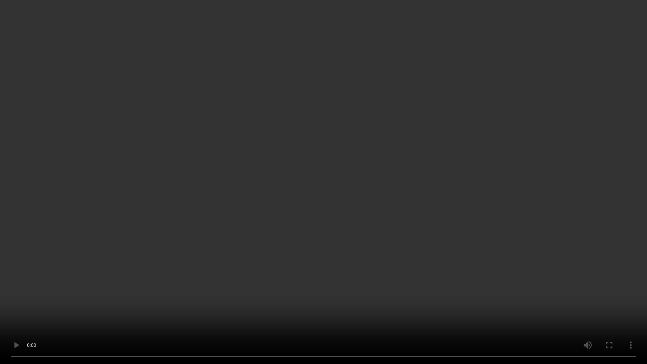
click at [306, 219] on video at bounding box center [323, 182] width 647 height 364
click at [241, 251] on video at bounding box center [323, 182] width 647 height 364
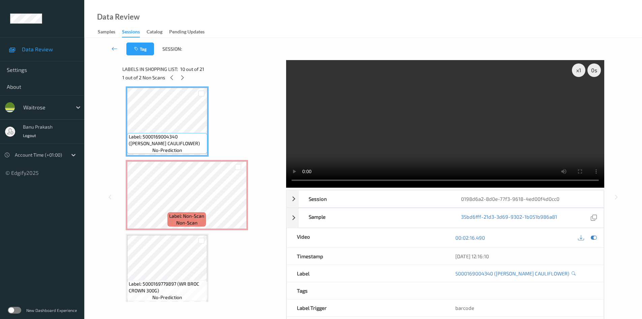
click at [454, 144] on video at bounding box center [445, 123] width 318 height 127
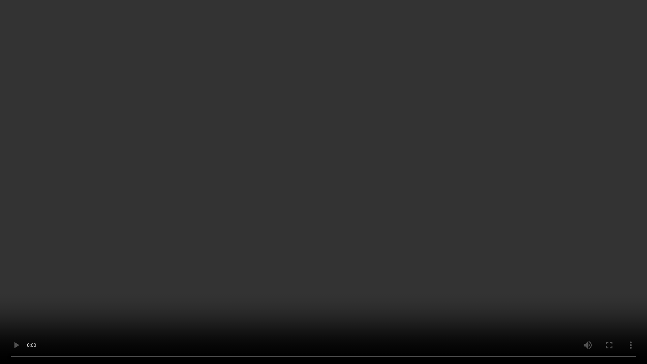
click at [451, 180] on video at bounding box center [323, 182] width 647 height 364
click at [367, 305] on video at bounding box center [323, 182] width 647 height 364
click at [563, 262] on video at bounding box center [323, 182] width 647 height 364
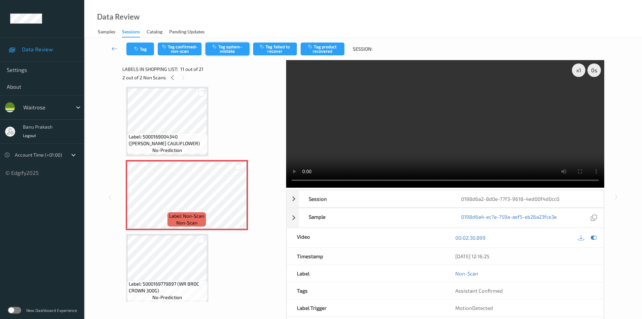
click at [222, 51] on button "Tag system-mistake" at bounding box center [228, 48] width 44 height 13
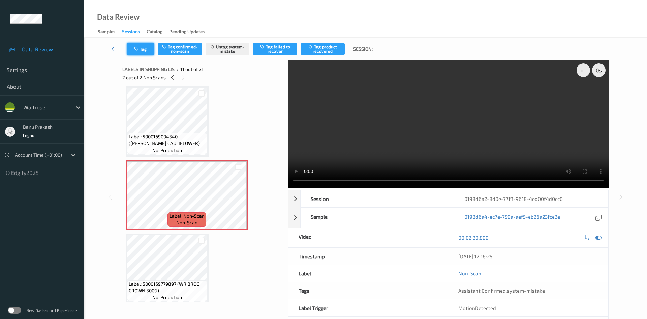
click at [139, 59] on div "Tag Tag confirmed-non-scan Untag system-mistake Tag failed to recover Tag produ…" at bounding box center [366, 49] width 536 height 22
click at [143, 51] on button "Tag" at bounding box center [141, 48] width 28 height 13
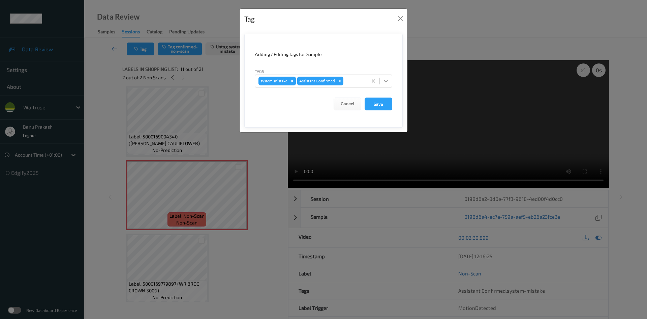
click at [386, 79] on icon at bounding box center [386, 81] width 7 height 7
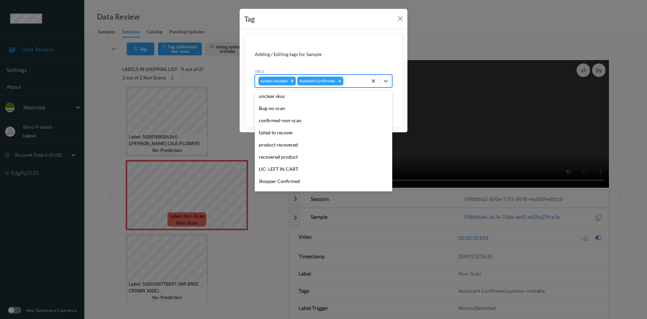
scroll to position [101, 0]
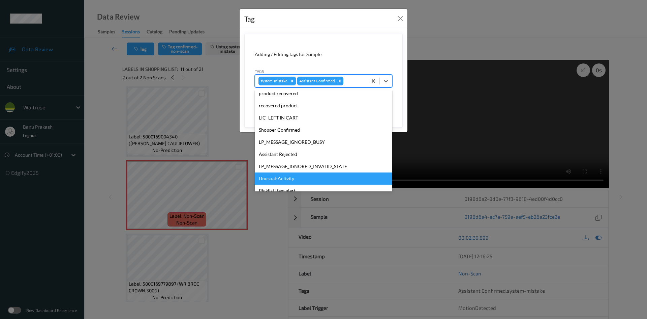
click at [288, 174] on div "Unusual-Activity" at bounding box center [324, 178] width 138 height 12
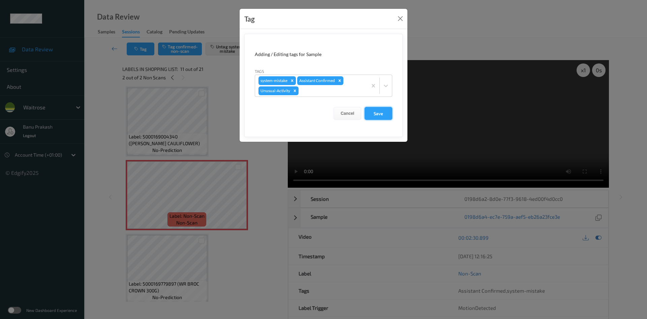
click at [383, 115] on button "Save" at bounding box center [379, 113] width 28 height 13
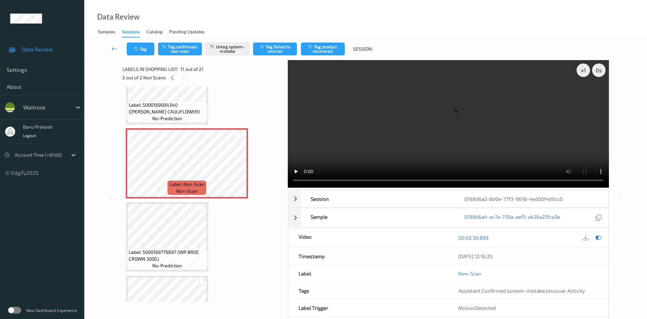
scroll to position [699, 0]
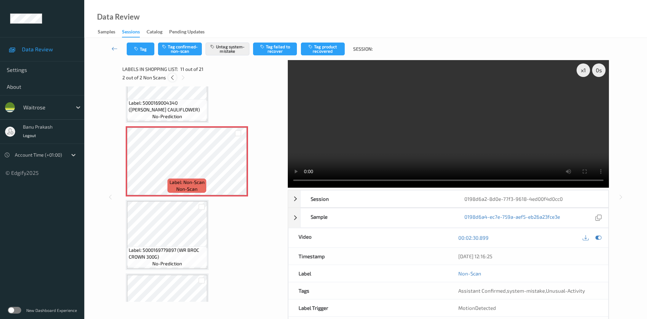
click at [170, 78] on icon at bounding box center [173, 78] width 6 height 6
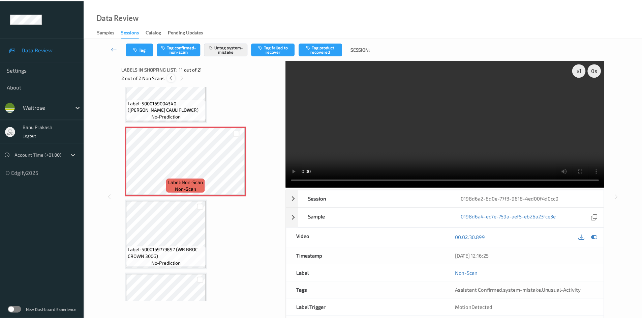
scroll to position [518, 0]
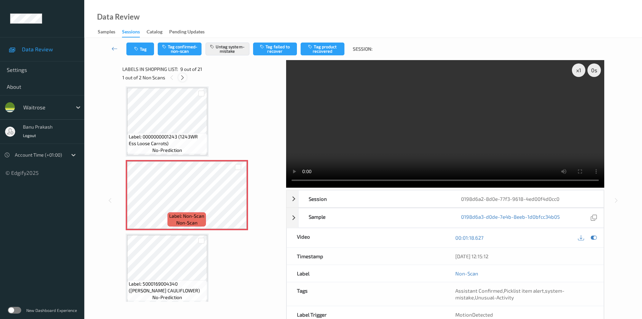
click at [184, 78] on icon at bounding box center [183, 78] width 6 height 6
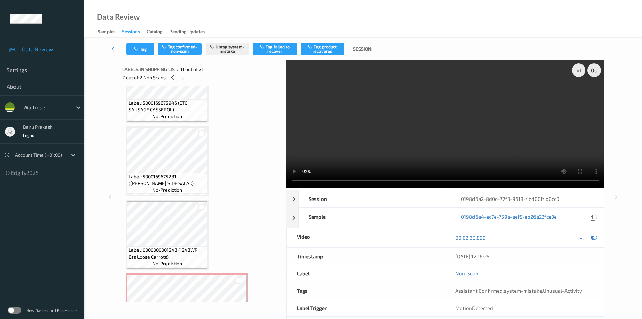
scroll to position [395, 0]
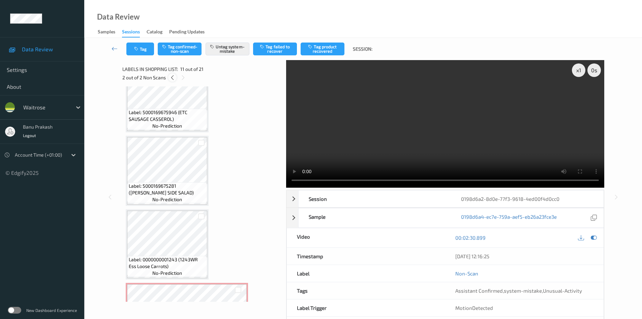
click at [173, 77] on icon at bounding box center [173, 78] width 6 height 6
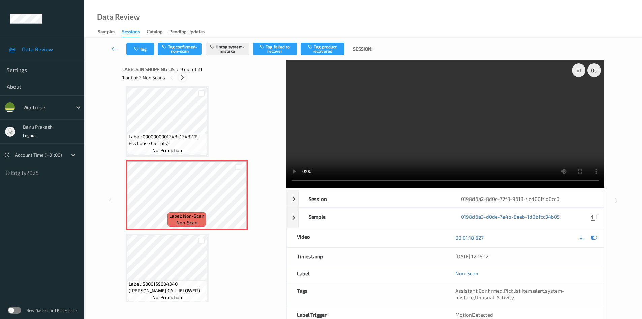
click at [184, 77] on icon at bounding box center [183, 78] width 6 height 6
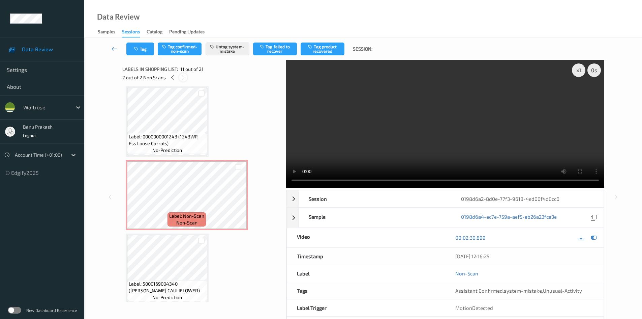
scroll to position [665, 0]
